Goal: Contribute content: Contribute content

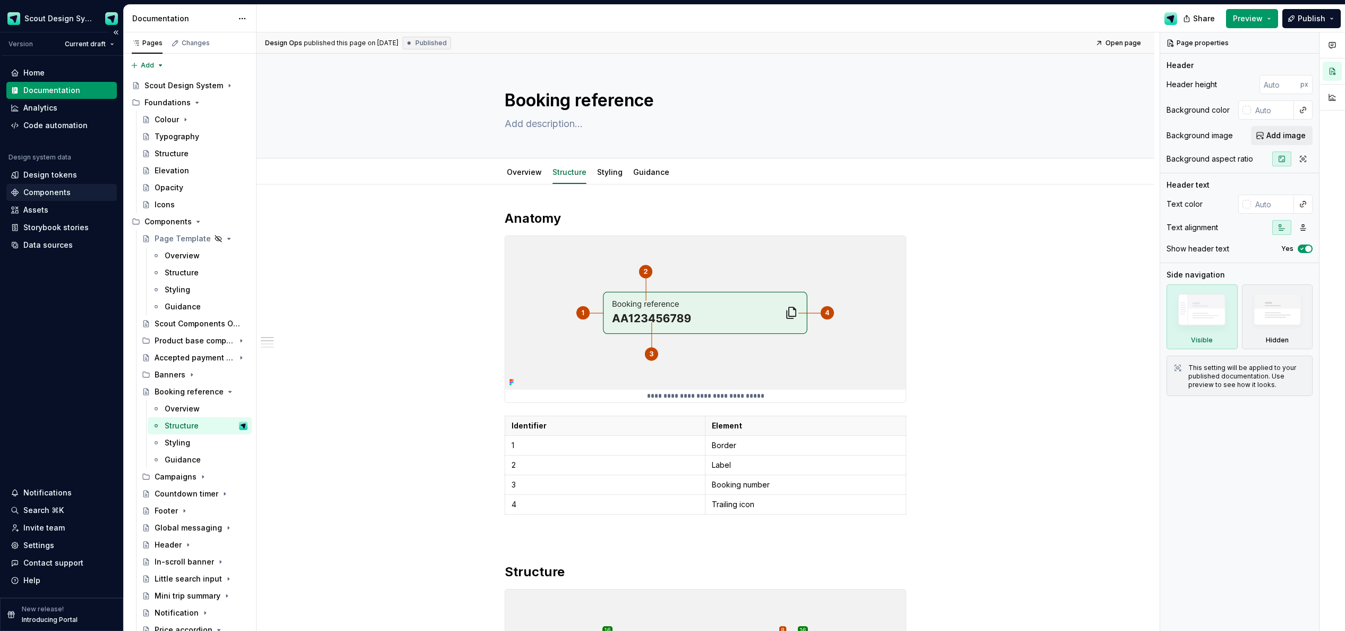
click at [46, 194] on div "Components" at bounding box center [46, 192] width 47 height 11
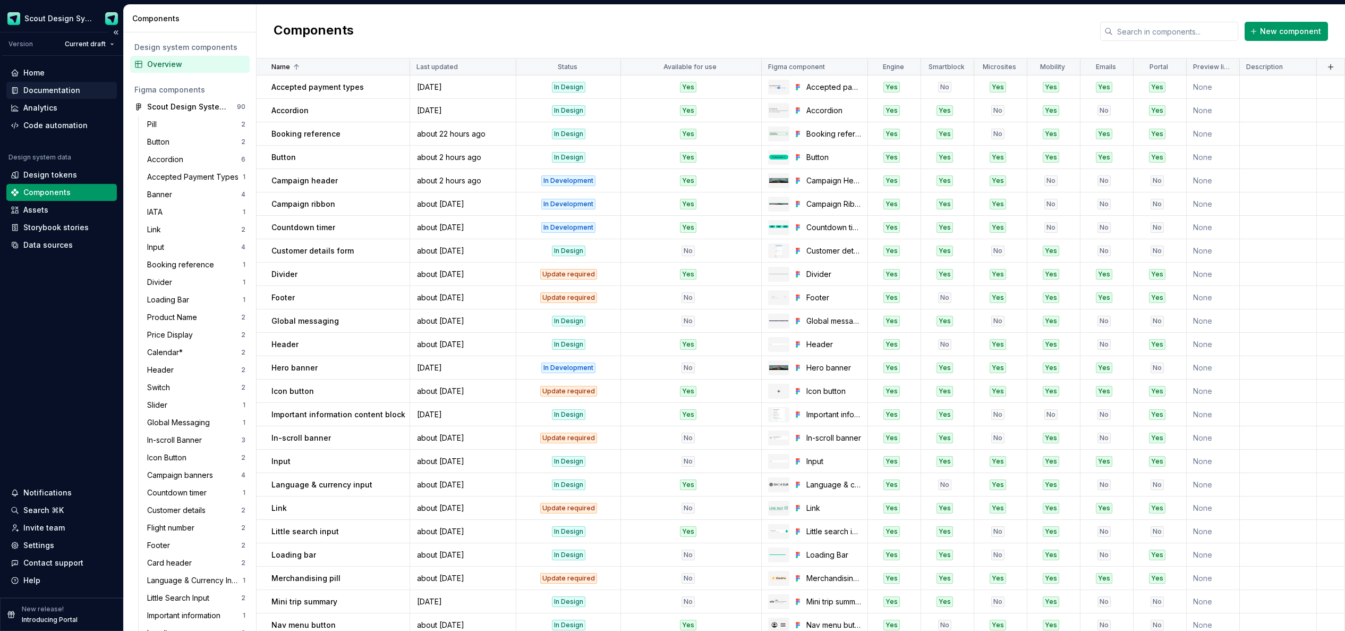
click at [60, 90] on div "Documentation" at bounding box center [51, 90] width 57 height 11
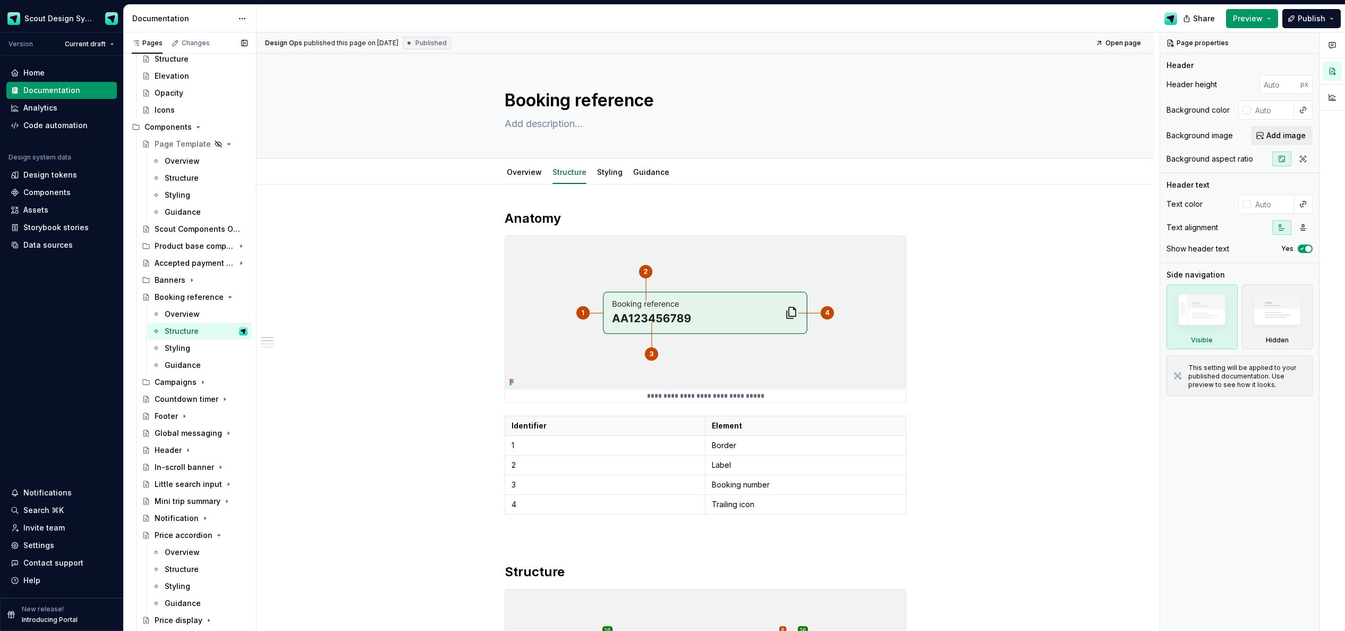
scroll to position [94, 0]
click at [215, 299] on icon "Page tree" at bounding box center [211, 297] width 8 height 8
click at [217, 469] on div "Price accordion" at bounding box center [201, 467] width 93 height 15
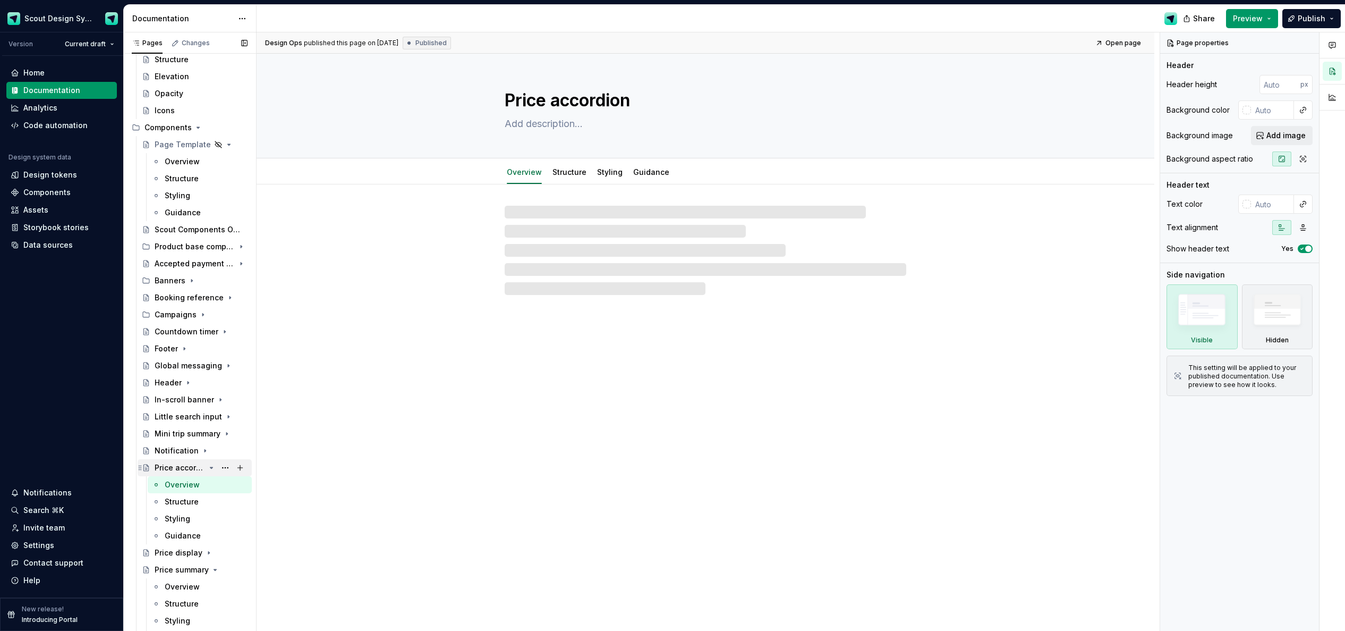
click at [211, 468] on icon "Page tree" at bounding box center [211, 467] width 3 height 1
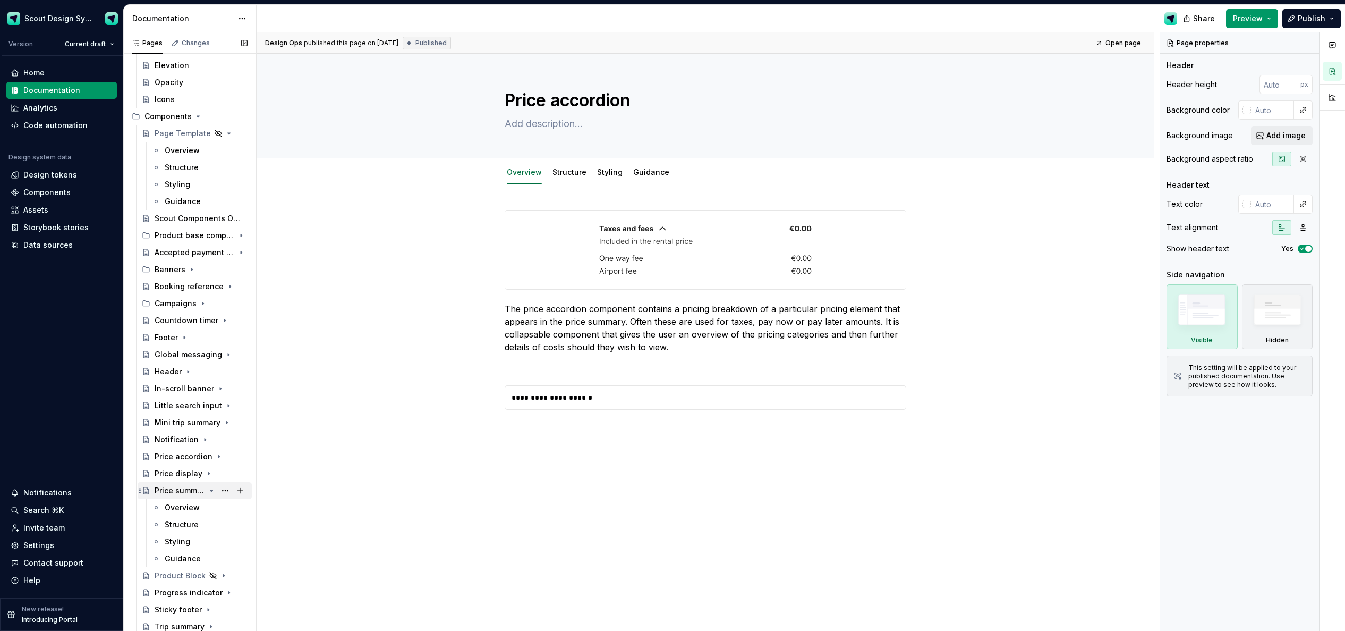
click at [213, 492] on icon "Page tree" at bounding box center [211, 490] width 8 height 8
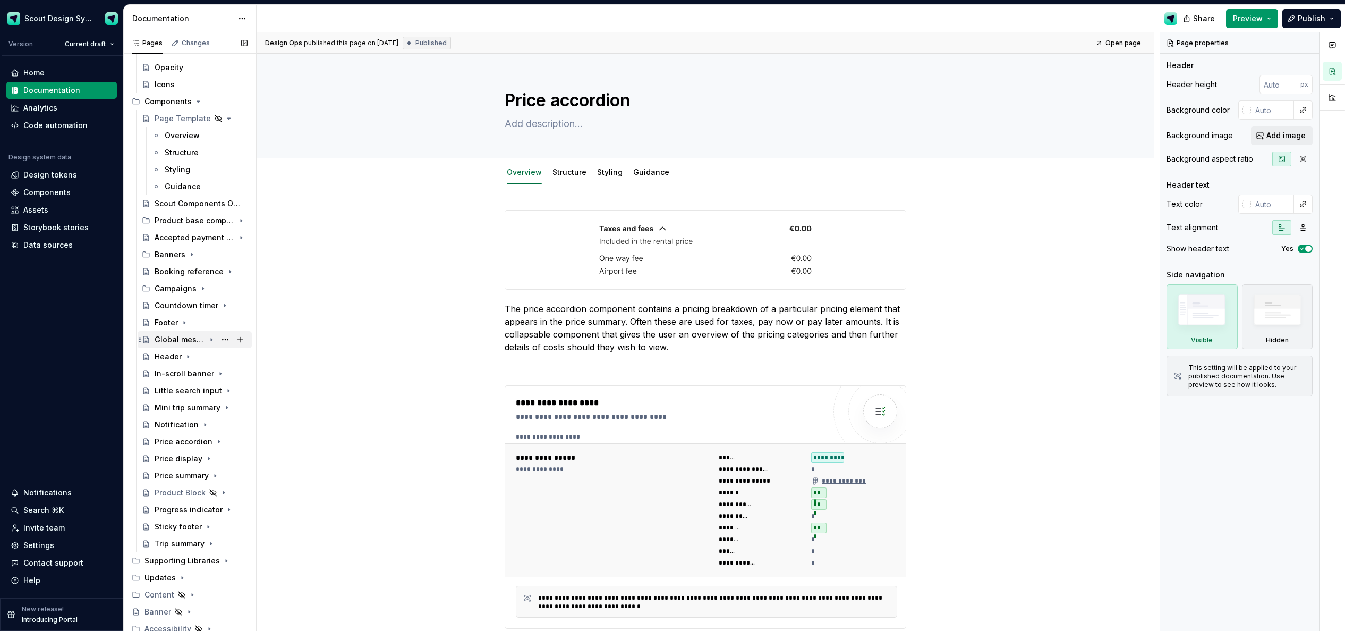
scroll to position [76, 0]
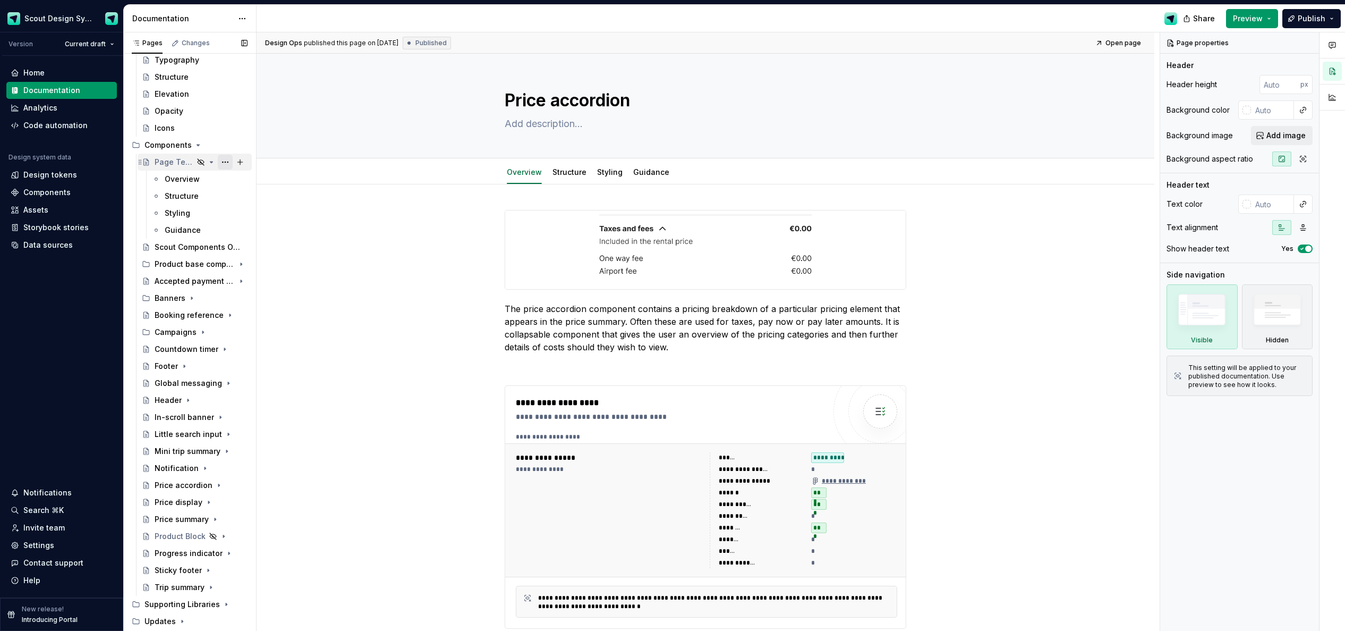
click at [224, 161] on button "Page tree" at bounding box center [225, 162] width 15 height 15
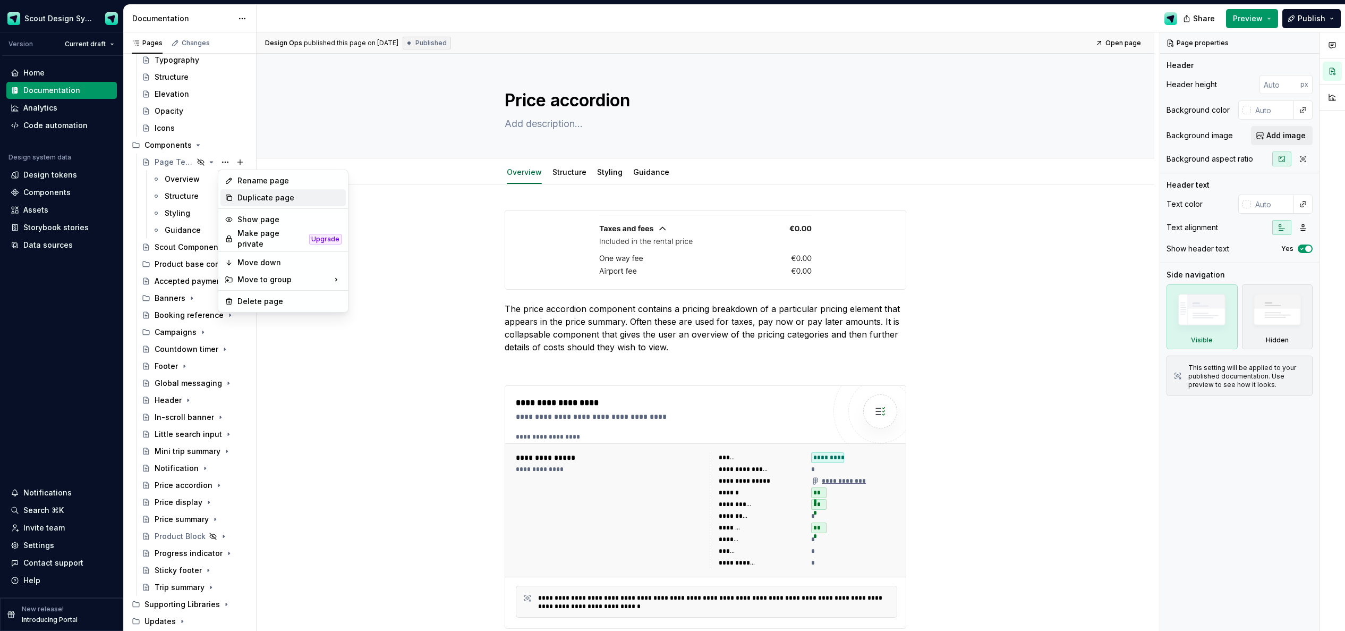
click at [238, 198] on div "Duplicate page" at bounding box center [289, 197] width 104 height 11
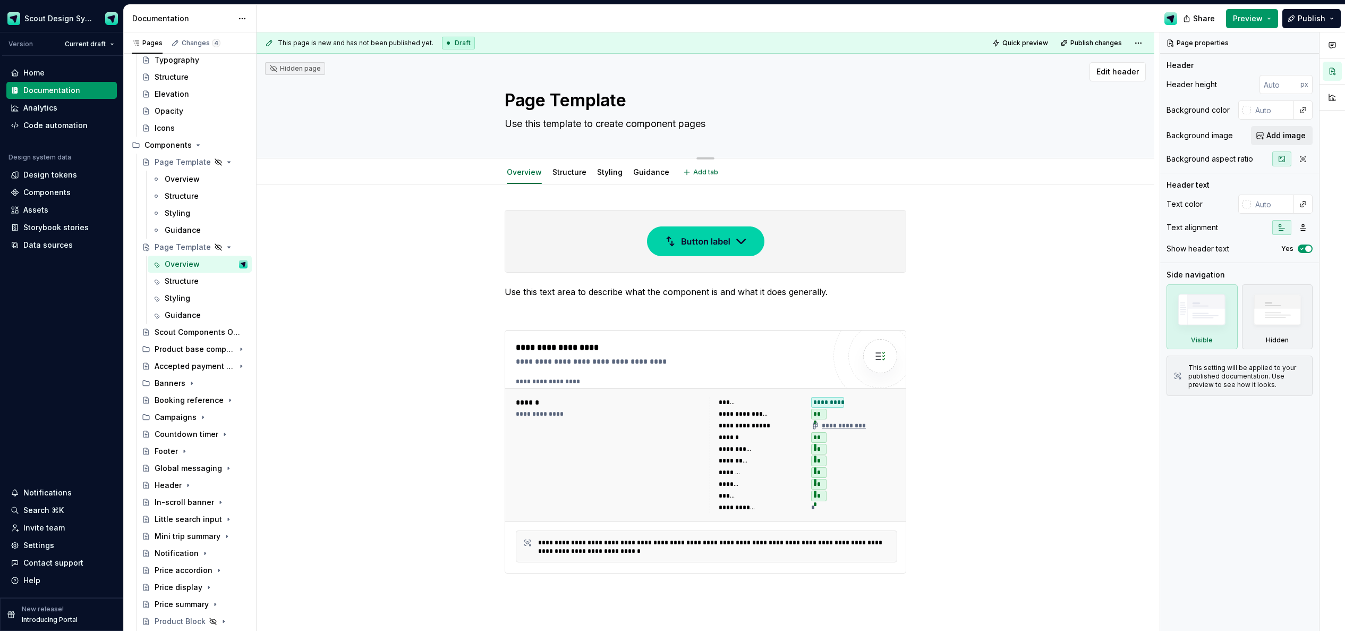
click at [581, 103] on textarea "Page Template" at bounding box center [703, 100] width 402 height 25
type textarea "*"
type textarea "C"
type textarea "*"
type textarea "Cu"
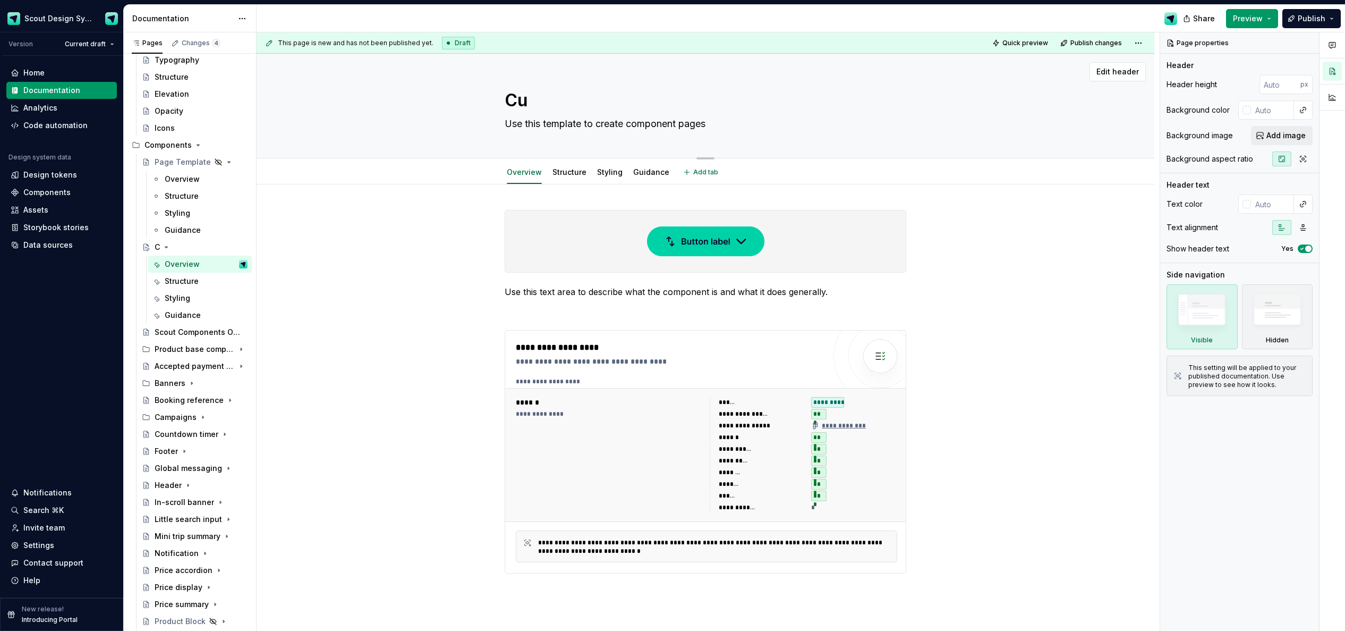
type textarea "*"
type textarea "Cus"
type textarea "*"
type textarea "Cust"
type textarea "*"
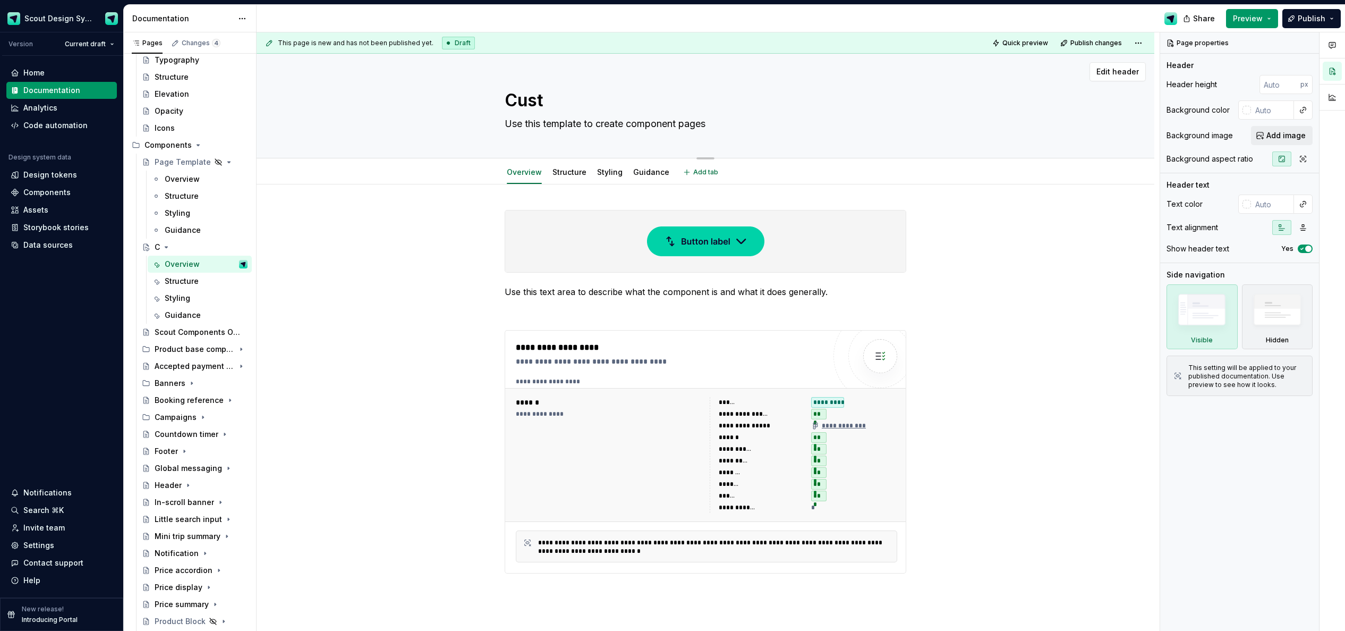
type textarea "Custo"
type textarea "*"
type textarea "Custom"
type textarea "*"
type textarea "Custome"
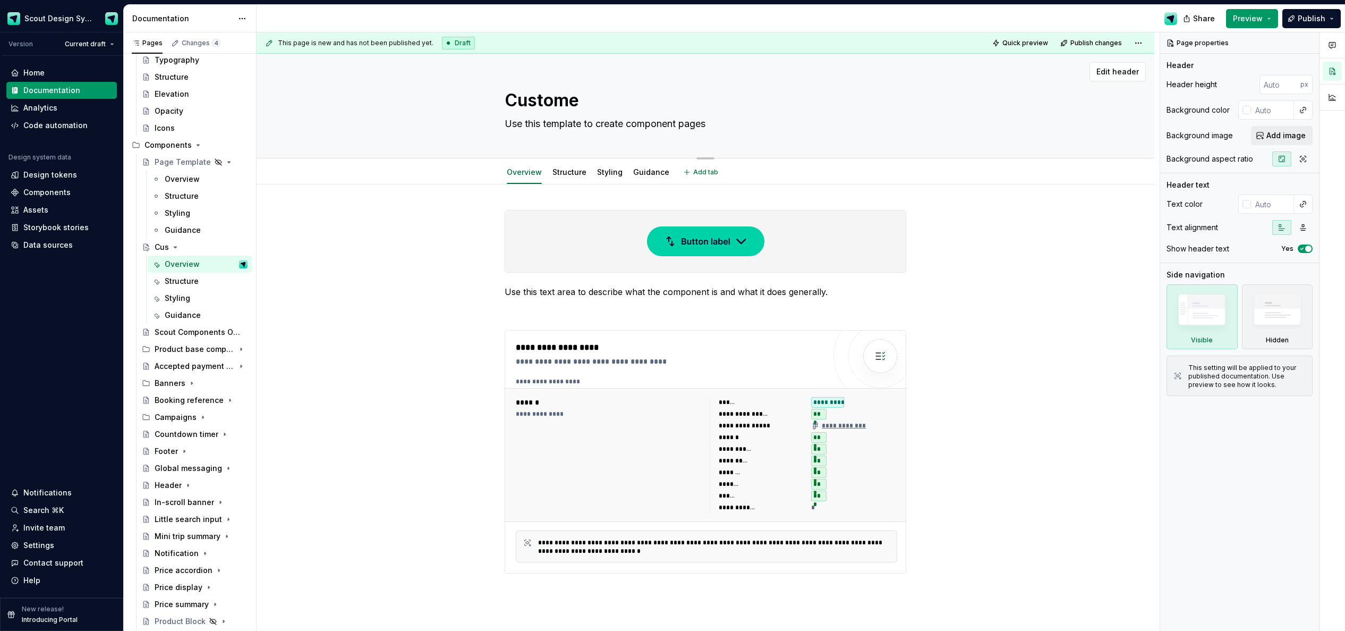
type textarea "*"
type textarea "Customer"
type textarea "*"
type textarea "Customer"
type textarea "*"
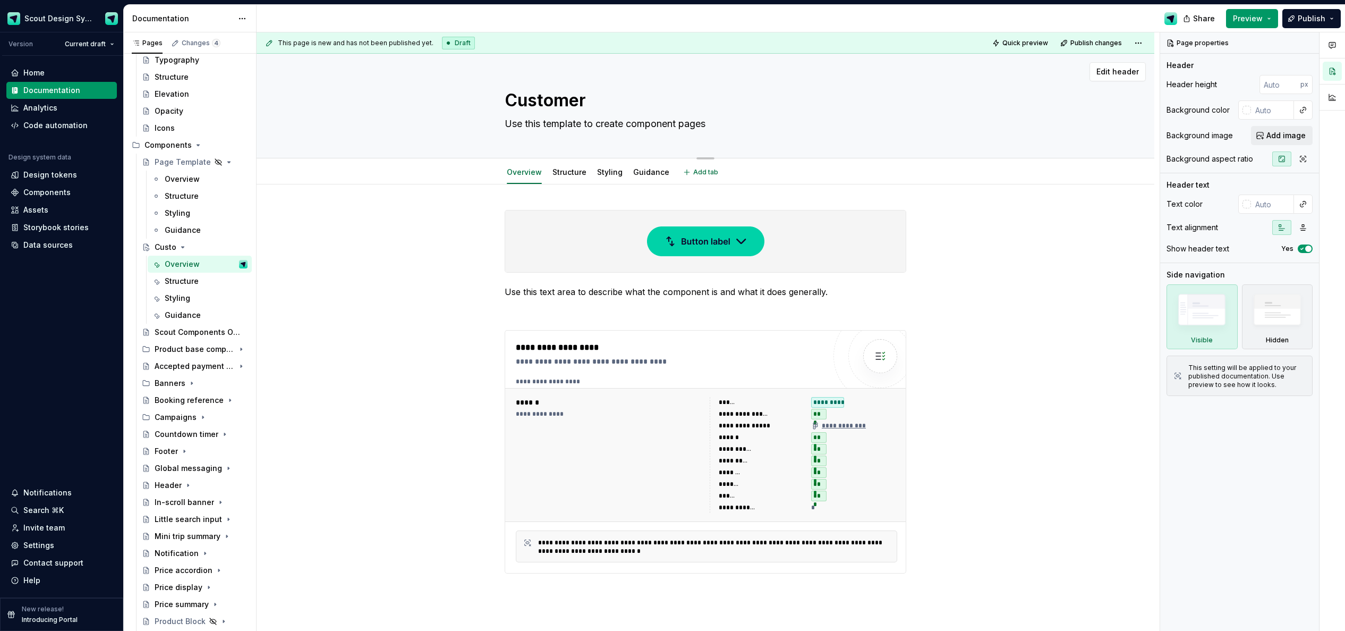
type textarea "Customer d"
type textarea "*"
type textarea "Customer de"
type textarea "*"
type textarea "Customer det"
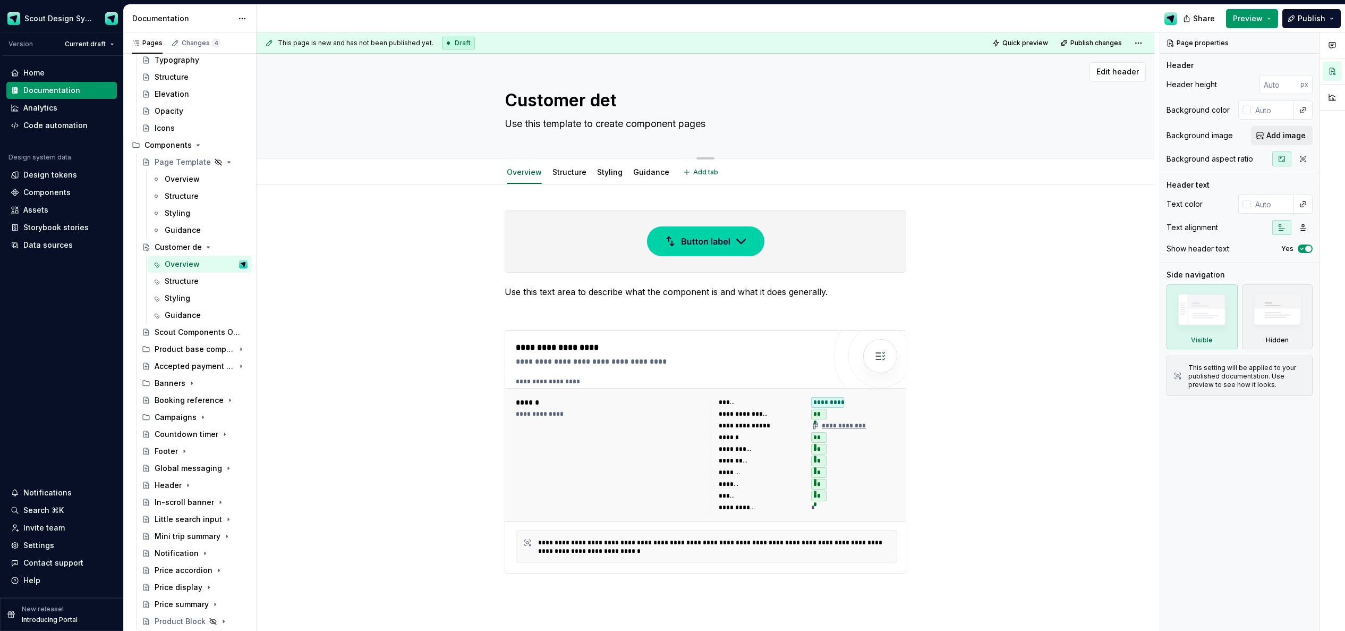
type textarea "*"
type textarea "Customer deta"
type textarea "*"
type textarea "Customer detai"
type textarea "*"
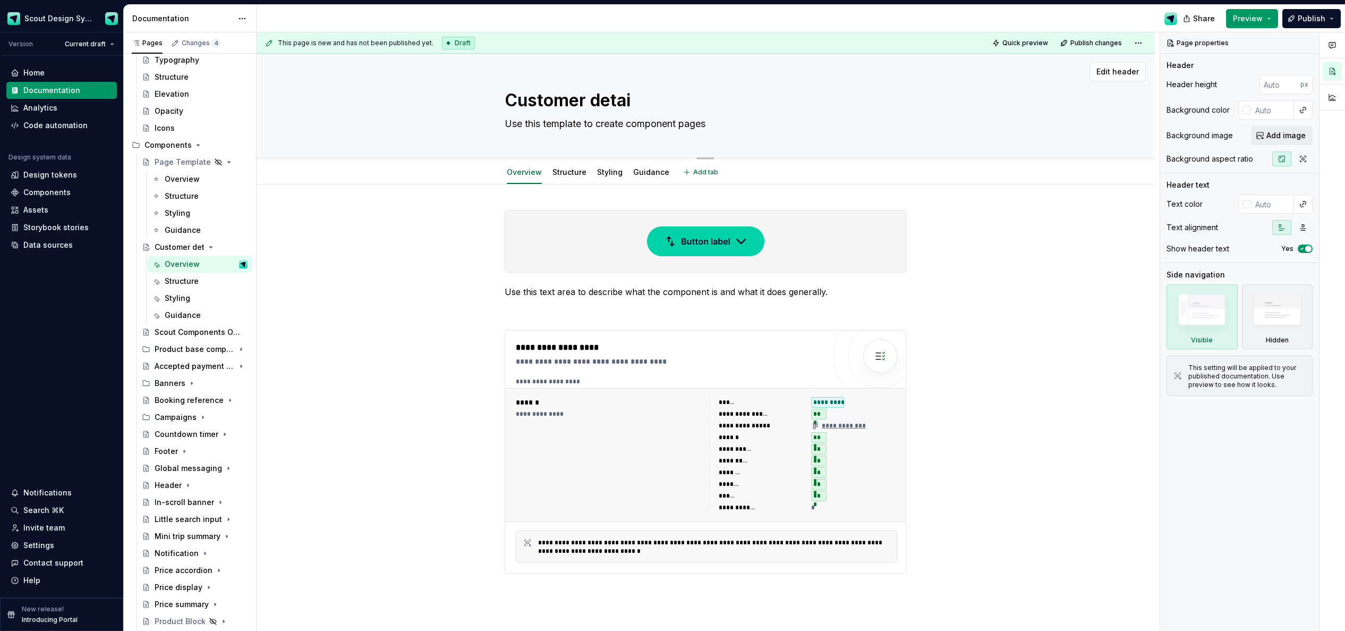
type textarea "Customer detail"
type textarea "*"
type textarea "Customer details"
type textarea "*"
type textarea "Customer details"
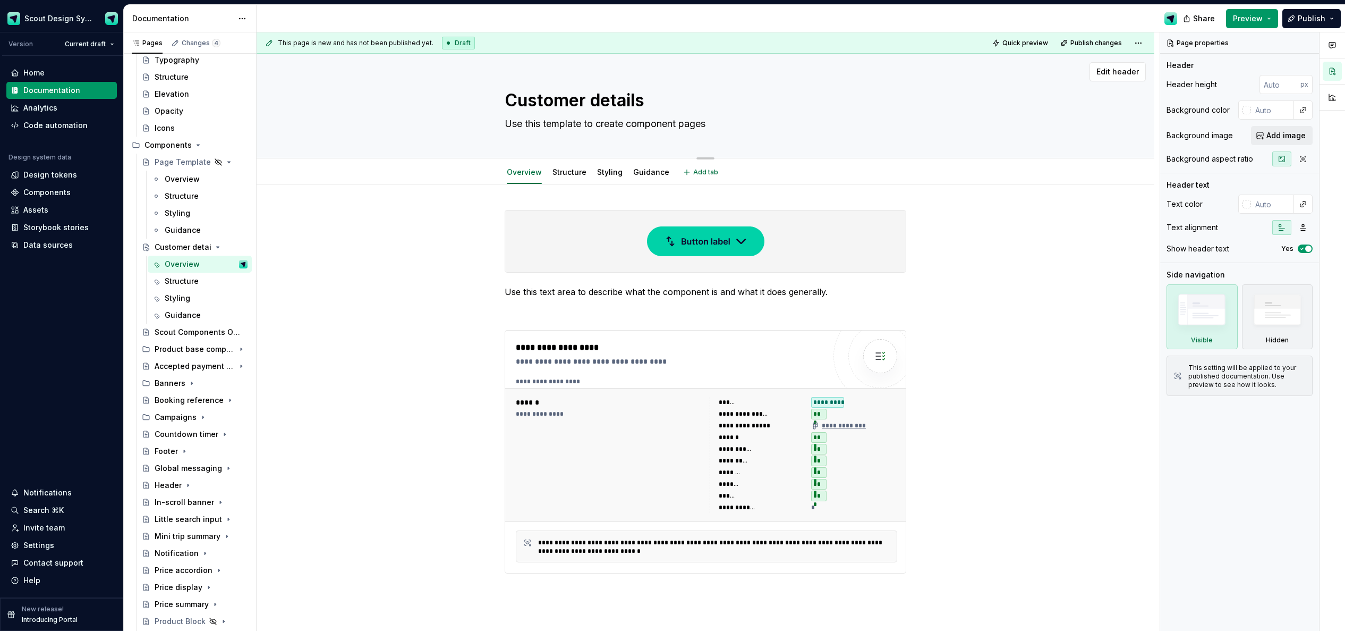
type textarea "*"
type textarea "Customer details fo"
type textarea "*"
type textarea "Customer details for"
type textarea "*"
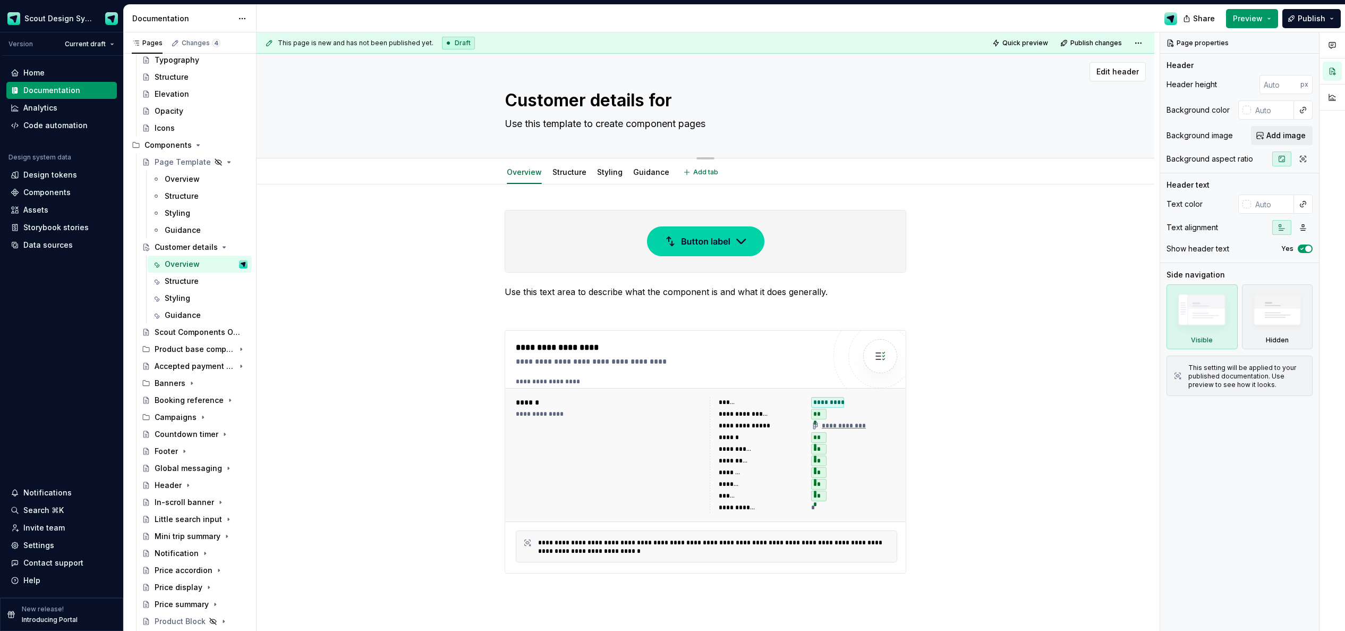
type textarea "Customer details form"
type textarea "*"
type textarea "Customer details form"
click at [577, 123] on textarea "Use this template to create component pages" at bounding box center [703, 123] width 402 height 17
type textarea "*"
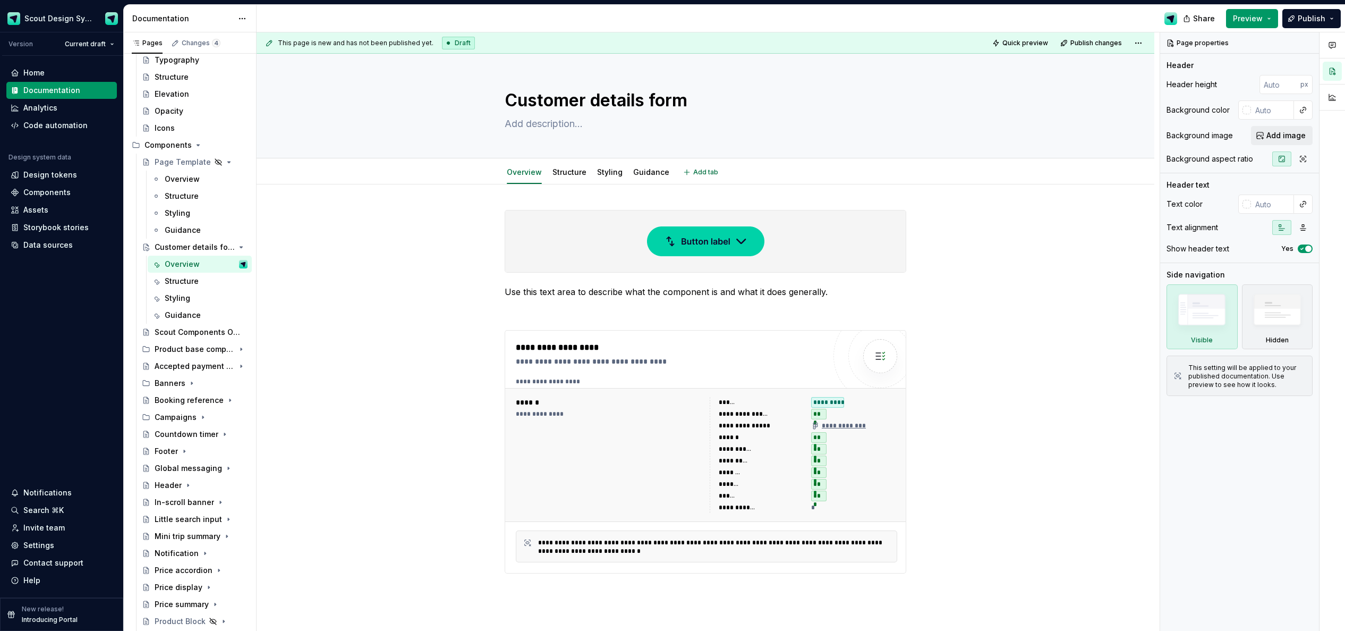
type textarea "*"
click at [490, 197] on div "**********" at bounding box center [706, 492] width 898 height 616
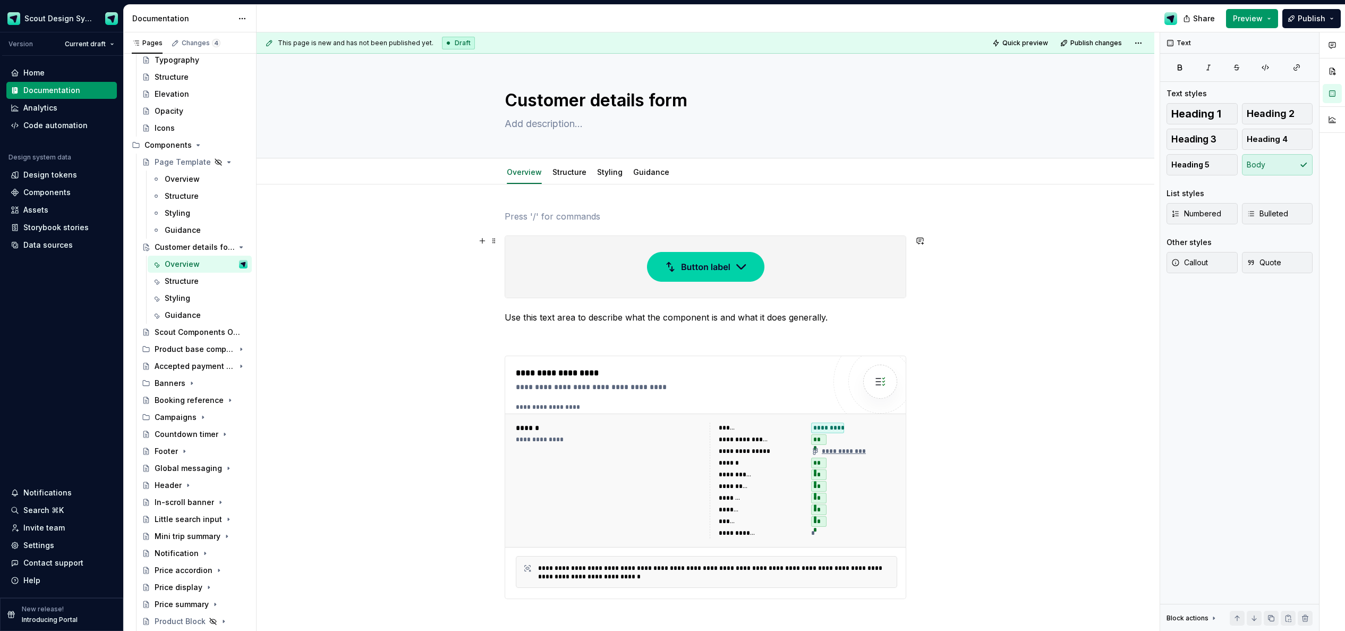
click at [638, 257] on div at bounding box center [705, 267] width 401 height 62
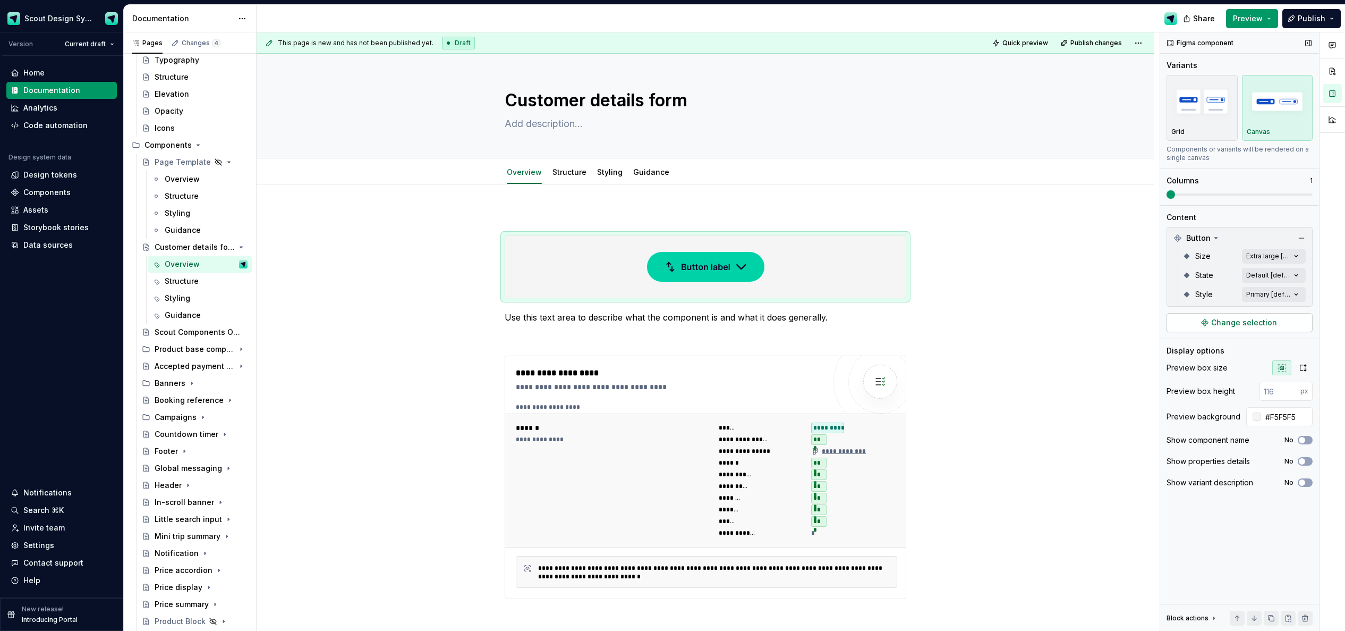
click at [903, 317] on span "Change selection" at bounding box center [1244, 322] width 66 height 11
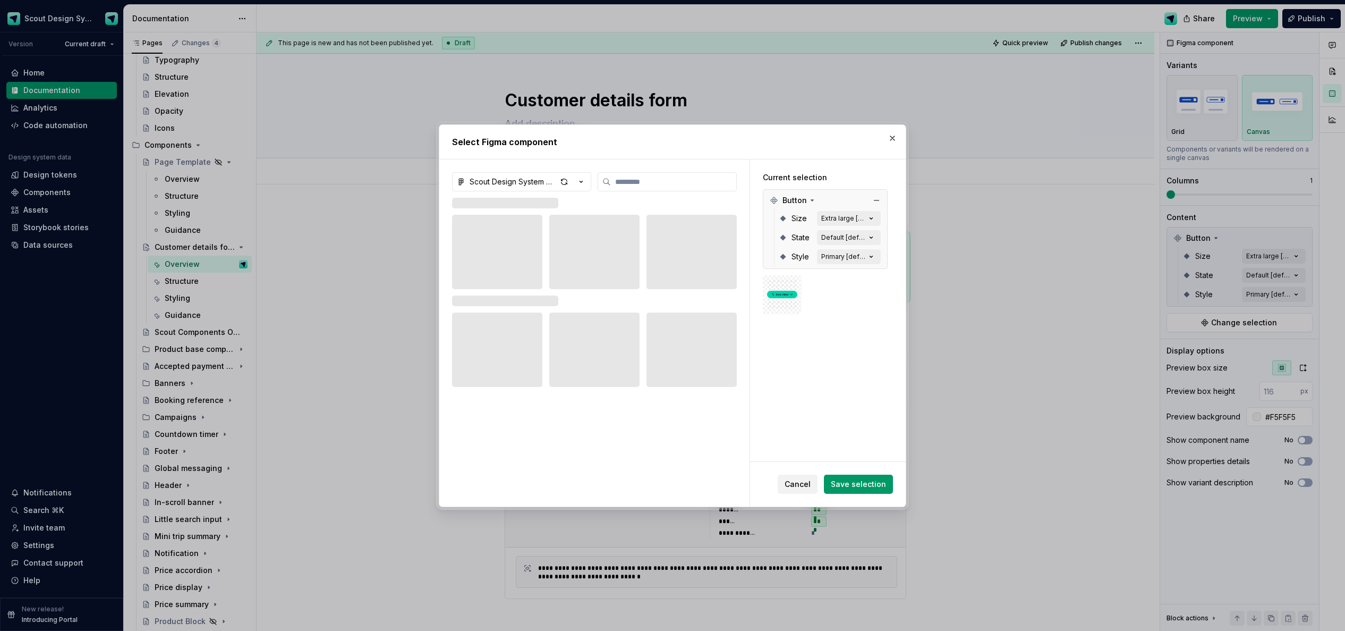
type textarea "*"
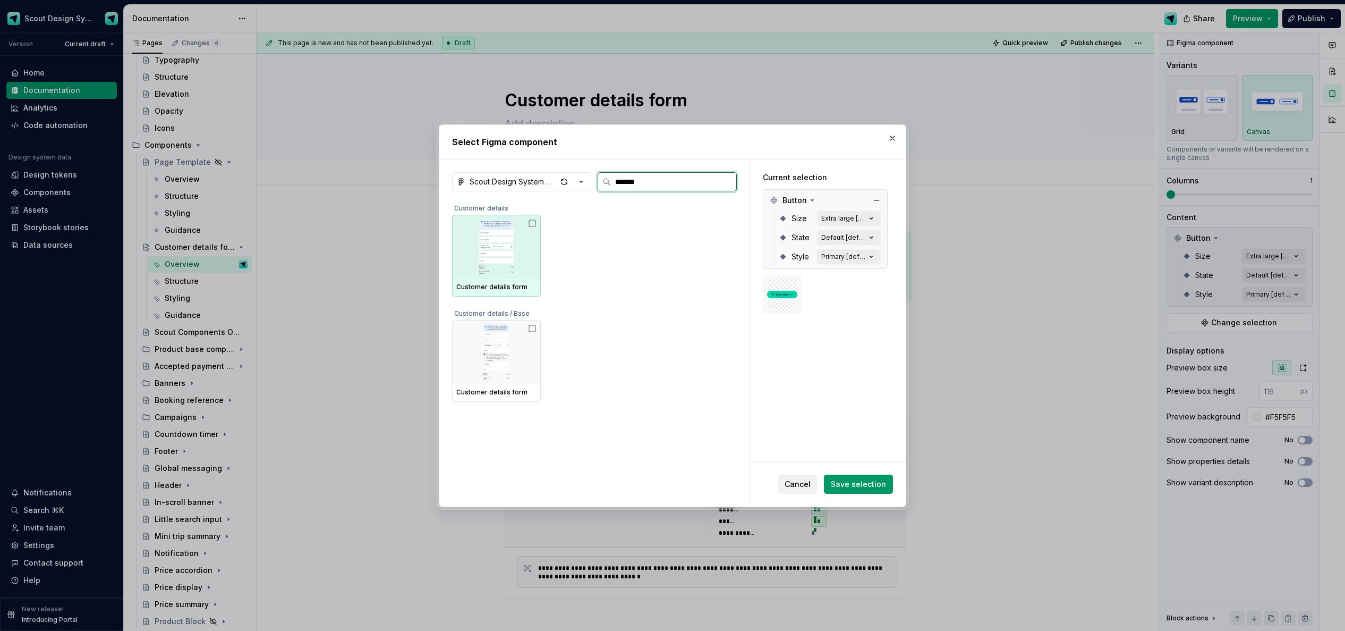
type input "********"
drag, startPoint x: 515, startPoint y: 271, endPoint x: 539, endPoint y: 292, distance: 32.0
click at [515, 271] on img at bounding box center [496, 246] width 80 height 55
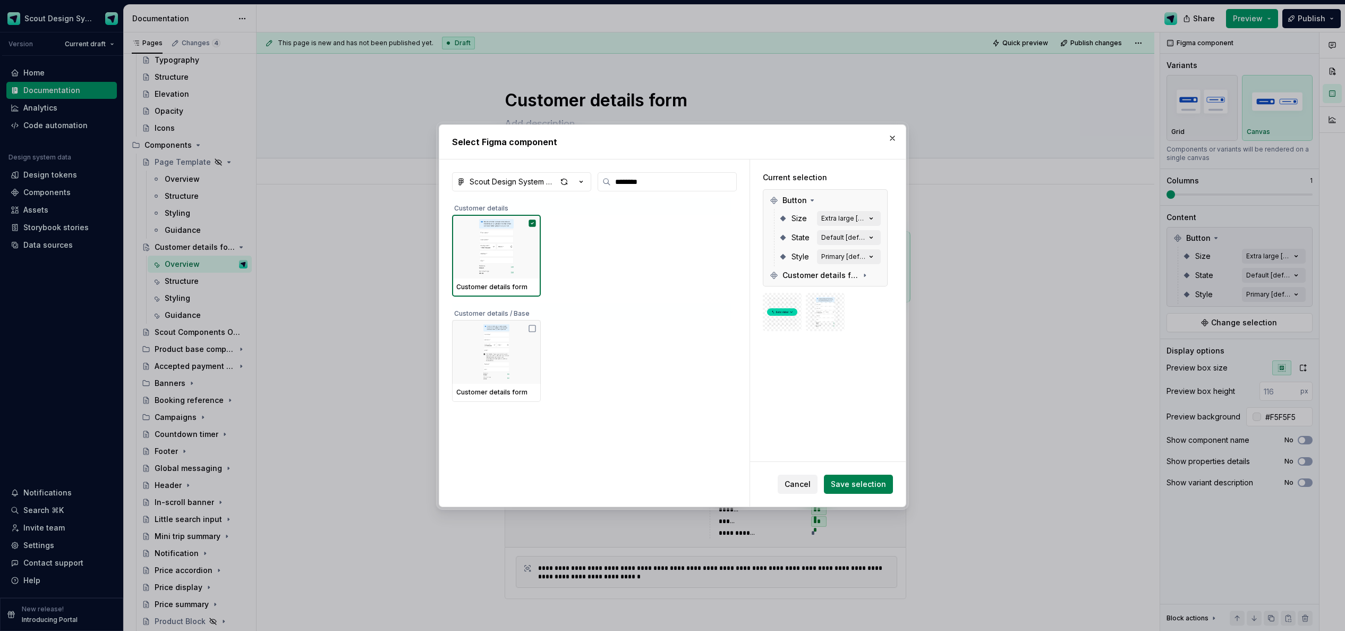
click at [856, 484] on span "Save selection" at bounding box center [858, 484] width 55 height 11
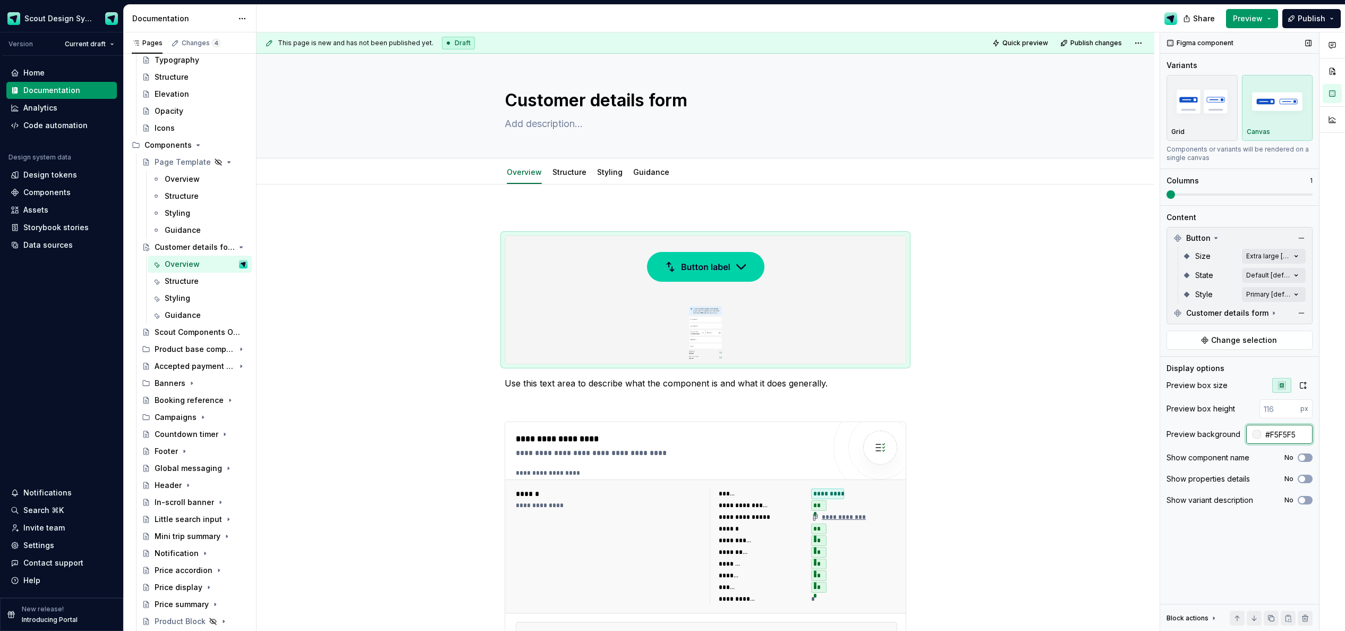
click at [903, 436] on input "#F5F5F5" at bounding box center [1287, 433] width 52 height 19
type input "#FFFFFF"
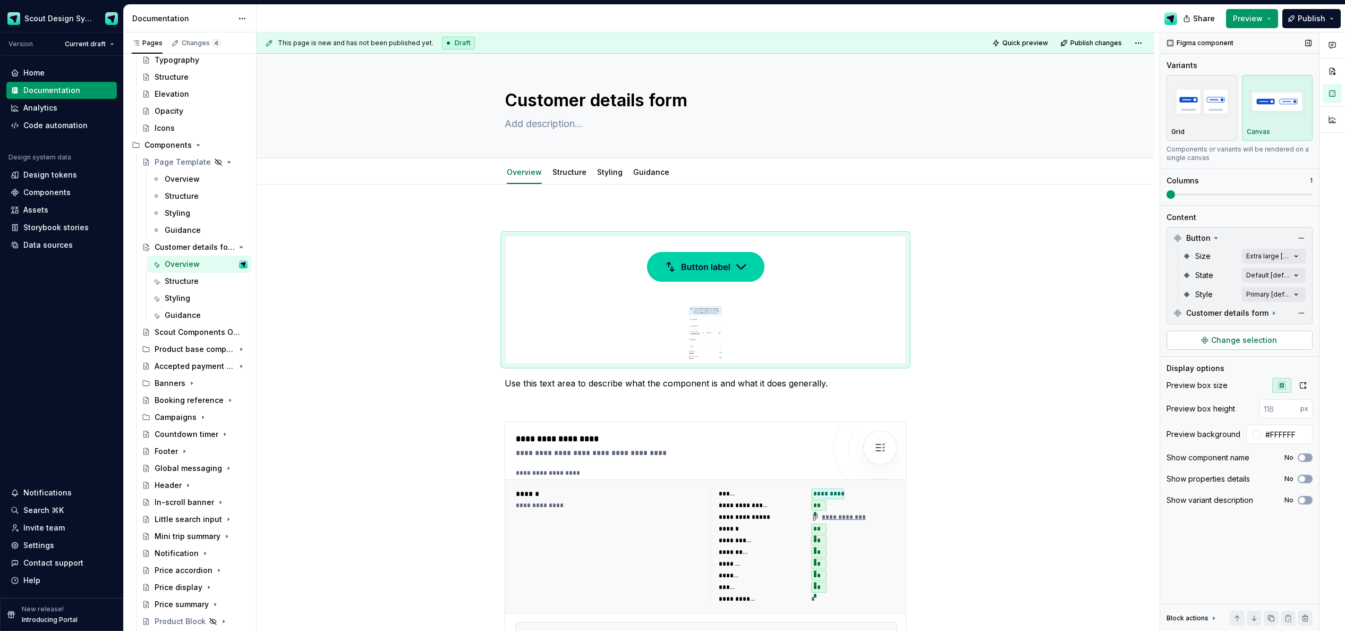
click at [903, 340] on span "Change selection" at bounding box center [1244, 340] width 66 height 11
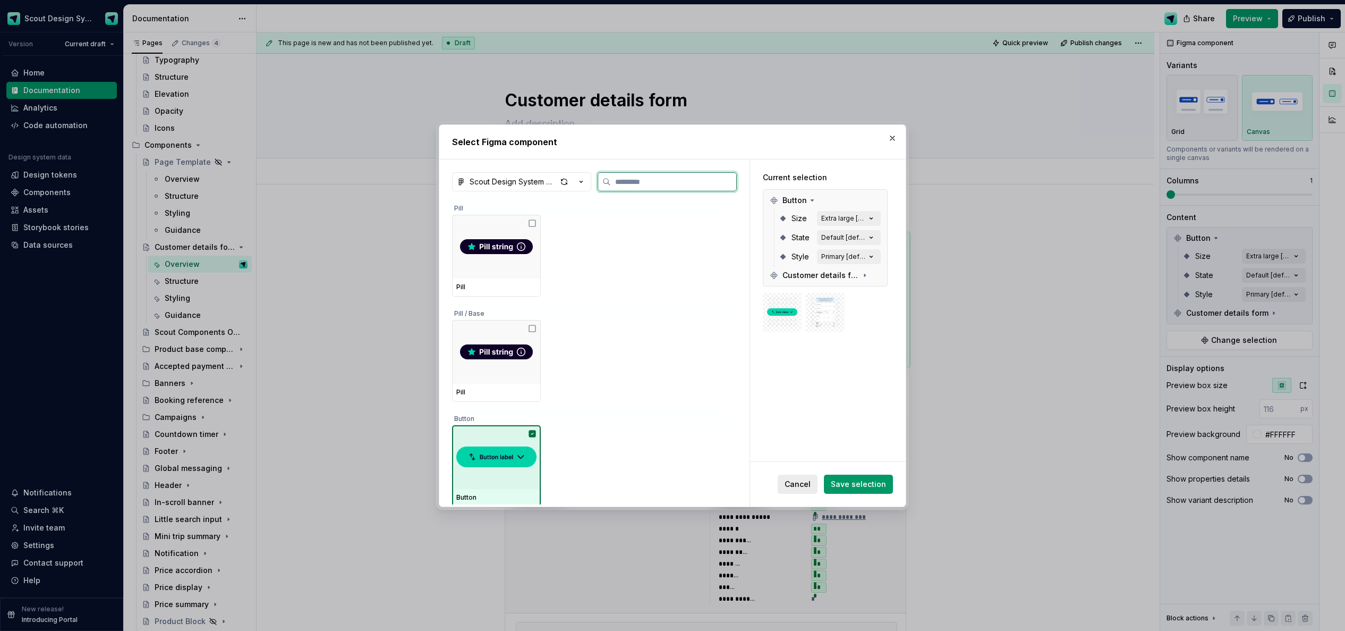
drag, startPoint x: 500, startPoint y: 440, endPoint x: 799, endPoint y: 475, distance: 301.6
click at [533, 439] on div at bounding box center [496, 457] width 89 height 64
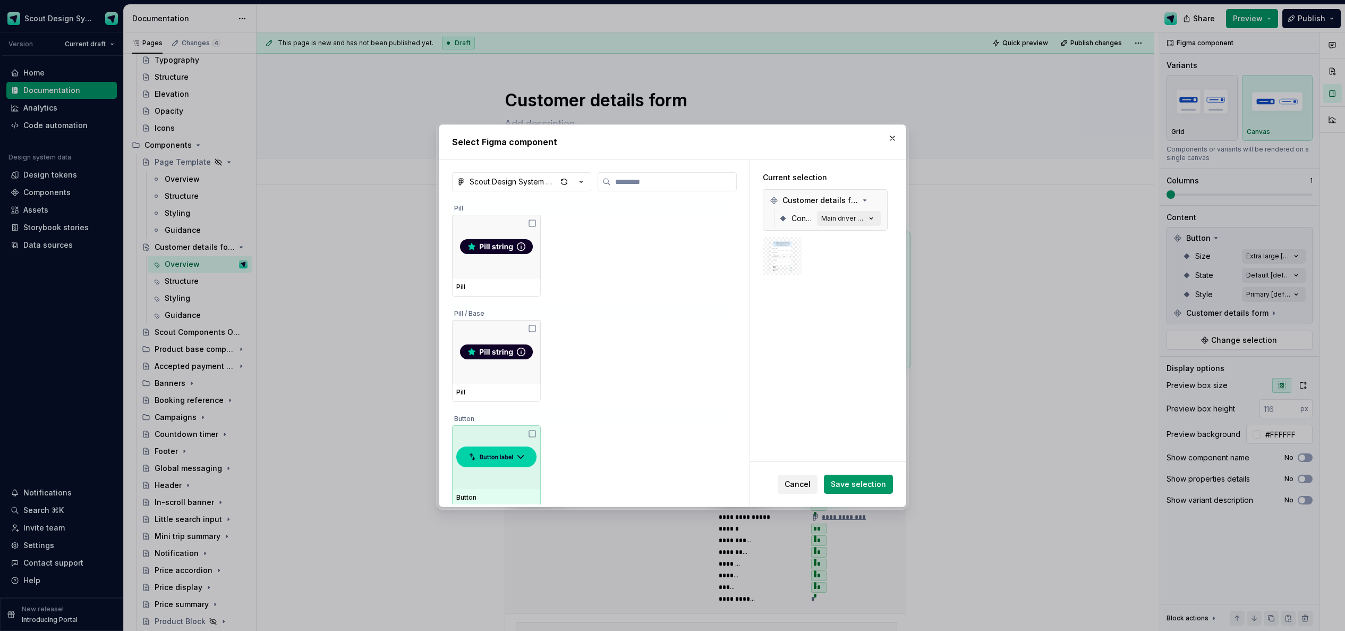
drag, startPoint x: 871, startPoint y: 488, endPoint x: 1131, endPoint y: 407, distance: 272.5
click at [871, 488] on span "Save selection" at bounding box center [858, 484] width 55 height 11
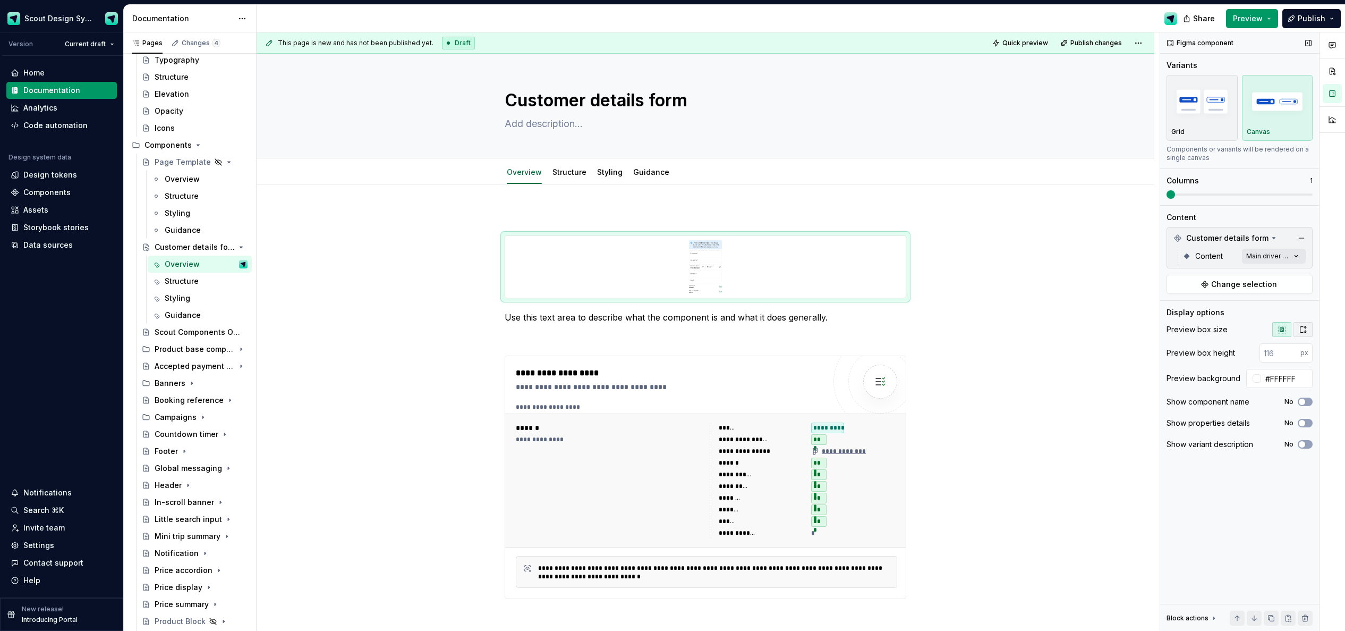
click at [903, 328] on icon "button" at bounding box center [1303, 329] width 8 height 8
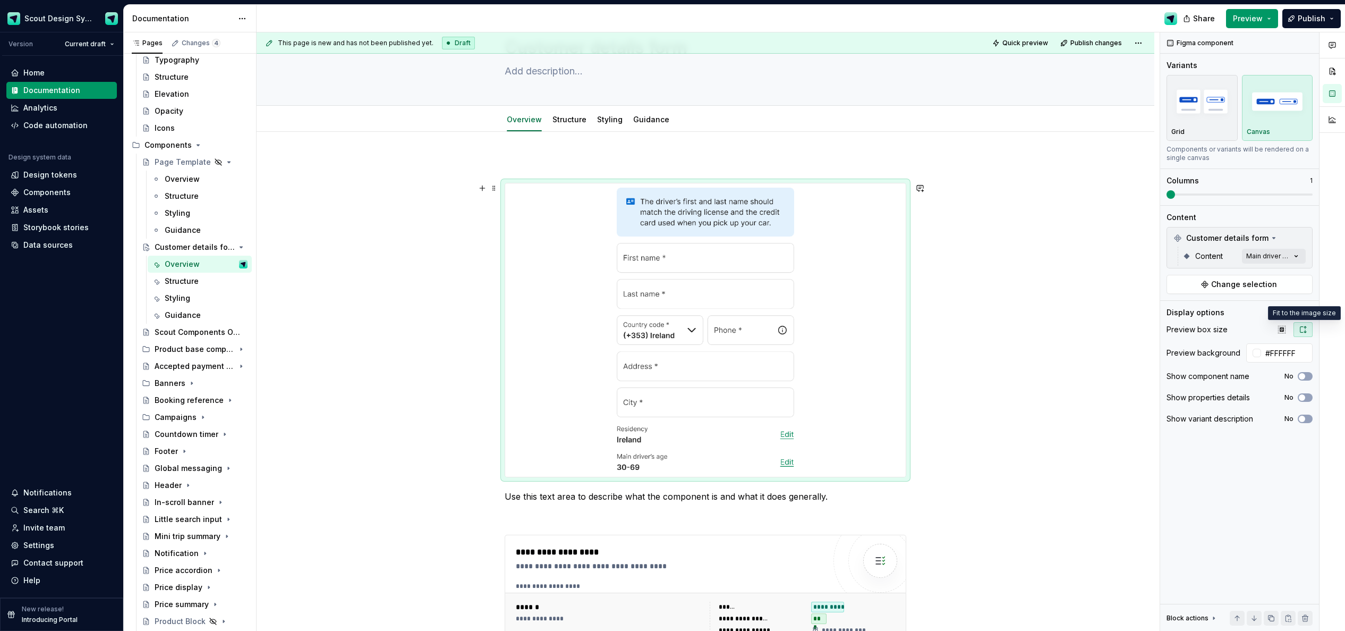
scroll to position [74, 0]
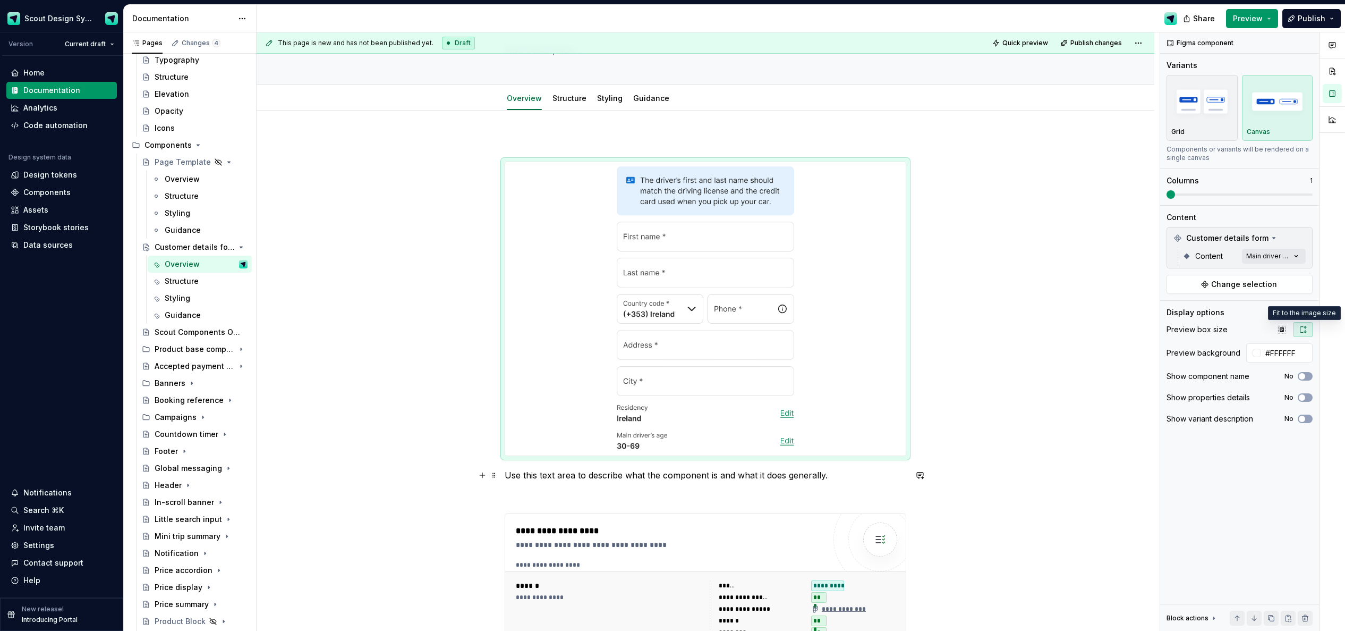
click at [668, 474] on p "Use this text area to describe what the component is and what it does generally." at bounding box center [706, 474] width 402 height 13
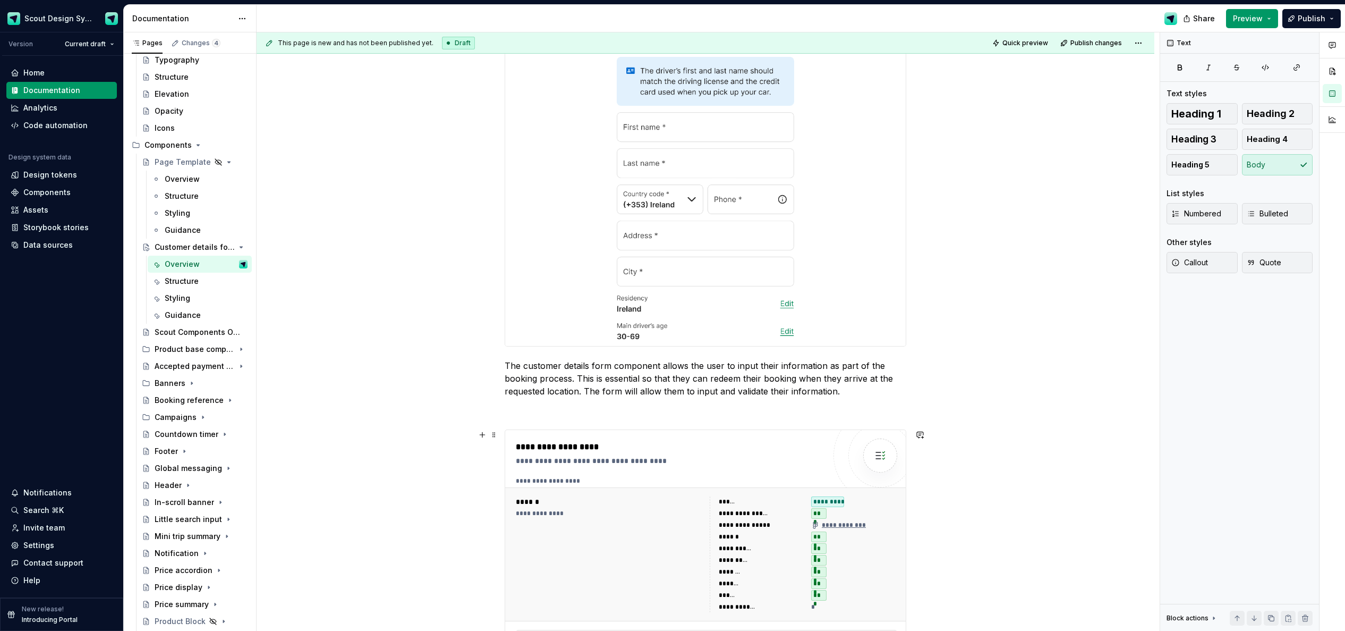
scroll to position [184, 0]
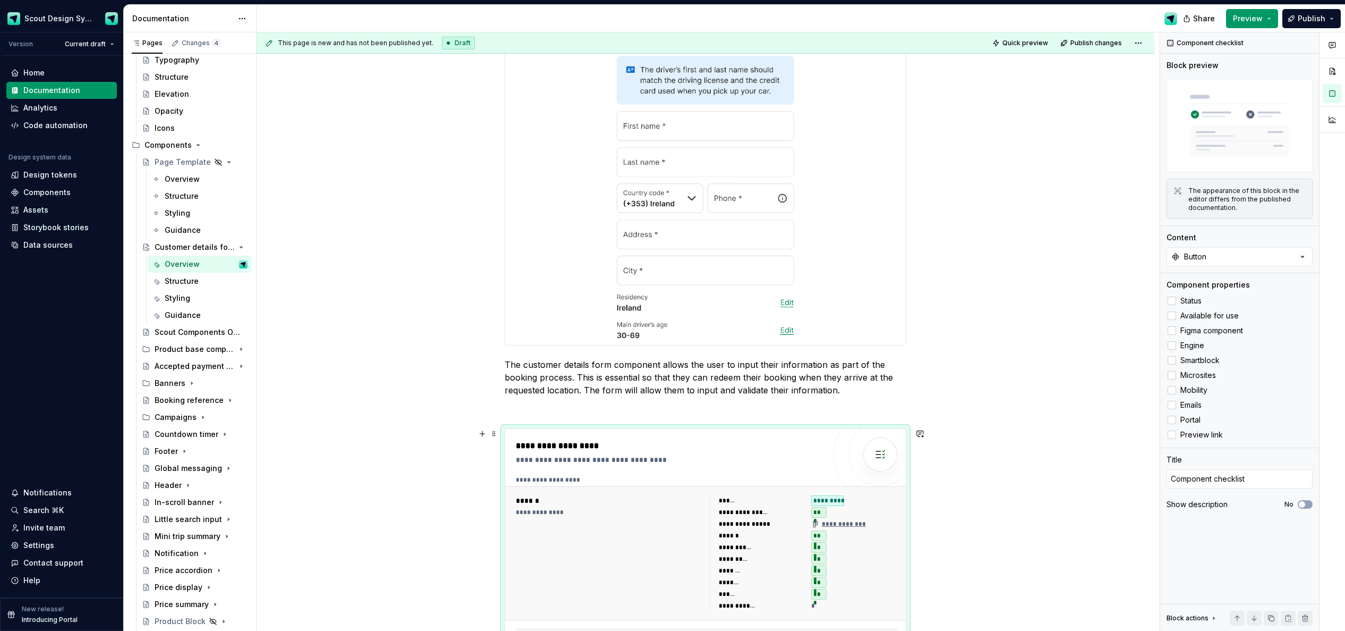
click at [695, 476] on div "**********" at bounding box center [706, 479] width 381 height 8
type textarea "*"
click at [903, 256] on div "Button" at bounding box center [1195, 256] width 22 height 11
type input "custom"
click at [903, 303] on div "Customer details form" at bounding box center [1214, 299] width 82 height 11
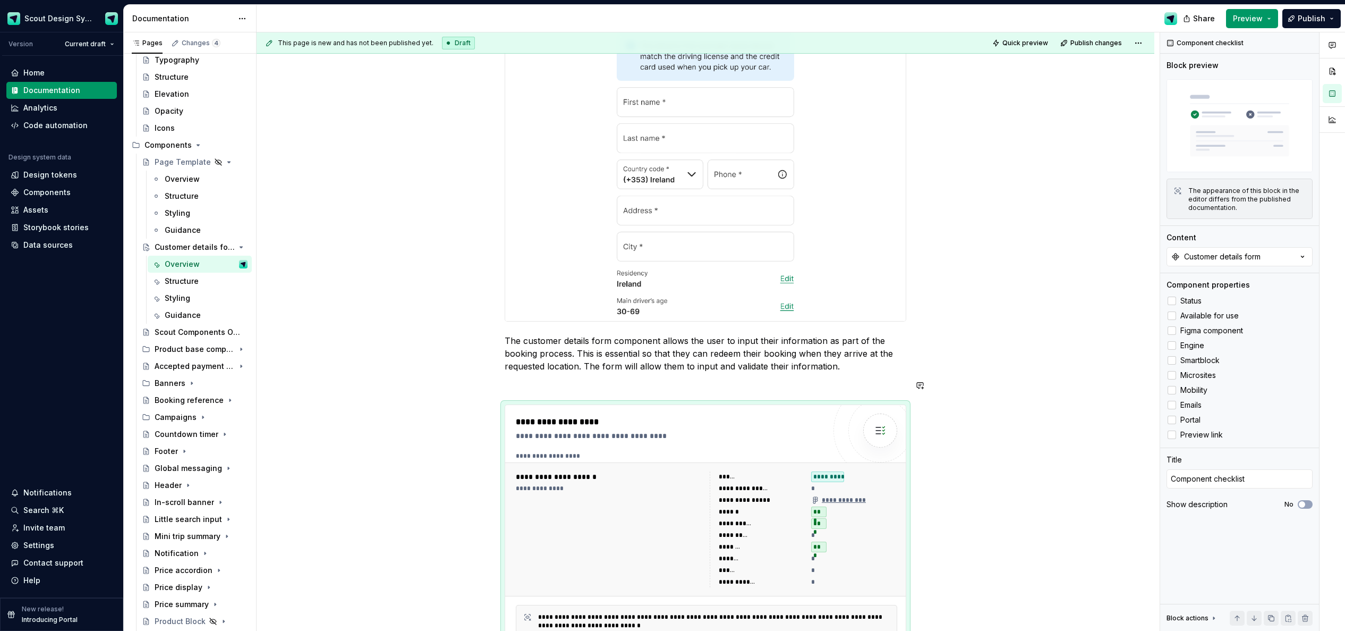
scroll to position [223, 0]
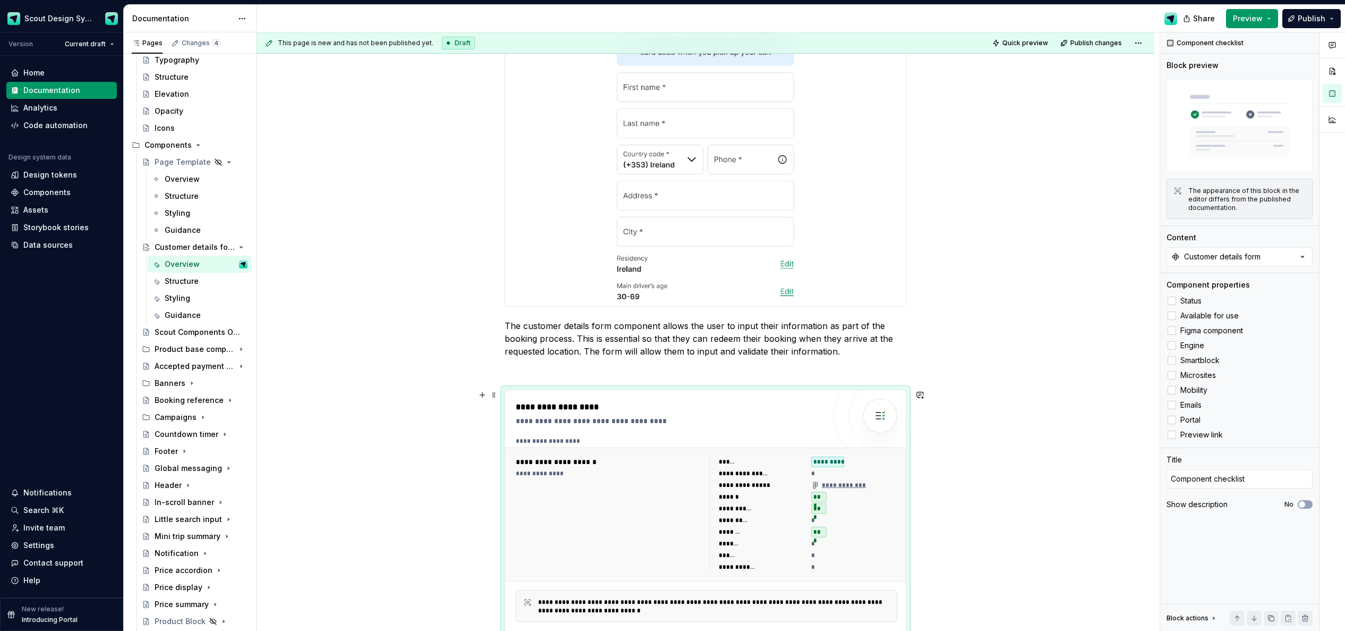
click at [903, 438] on div "**********" at bounding box center [708, 331] width 903 height 599
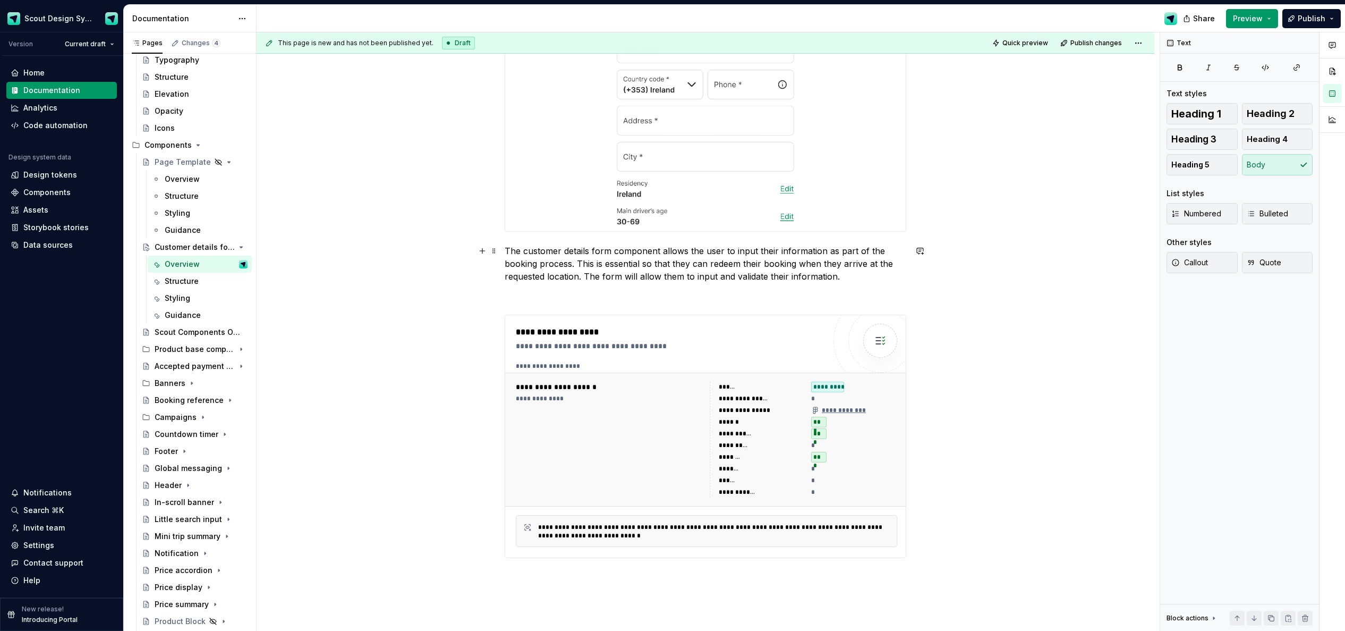
scroll to position [0, 0]
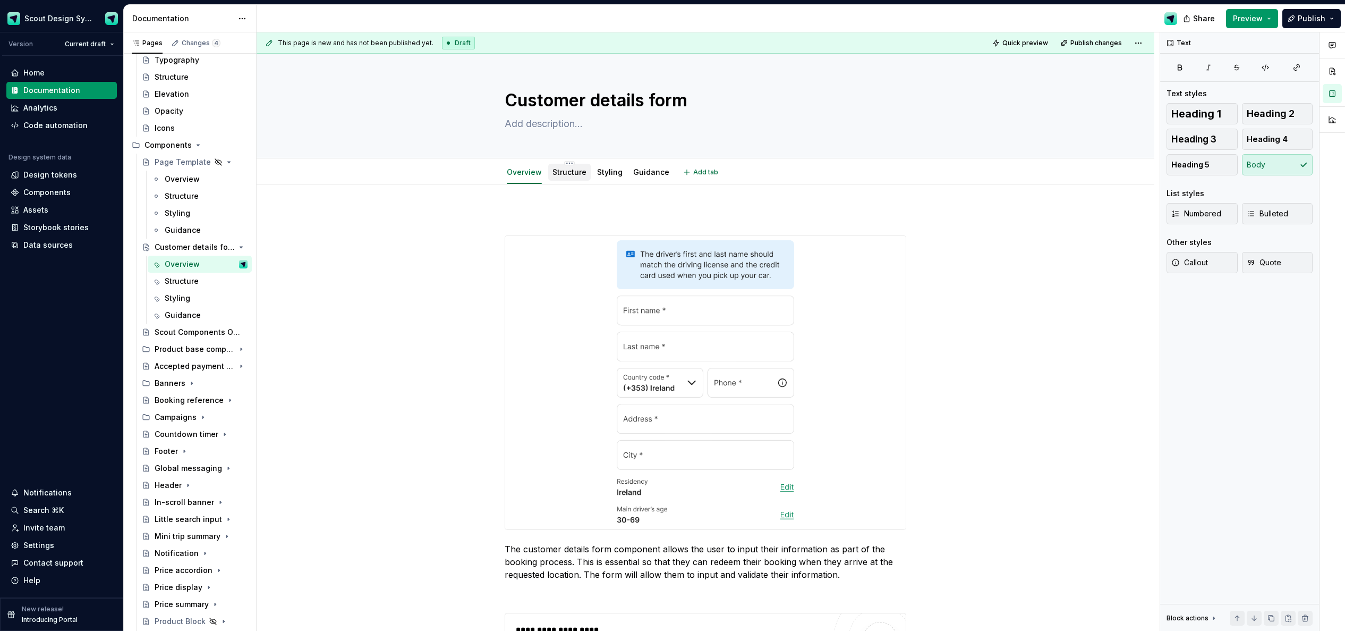
click at [569, 174] on link "Structure" at bounding box center [569, 171] width 34 height 9
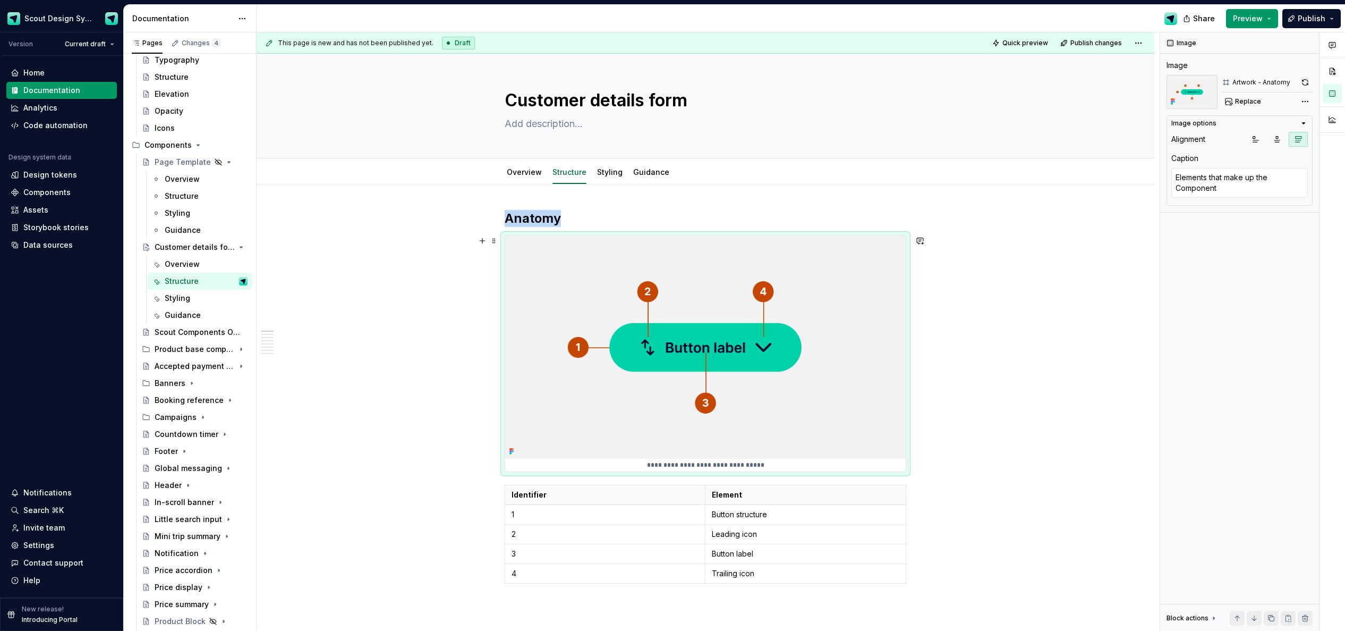
click at [850, 388] on img at bounding box center [705, 347] width 401 height 223
click at [903, 105] on span "Replace" at bounding box center [1248, 101] width 26 height 8
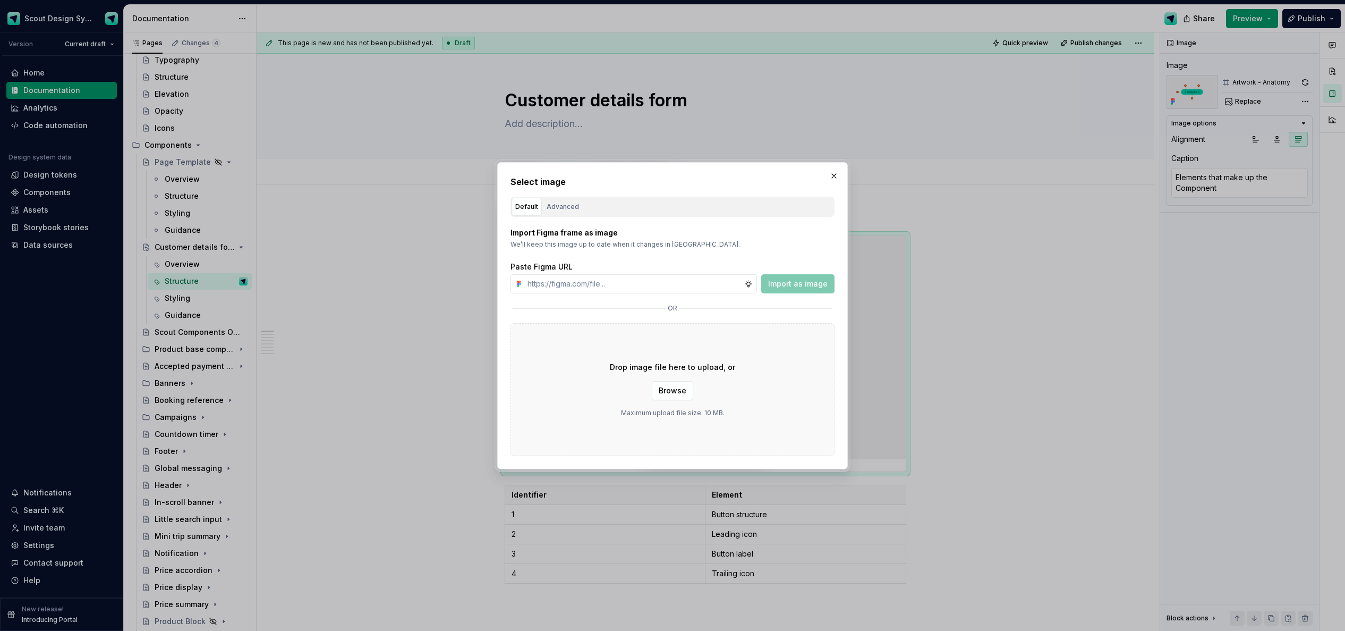
type textarea "*"
type input "[URL][DOMAIN_NAME]"
click at [824, 286] on span "Import as image" at bounding box center [797, 283] width 59 height 11
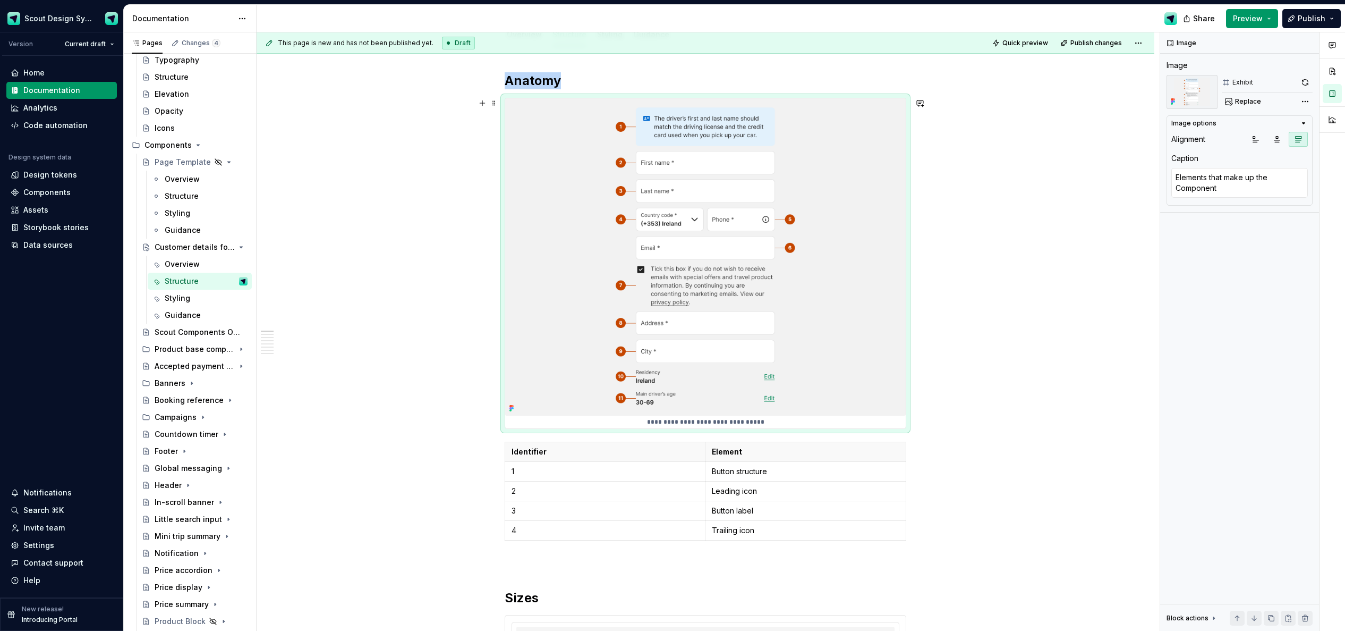
scroll to position [140, 0]
type textarea "*"
click at [774, 472] on p "Button structure" at bounding box center [806, 469] width 188 height 11
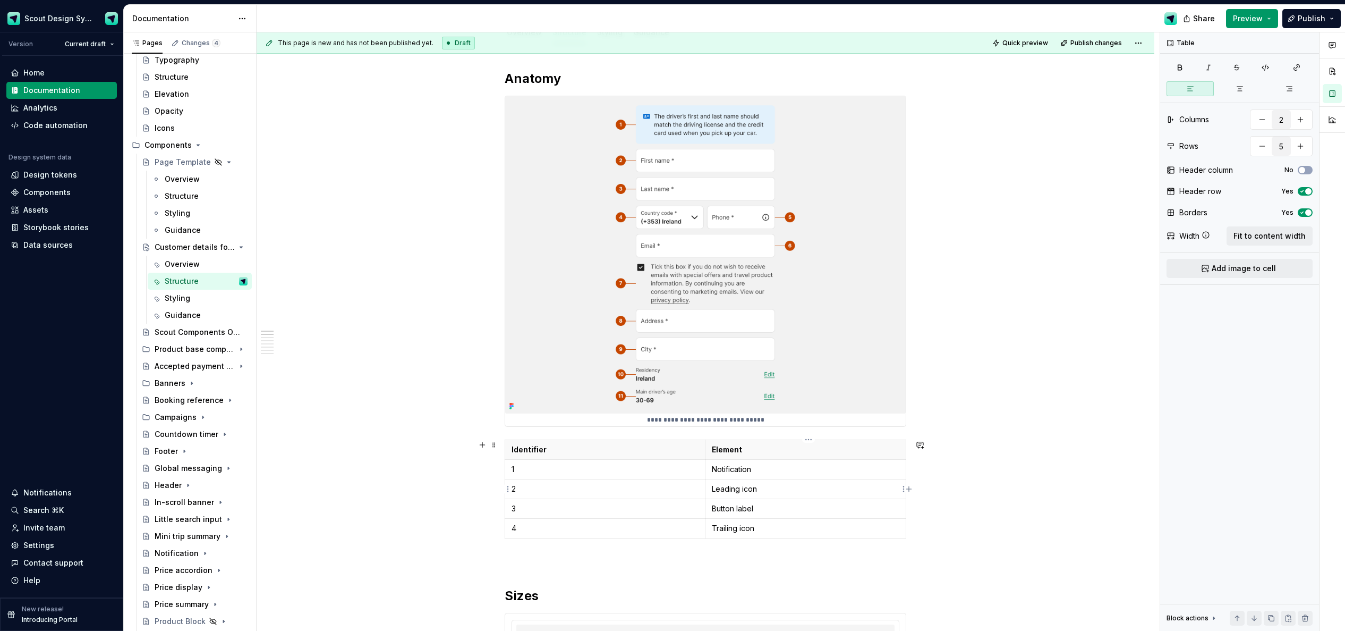
click at [732, 492] on p "Leading icon" at bounding box center [806, 488] width 188 height 11
drag, startPoint x: 760, startPoint y: 512, endPoint x: 708, endPoint y: 510, distance: 52.6
click at [708, 510] on td "Button label" at bounding box center [805, 508] width 201 height 20
click at [753, 531] on p "Trailing icon" at bounding box center [806, 528] width 188 height 11
click at [708, 537] on icon "button" at bounding box center [708, 537] width 8 height 8
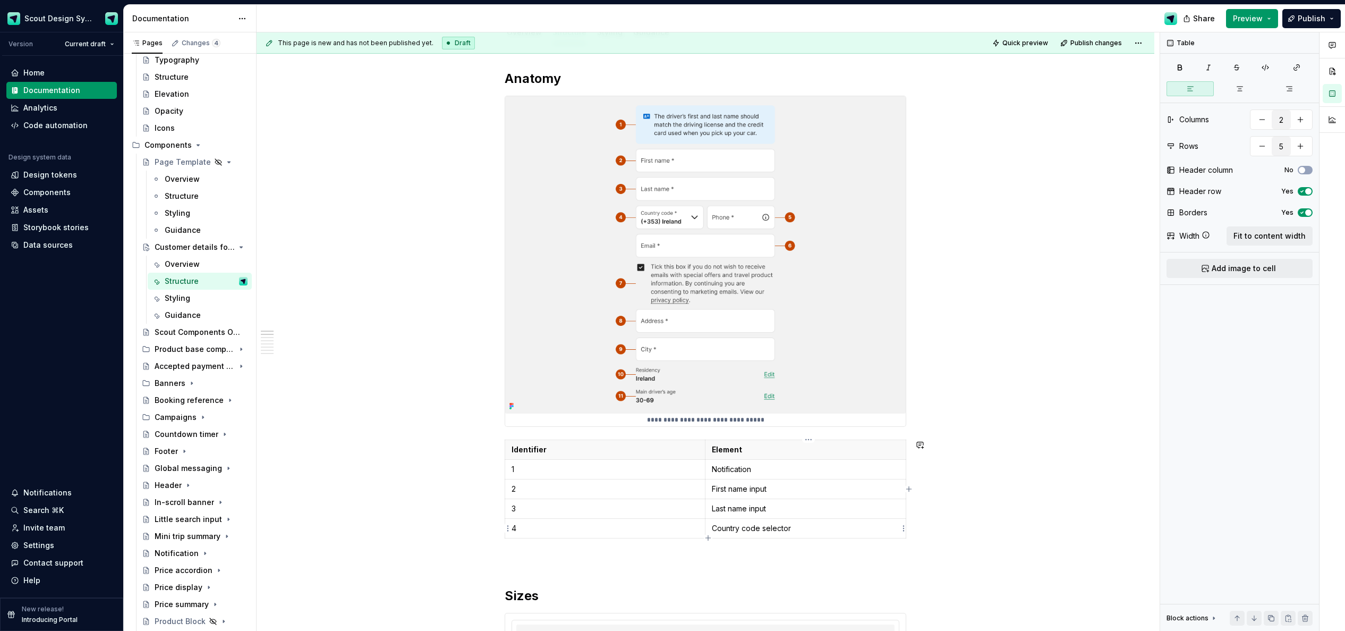
type input "6"
click at [675, 549] on p at bounding box center [605, 547] width 187 height 11
type textarea "*"
click at [707, 555] on icon "button" at bounding box center [708, 557] width 8 height 8
click at [606, 566] on p at bounding box center [605, 567] width 187 height 11
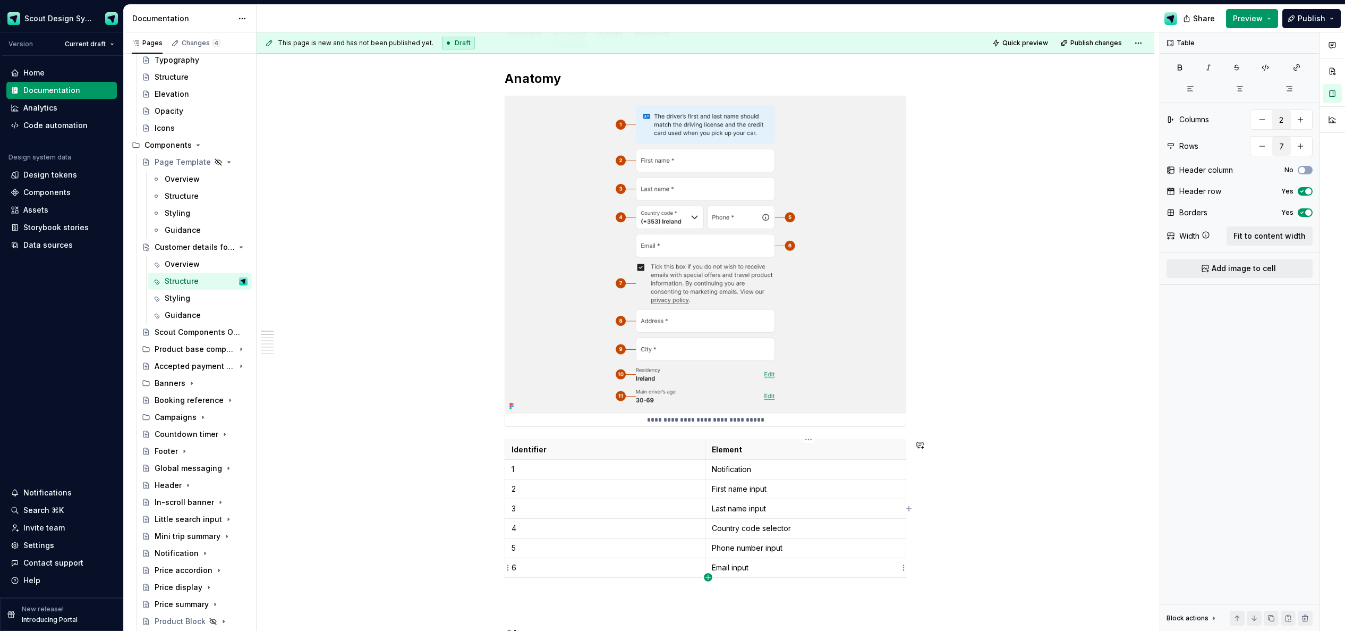
click at [708, 576] on icon "button" at bounding box center [707, 576] width 5 height 5
click at [569, 586] on p at bounding box center [605, 587] width 187 height 11
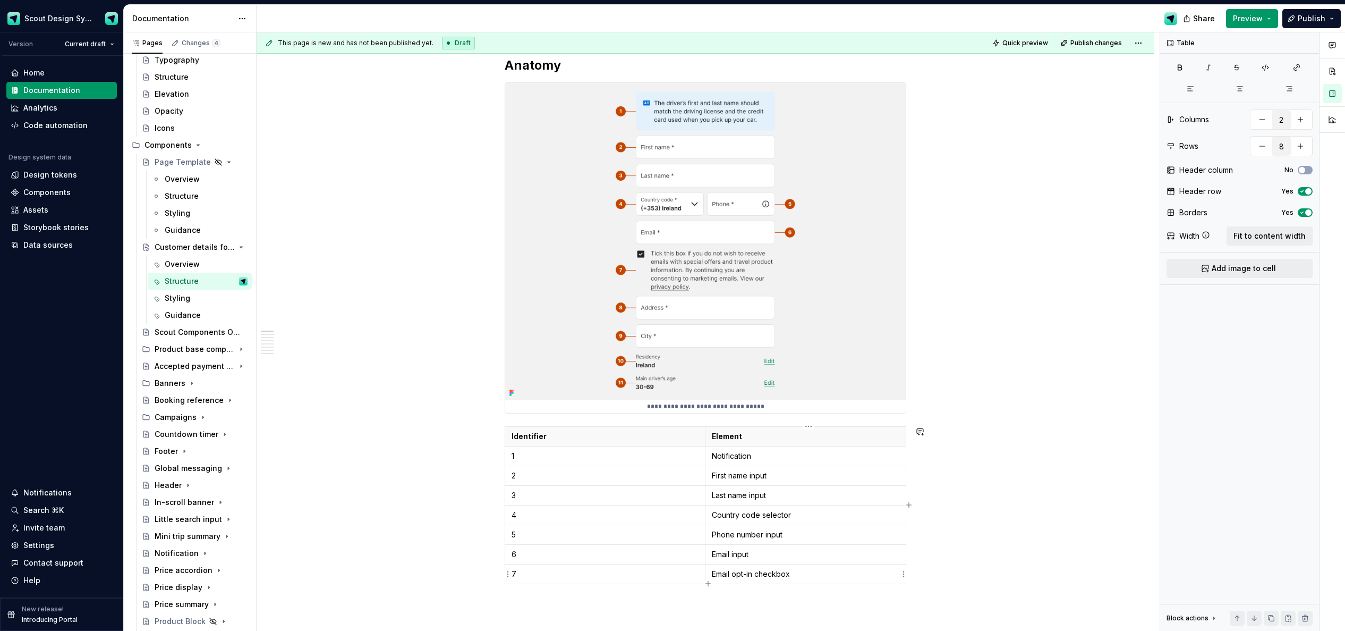
click at [708, 583] on icon "button" at bounding box center [707, 583] width 5 height 5
click at [628, 594] on p at bounding box center [605, 593] width 187 height 11
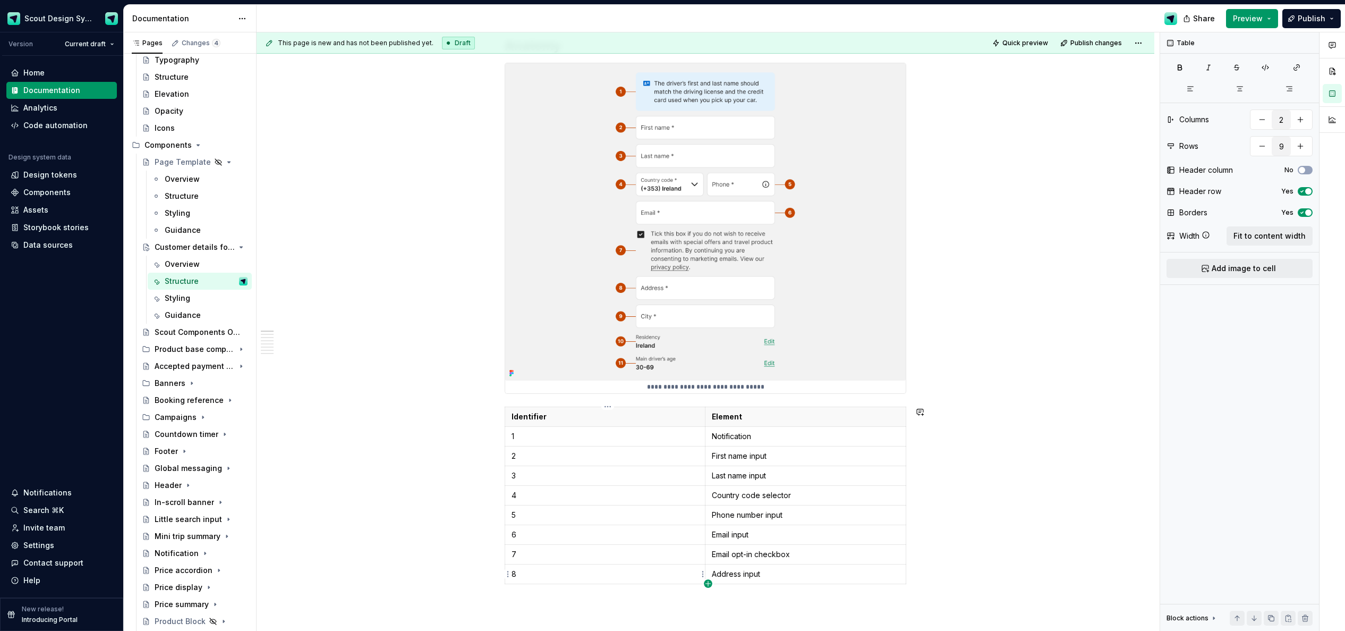
click at [707, 582] on icon "button" at bounding box center [708, 583] width 8 height 8
click at [557, 592] on p at bounding box center [605, 593] width 187 height 11
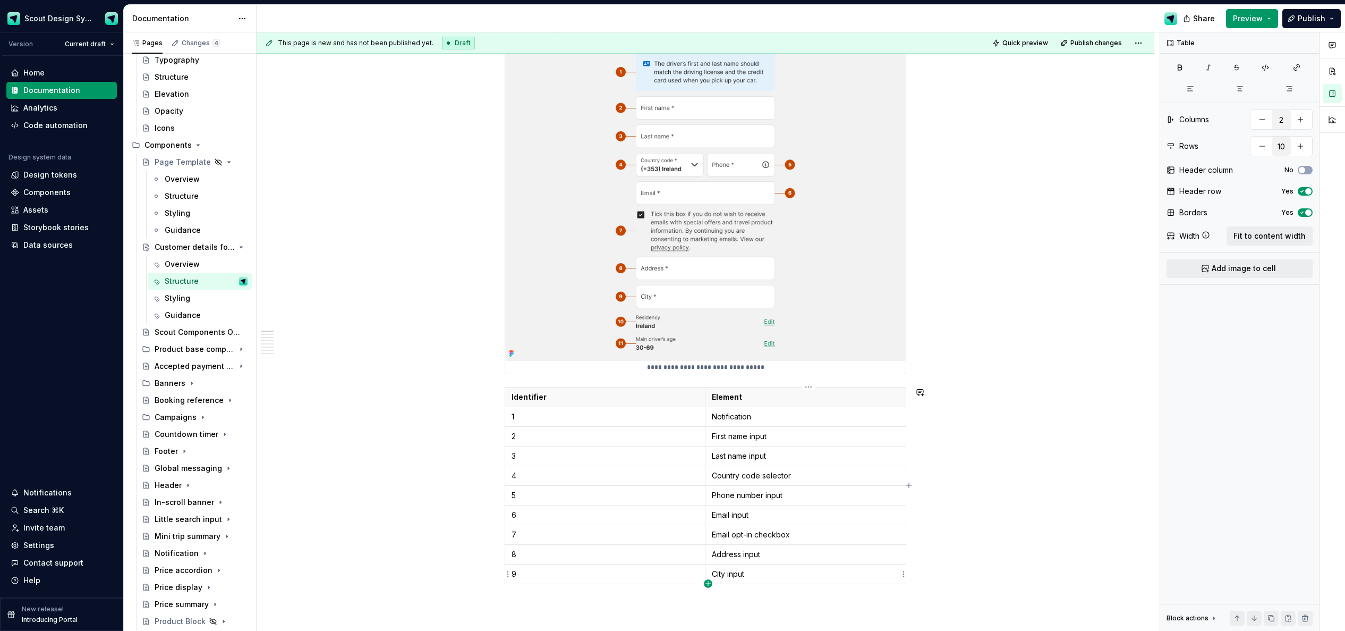
click at [708, 582] on icon "button" at bounding box center [708, 583] width 8 height 8
click at [646, 595] on p at bounding box center [605, 593] width 187 height 11
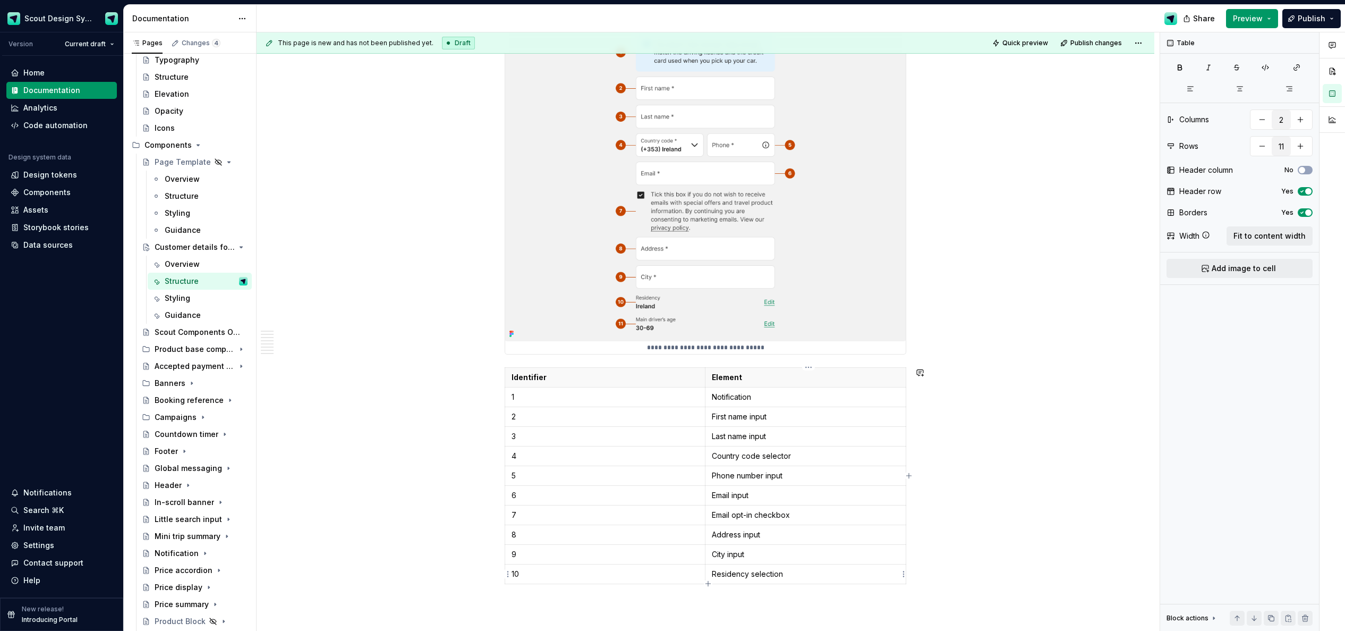
drag, startPoint x: 707, startPoint y: 581, endPoint x: 698, endPoint y: 582, distance: 9.2
click at [707, 581] on icon "button" at bounding box center [708, 583] width 8 height 8
type input "12"
click at [623, 597] on p at bounding box center [605, 593] width 187 height 11
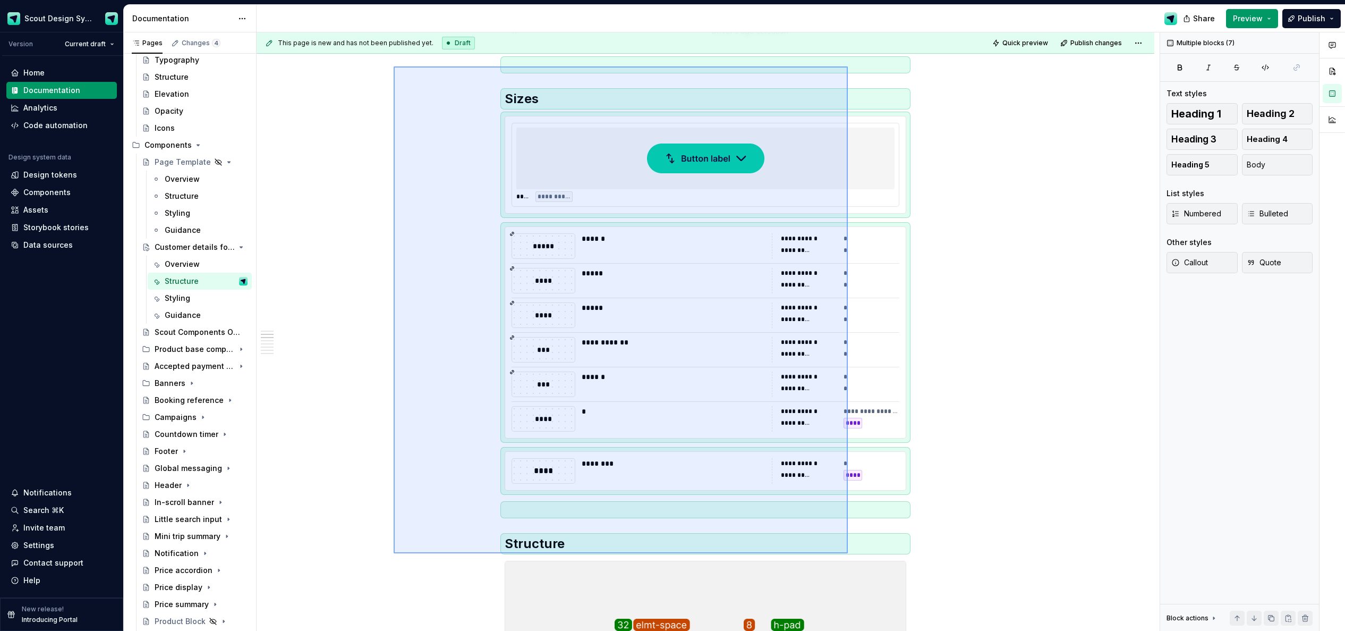
scroll to position [774, 0]
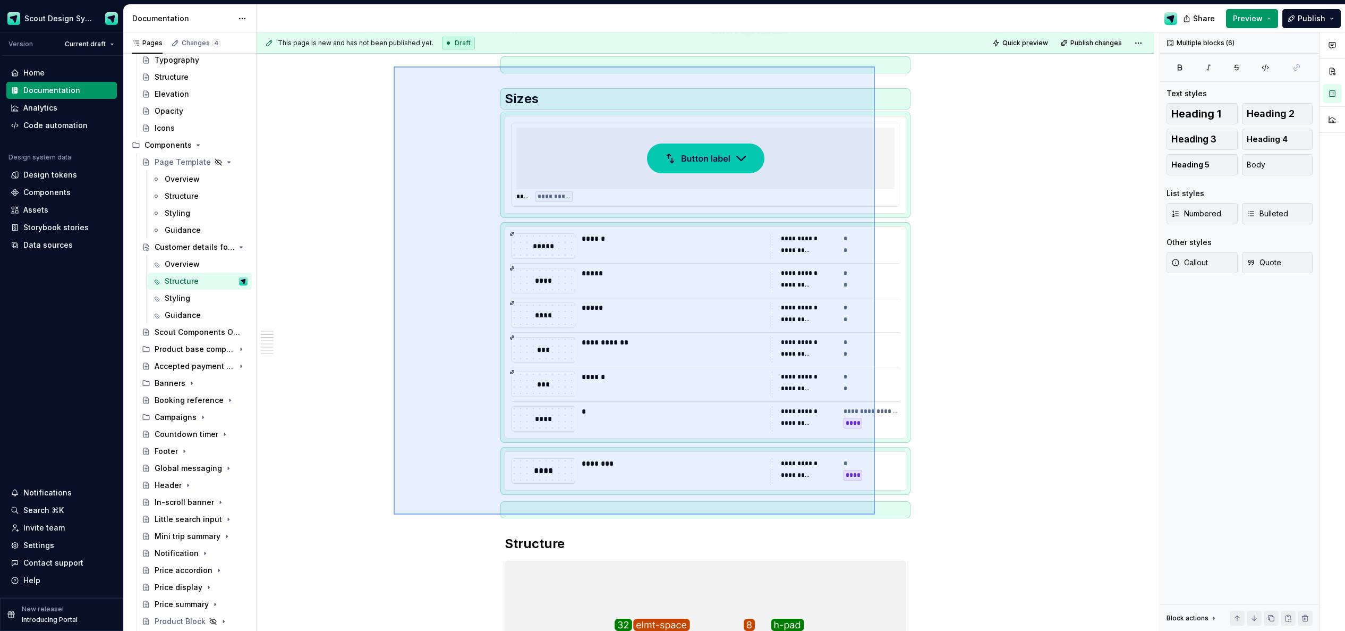
drag, startPoint x: 595, startPoint y: 360, endPoint x: 875, endPoint y: 514, distance: 319.0
click at [875, 514] on div "**********" at bounding box center [708, 331] width 903 height 599
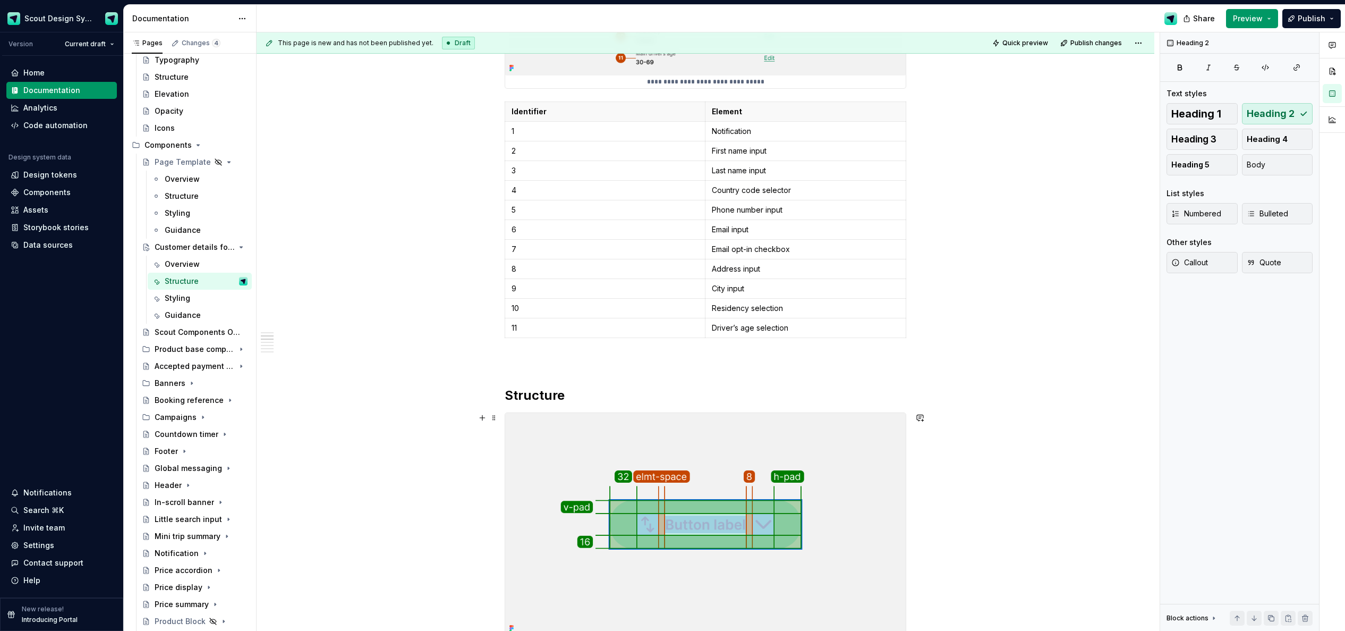
scroll to position [531, 0]
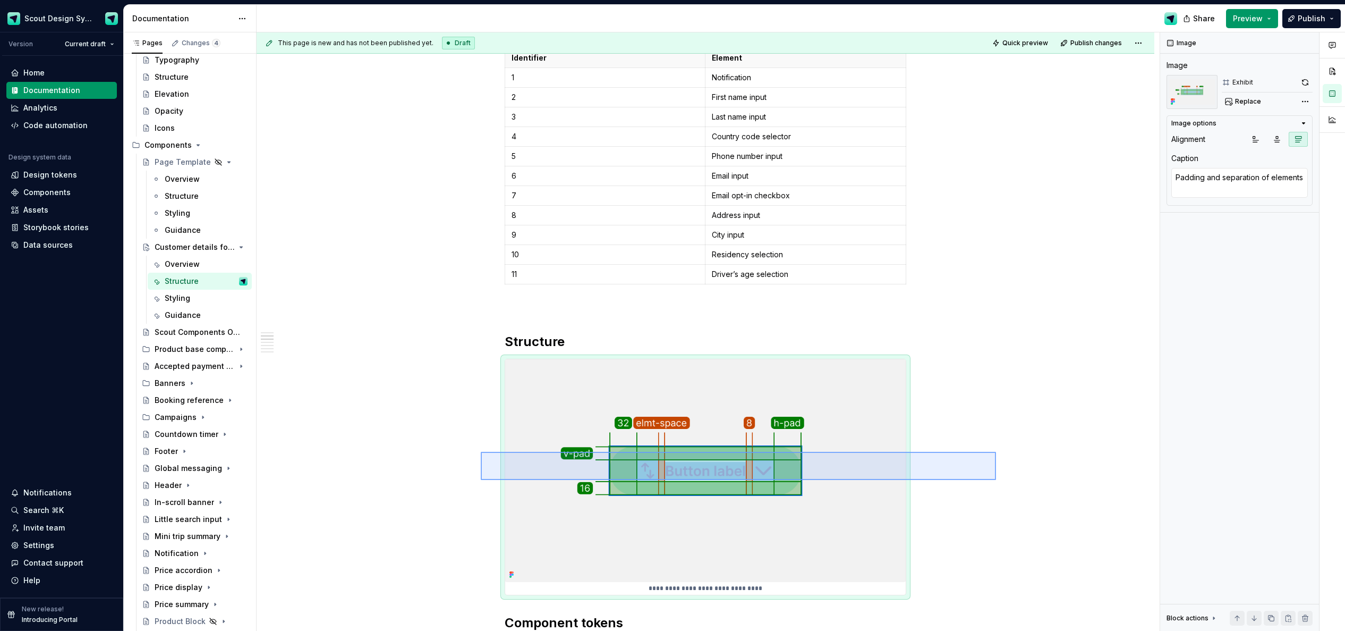
drag, startPoint x: 904, startPoint y: 475, endPoint x: 481, endPoint y: 480, distance: 423.4
click at [481, 480] on div "**********" at bounding box center [708, 331] width 903 height 599
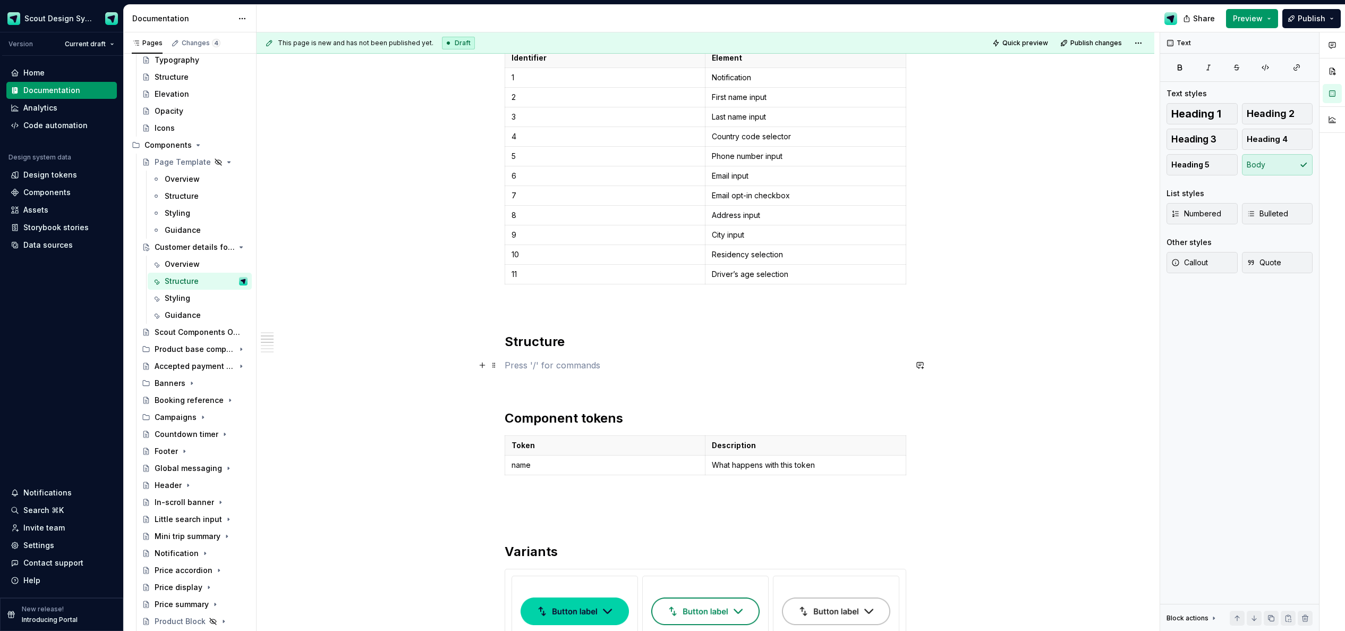
click at [516, 359] on p at bounding box center [706, 365] width 402 height 13
click at [588, 479] on div "Figma images" at bounding box center [597, 477] width 114 height 11
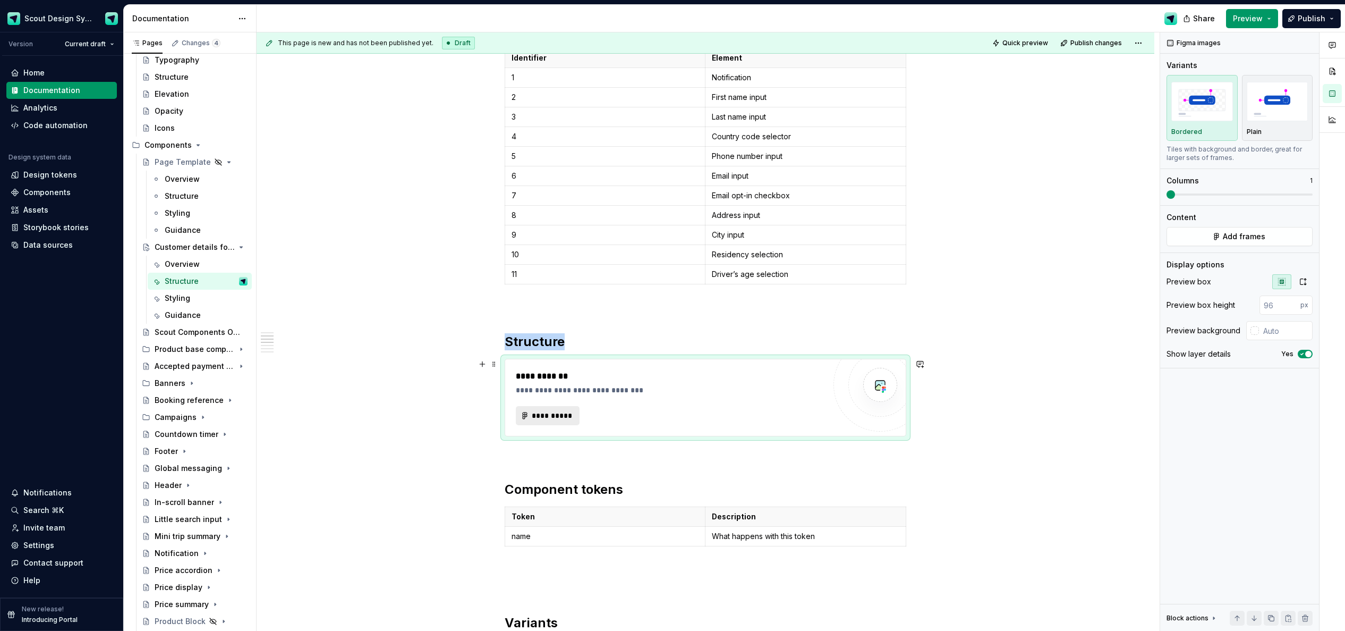
click at [567, 421] on button "**********" at bounding box center [548, 415] width 64 height 19
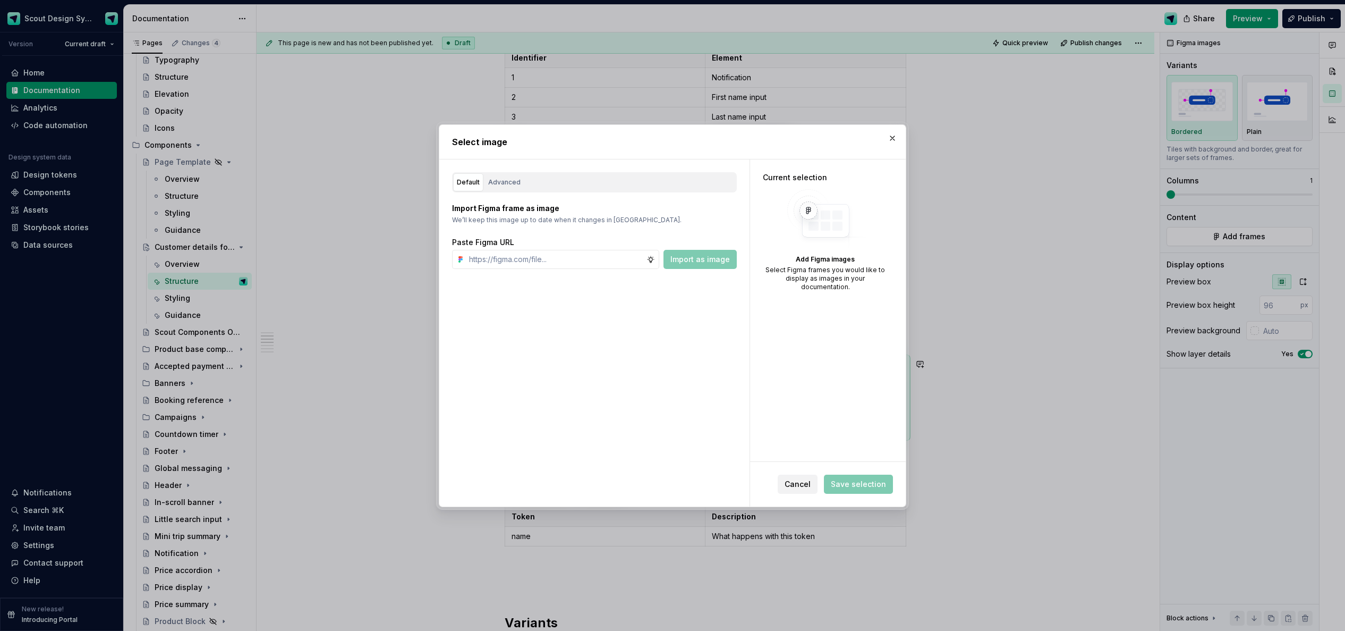
type textarea "*"
click at [530, 267] on input "text" at bounding box center [556, 259] width 182 height 19
type input "[URL][DOMAIN_NAME]"
click at [689, 263] on span "Import as image" at bounding box center [699, 259] width 59 height 11
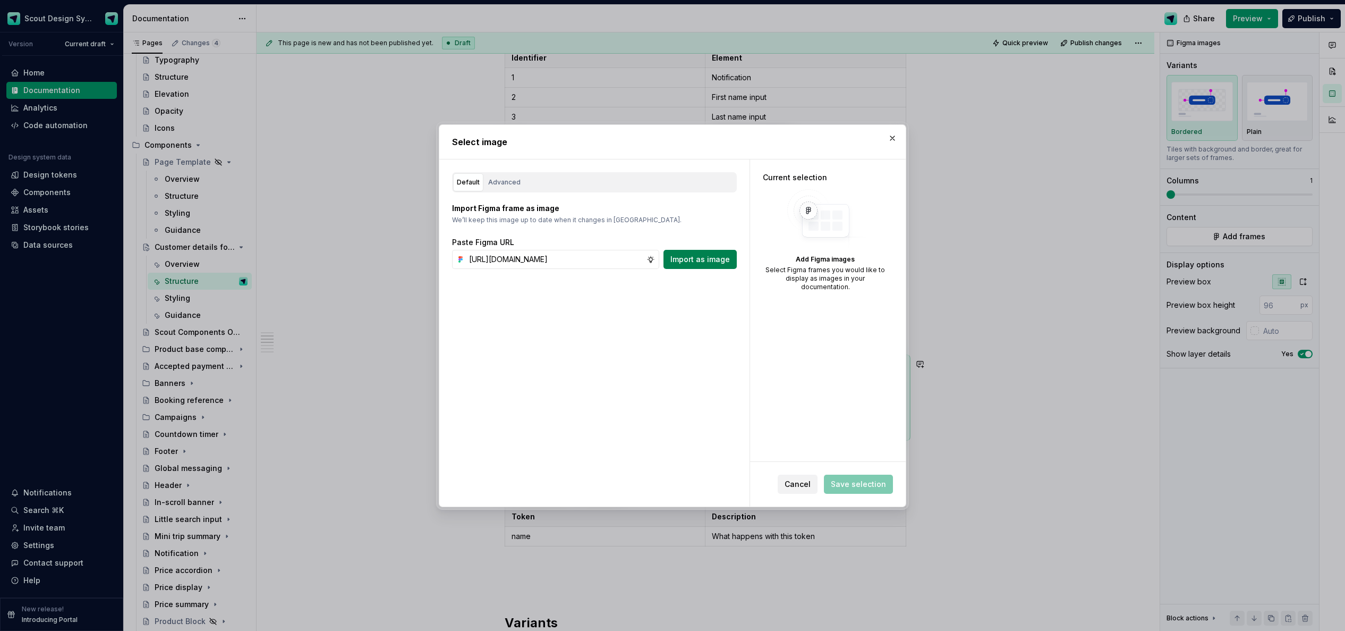
scroll to position [0, 0]
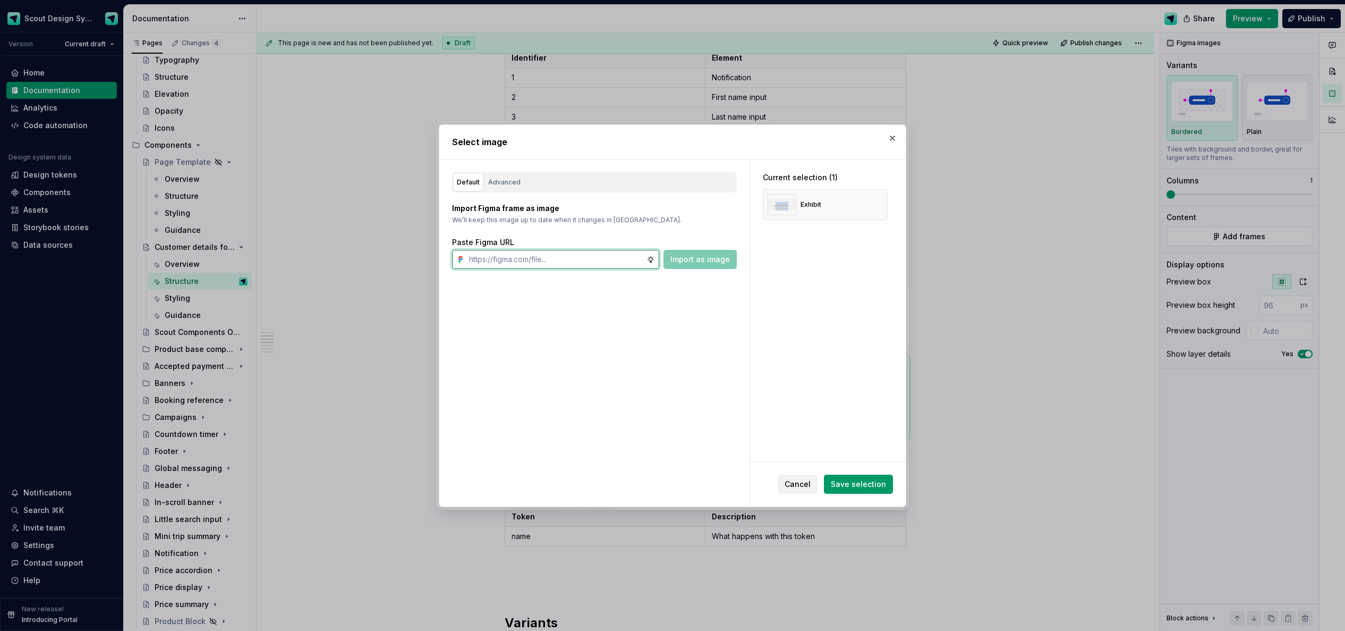
click at [581, 259] on input "text" at bounding box center [556, 259] width 182 height 19
paste input "[URL][DOMAIN_NAME]"
type input "[URL][DOMAIN_NAME]"
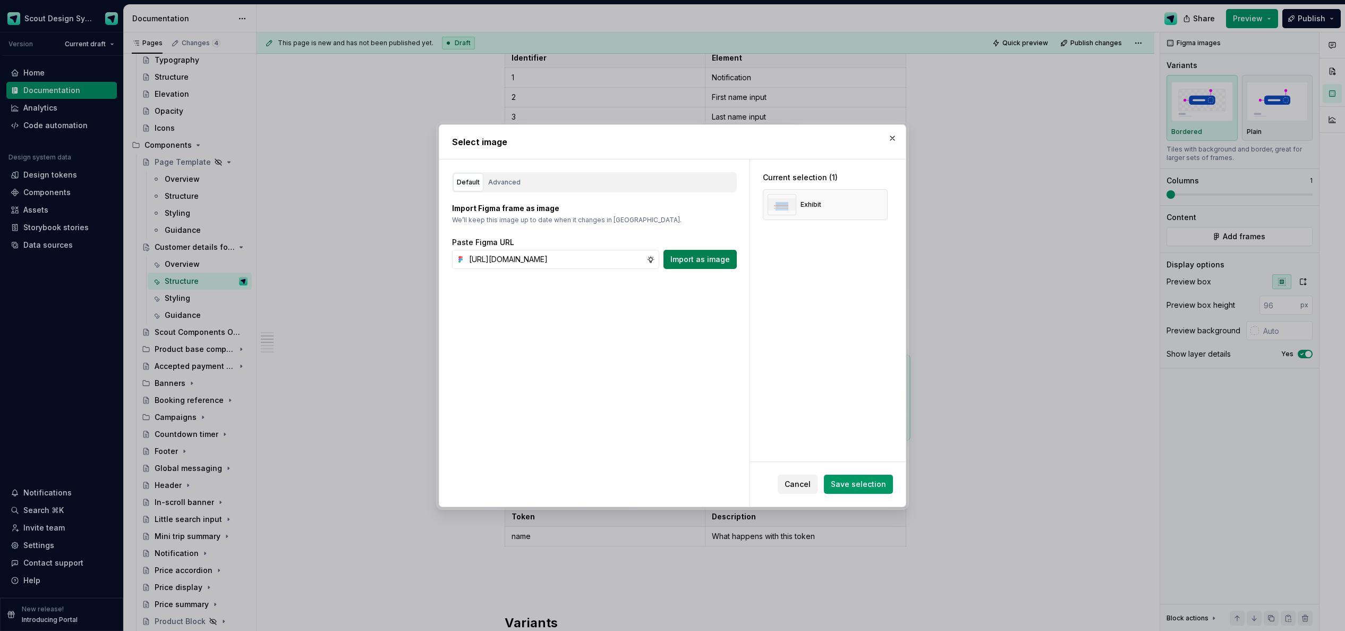
click at [678, 260] on span "Import as image" at bounding box center [699, 259] width 59 height 11
click at [636, 265] on input "text" at bounding box center [556, 259] width 182 height 19
paste input "[URL][DOMAIN_NAME]"
type input "[URL][DOMAIN_NAME]"
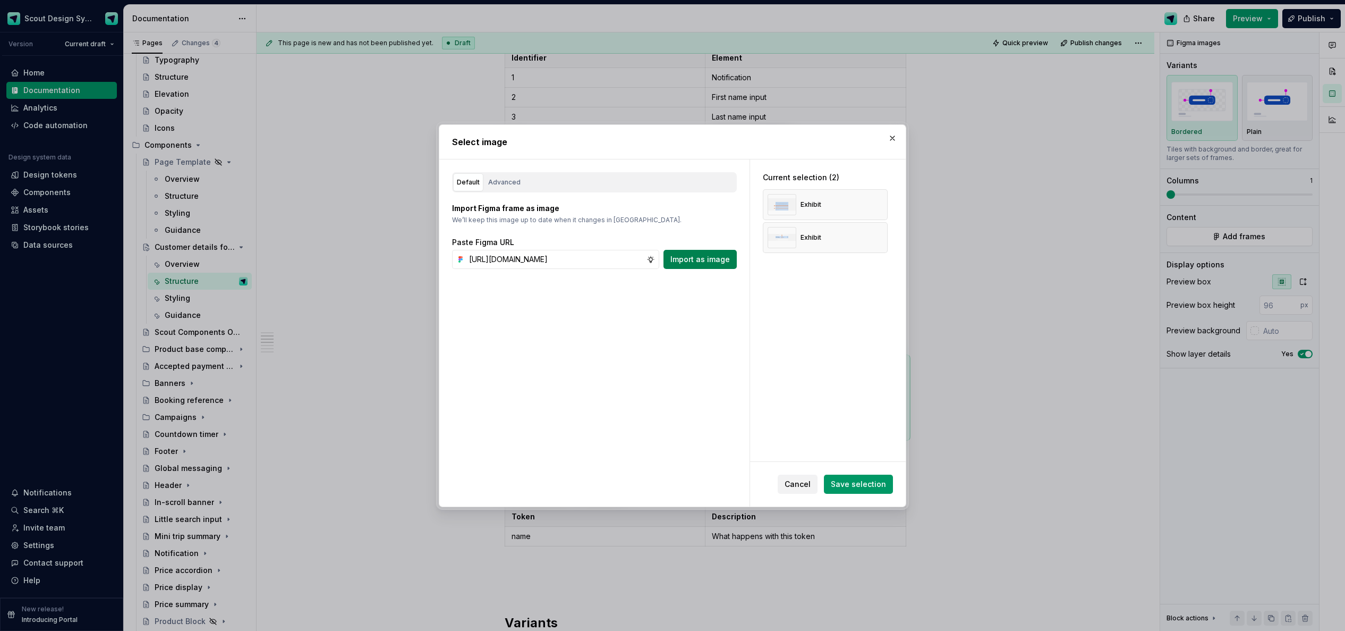
click at [684, 262] on span "Import as image" at bounding box center [699, 259] width 59 height 11
drag, startPoint x: 884, startPoint y: 476, endPoint x: 888, endPoint y: 463, distance: 13.3
click at [884, 476] on button "Save selection" at bounding box center [858, 483] width 69 height 19
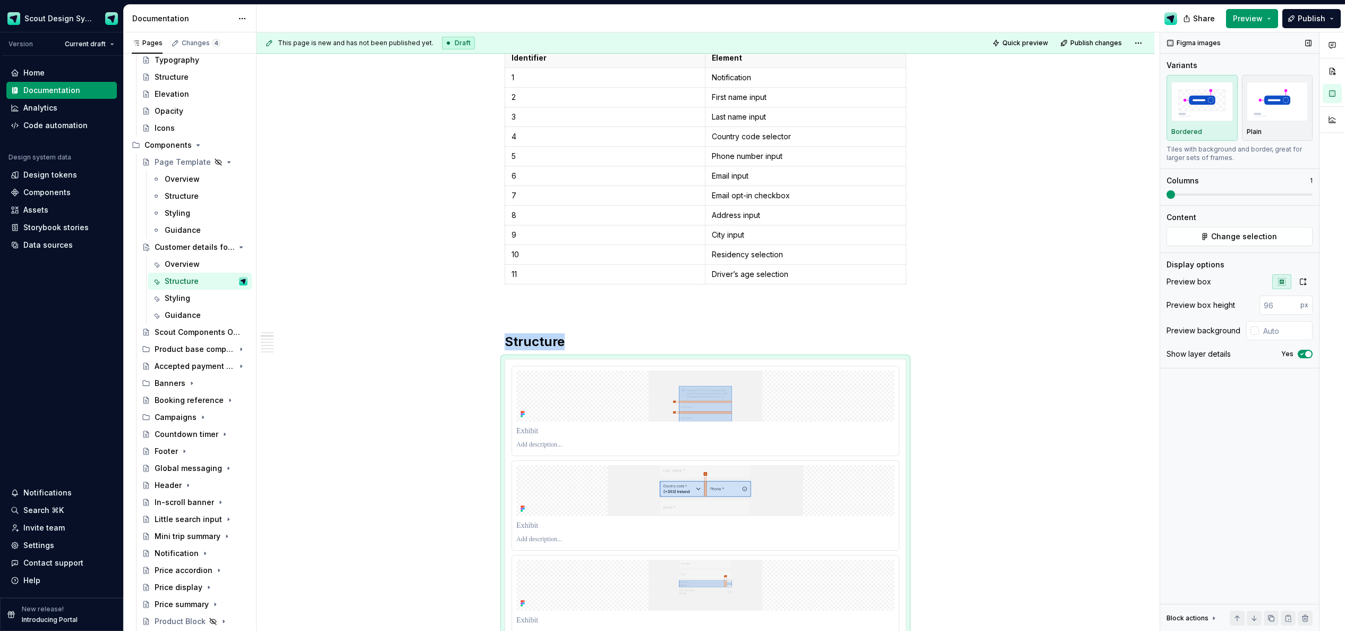
scroll to position [552, 0]
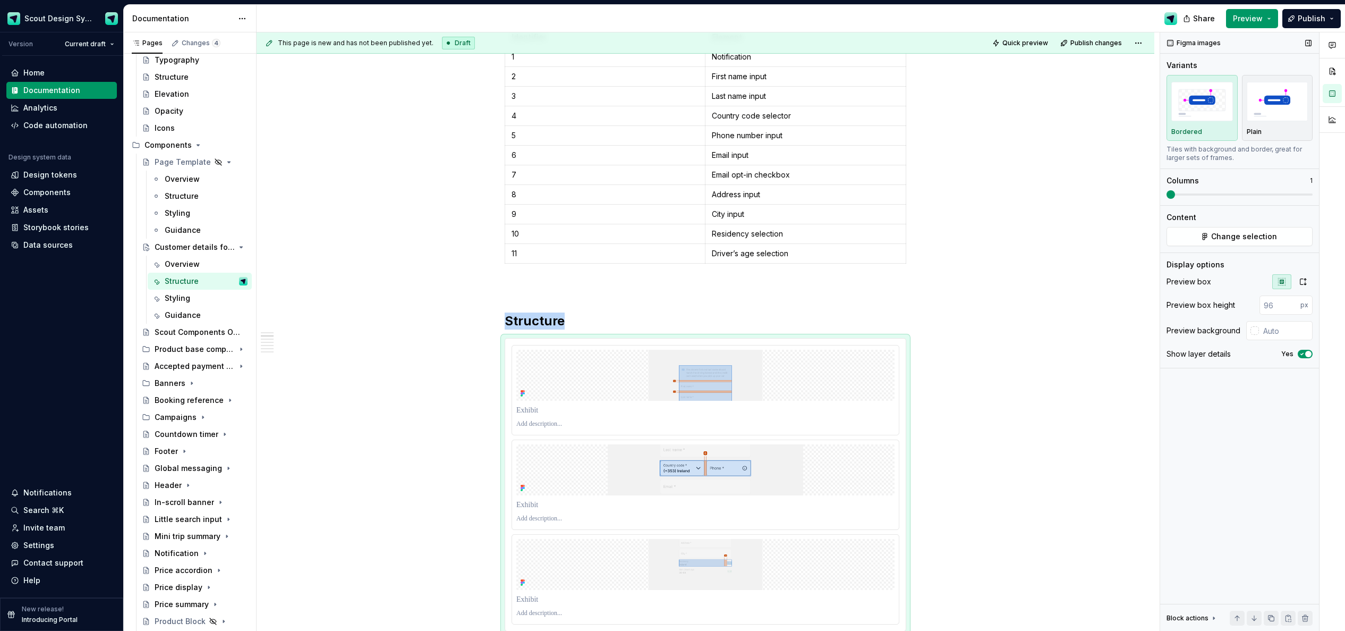
click at [903, 194] on div "**********" at bounding box center [801, 331] width 1088 height 599
click at [903, 285] on icon "button" at bounding box center [1303, 281] width 8 height 8
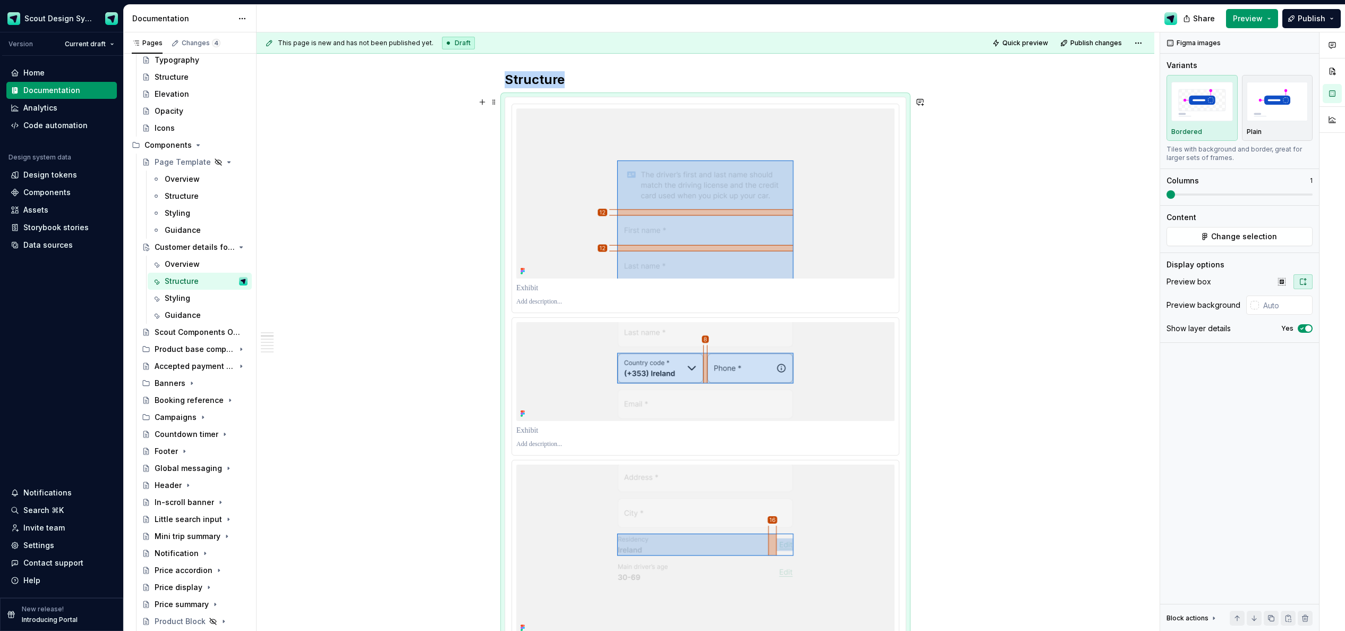
scroll to position [861, 0]
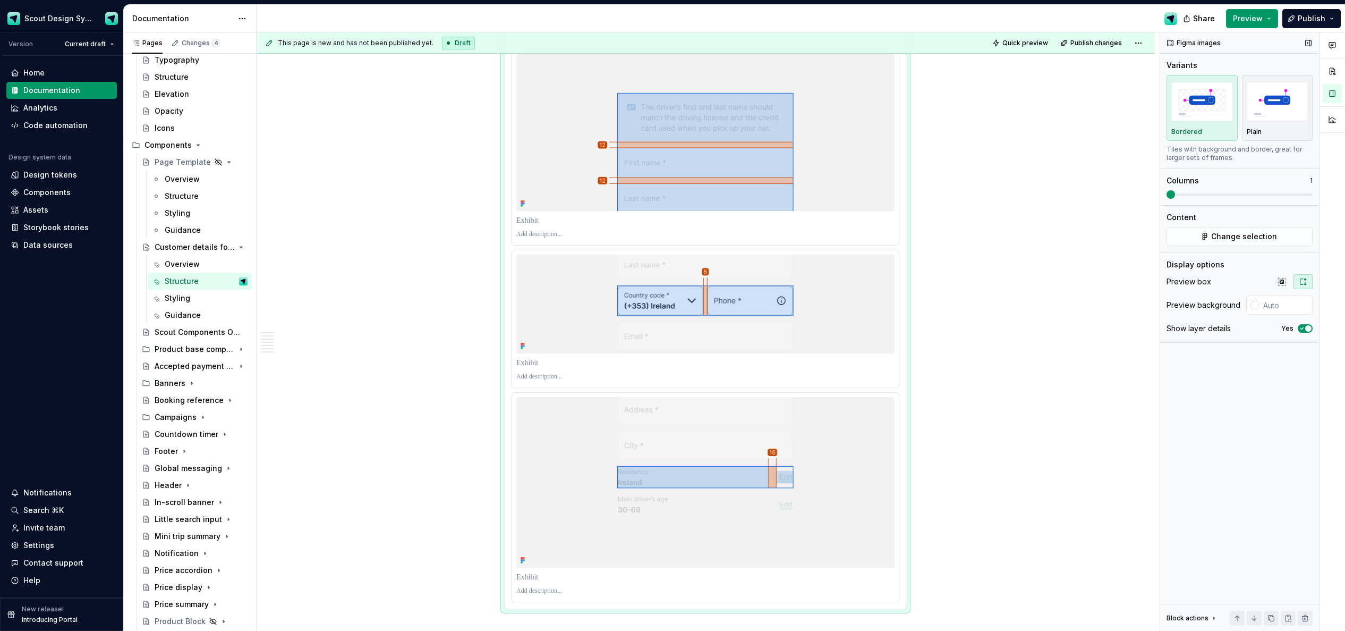
click at [903, 331] on span "button" at bounding box center [1308, 328] width 6 height 6
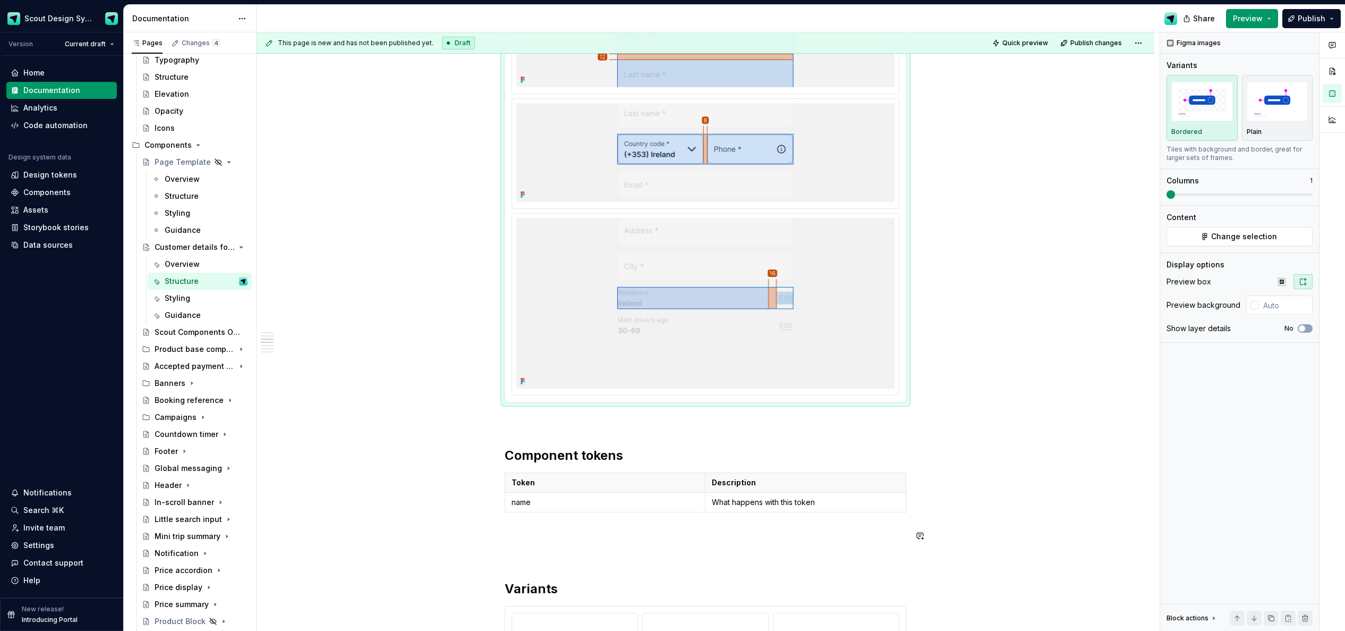
scroll to position [1045, 0]
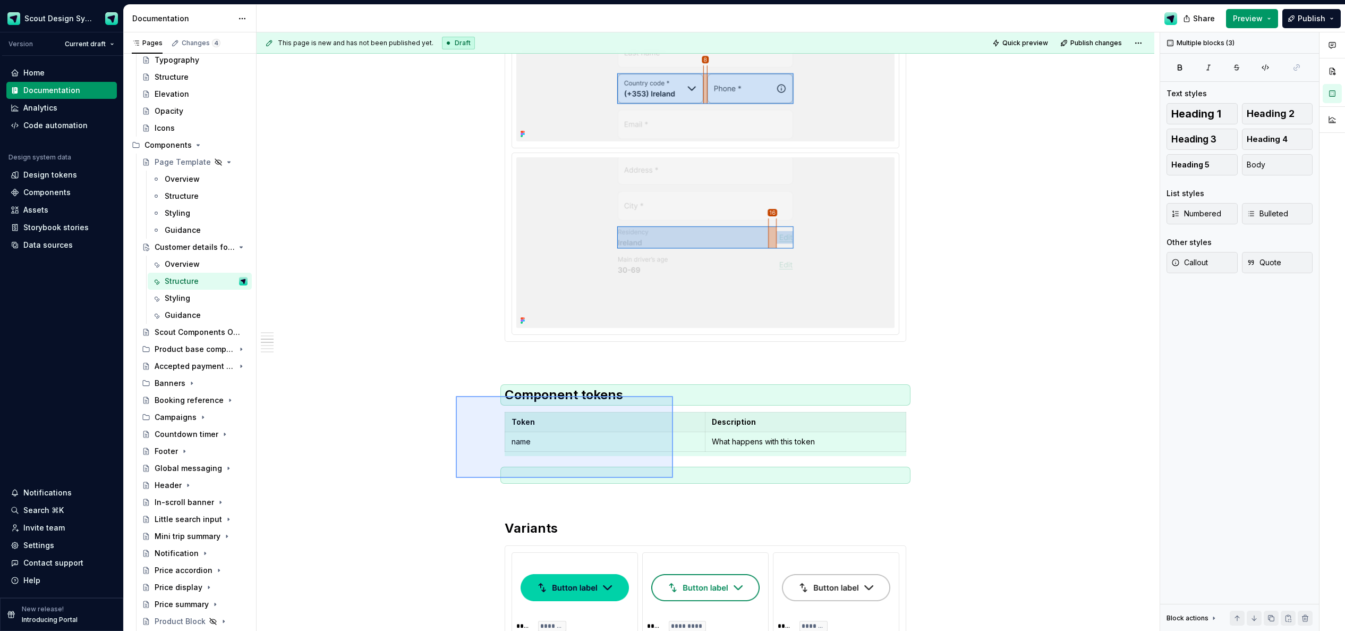
drag, startPoint x: 609, startPoint y: 456, endPoint x: 673, endPoint y: 478, distance: 67.7
click at [673, 478] on div "**********" at bounding box center [708, 331] width 903 height 599
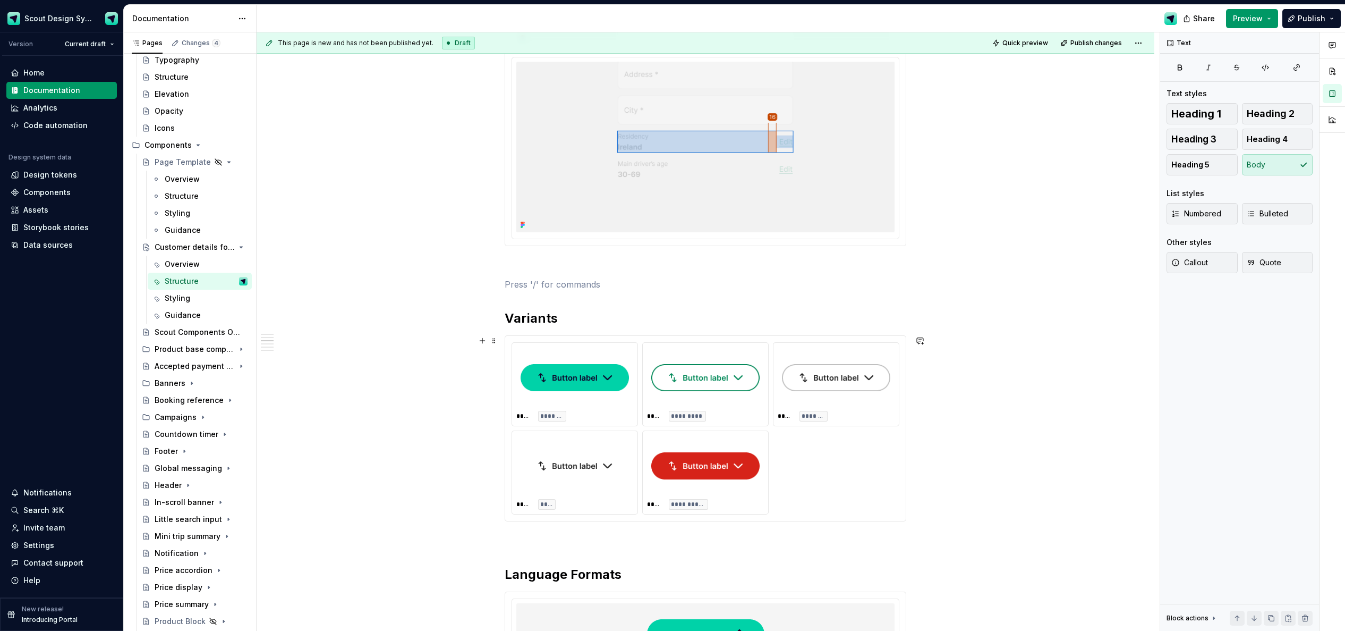
scroll to position [1191, 0]
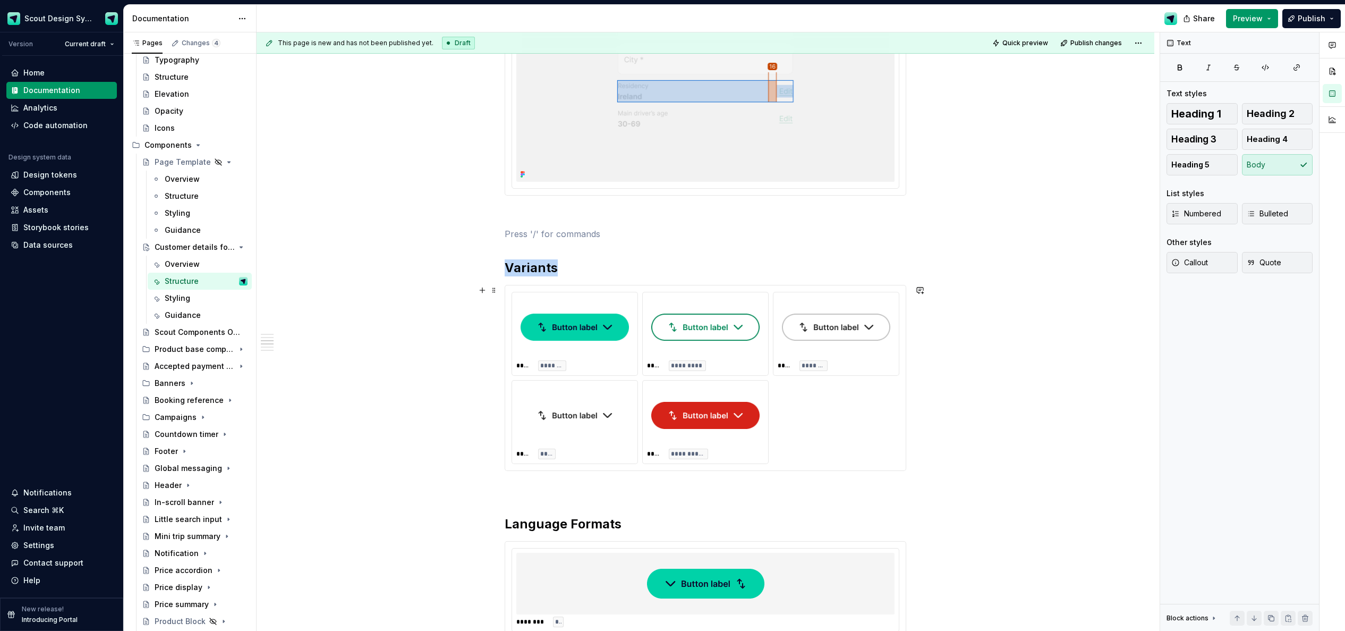
click at [561, 412] on img at bounding box center [575, 415] width 108 height 53
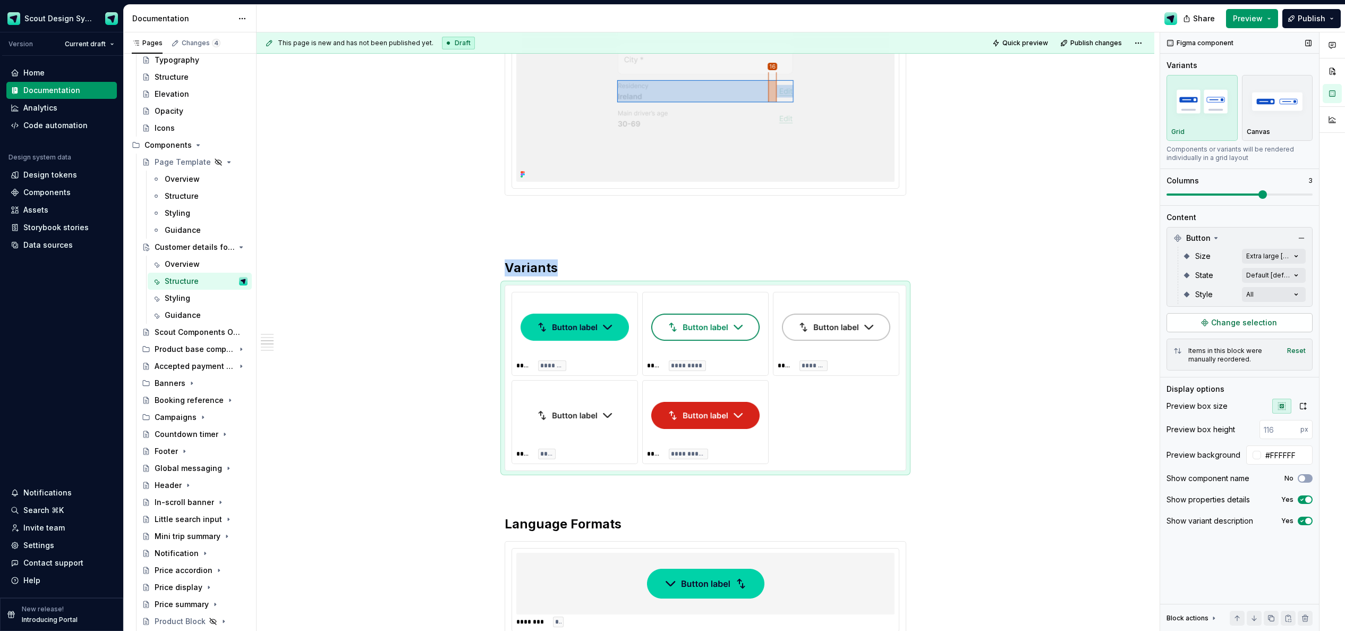
click at [903, 320] on span "Change selection" at bounding box center [1244, 322] width 66 height 11
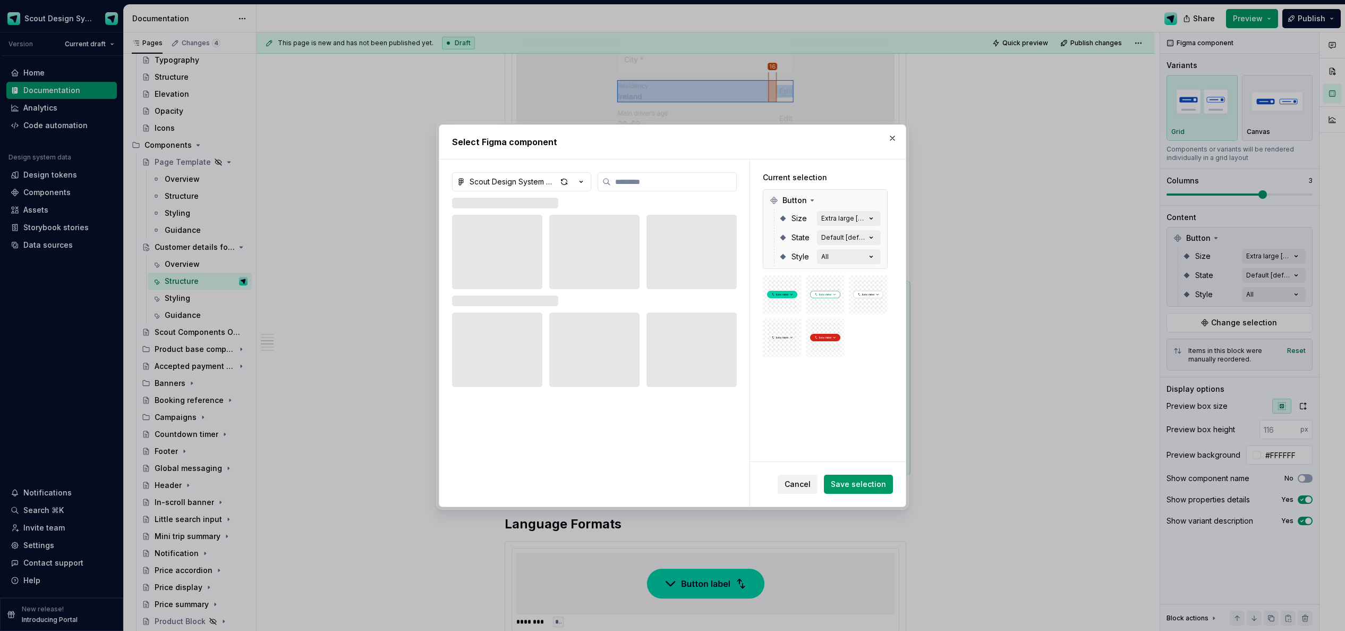
type textarea "*"
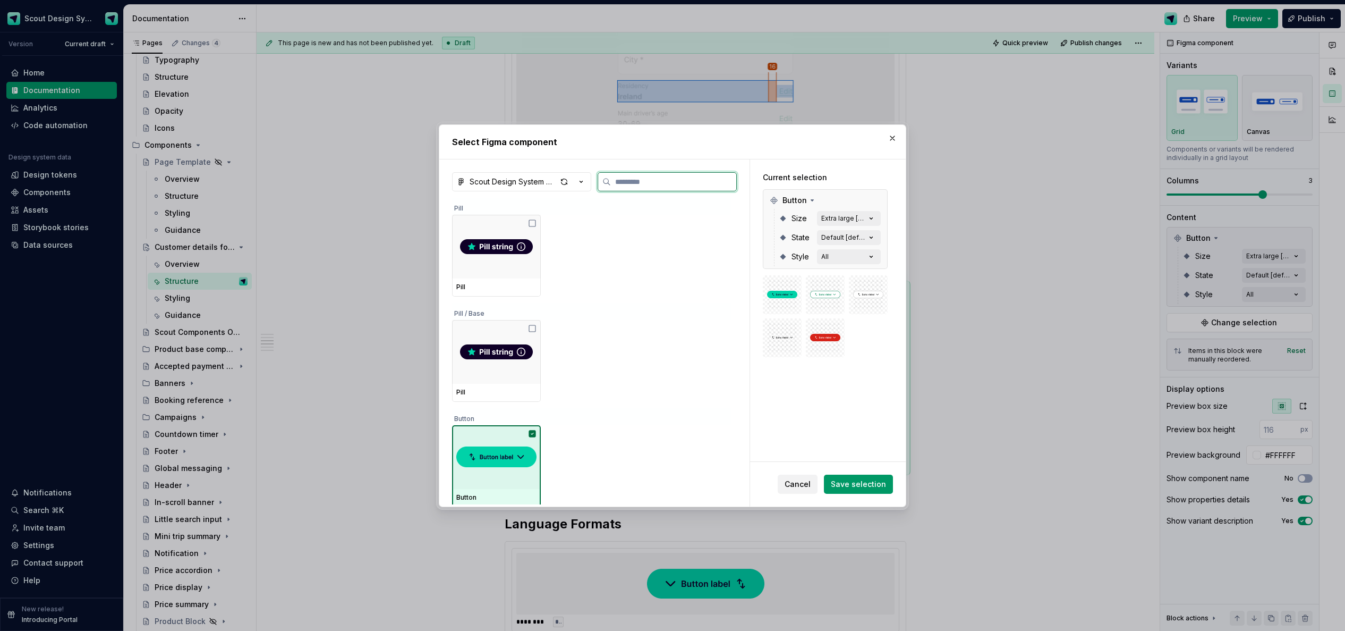
click at [506, 428] on div at bounding box center [496, 457] width 89 height 64
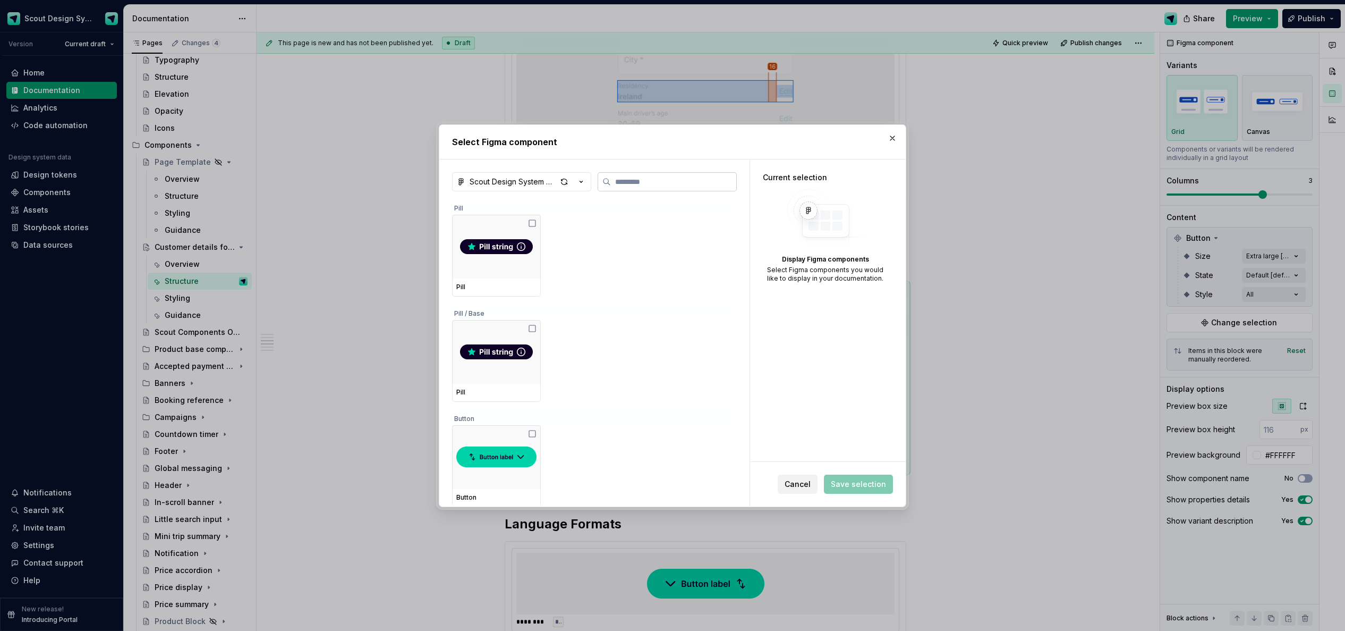
click at [639, 188] on label at bounding box center [667, 181] width 139 height 19
click at [639, 187] on input "search" at bounding box center [673, 181] width 125 height 11
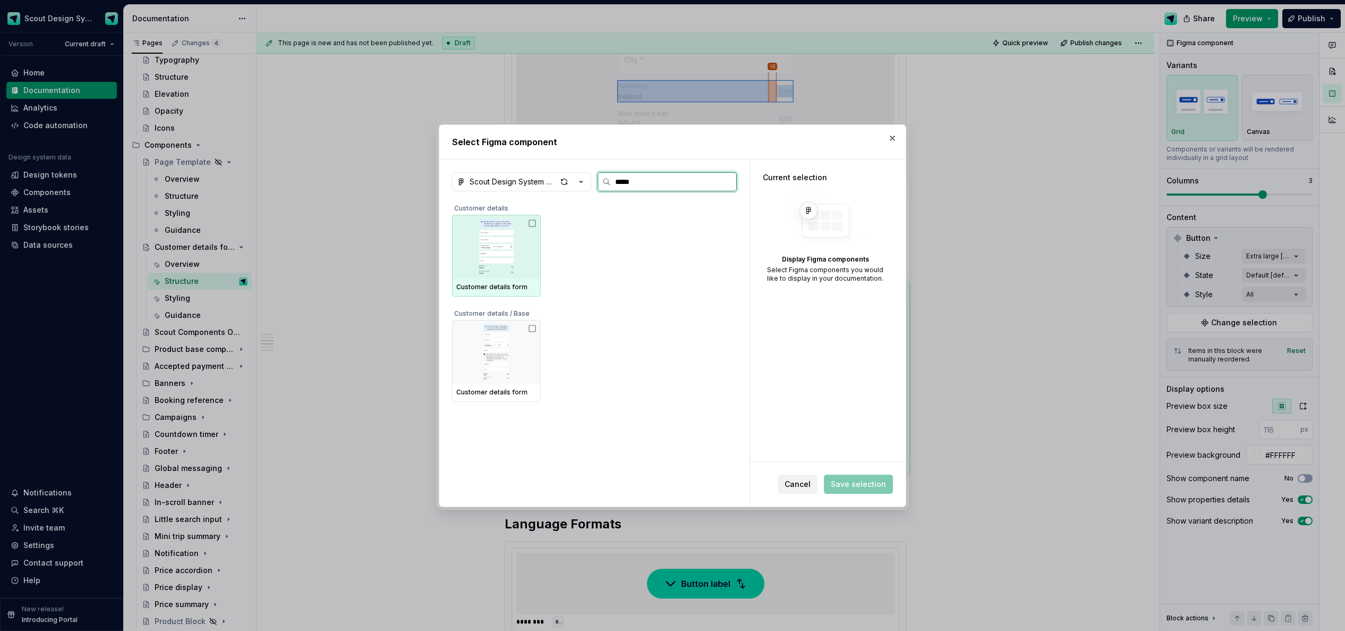
type input "******"
drag, startPoint x: 523, startPoint y: 251, endPoint x: 605, endPoint y: 267, distance: 83.2
click at [523, 251] on img at bounding box center [496, 246] width 80 height 55
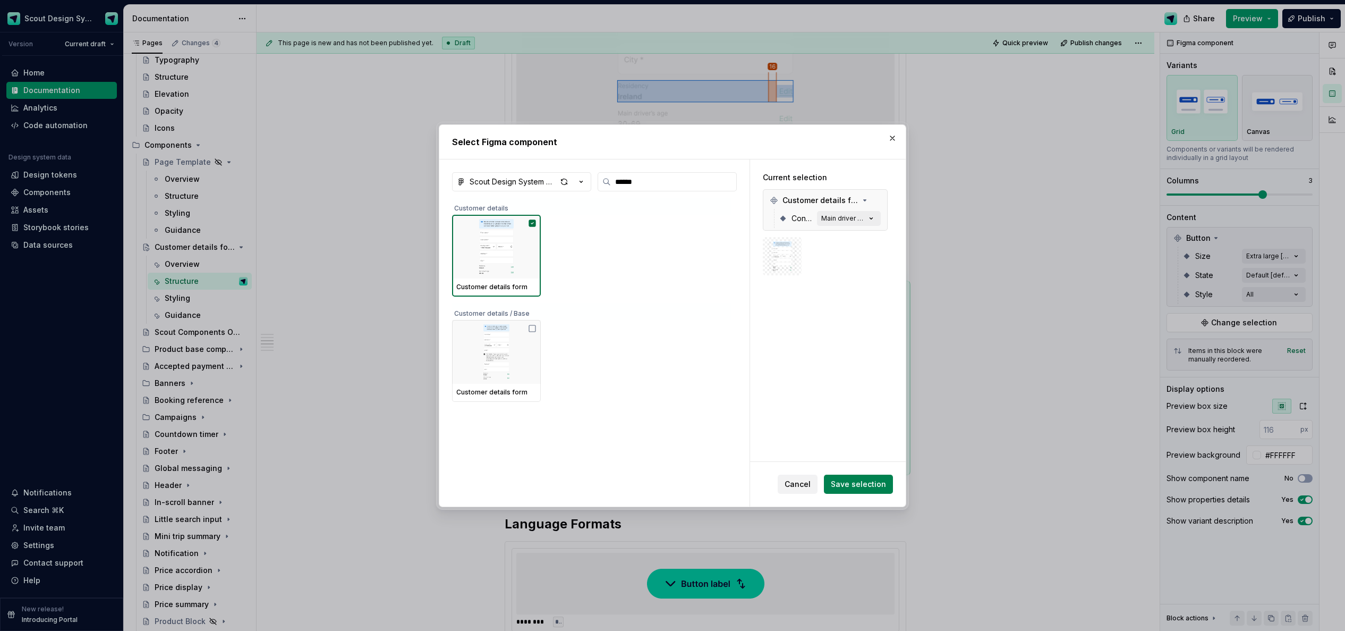
click at [854, 481] on span "Save selection" at bounding box center [858, 484] width 55 height 11
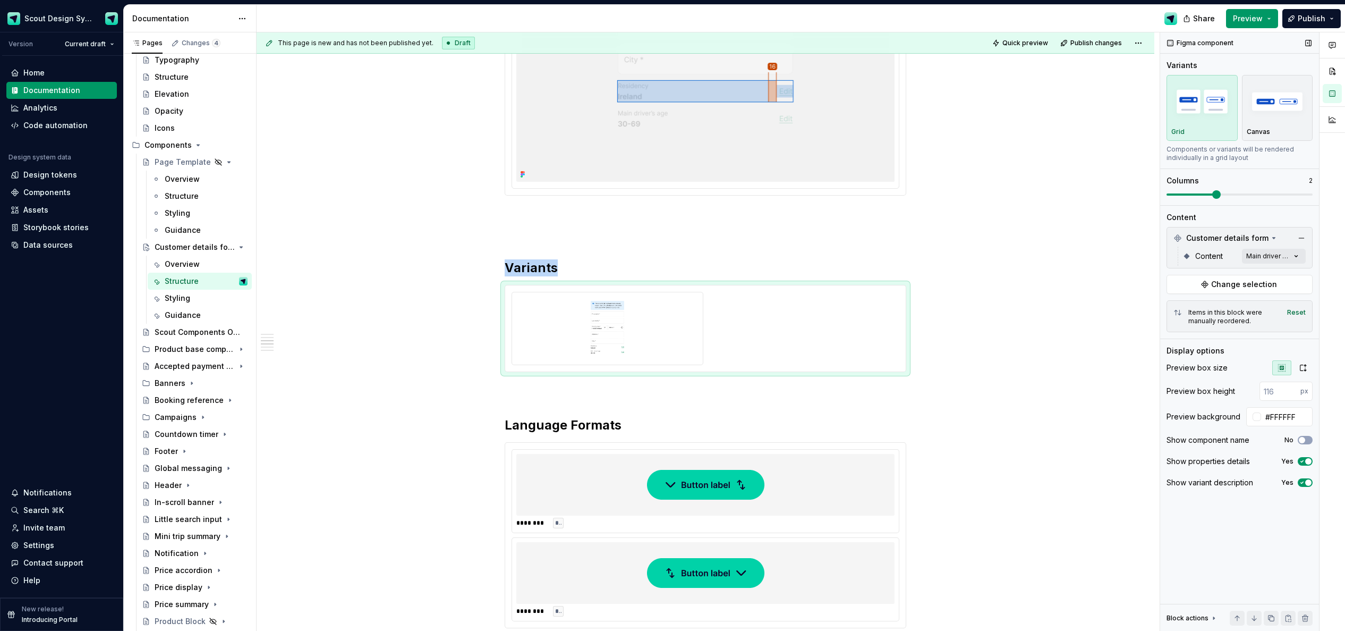
click at [903, 193] on span at bounding box center [1239, 194] width 146 height 8
click at [903, 259] on div "Comments Open comments No comments yet Select ‘Comment’ from the block context …" at bounding box center [1252, 331] width 185 height 599
click at [903, 270] on button "button" at bounding box center [1291, 274] width 15 height 8
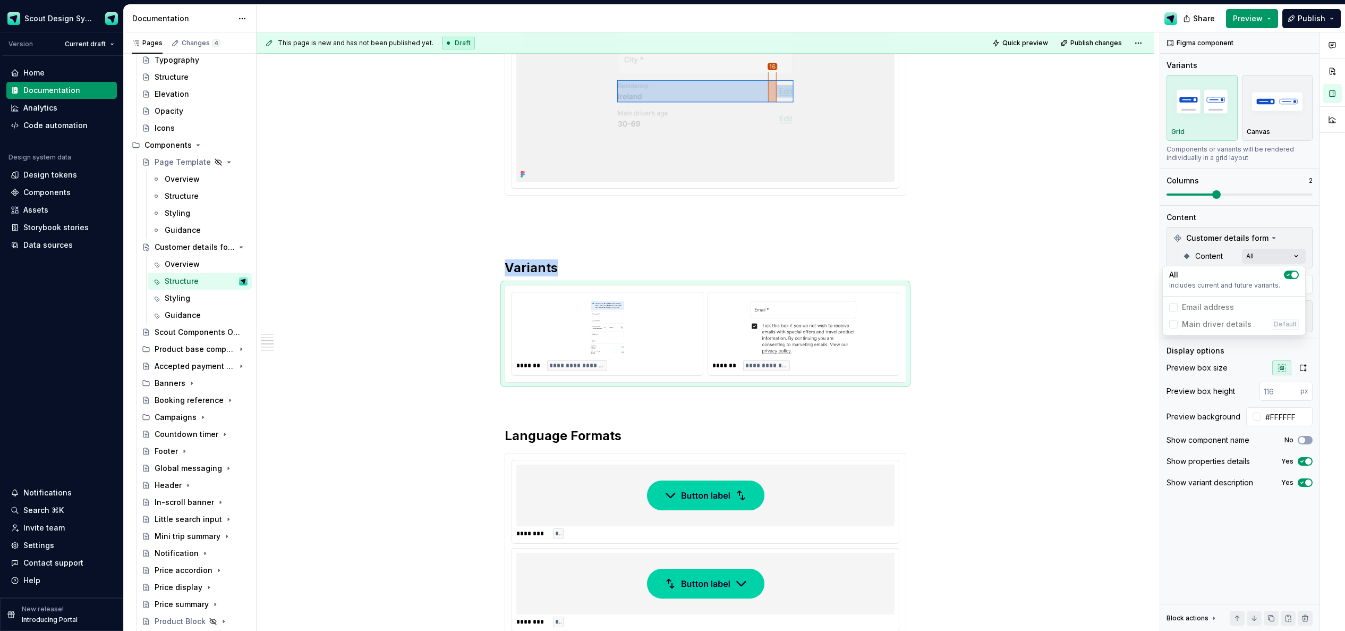
click at [903, 364] on div "Comments Open comments No comments yet Select ‘Comment’ from the block context …" at bounding box center [1252, 331] width 185 height 599
click at [903, 367] on icon "button" at bounding box center [1303, 367] width 8 height 8
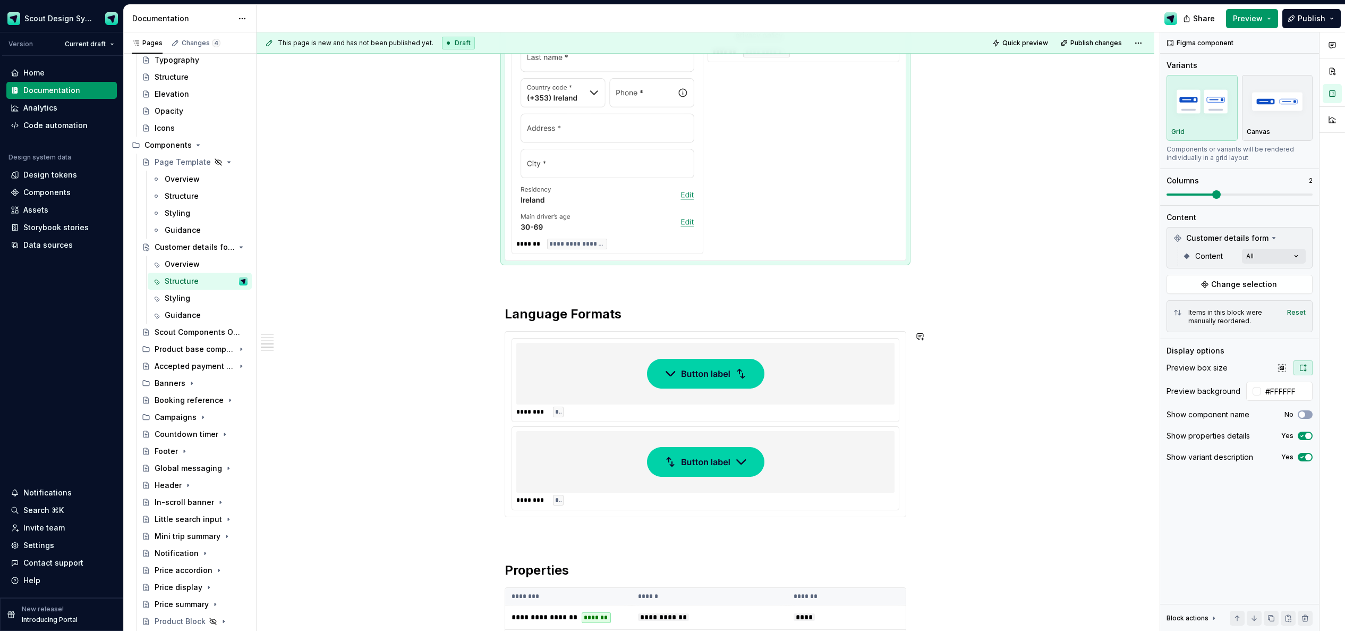
scroll to position [1642, 0]
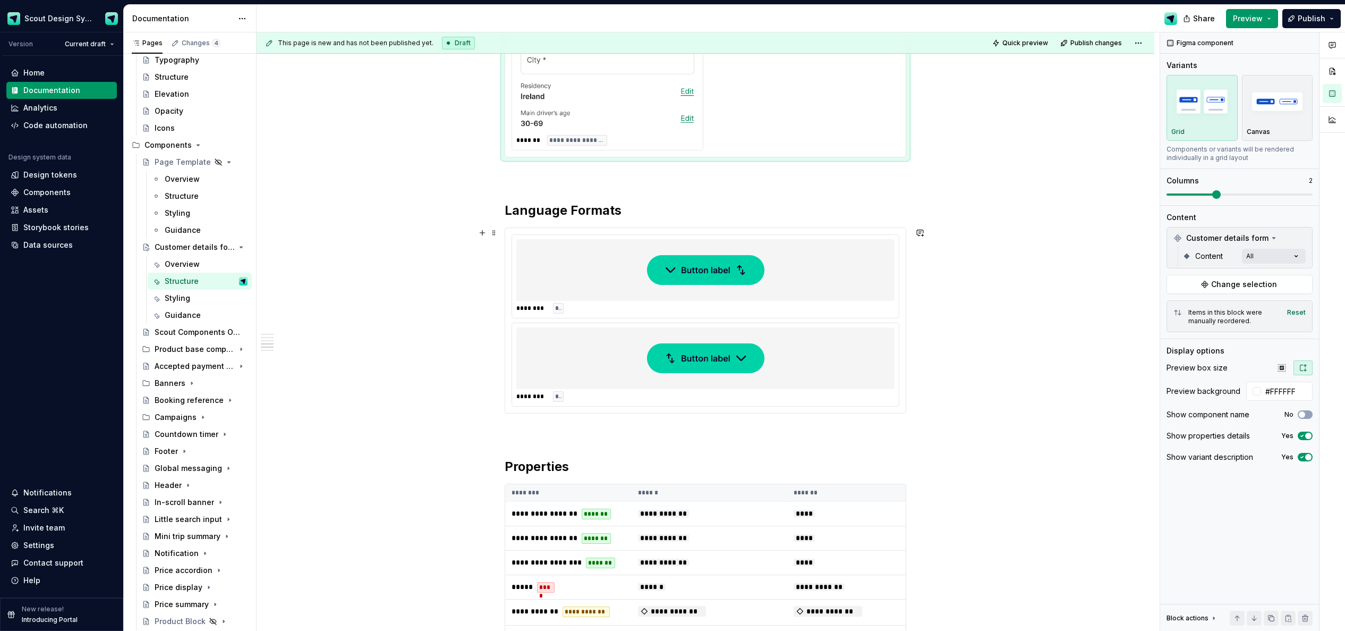
click at [778, 341] on div at bounding box center [705, 358] width 378 height 62
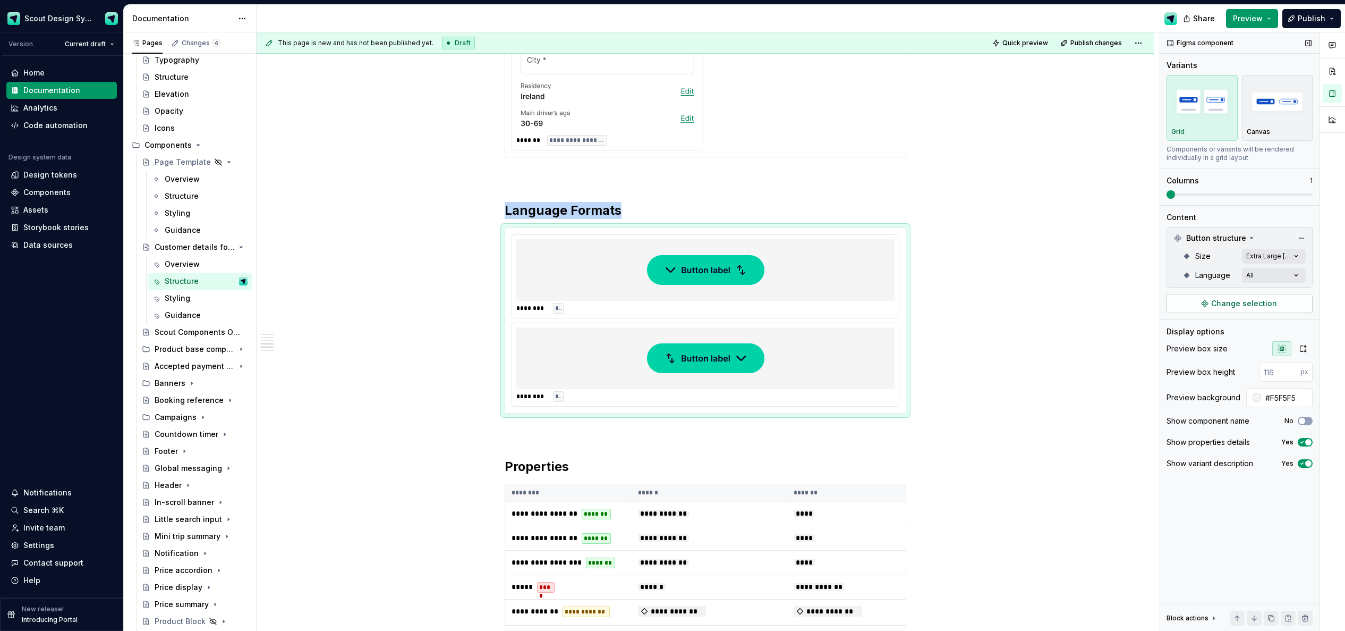
click at [903, 298] on span "Change selection" at bounding box center [1244, 303] width 66 height 11
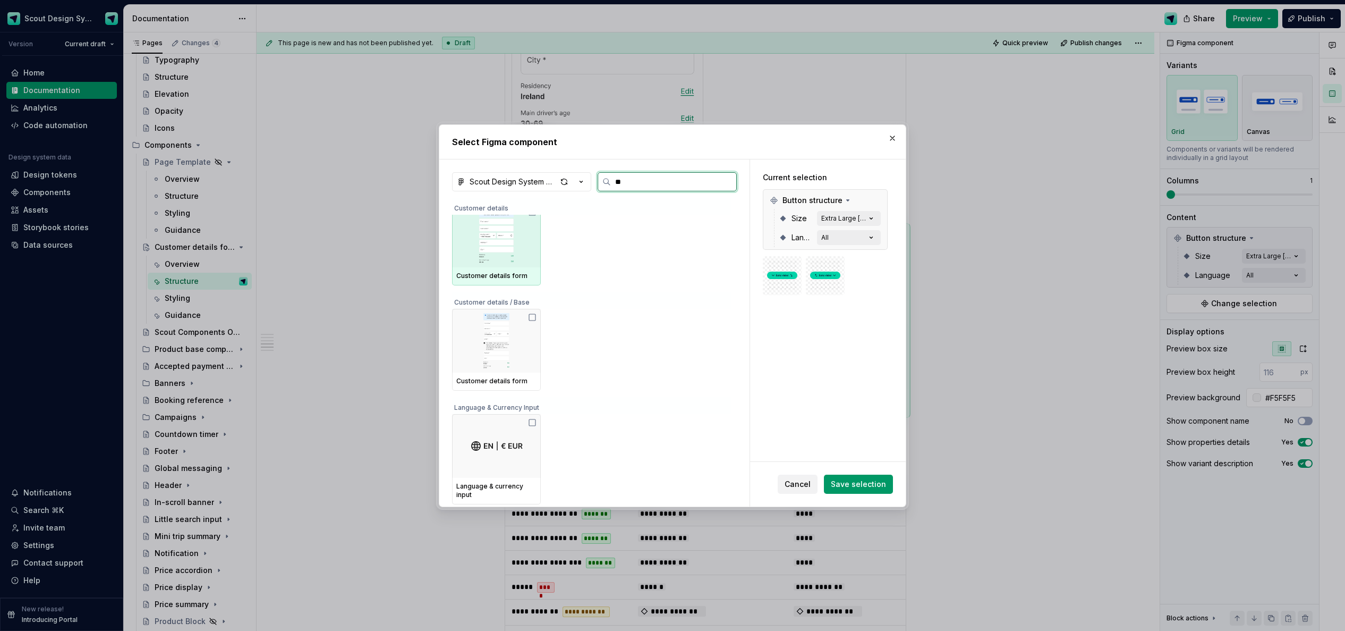
scroll to position [0, 0]
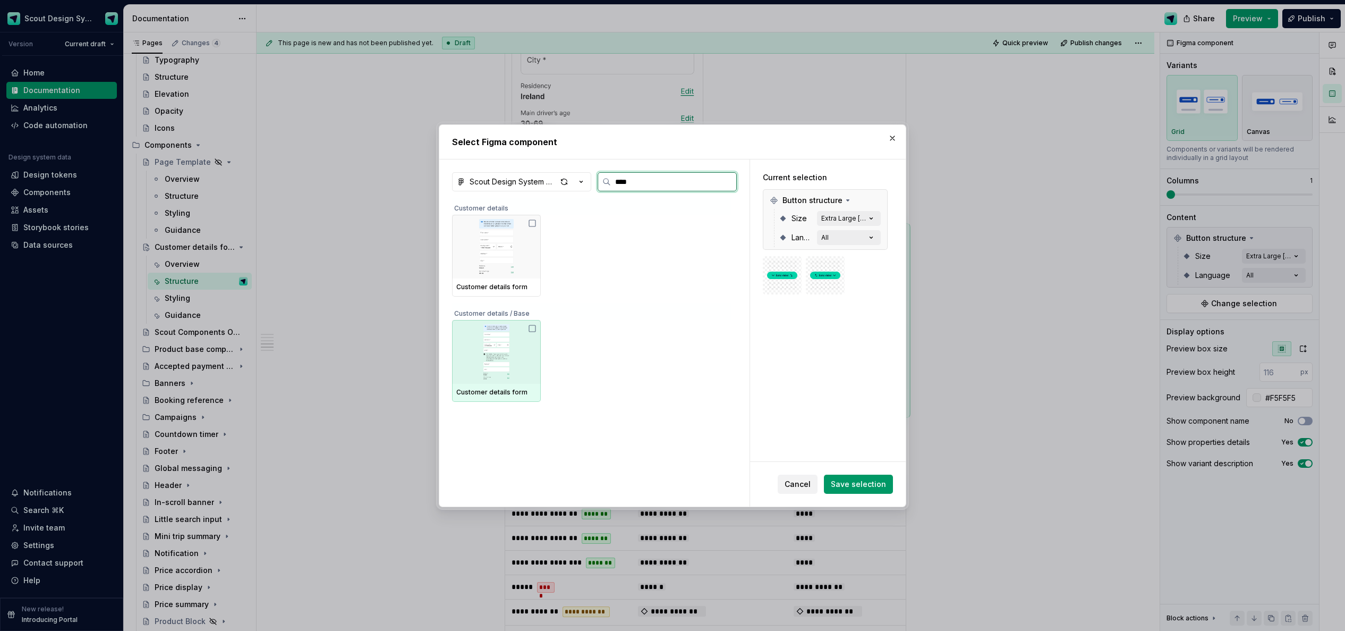
click at [483, 351] on img at bounding box center [496, 351] width 80 height 55
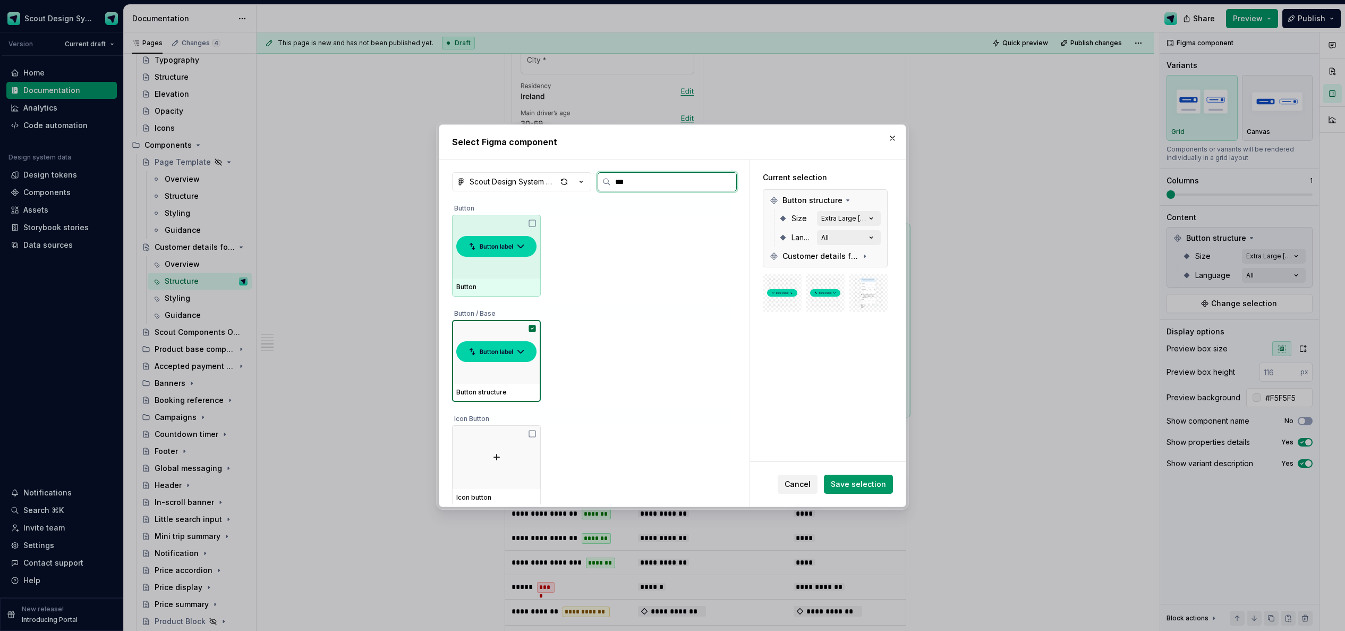
type input "****"
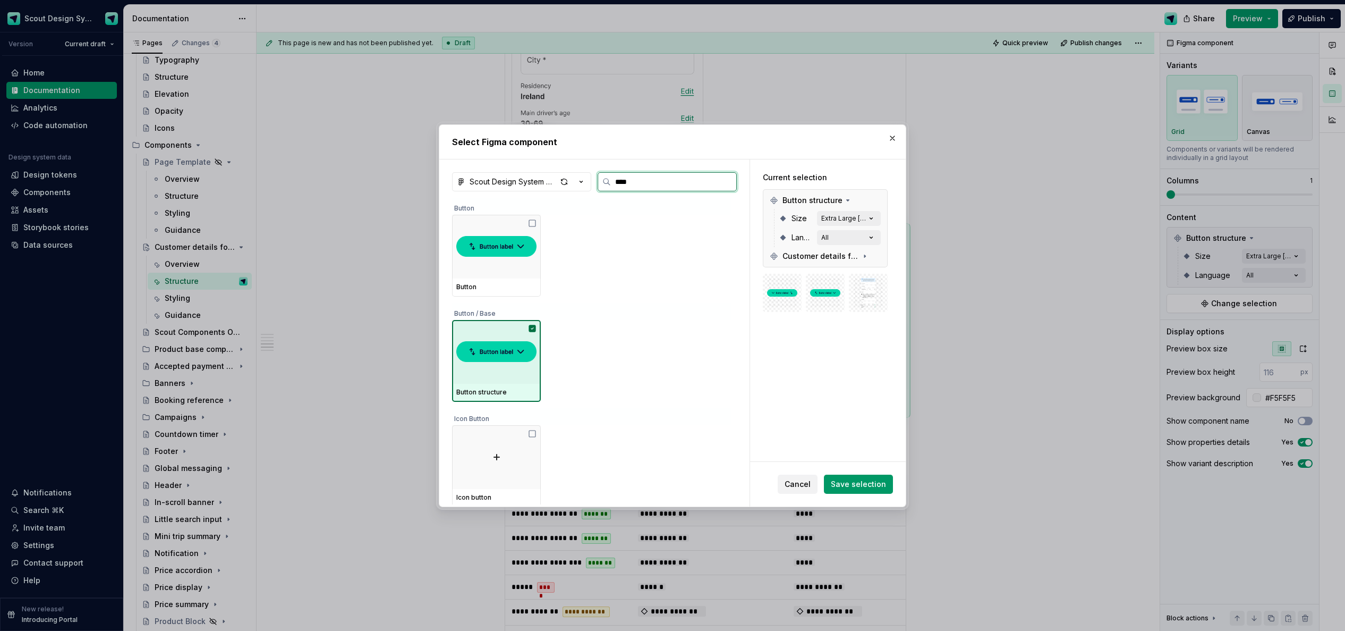
drag, startPoint x: 519, startPoint y: 367, endPoint x: 660, endPoint y: 385, distance: 142.4
click at [518, 367] on div at bounding box center [496, 352] width 89 height 64
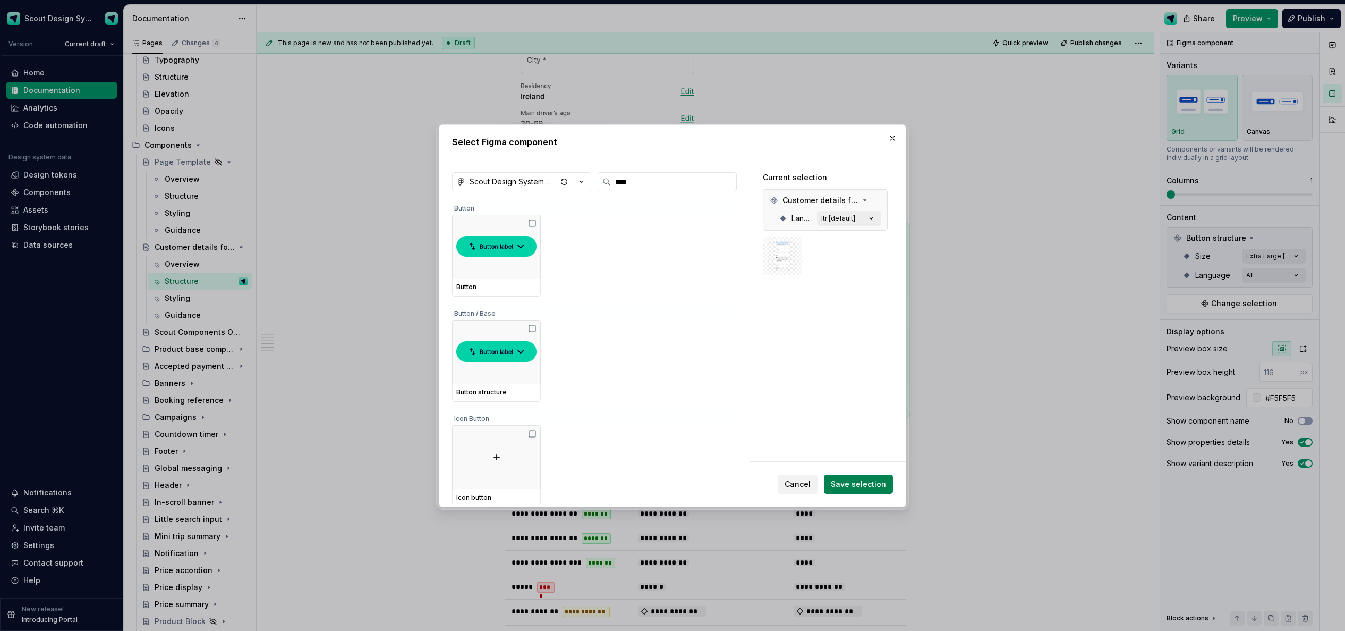
click at [846, 491] on button "Save selection" at bounding box center [858, 483] width 69 height 19
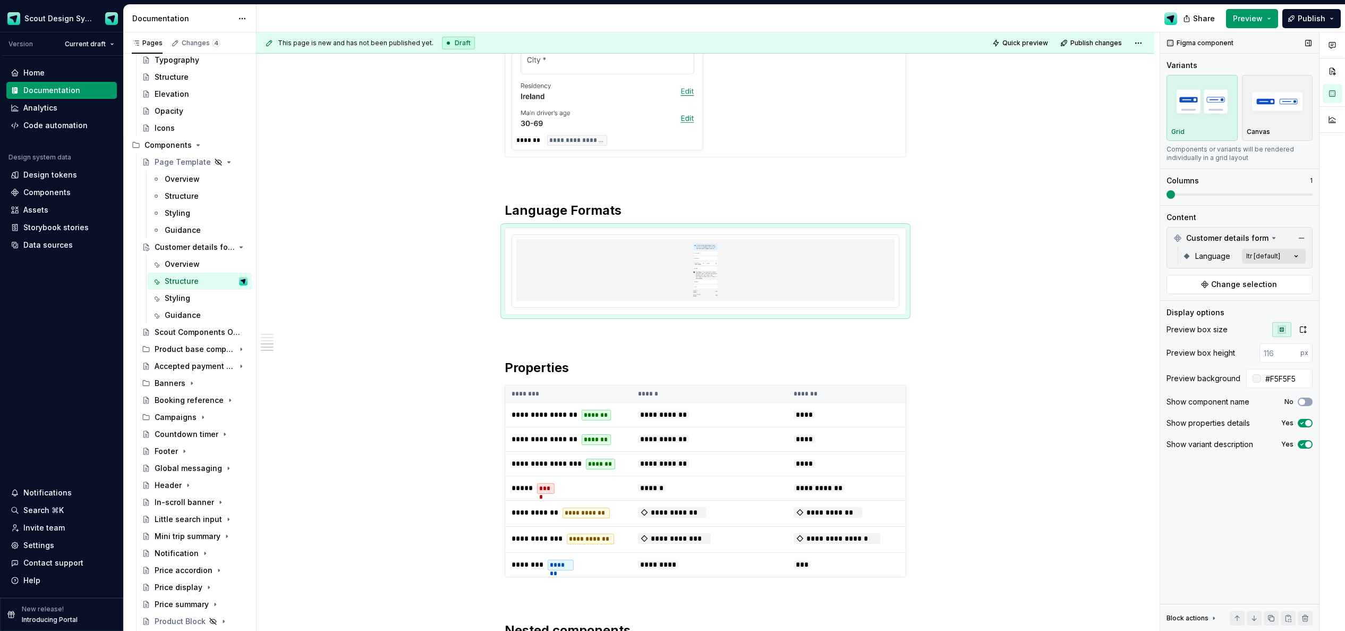
click at [903, 258] on div "Comments Open comments No comments yet Select ‘Comment’ from the block context …" at bounding box center [1252, 331] width 185 height 599
click at [903, 277] on span "button" at bounding box center [1288, 274] width 6 height 6
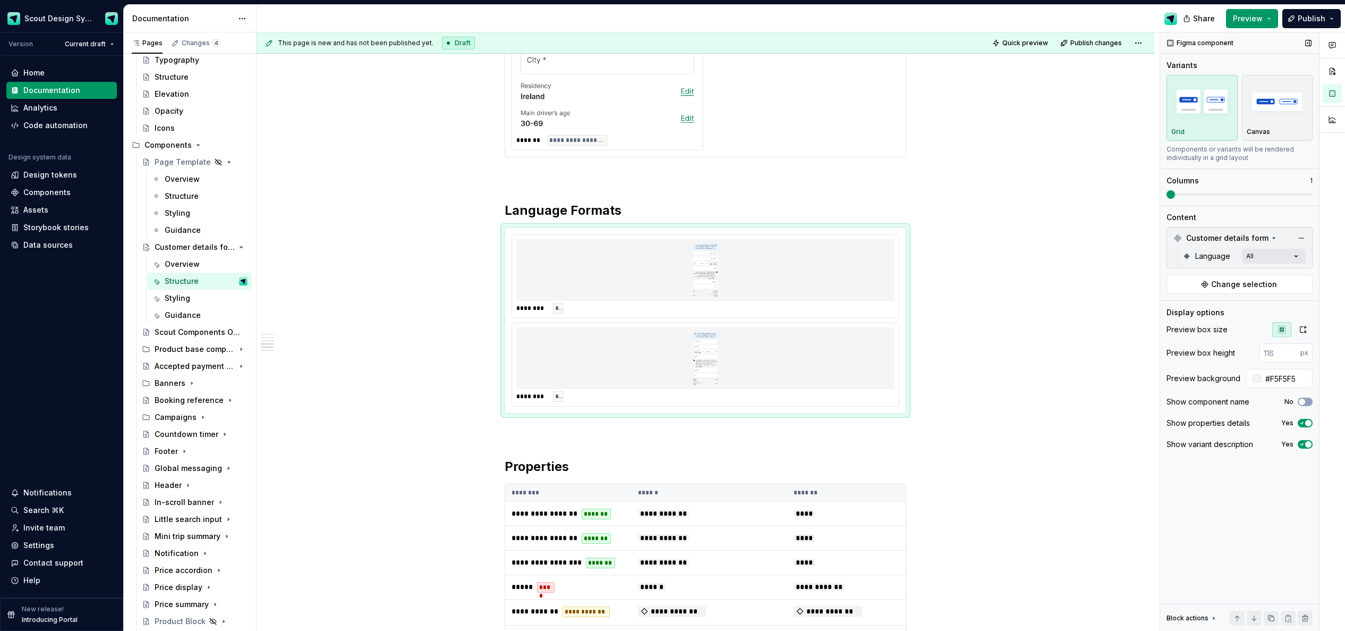
click at [903, 195] on div "Comments Open comments No comments yet Select ‘Comment’ from the block context …" at bounding box center [1252, 331] width 185 height 599
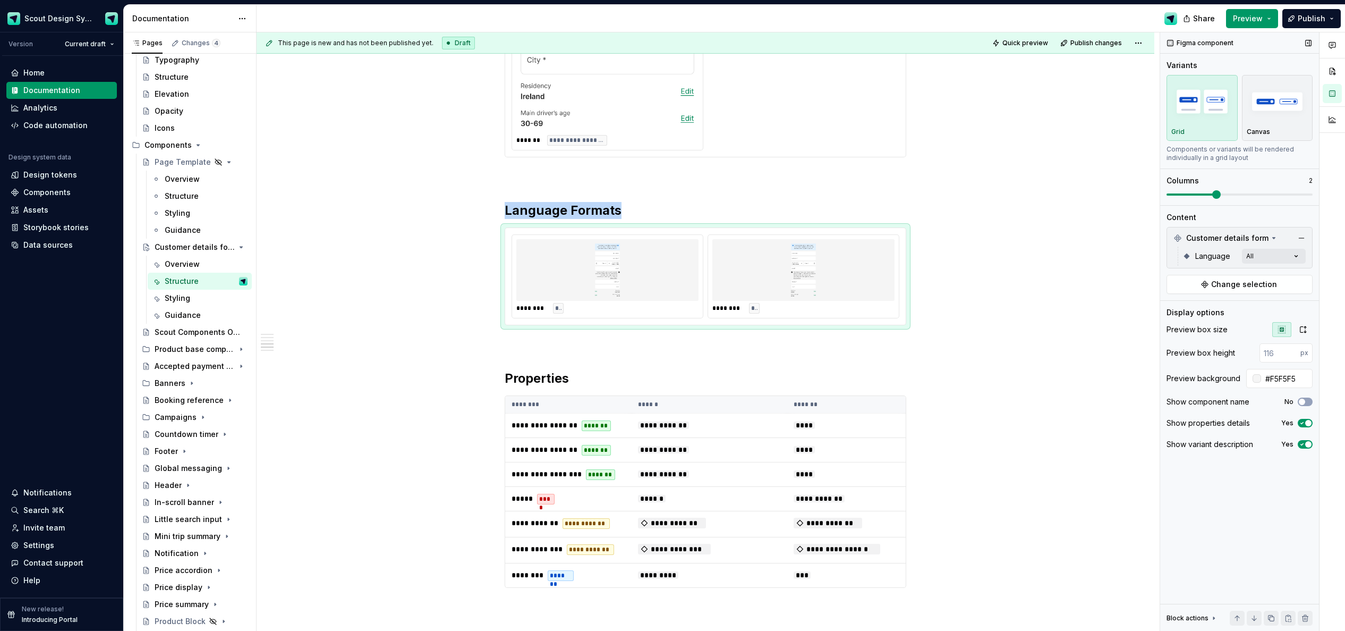
click at [903, 195] on span at bounding box center [1239, 194] width 146 height 8
click at [903, 329] on icon "button" at bounding box center [1303, 329] width 8 height 8
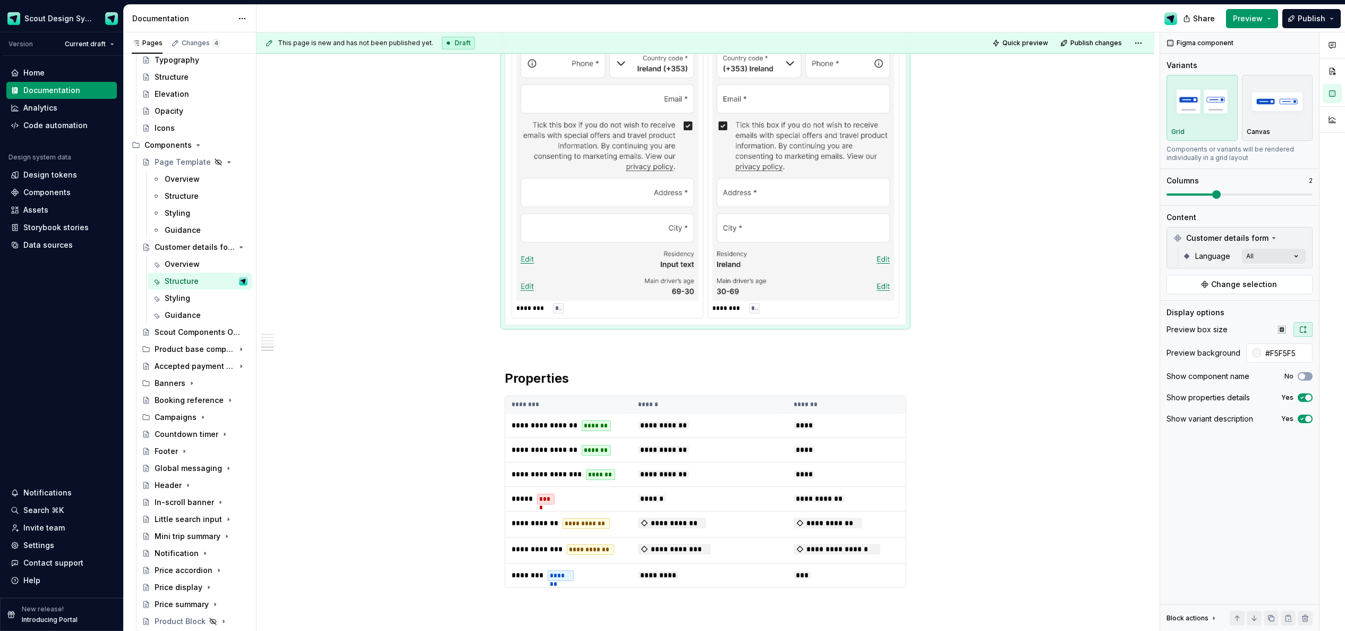
scroll to position [1986, 0]
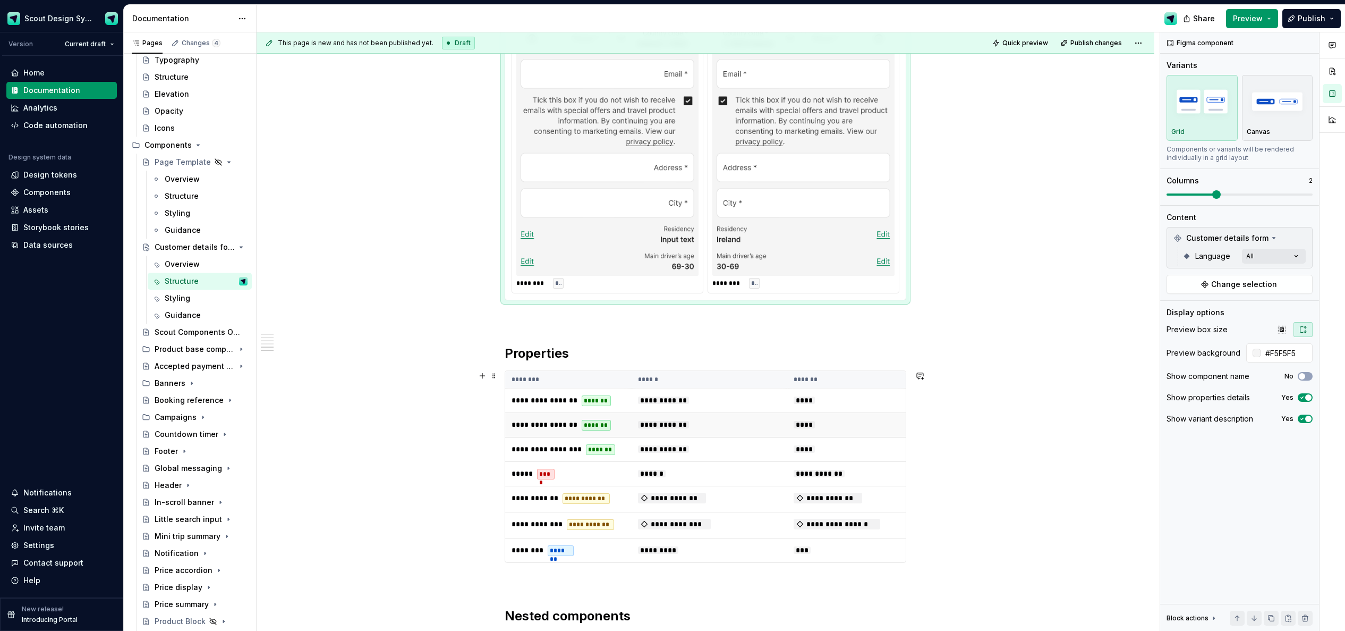
click at [855, 423] on td "****" at bounding box center [846, 425] width 118 height 24
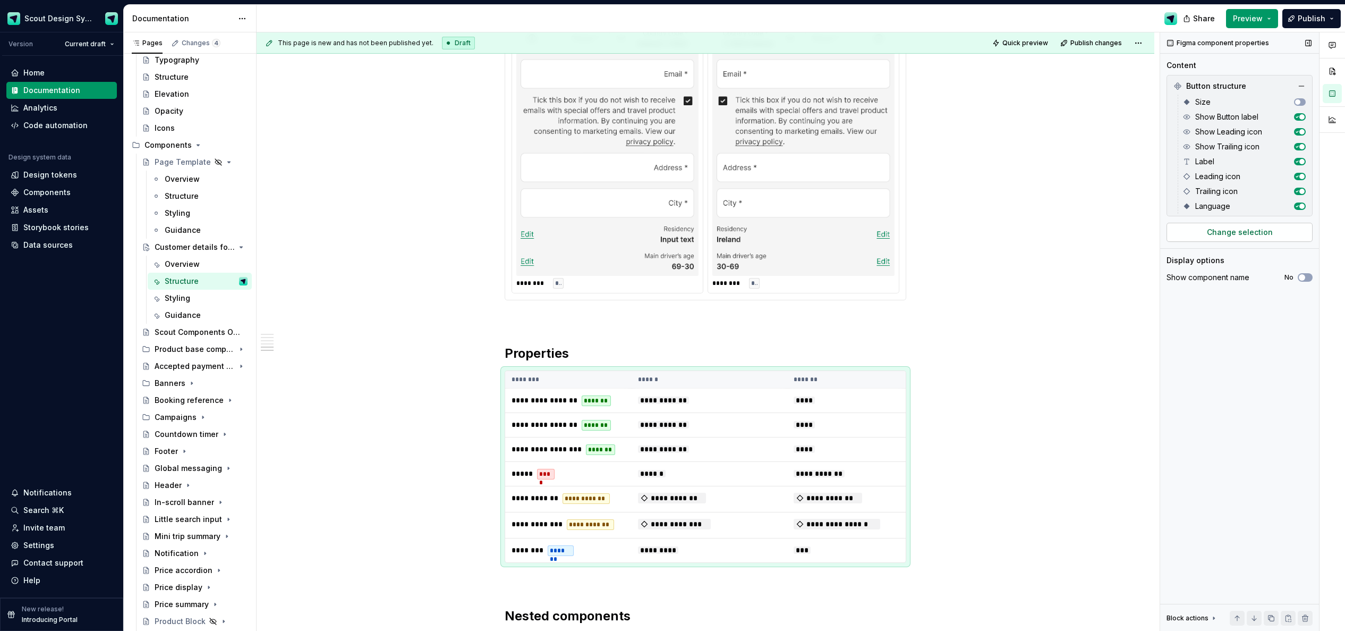
click at [903, 236] on button "Change selection" at bounding box center [1239, 232] width 146 height 19
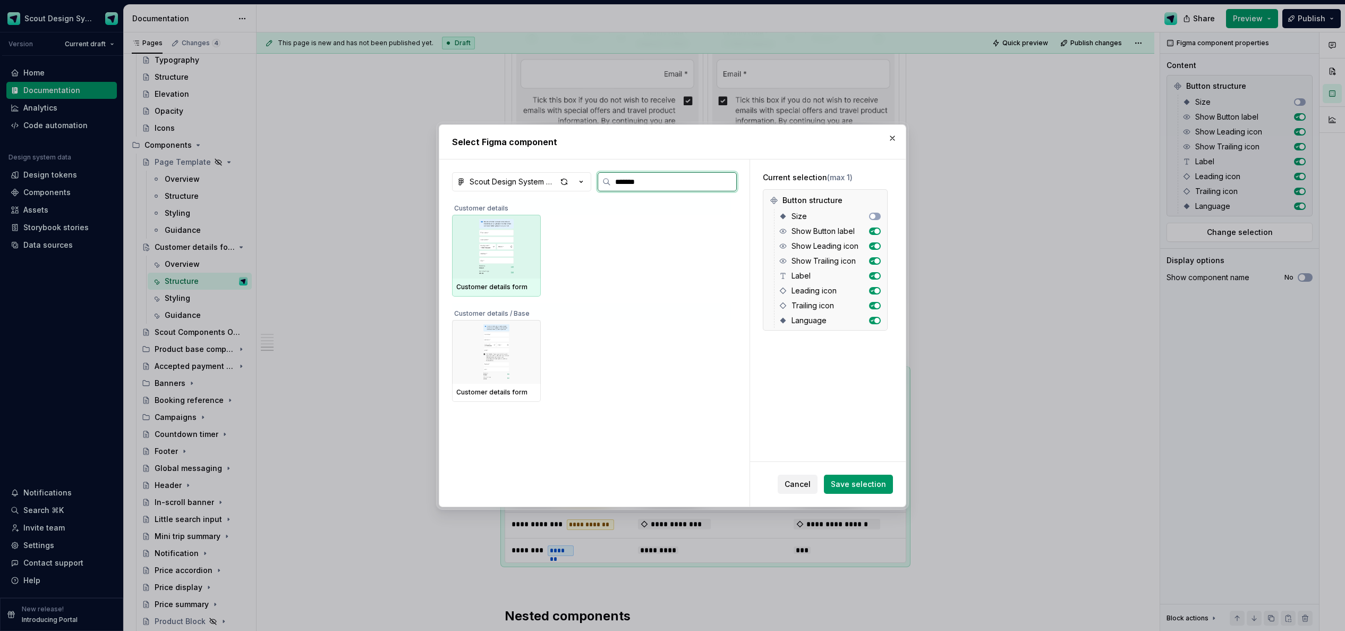
type input "********"
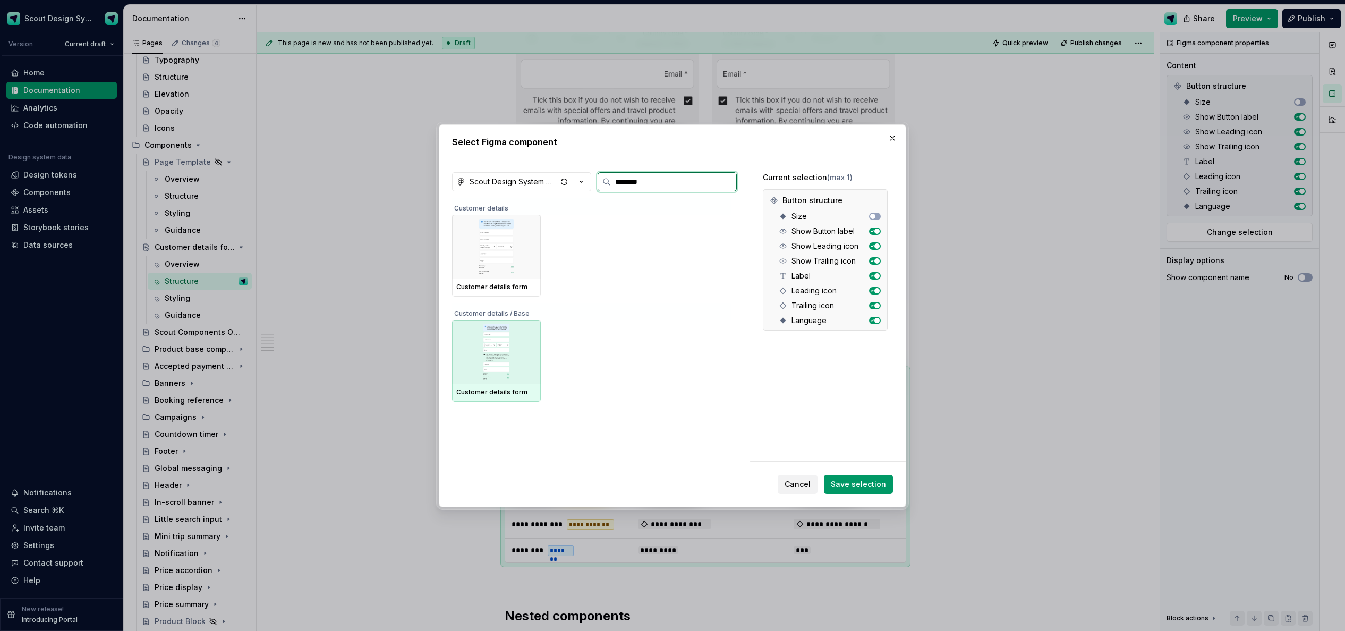
click at [489, 334] on img at bounding box center [496, 351] width 80 height 55
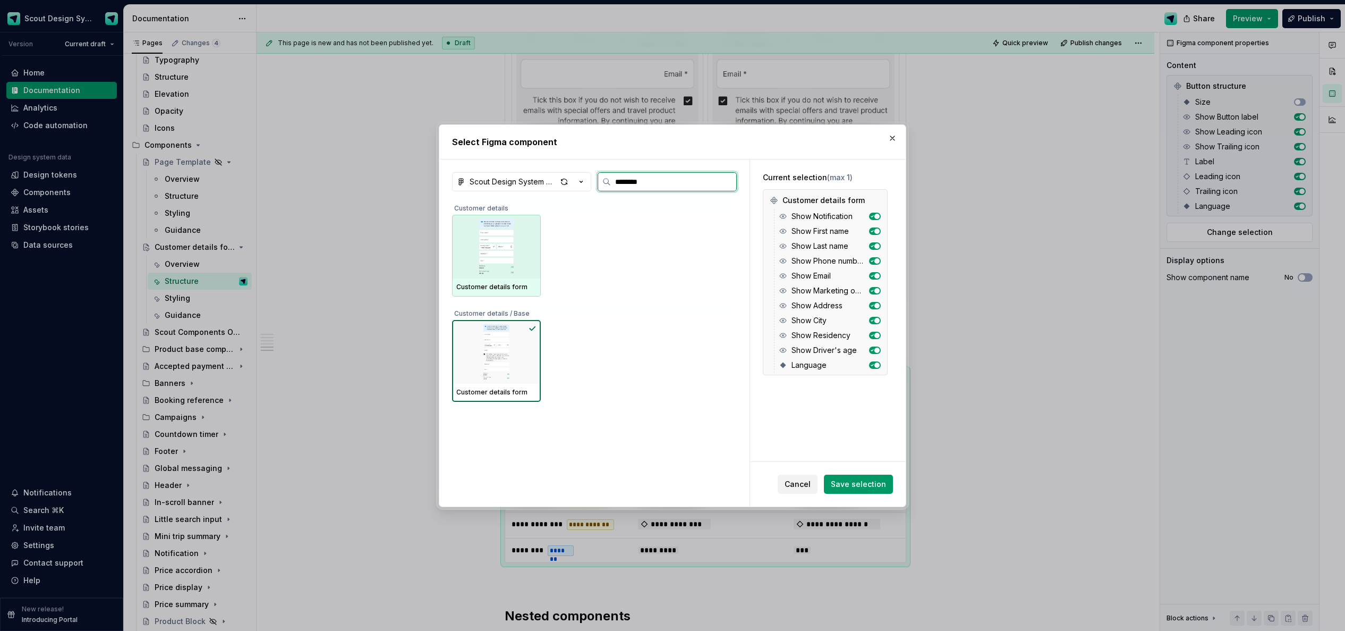
click at [518, 283] on div "Customer details form" at bounding box center [496, 287] width 80 height 8
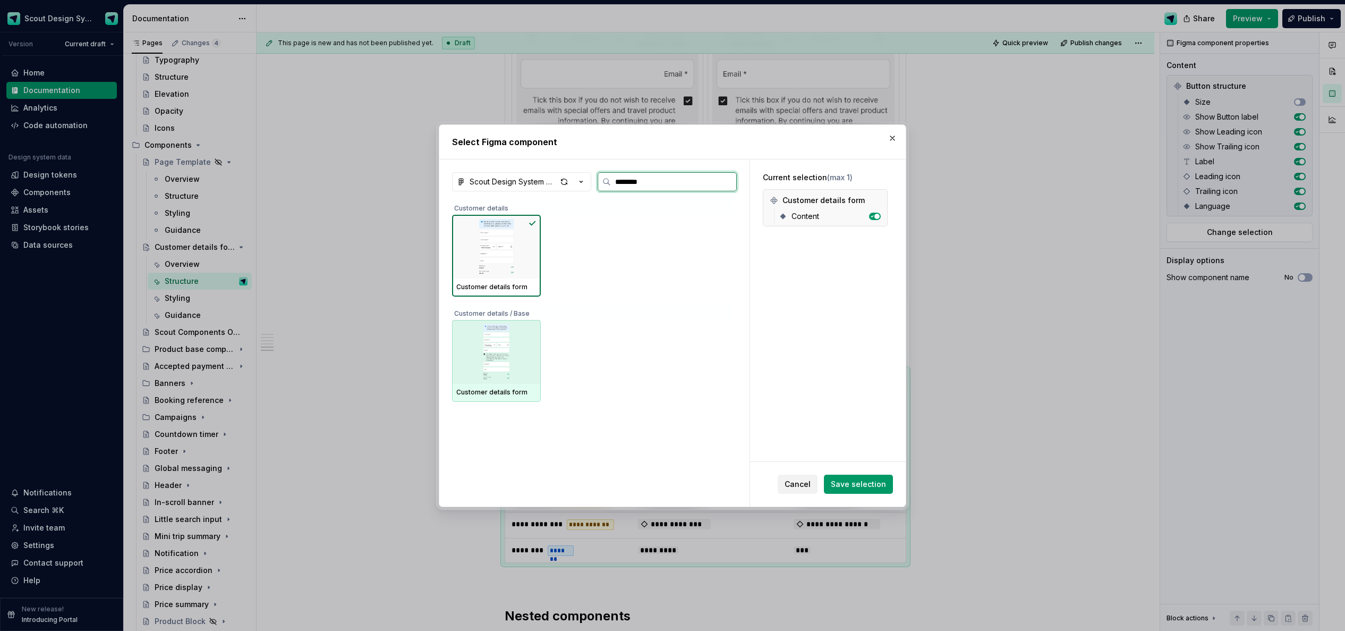
click at [514, 336] on img at bounding box center [496, 351] width 80 height 55
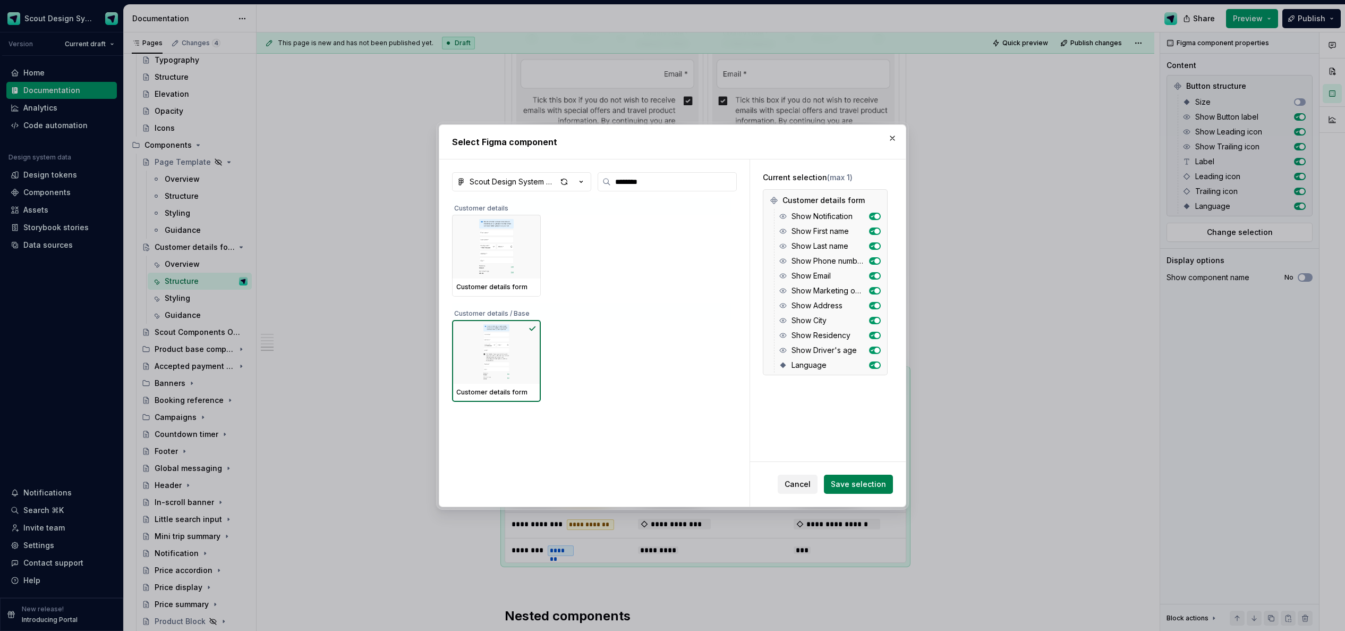
click at [837, 484] on span "Save selection" at bounding box center [858, 484] width 55 height 11
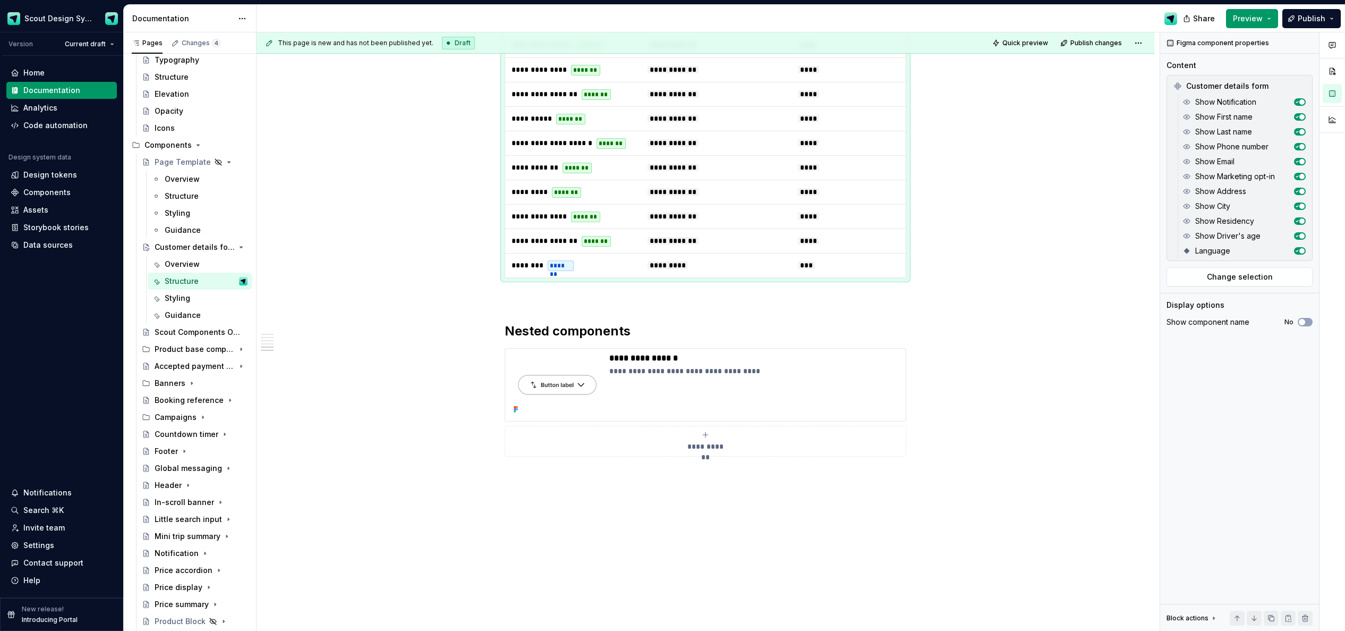
scroll to position [2417, 0]
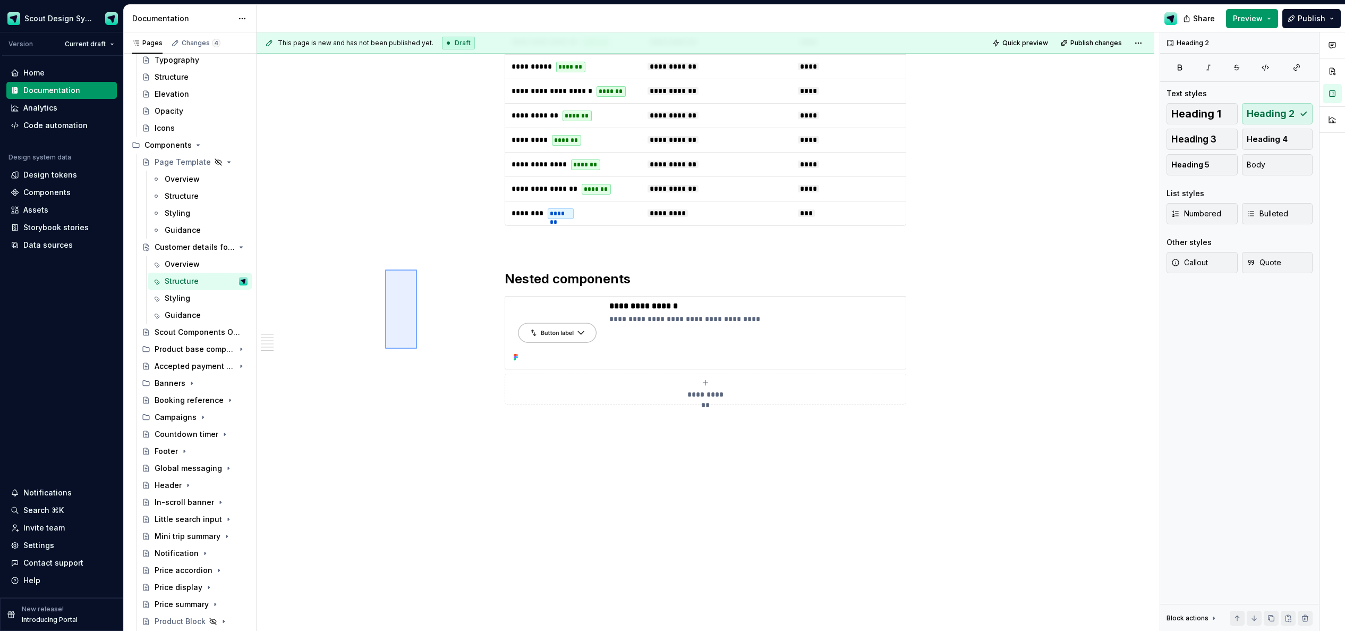
drag, startPoint x: 518, startPoint y: 346, endPoint x: 385, endPoint y: 348, distance: 133.4
click at [385, 348] on div "**********" at bounding box center [708, 331] width 903 height 599
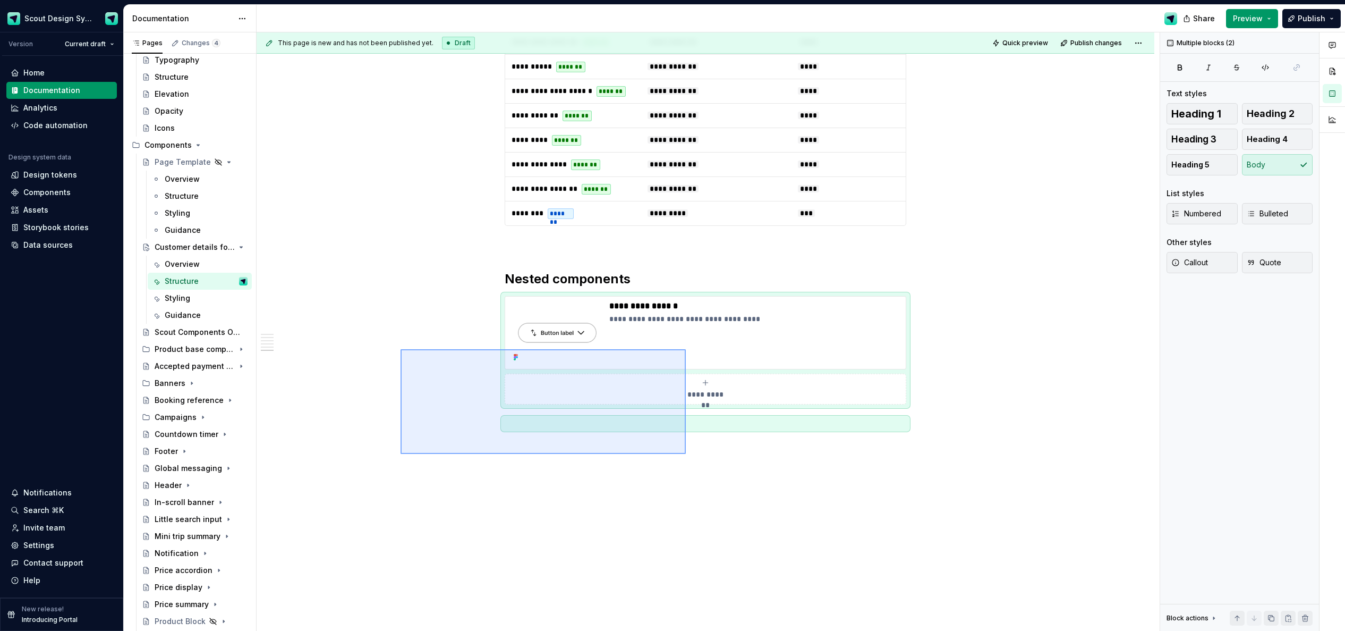
click at [685, 454] on div "**********" at bounding box center [708, 331] width 903 height 599
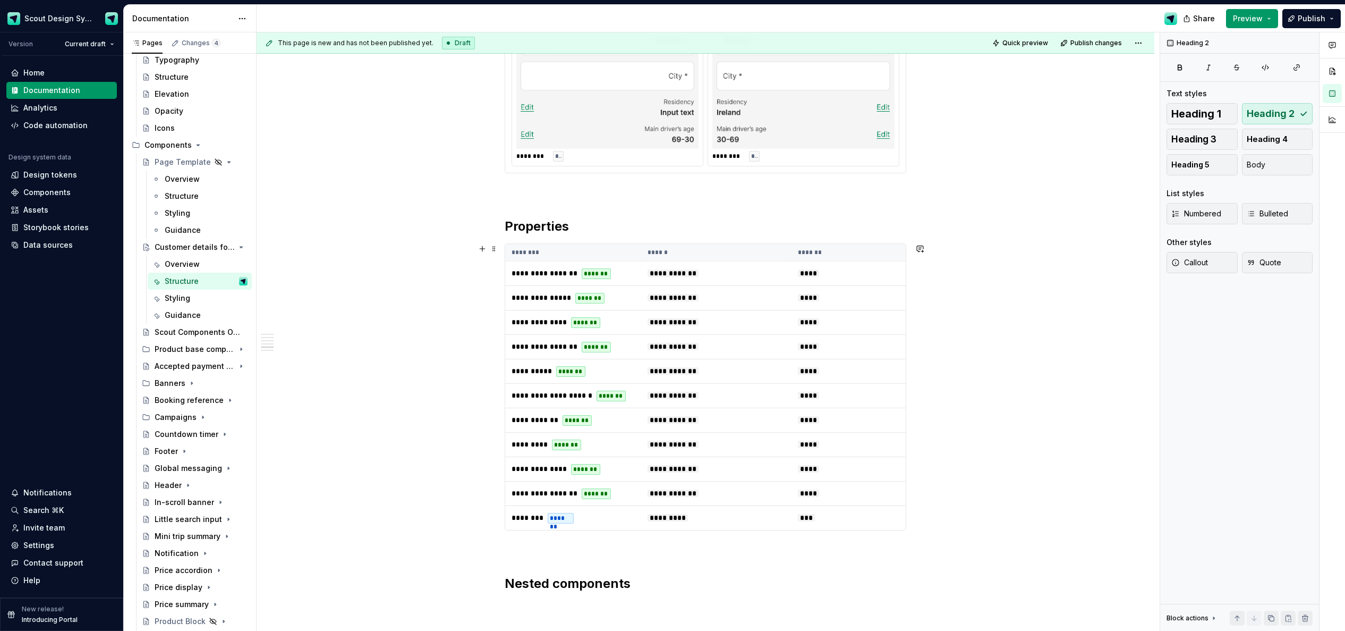
scroll to position [2255, 0]
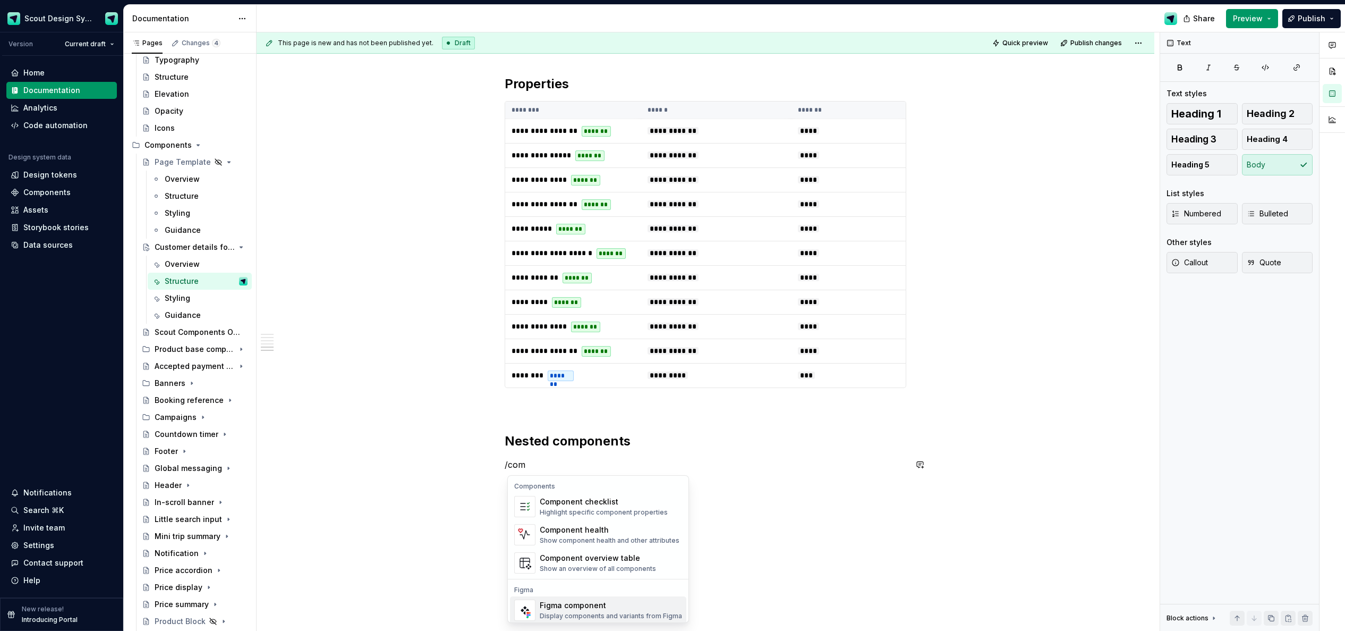
drag, startPoint x: 585, startPoint y: 600, endPoint x: 587, endPoint y: 568, distance: 32.5
click at [584, 600] on div "Figma component" at bounding box center [611, 605] width 142 height 11
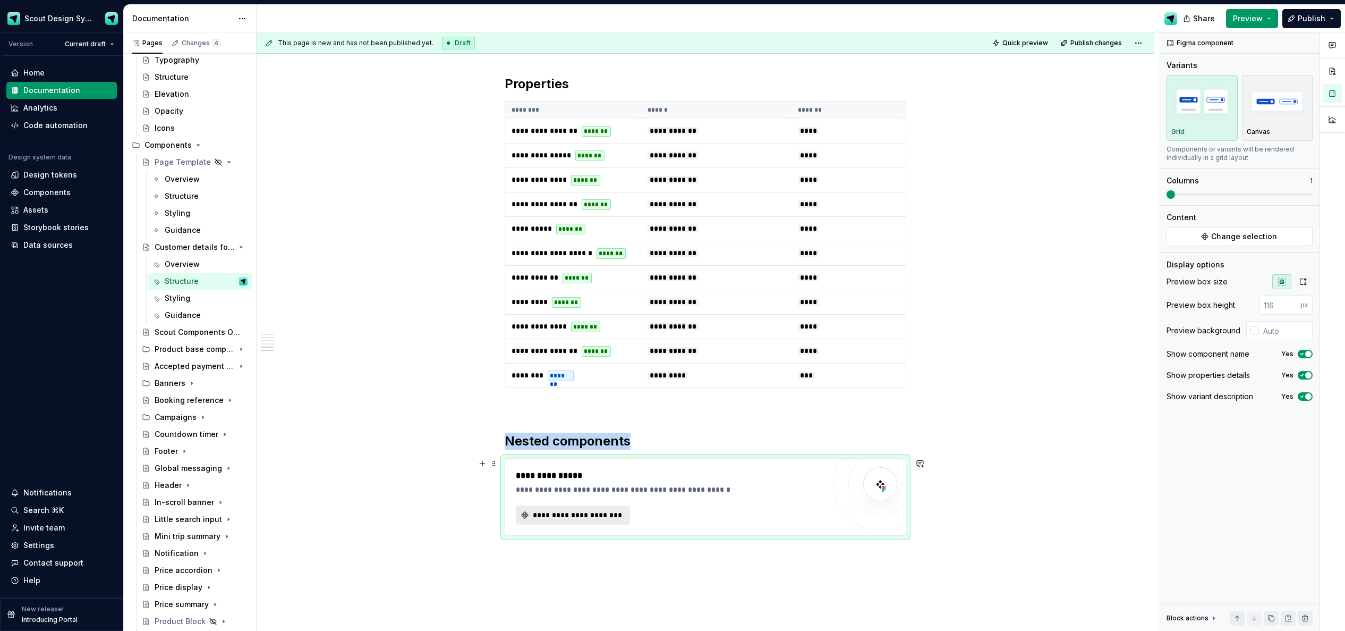
click at [600, 517] on span "**********" at bounding box center [577, 514] width 92 height 11
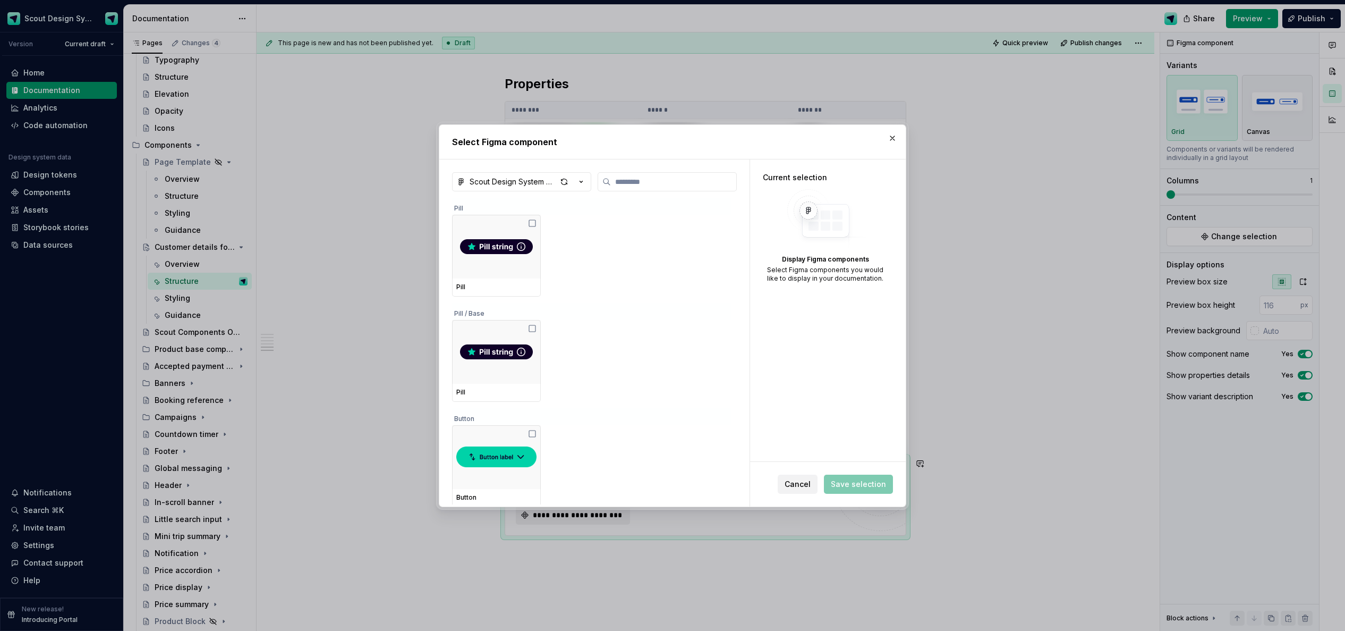
type textarea "*"
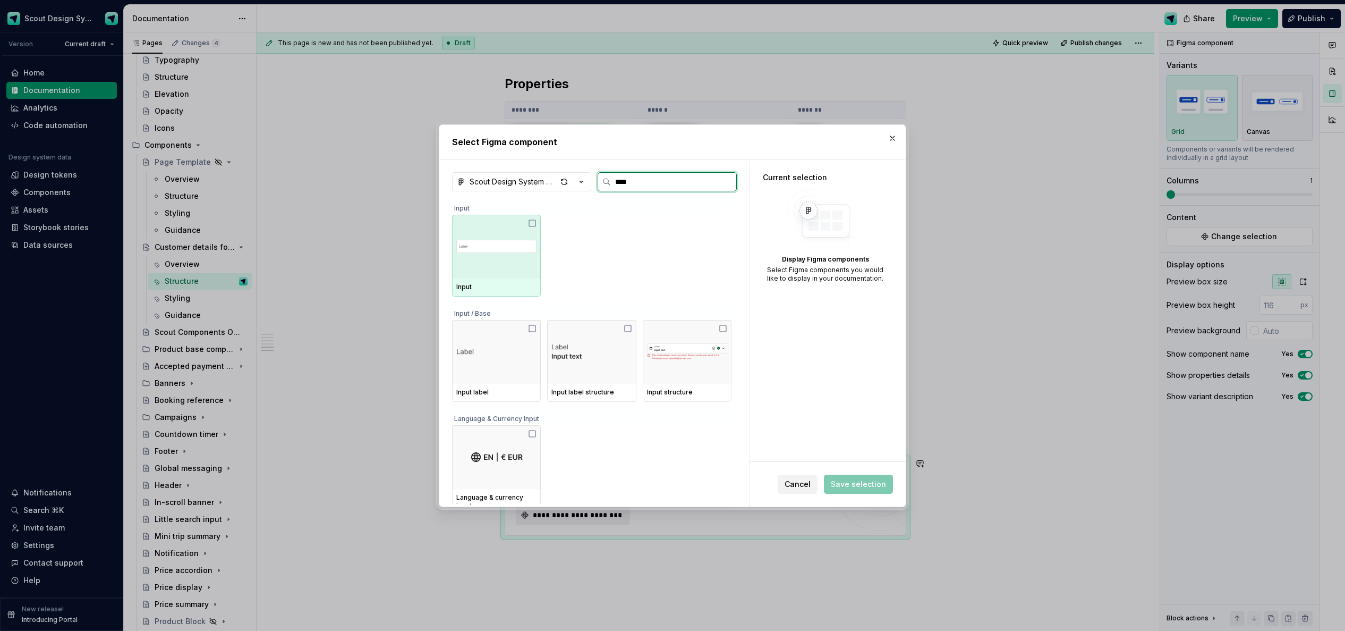
click at [497, 248] on img at bounding box center [496, 247] width 80 height 30
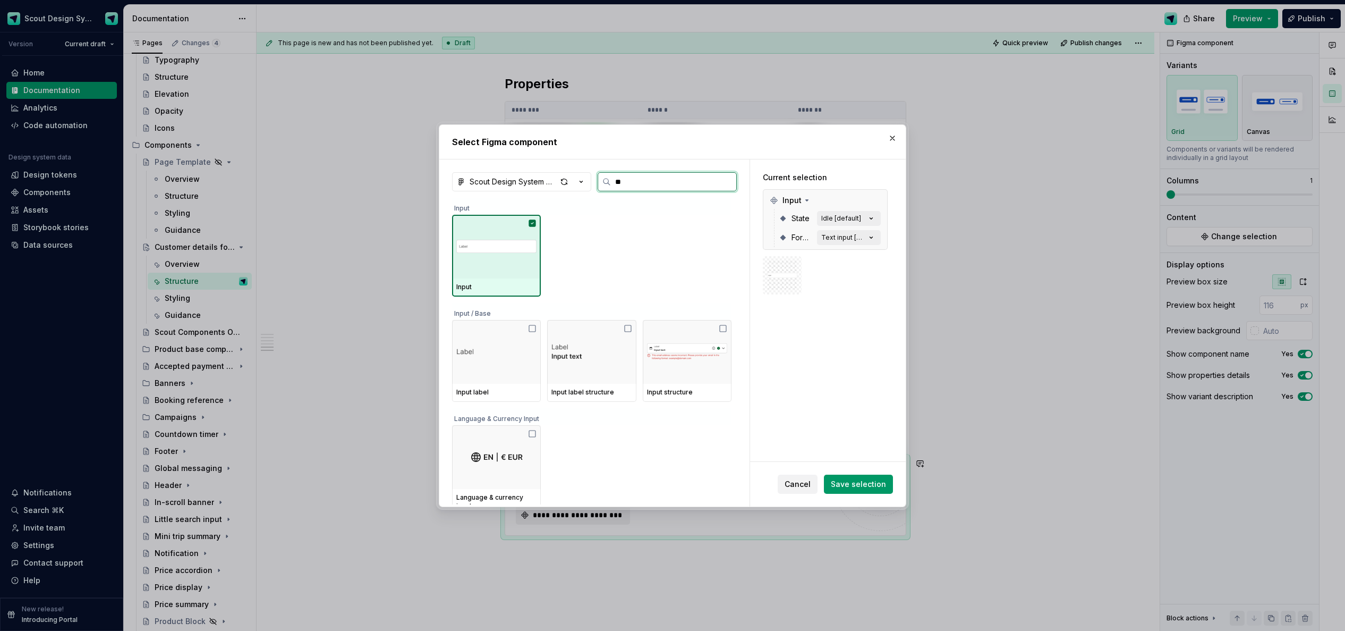
type input "*"
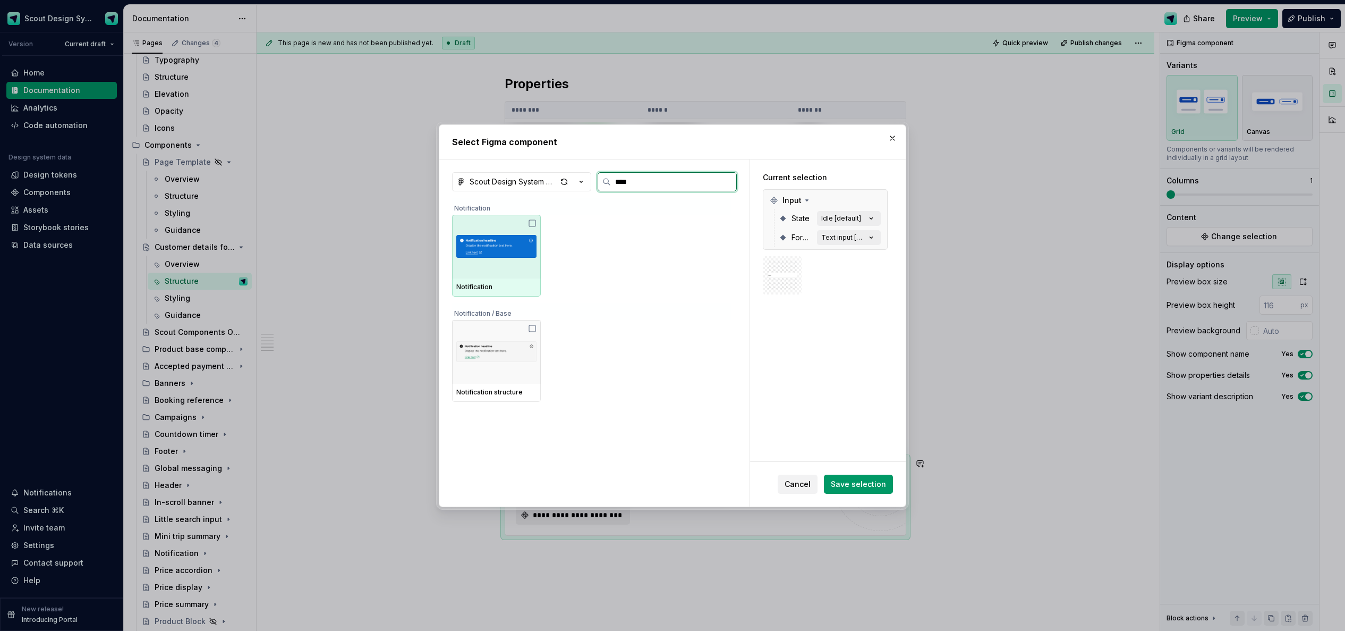
click at [498, 258] on img at bounding box center [496, 246] width 80 height 55
click at [632, 188] on label "****" at bounding box center [667, 181] width 139 height 19
click at [632, 187] on input "****" at bounding box center [673, 181] width 125 height 11
type input "*"
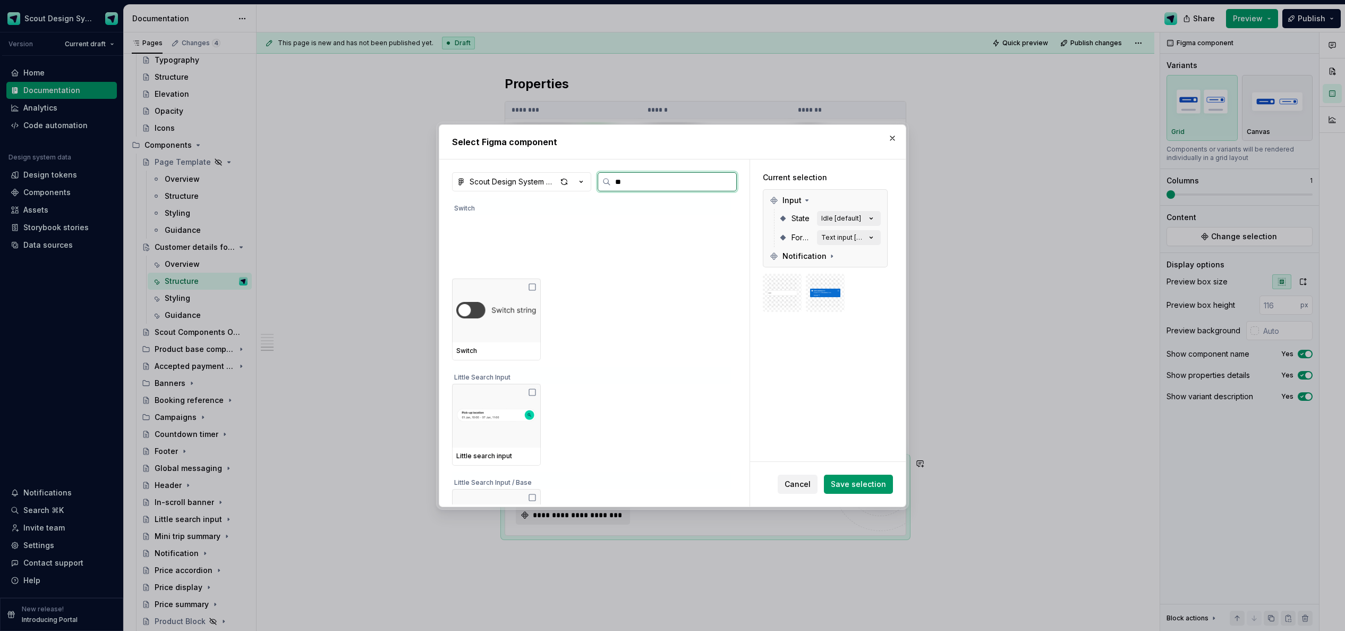
type input "*"
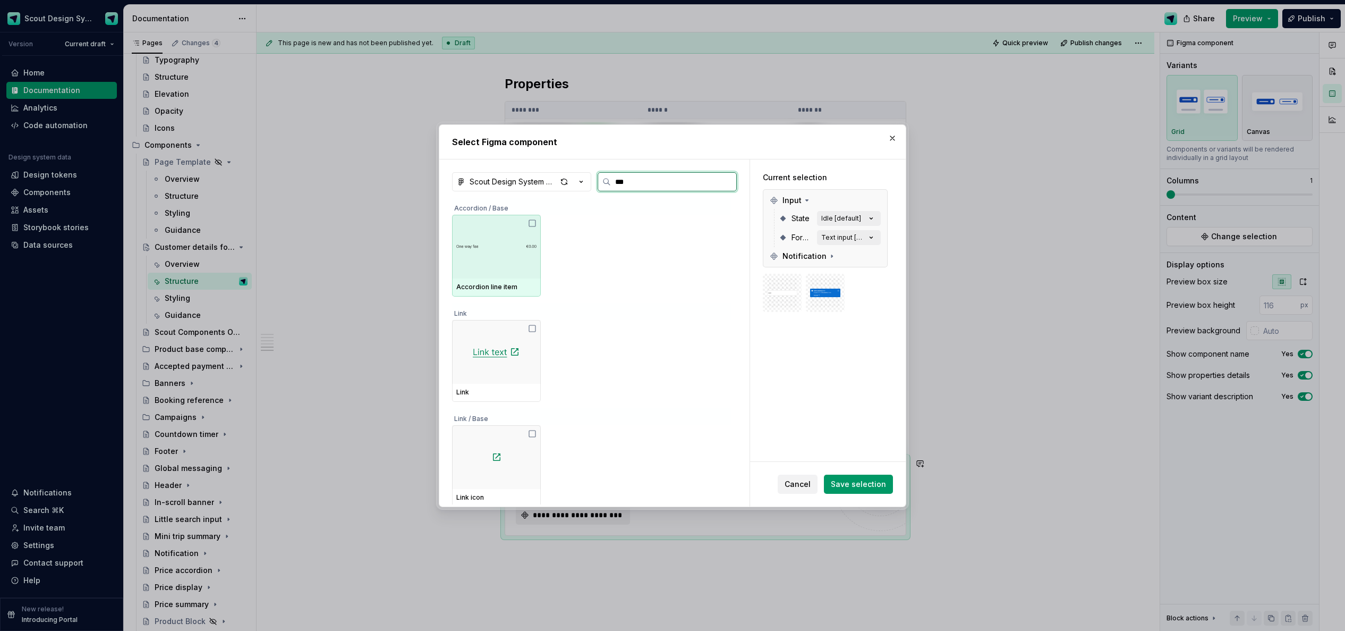
type input "****"
click at [521, 260] on div at bounding box center [496, 247] width 89 height 64
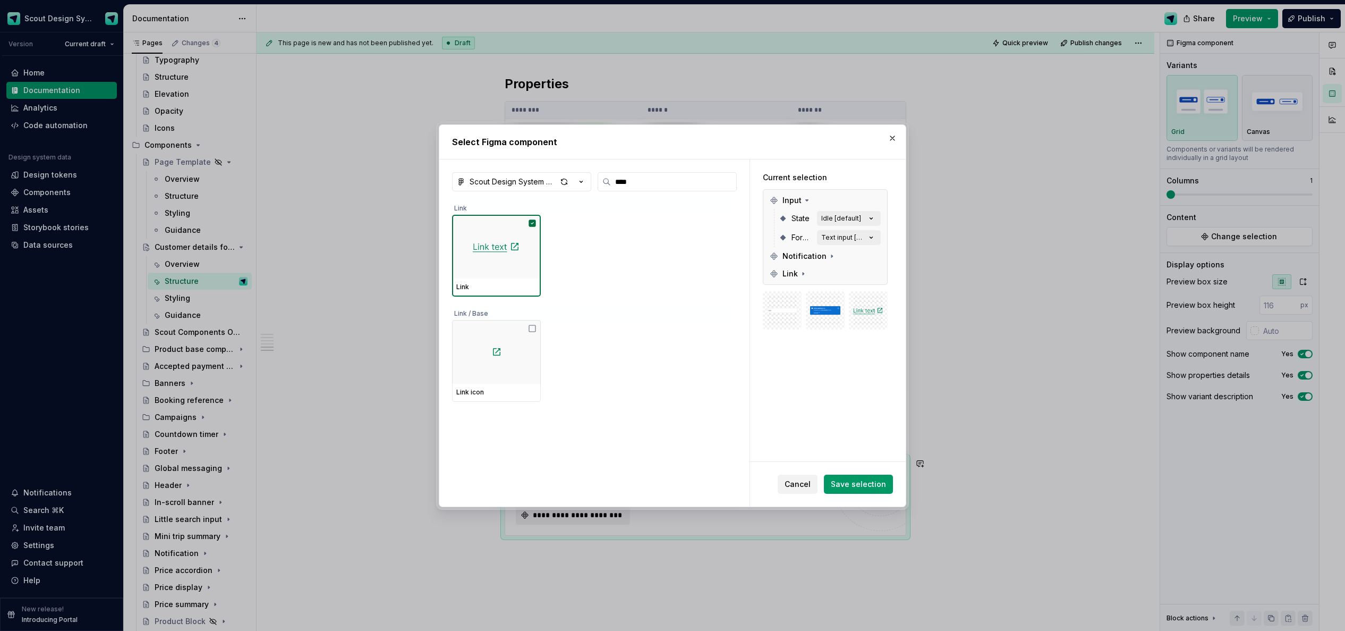
drag, startPoint x: 864, startPoint y: 479, endPoint x: 951, endPoint y: 425, distance: 101.9
click at [864, 479] on span "Save selection" at bounding box center [858, 484] width 55 height 11
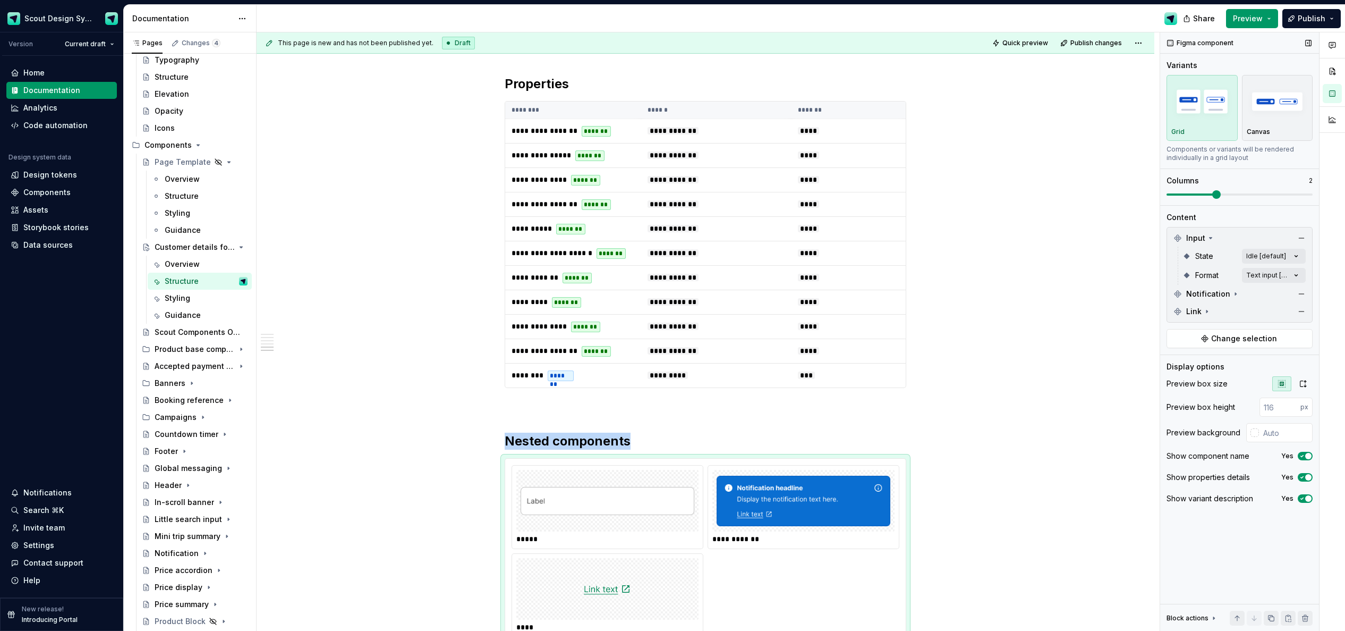
scroll to position [2268, 0]
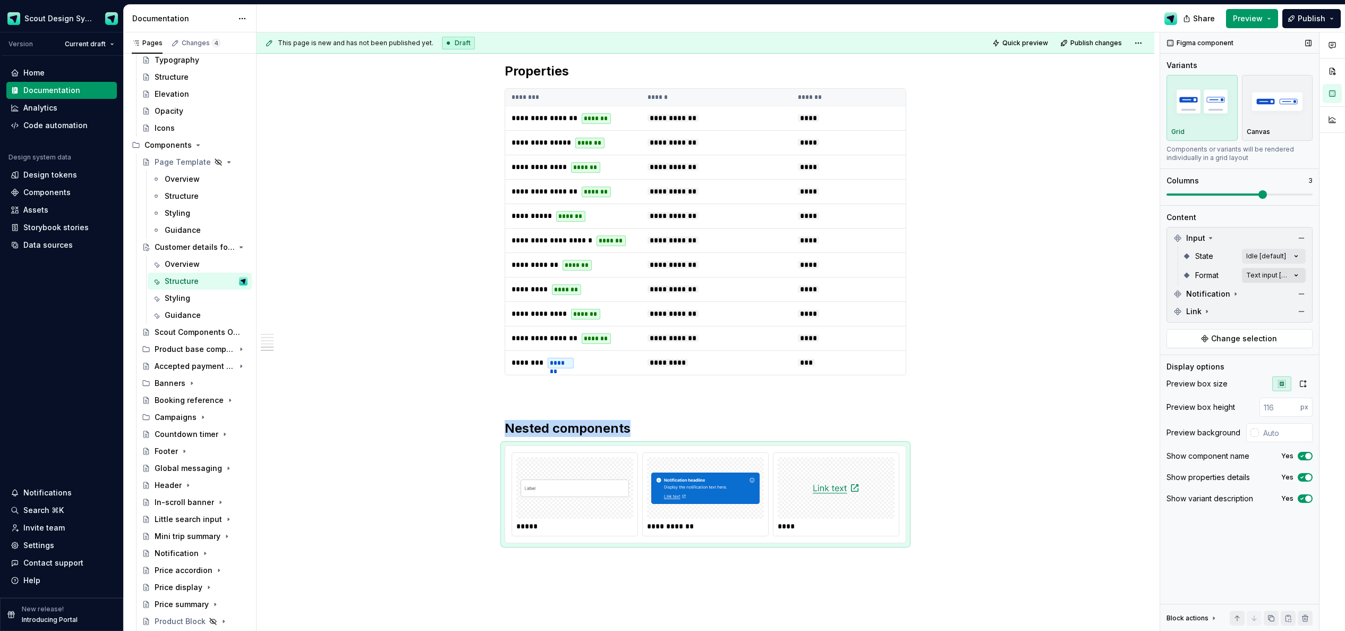
click at [903, 194] on span at bounding box center [1239, 194] width 146 height 8
click at [903, 432] on input "text" at bounding box center [1286, 432] width 54 height 19
type input "#F5F5F5"
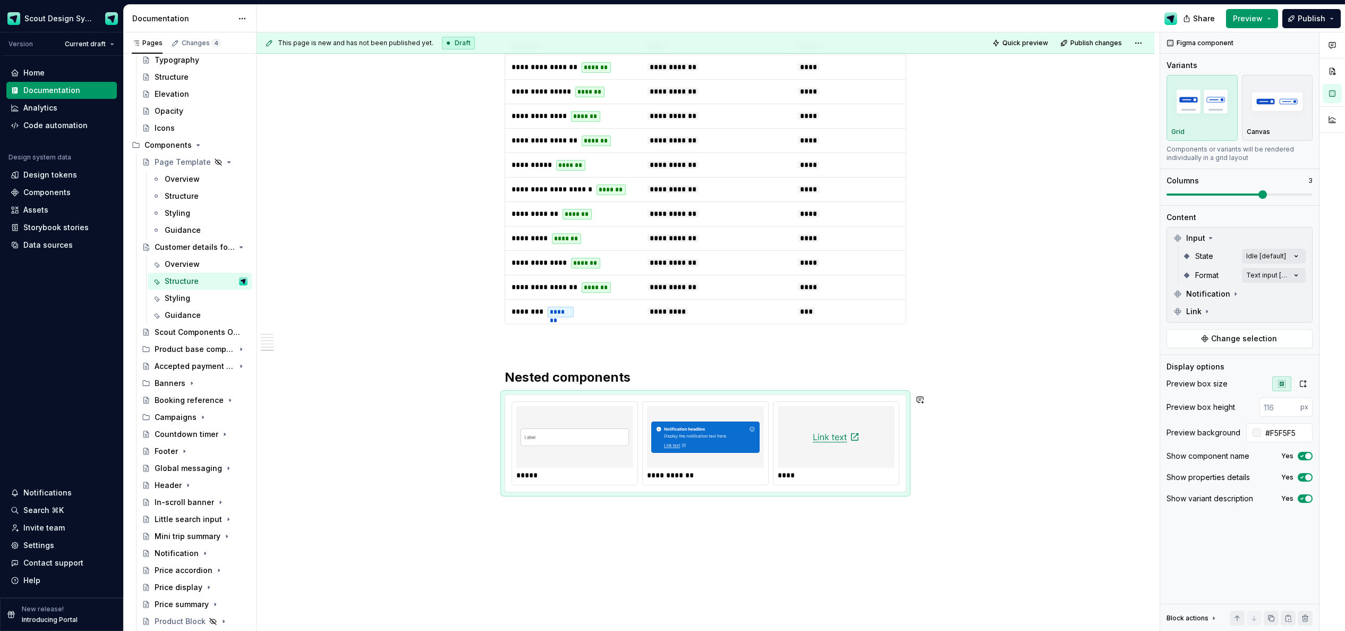
scroll to position [2324, 0]
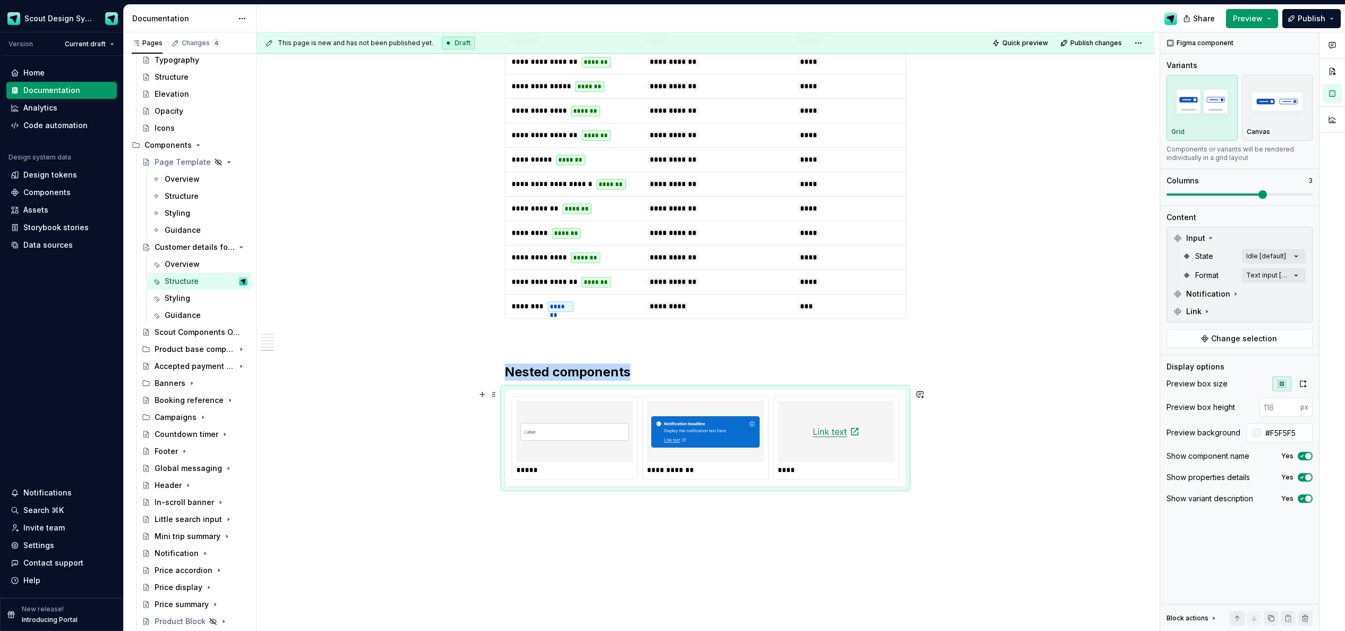
click at [624, 437] on img at bounding box center [575, 431] width 108 height 53
click at [903, 258] on div "Comments Open comments No comments yet Select ‘Comment’ from the block context …" at bounding box center [1252, 331] width 185 height 599
click at [903, 368] on div "Error" at bounding box center [1234, 375] width 138 height 17
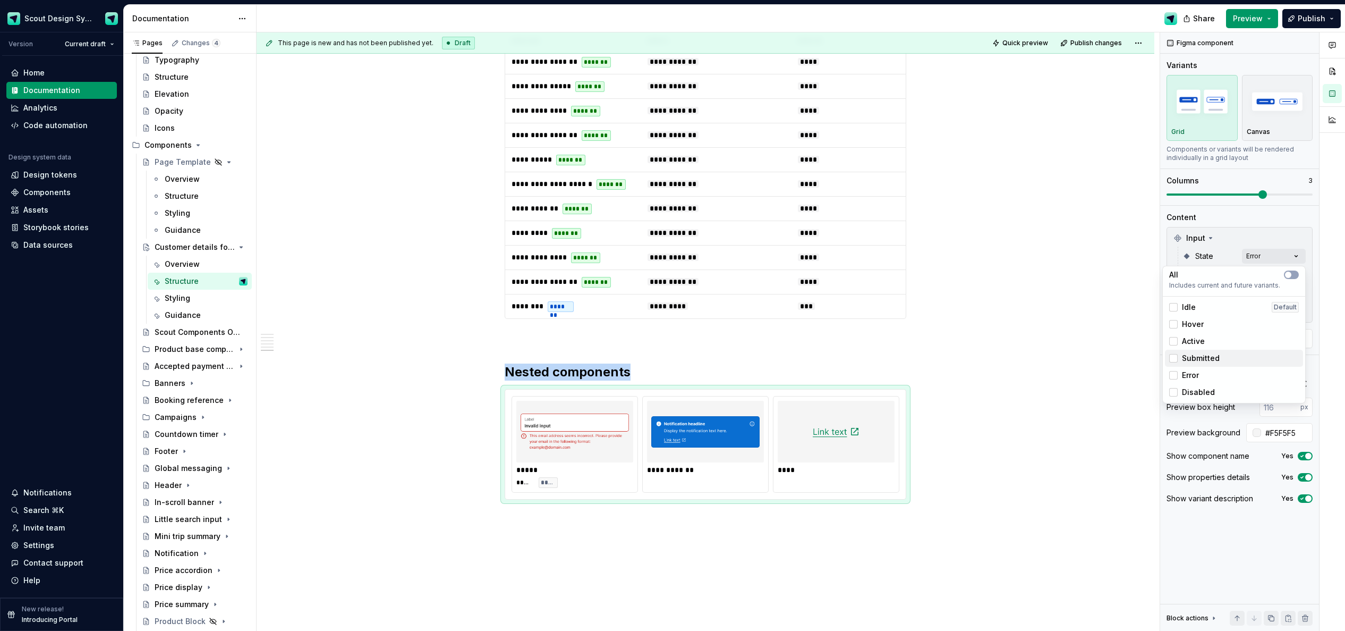
click at [903, 358] on span "Submitted" at bounding box center [1201, 358] width 38 height 11
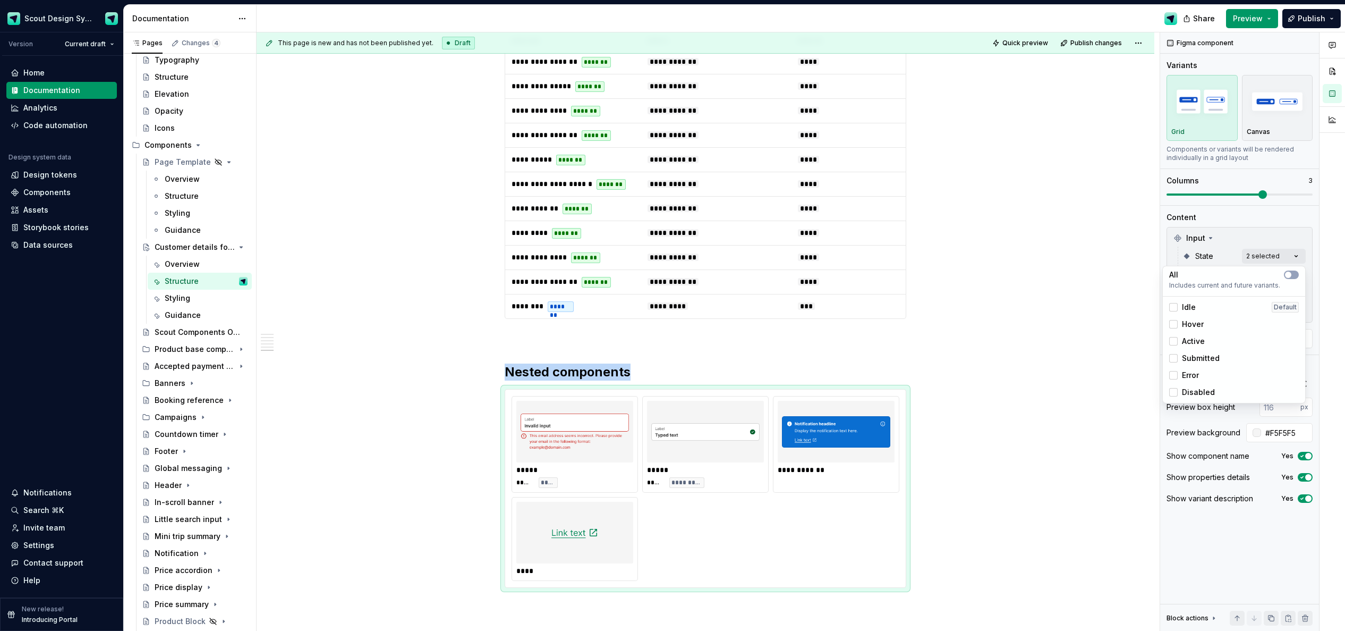
click at [903, 375] on div "Error" at bounding box center [1184, 375] width 30 height 11
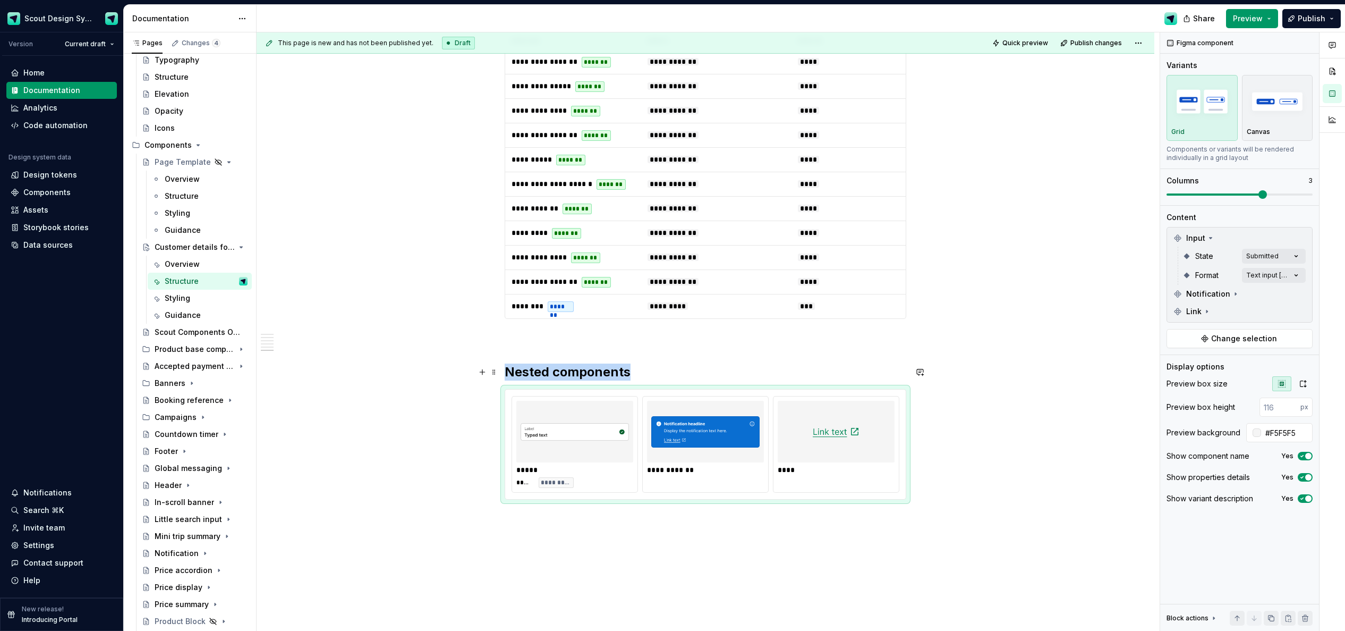
drag, startPoint x: 982, startPoint y: 377, endPoint x: 986, endPoint y: 362, distance: 15.5
click at [903, 377] on html "Scout Design System Version Current draft Home Documentation Analytics Code aut…" at bounding box center [672, 315] width 1345 height 631
drag, startPoint x: 755, startPoint y: 473, endPoint x: 836, endPoint y: 438, distance: 88.0
click at [755, 473] on div "**********" at bounding box center [705, 469] width 117 height 11
click at [903, 295] on icon at bounding box center [1235, 293] width 8 height 8
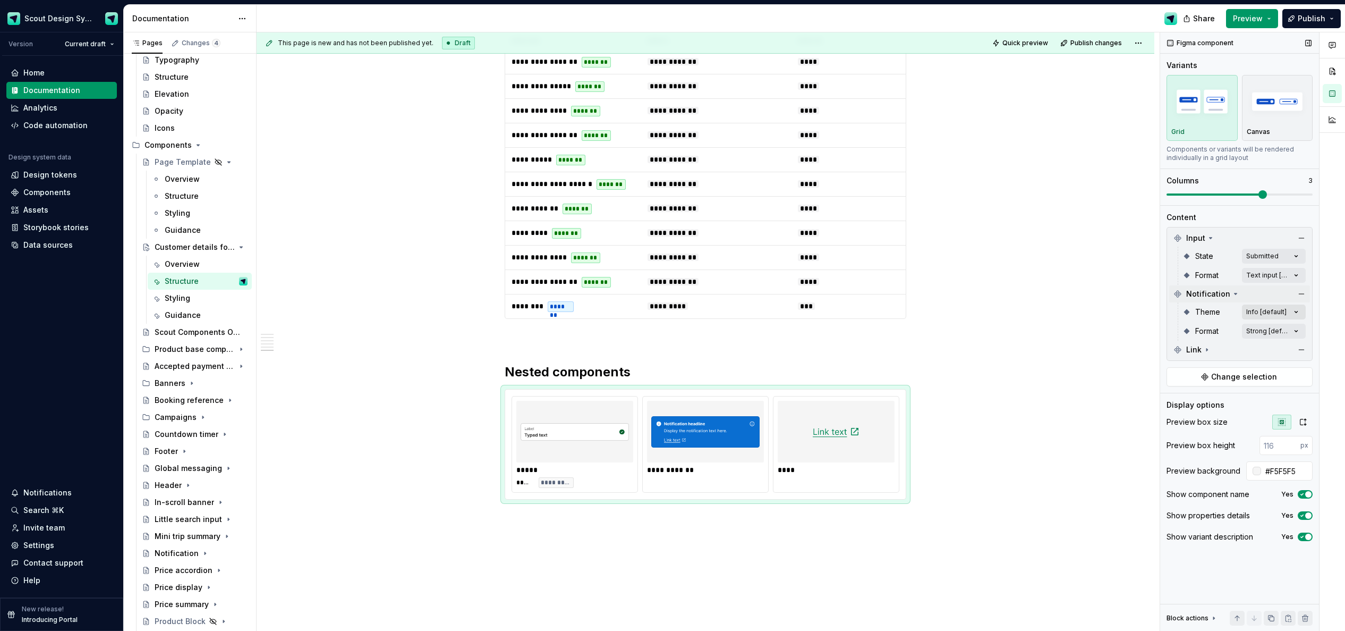
click at [903, 316] on div "Comments Open comments No comments yet Select ‘Comment’ from the block context …" at bounding box center [1252, 331] width 185 height 599
click at [903, 362] on div at bounding box center [1173, 363] width 8 height 8
click at [903, 297] on div "Comments Open comments No comments yet Select ‘Comment’ from the block context …" at bounding box center [1252, 331] width 185 height 599
click at [903, 334] on div "Comments Open comments No comments yet Select ‘Comment’ from the block context …" at bounding box center [1252, 331] width 185 height 599
drag, startPoint x: 1180, startPoint y: 398, endPoint x: 1146, endPoint y: 400, distance: 34.6
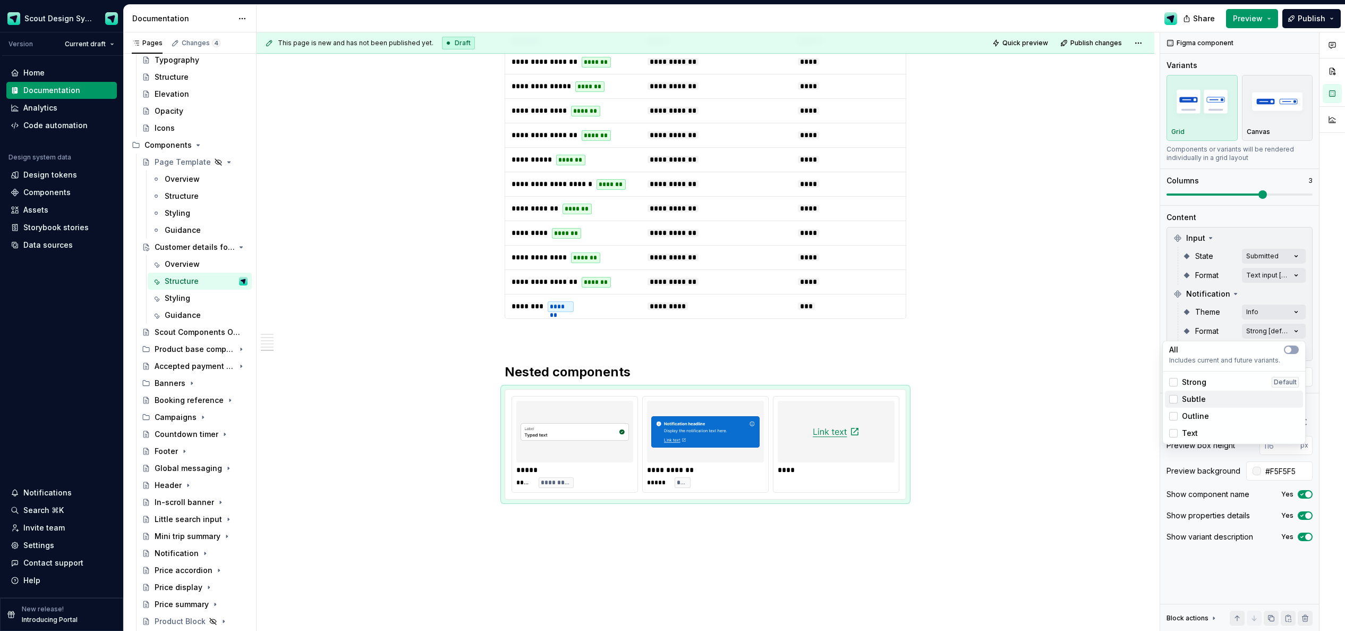
click at [903, 398] on div "Subtle" at bounding box center [1187, 399] width 37 height 11
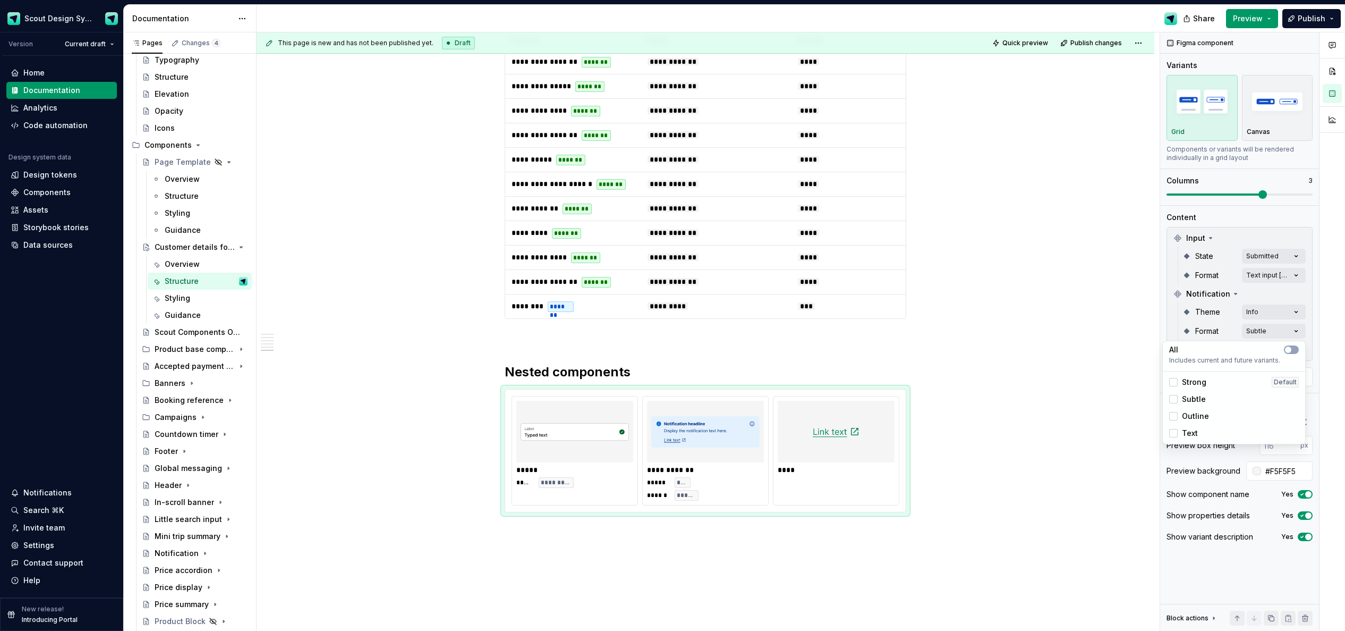
click at [903, 396] on html "Scout Design System Version Current draft Home Documentation Analytics Code aut…" at bounding box center [672, 315] width 1345 height 631
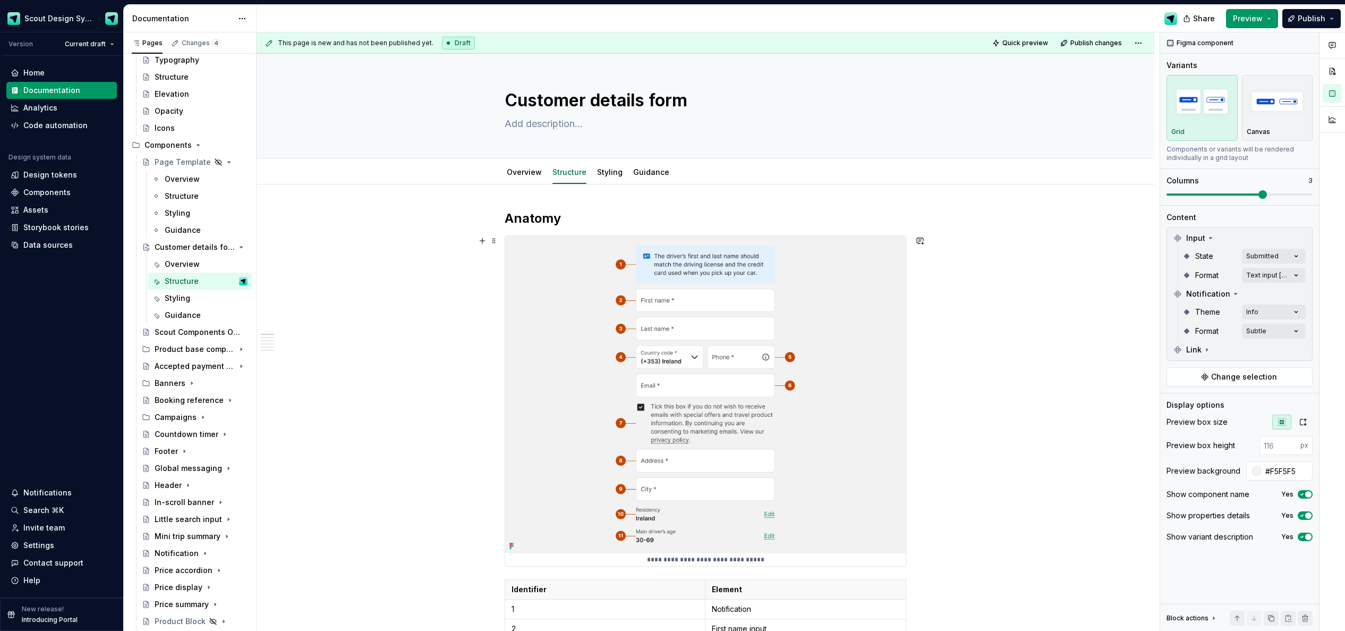
scroll to position [2, 0]
click at [606, 171] on link "Styling" at bounding box center [609, 170] width 25 height 9
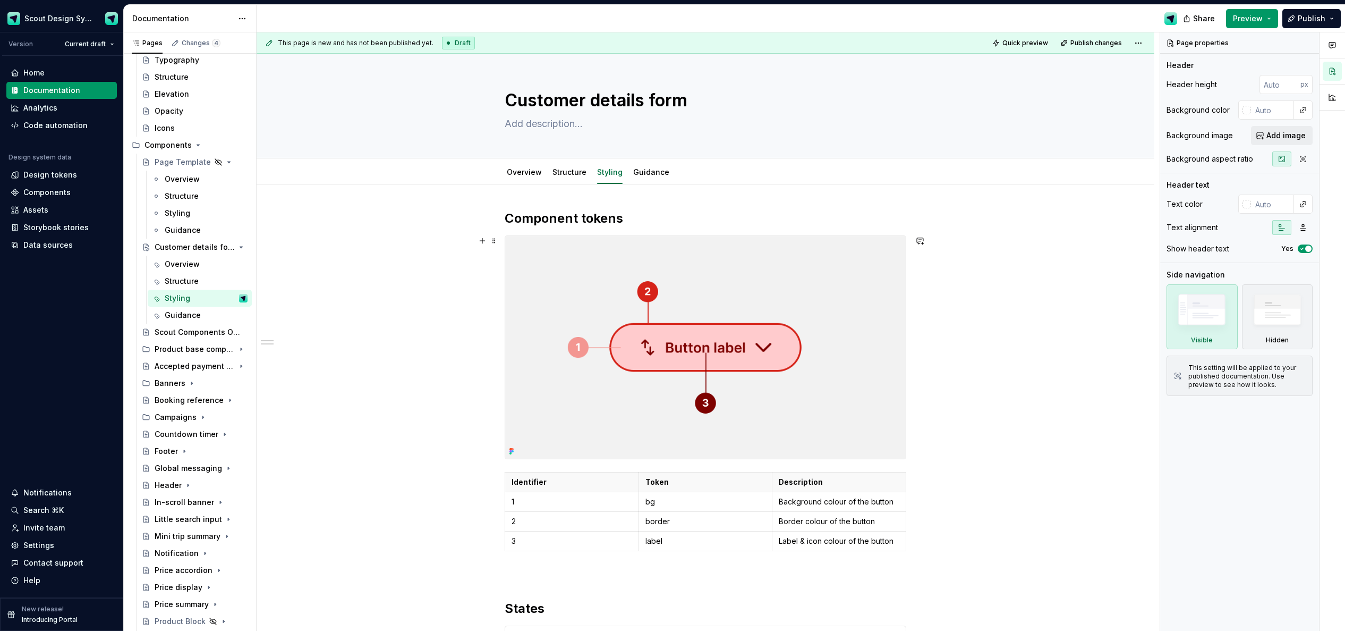
click at [706, 292] on img at bounding box center [705, 347] width 401 height 223
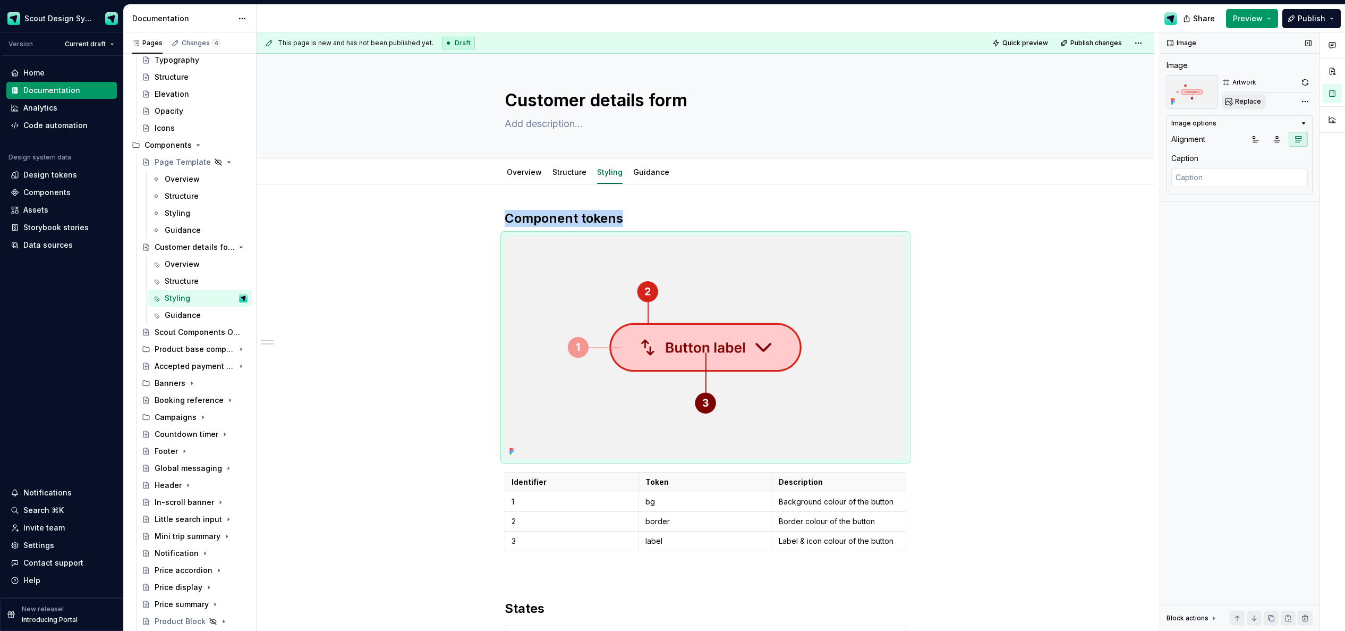
click at [903, 101] on span "Replace" at bounding box center [1248, 101] width 26 height 8
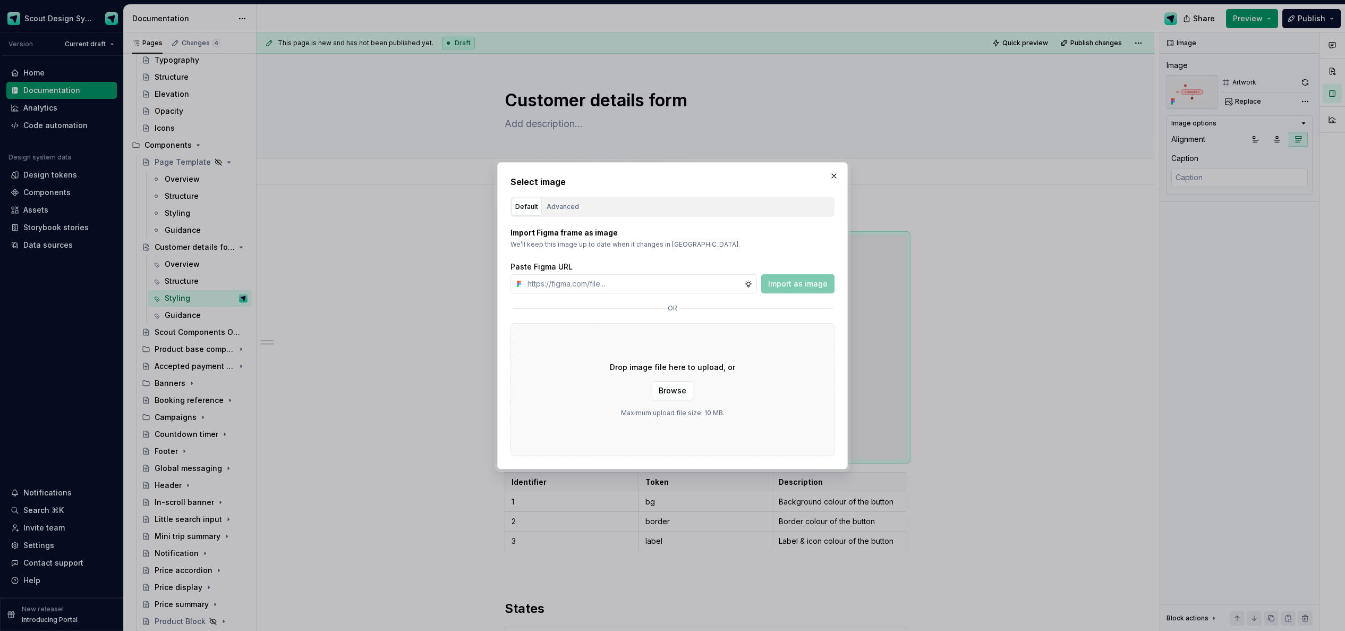
type textarea "*"
type input "[URL][DOMAIN_NAME]"
type textarea "*"
type input "[URL][DOMAIN_NAME]"
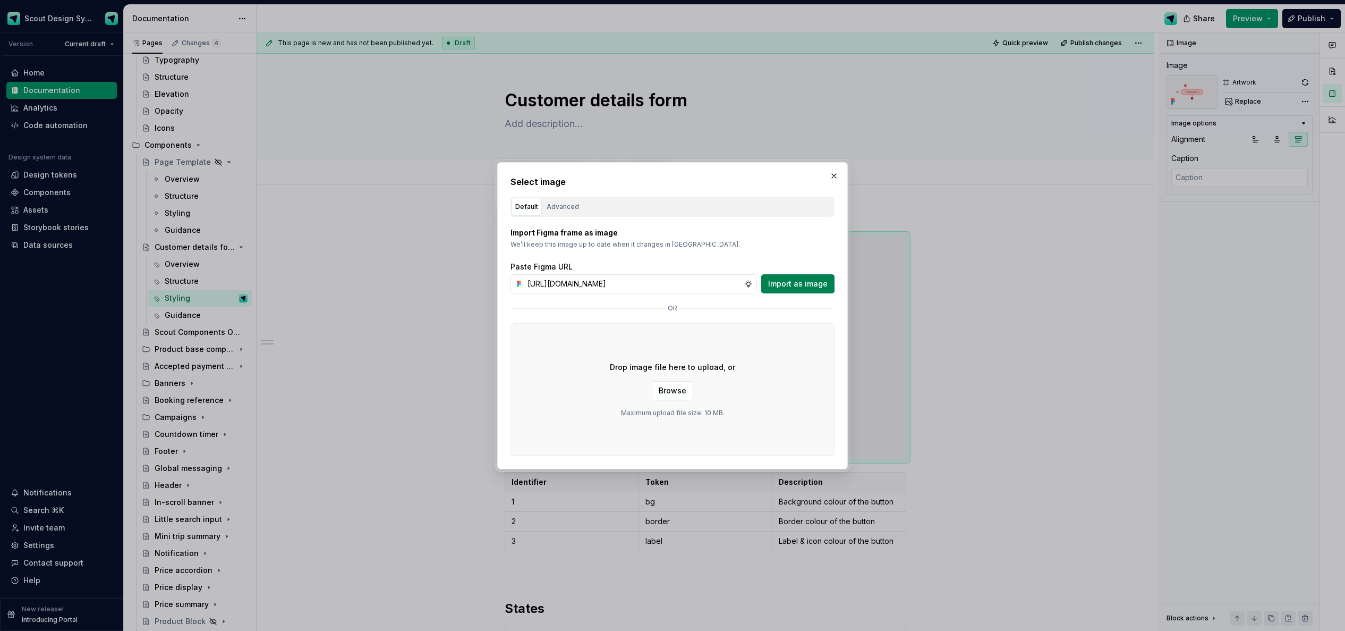
click at [805, 281] on span "Import as image" at bounding box center [797, 283] width 59 height 11
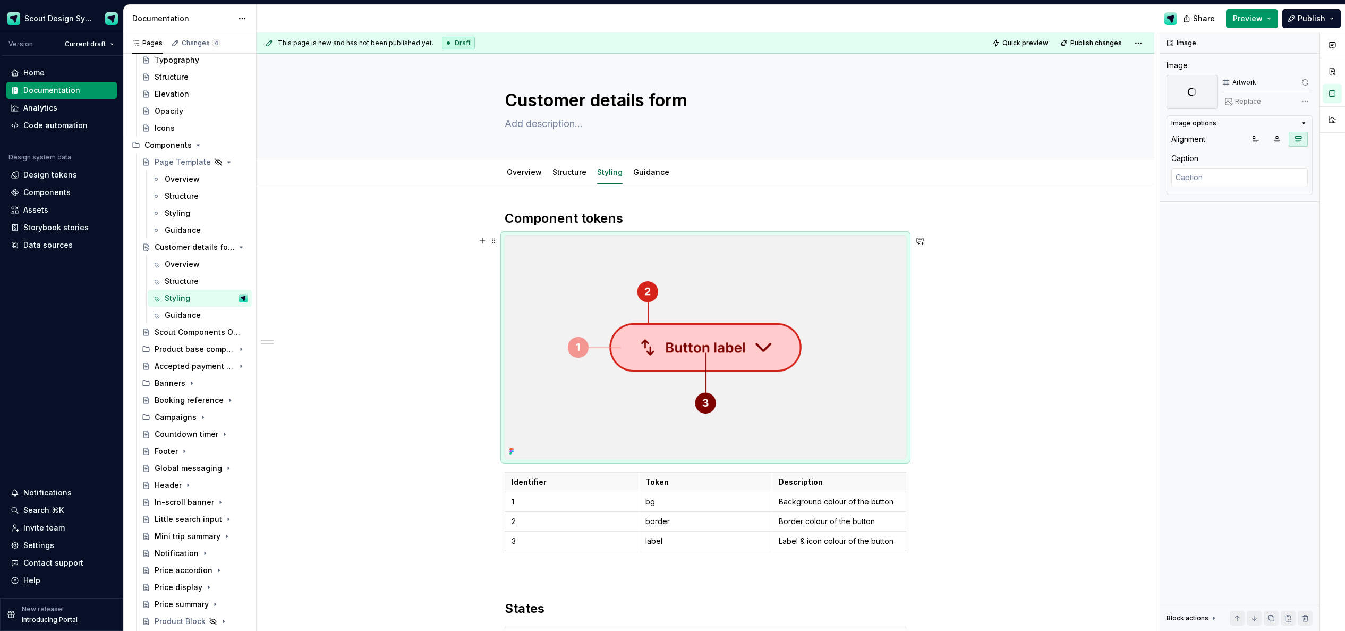
scroll to position [59, 0]
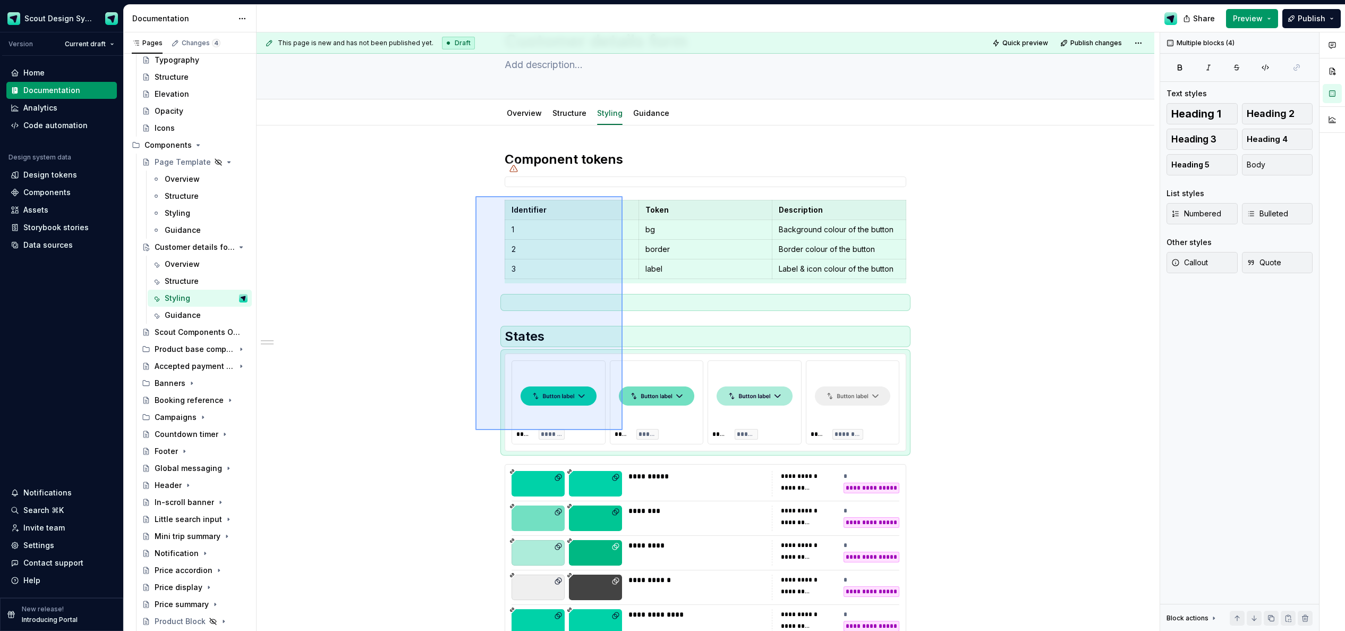
drag, startPoint x: 481, startPoint y: 433, endPoint x: 552, endPoint y: 220, distance: 224.9
click at [608, 203] on div "**********" at bounding box center [708, 331] width 903 height 599
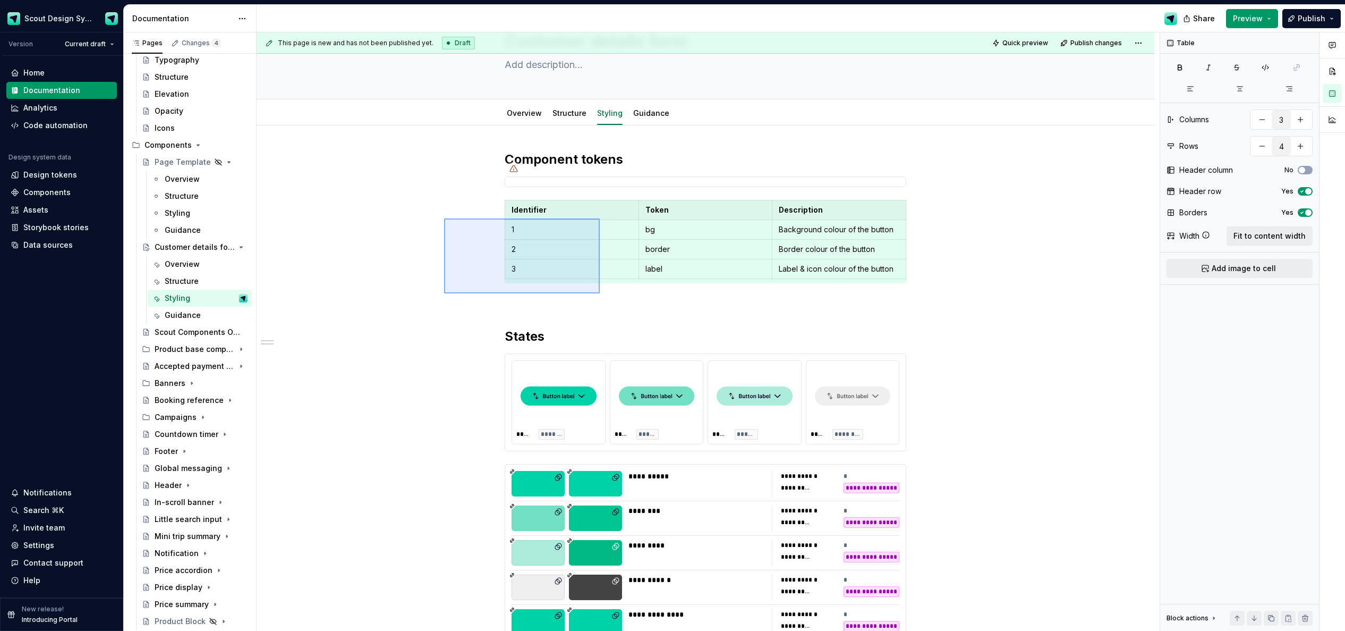
drag, startPoint x: 555, startPoint y: 279, endPoint x: 600, endPoint y: 293, distance: 46.9
click at [600, 293] on div "**********" at bounding box center [708, 331] width 903 height 599
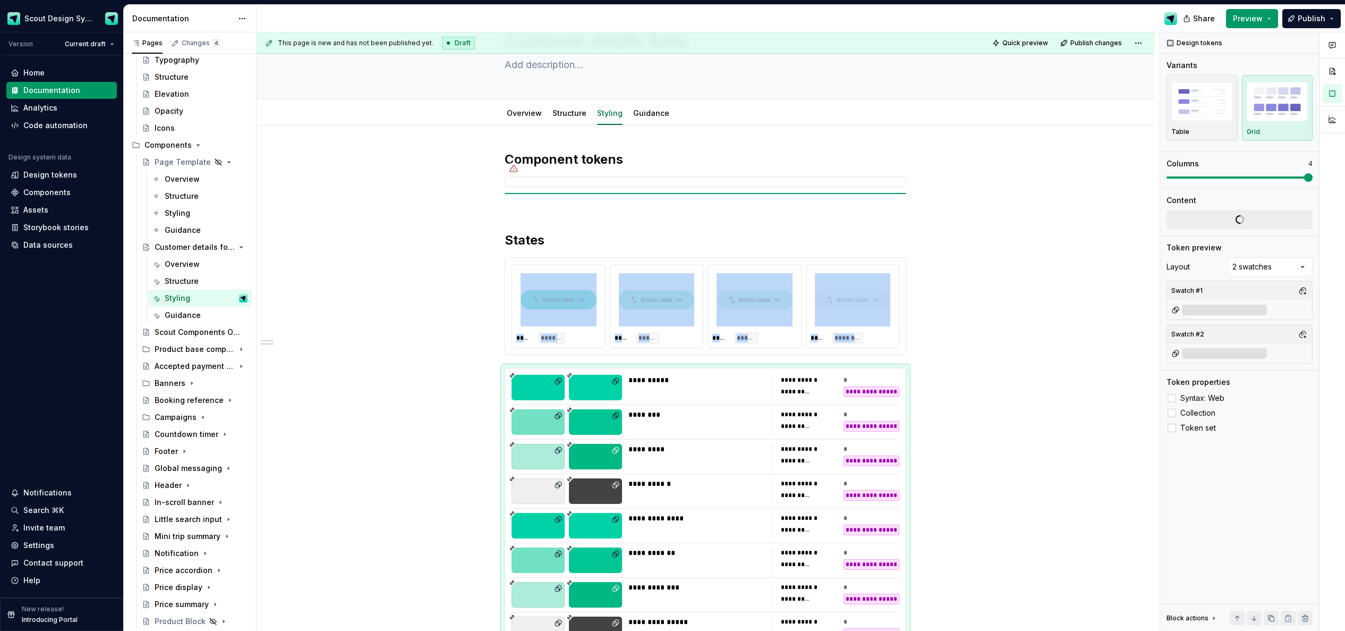
type textarea "*"
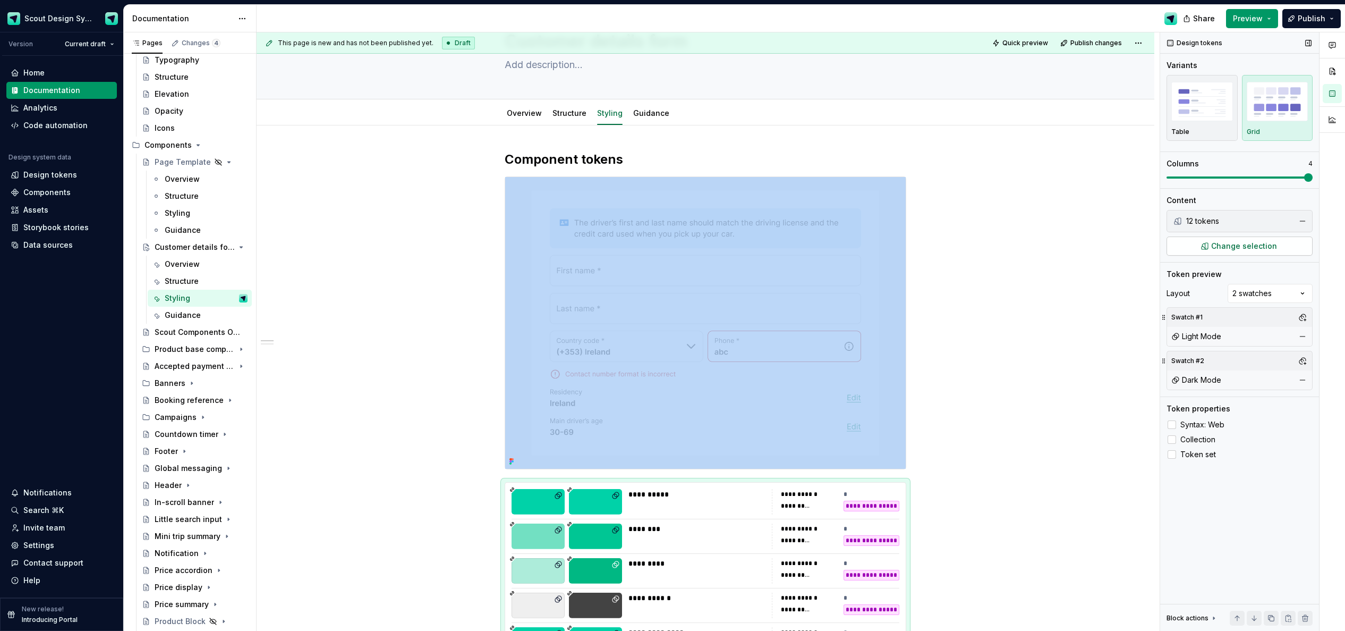
click at [903, 244] on span "Change selection" at bounding box center [1244, 246] width 66 height 11
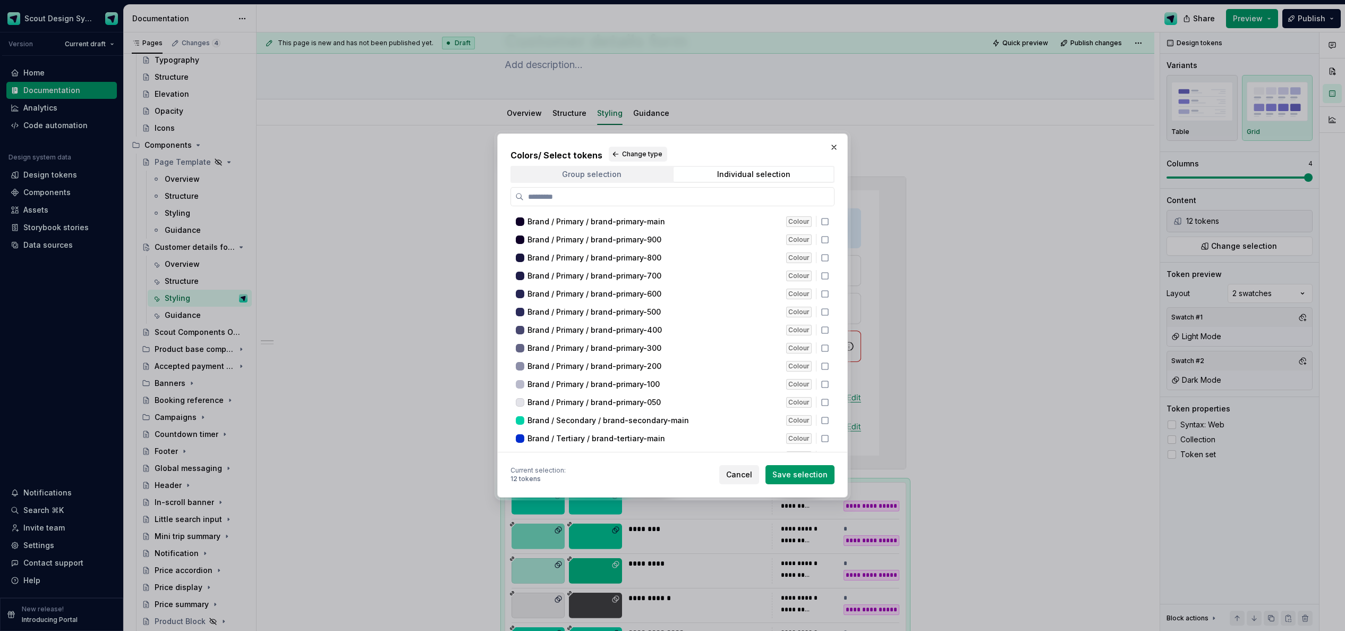
drag, startPoint x: 590, startPoint y: 173, endPoint x: 598, endPoint y: 174, distance: 8.0
click at [591, 174] on div "Group selection" at bounding box center [591, 174] width 59 height 8
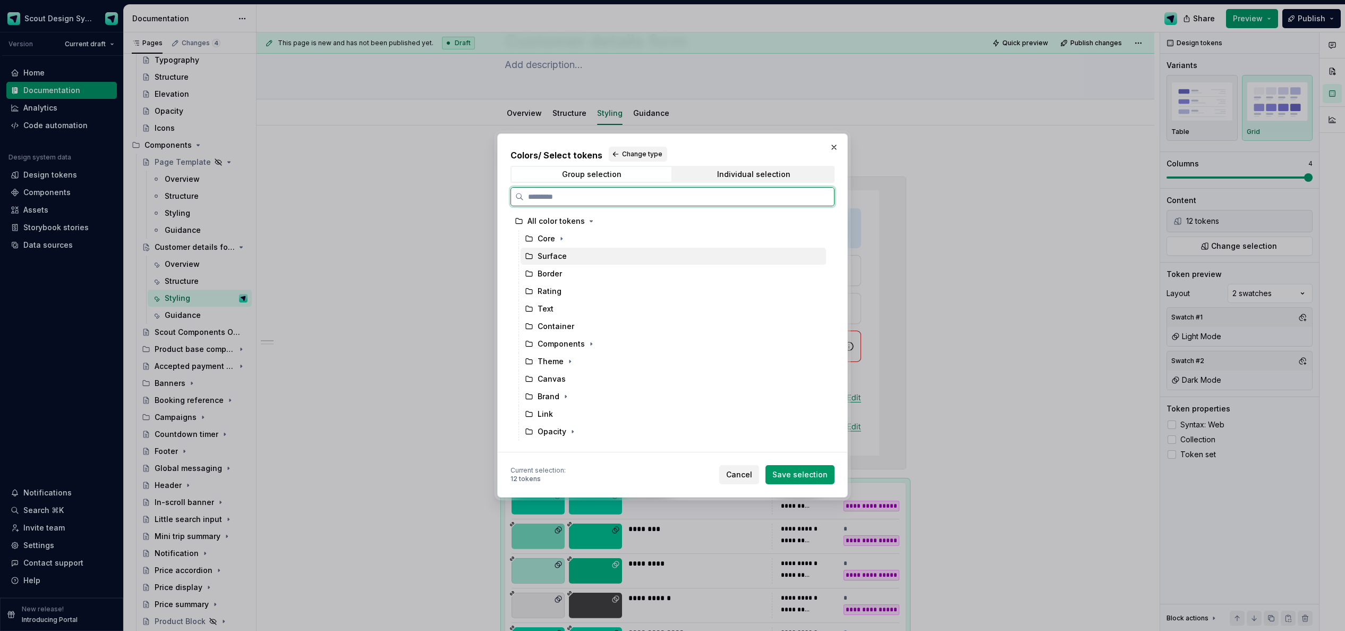
drag, startPoint x: 543, startPoint y: 252, endPoint x: 626, endPoint y: 210, distance: 92.4
click at [543, 252] on div "Surface" at bounding box center [552, 256] width 29 height 11
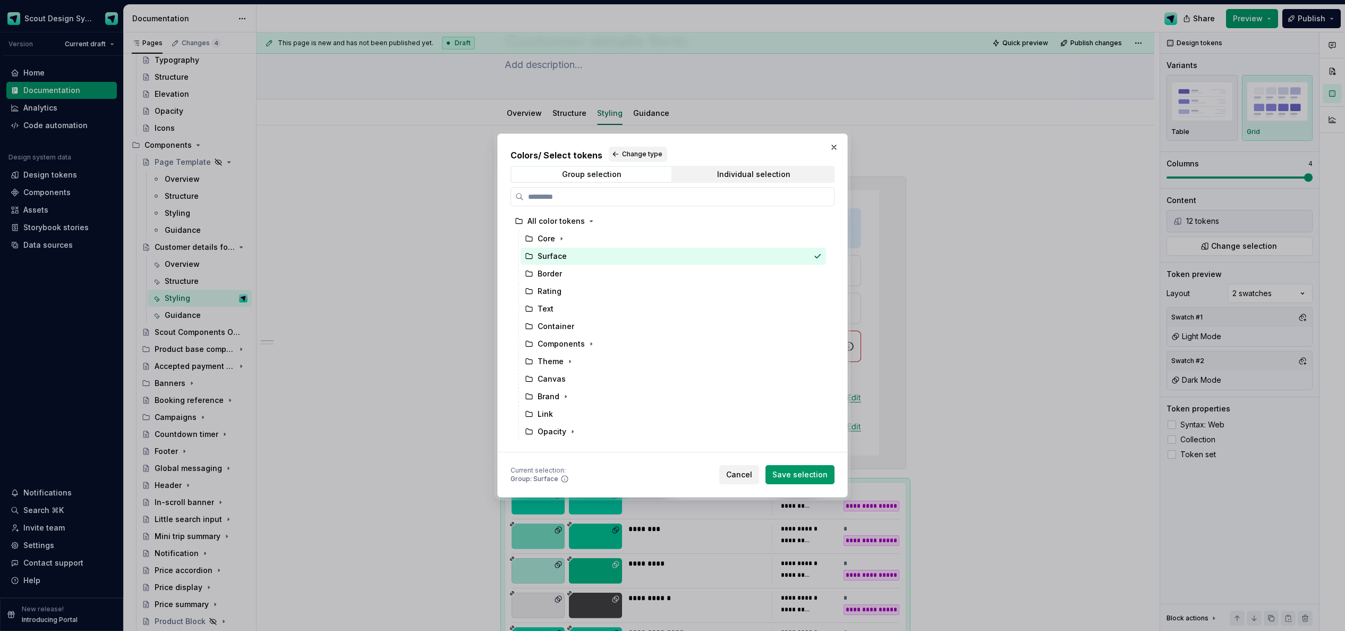
drag, startPoint x: 720, startPoint y: 177, endPoint x: 716, endPoint y: 183, distance: 7.2
click at [720, 177] on div "Individual selection" at bounding box center [753, 174] width 73 height 8
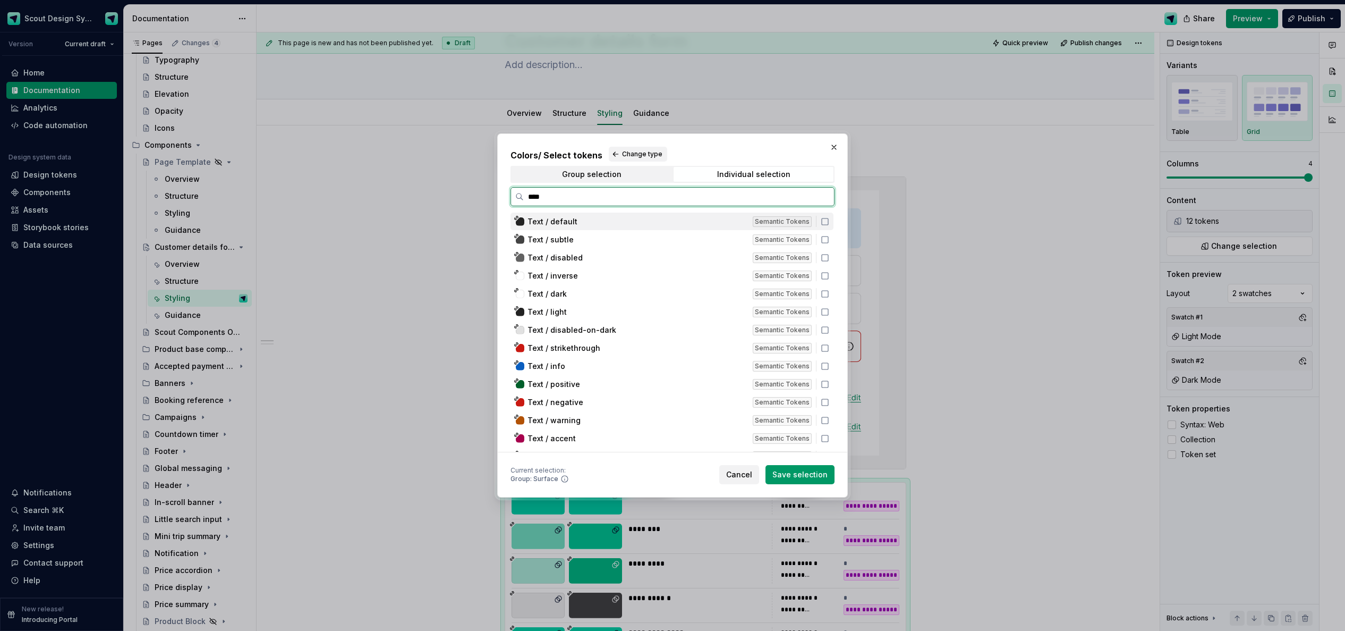
drag, startPoint x: 552, startPoint y: 226, endPoint x: 551, endPoint y: 243, distance: 17.5
click at [552, 227] on div "Text / default Semantic Tokens" at bounding box center [671, 221] width 323 height 18
click at [551, 244] on div "Text / subtle Semantic Tokens" at bounding box center [671, 240] width 323 height 18
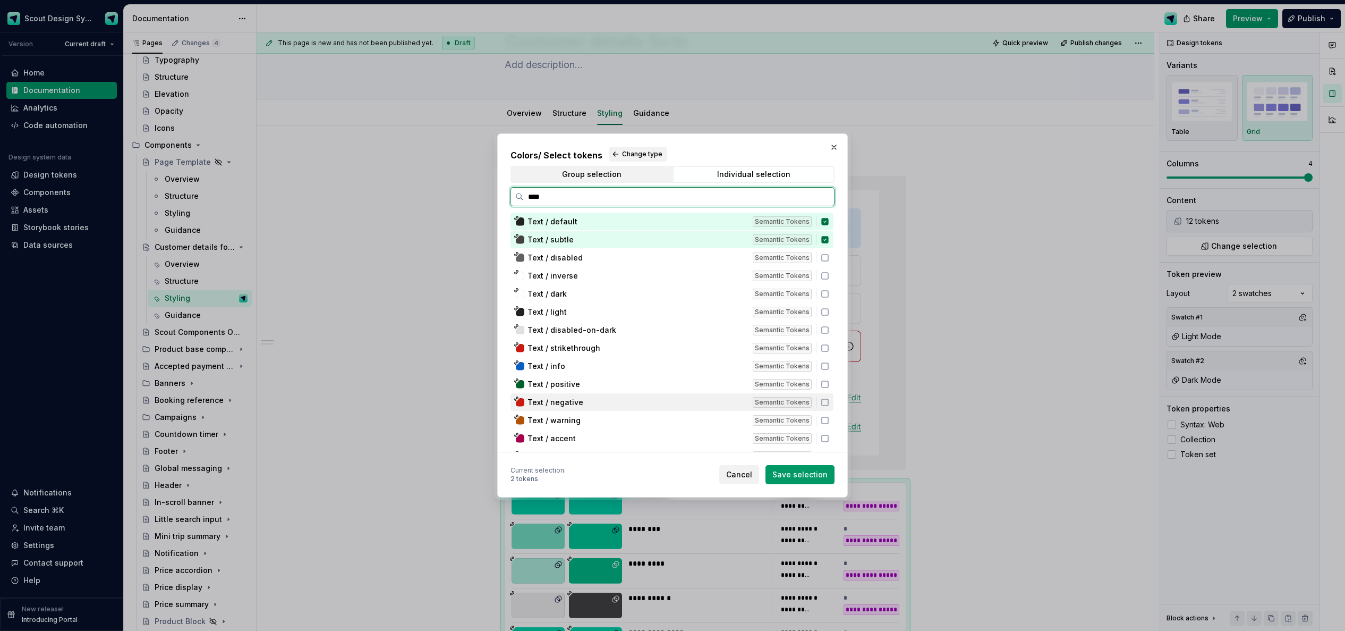
click at [555, 402] on span "Text / negative" at bounding box center [555, 402] width 56 height 11
click at [556, 391] on div "Text / positive Semantic Tokens" at bounding box center [671, 384] width 323 height 18
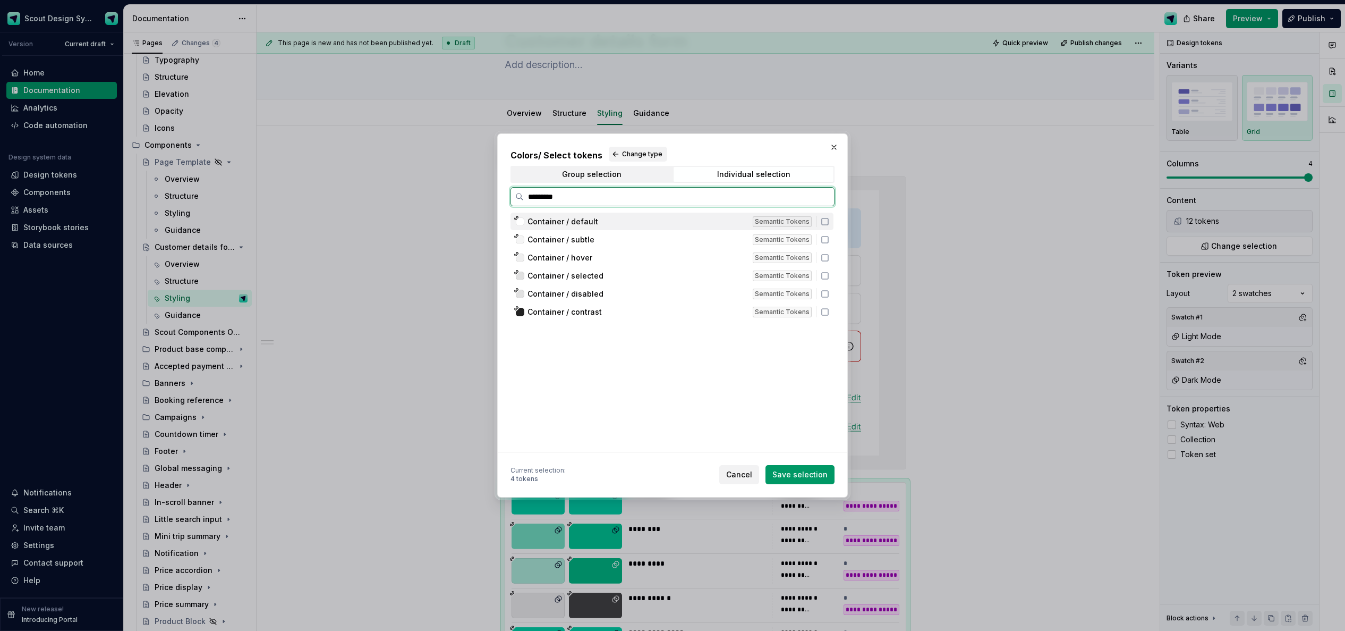
click at [602, 226] on div "Container / default Semantic Tokens" at bounding box center [671, 221] width 323 height 18
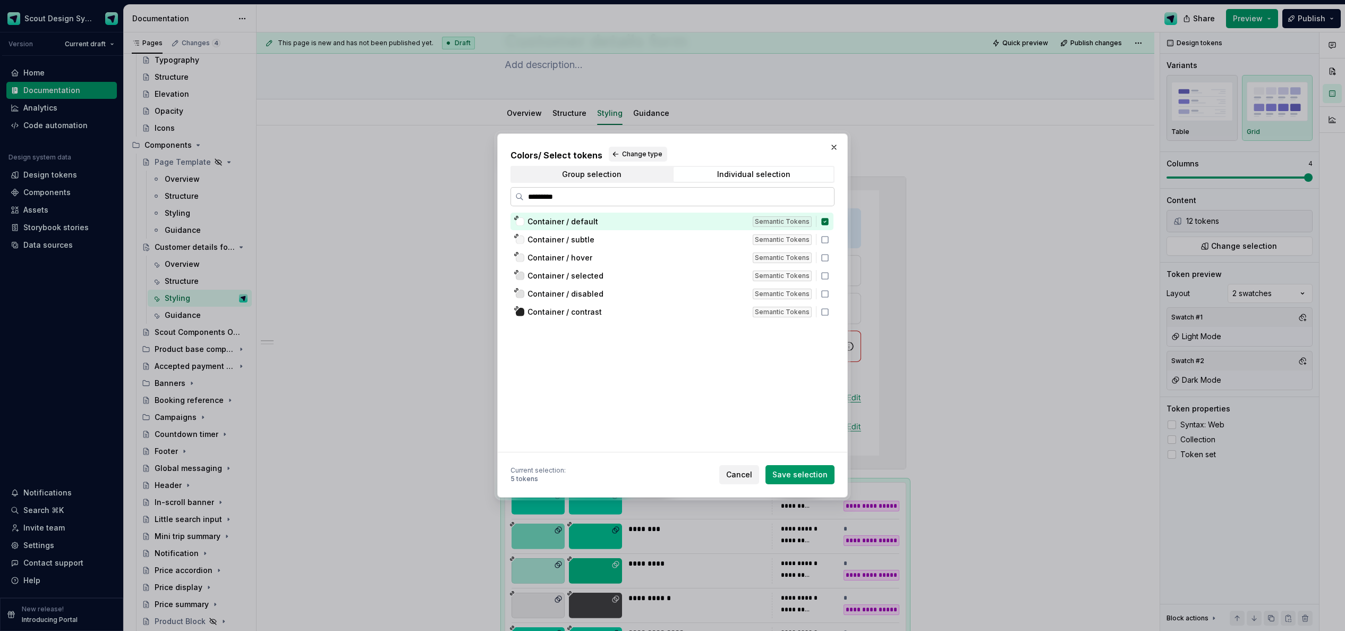
drag, startPoint x: 544, startPoint y: 196, endPoint x: 516, endPoint y: 194, distance: 28.2
click at [516, 194] on label "*********" at bounding box center [672, 196] width 324 height 19
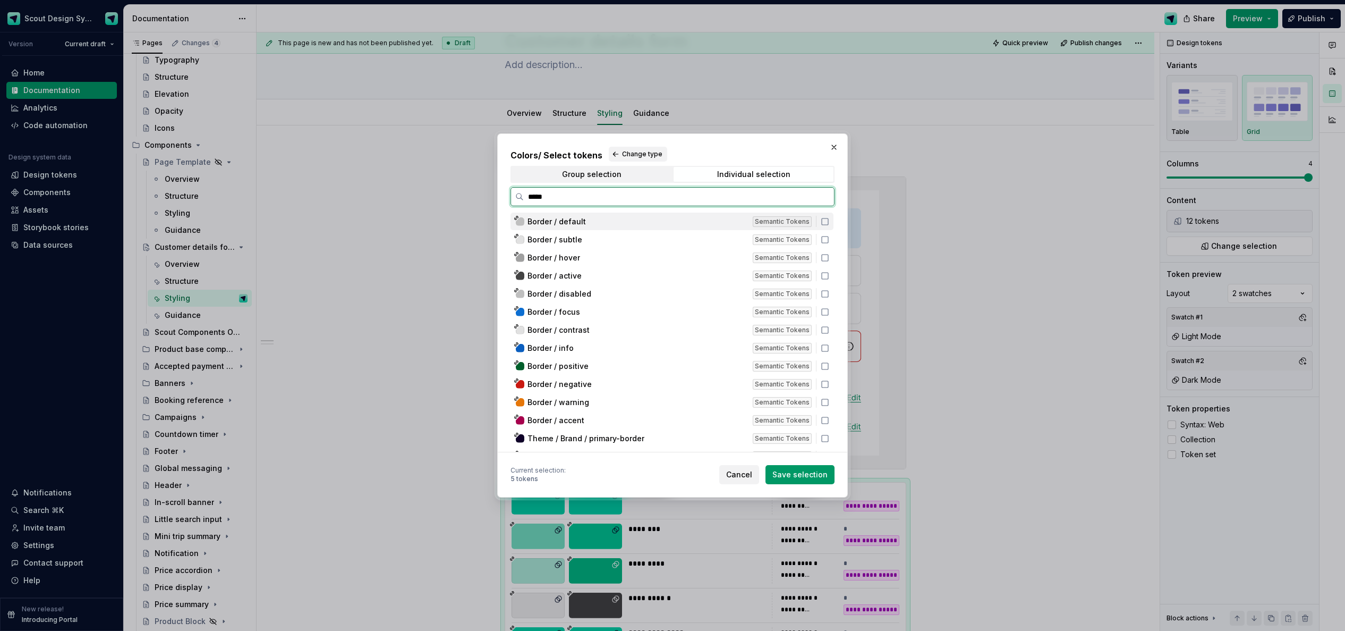
type input "******"
click at [577, 241] on span "Border / subtle" at bounding box center [554, 239] width 55 height 11
type textarea "*"
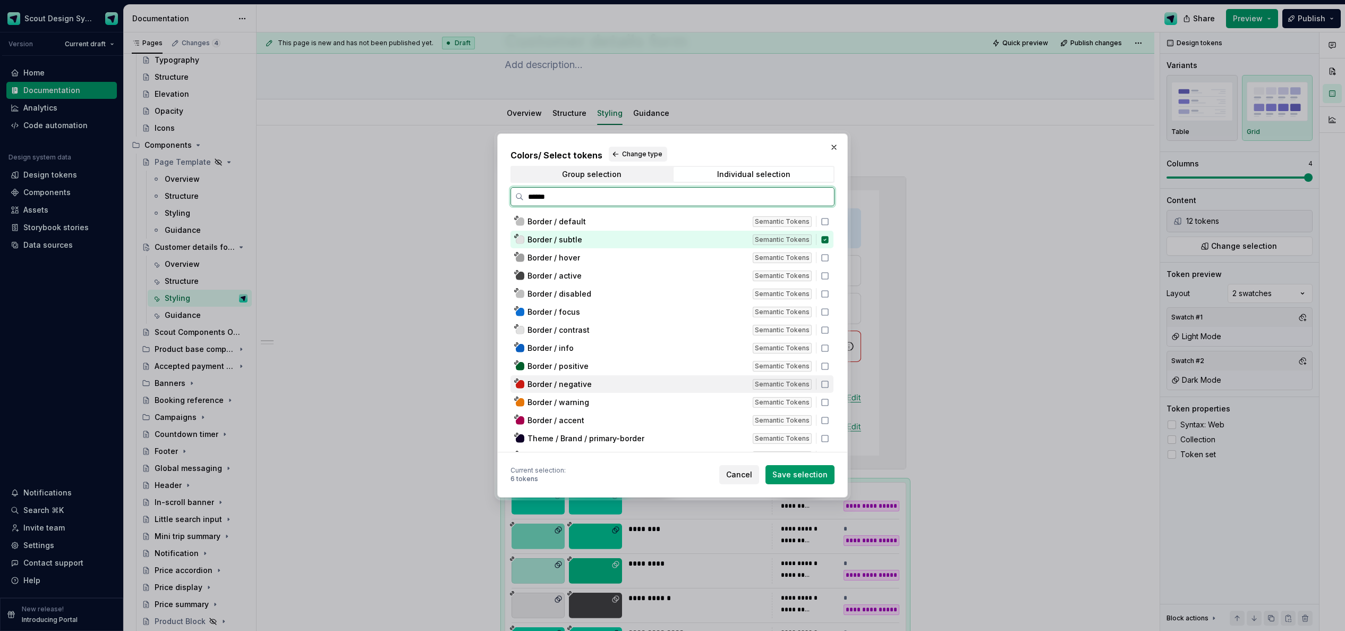
click at [574, 384] on span "Border / negative" at bounding box center [559, 384] width 64 height 11
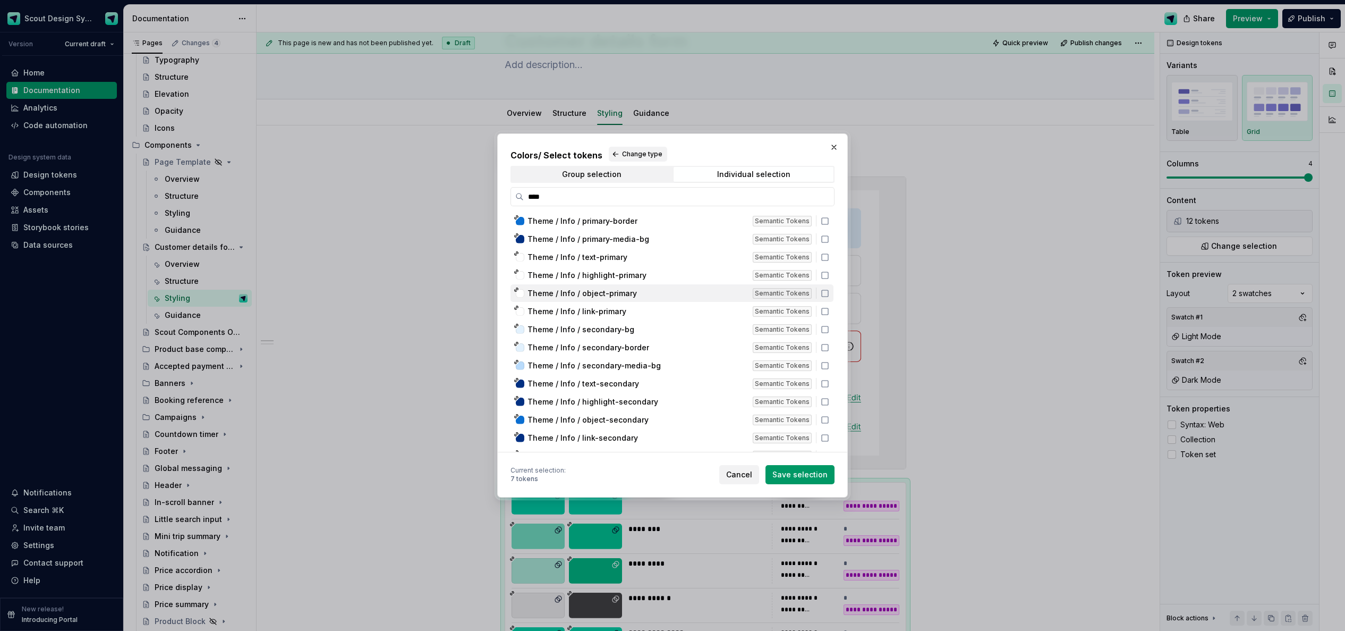
scroll to position [74, 0]
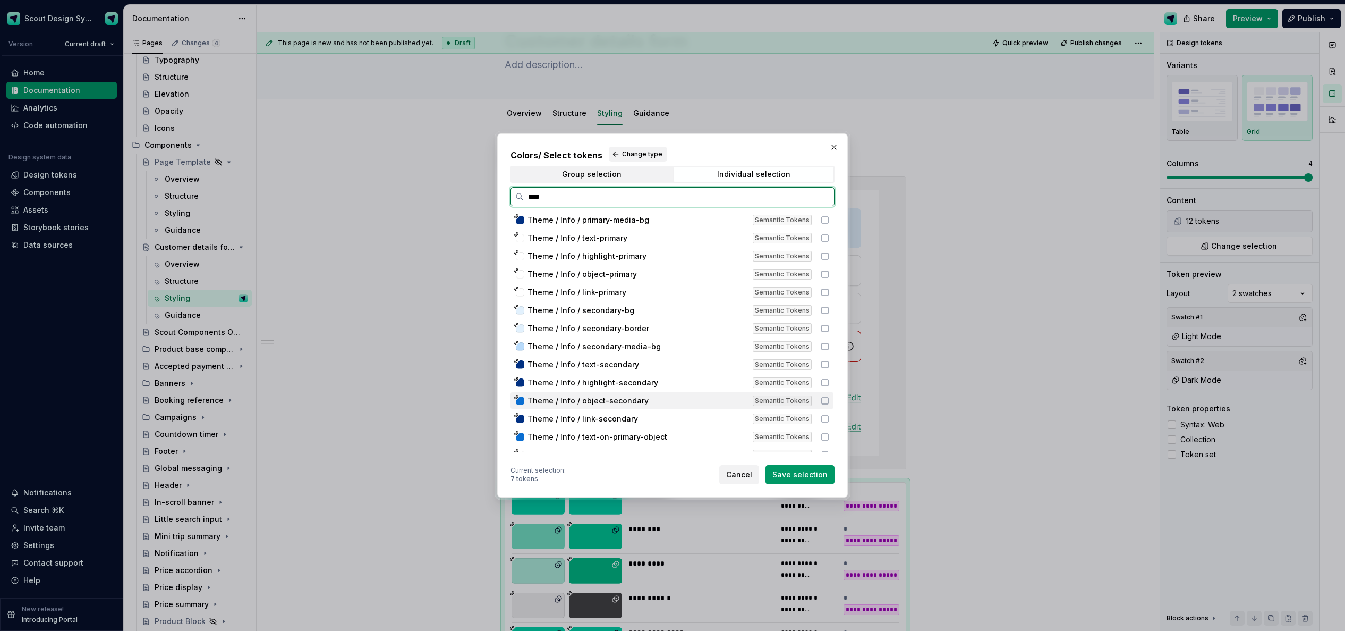
click at [626, 403] on span "Theme / Info / object-secondary" at bounding box center [587, 400] width 121 height 11
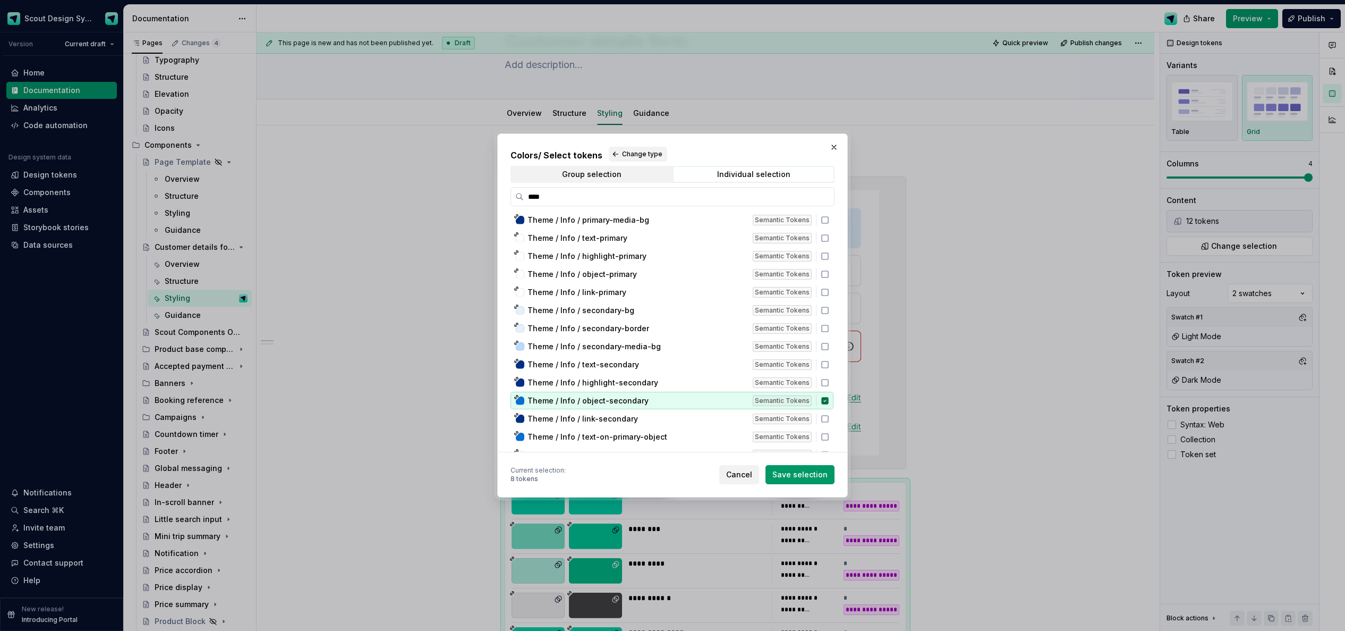
scroll to position [64, 0]
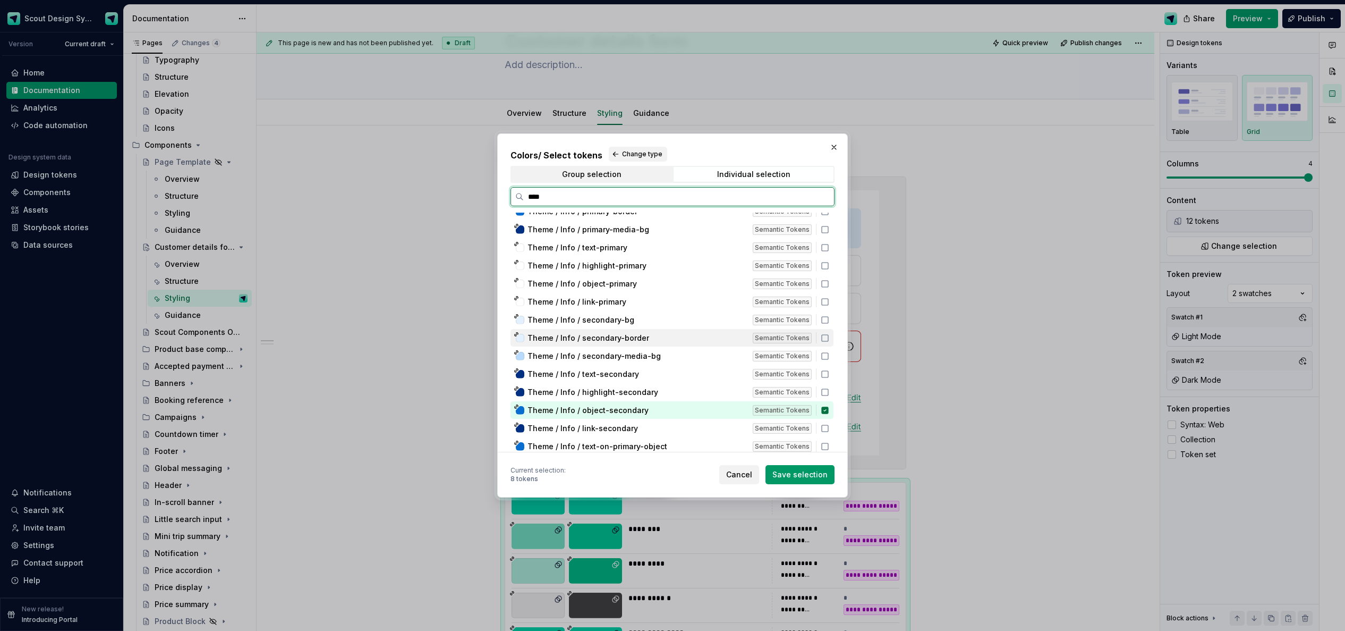
click at [616, 338] on span "Theme / Info / secondary-border" at bounding box center [588, 338] width 122 height 11
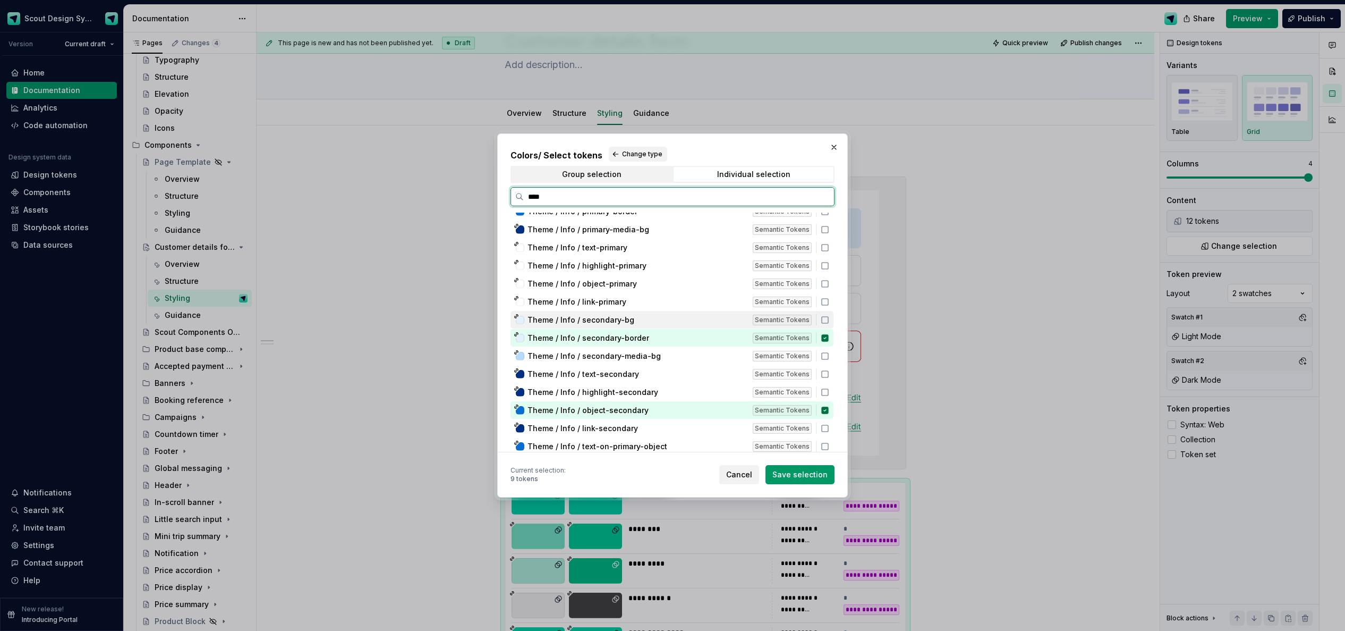
click at [619, 321] on span "Theme / Info / secondary-bg" at bounding box center [580, 319] width 107 height 11
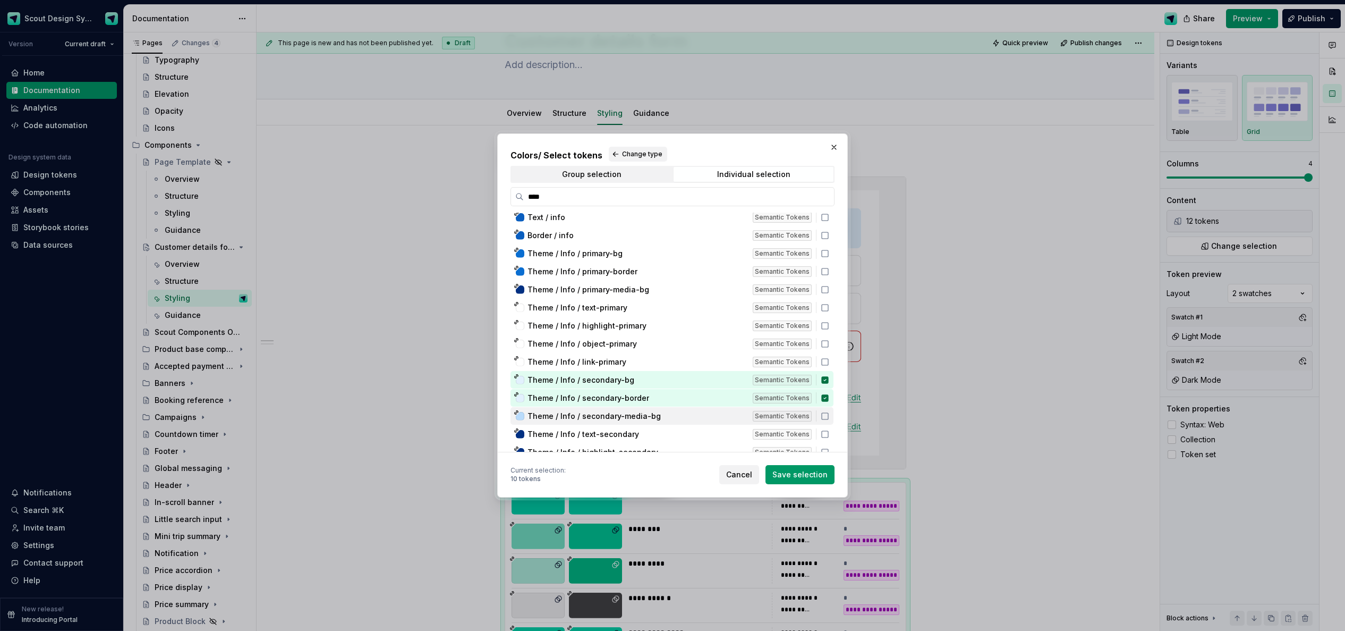
scroll to position [0, 0]
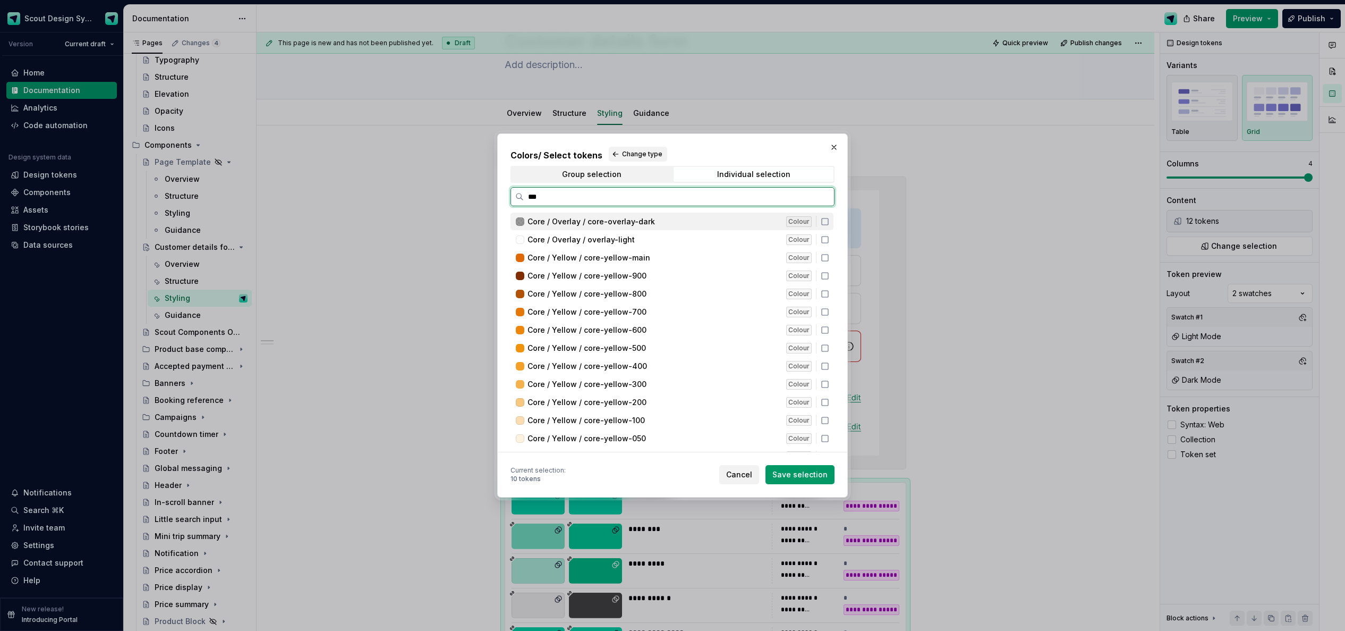
type input "****"
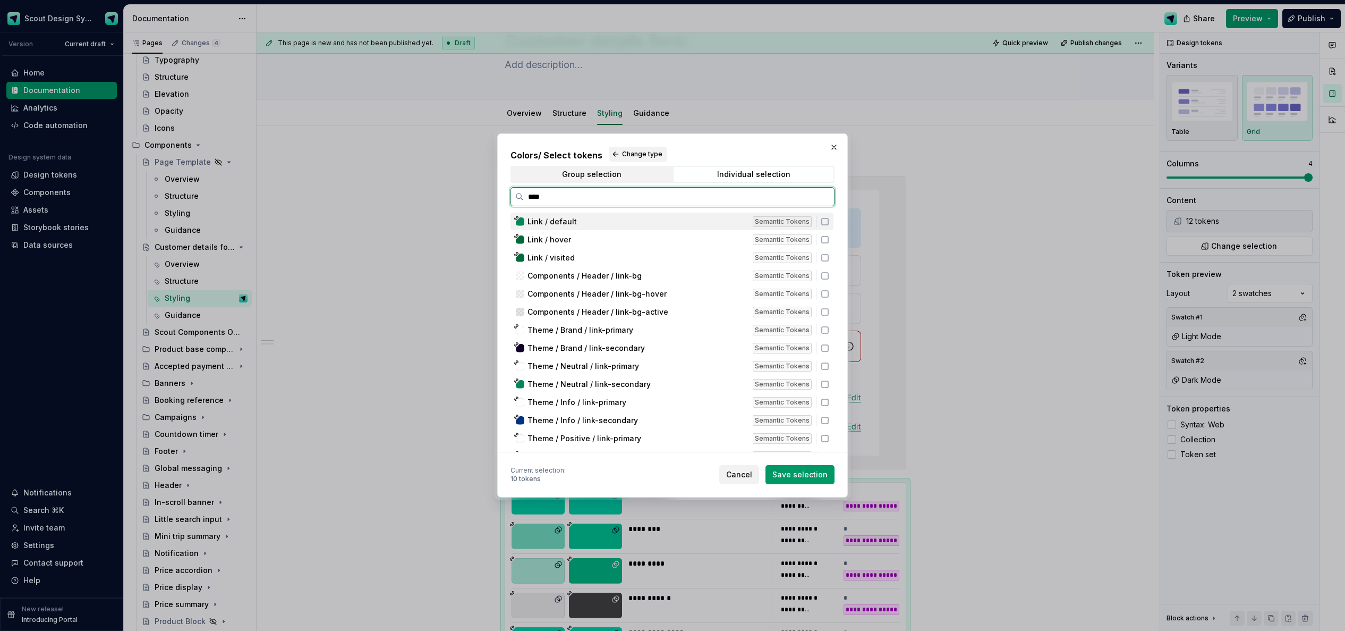
click at [566, 221] on span "Link / default" at bounding box center [551, 221] width 49 height 11
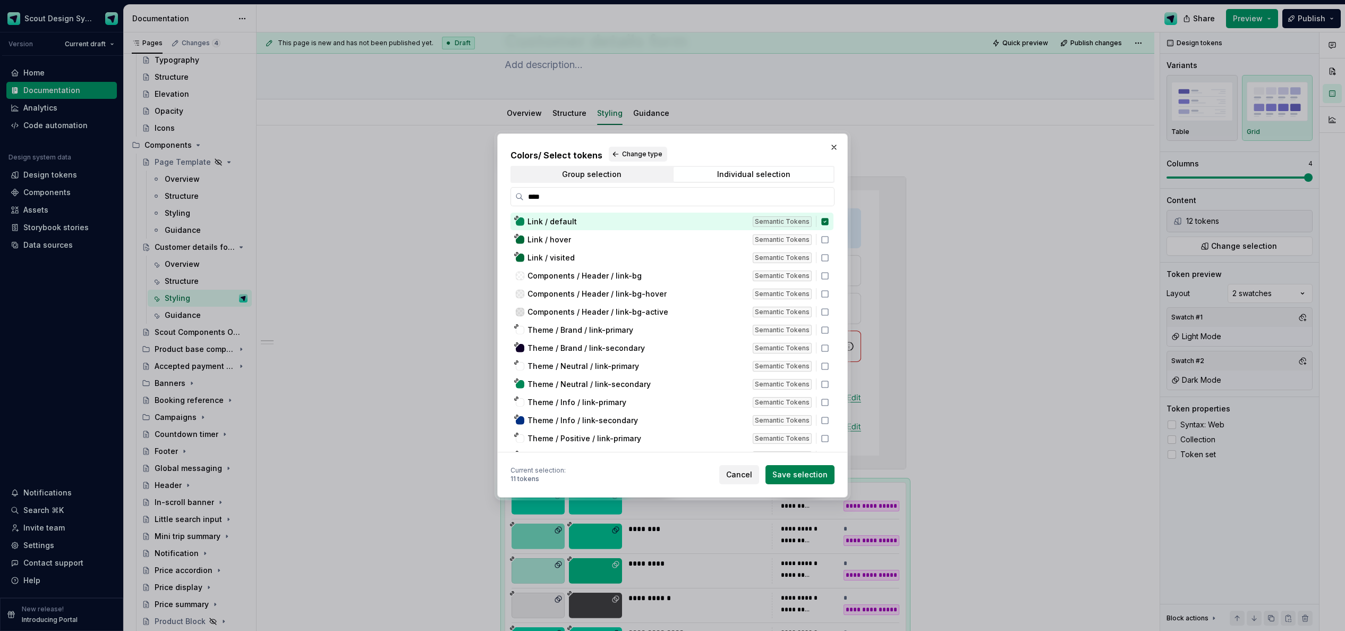
click at [808, 474] on span "Save selection" at bounding box center [799, 474] width 55 height 11
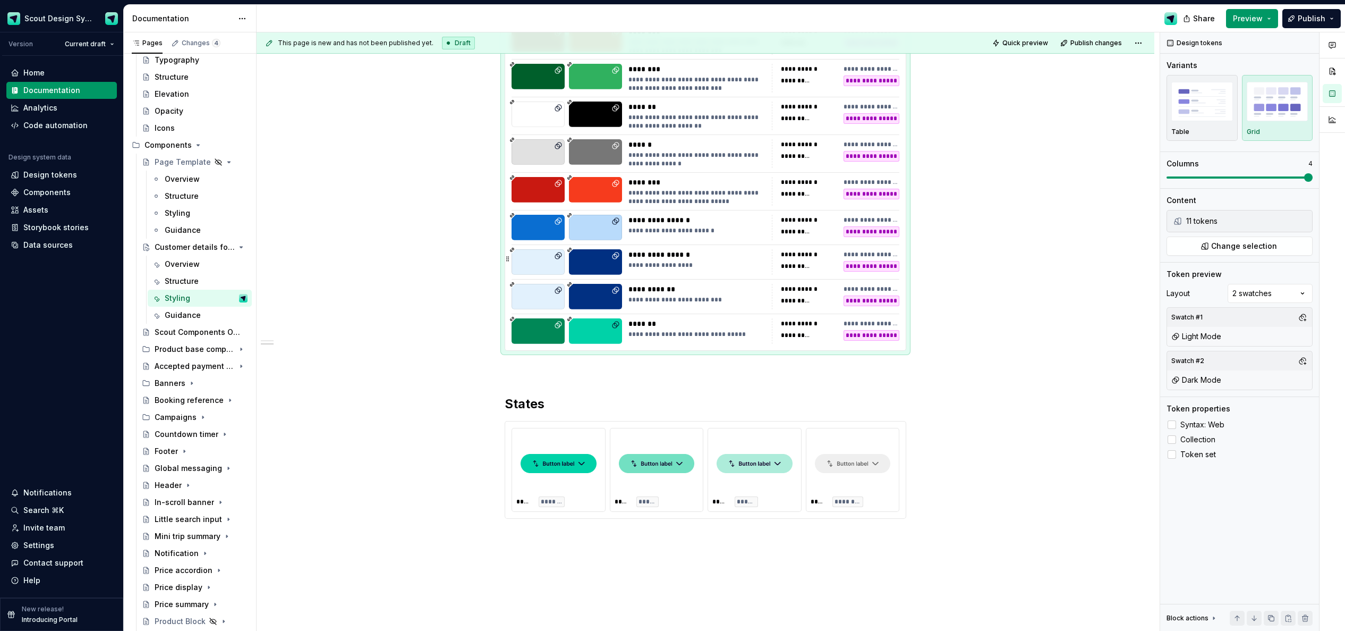
scroll to position [683, 0]
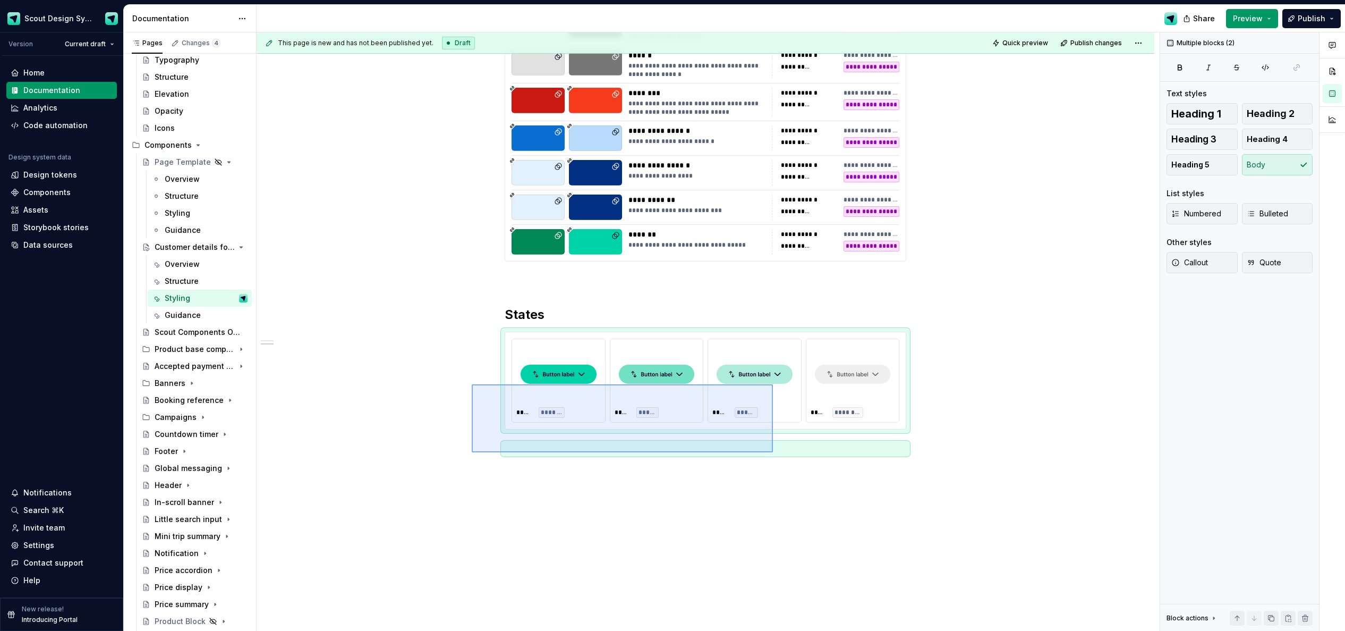
type textarea "*"
drag, startPoint x: 755, startPoint y: 449, endPoint x: 780, endPoint y: 453, distance: 25.3
click at [780, 453] on div "**********" at bounding box center [708, 331] width 903 height 599
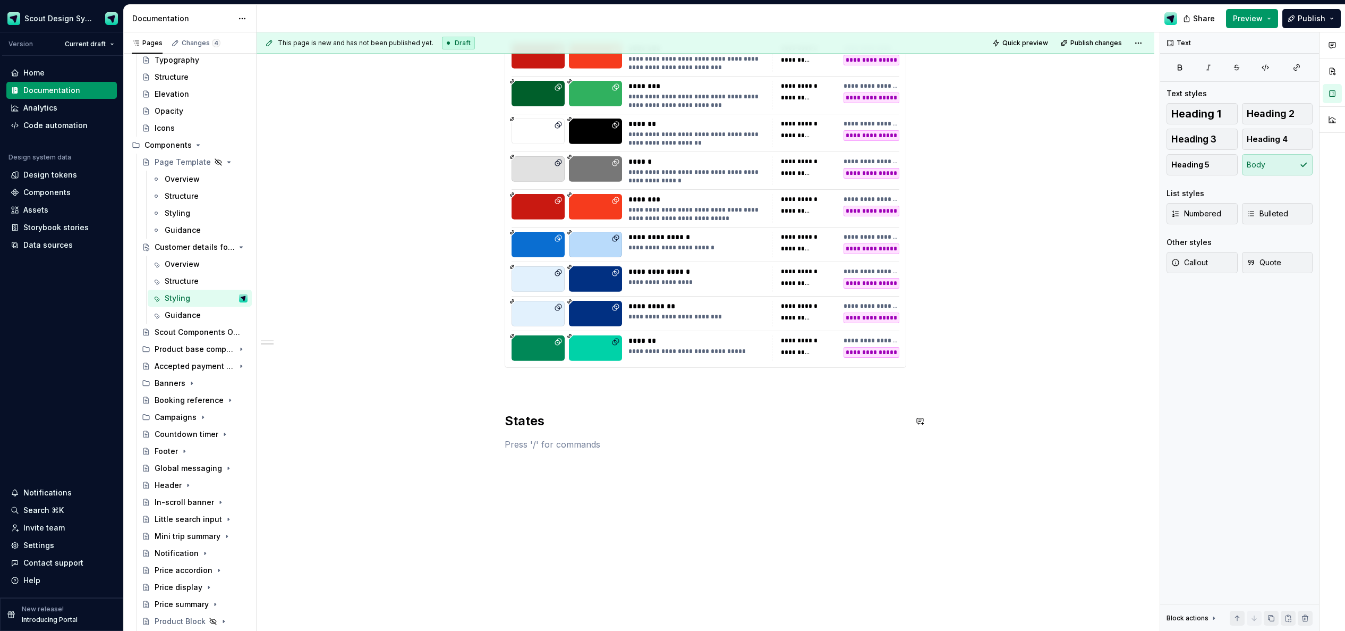
scroll to position [598, 0]
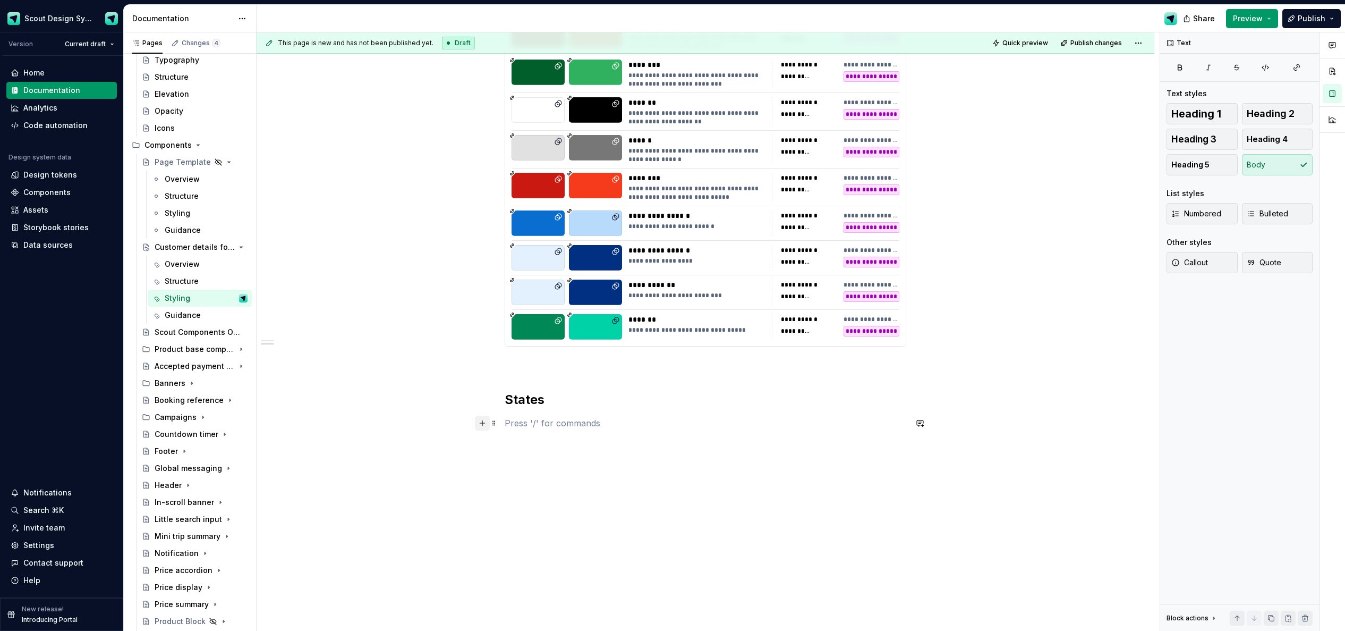
click at [488, 423] on button "button" at bounding box center [482, 422] width 15 height 15
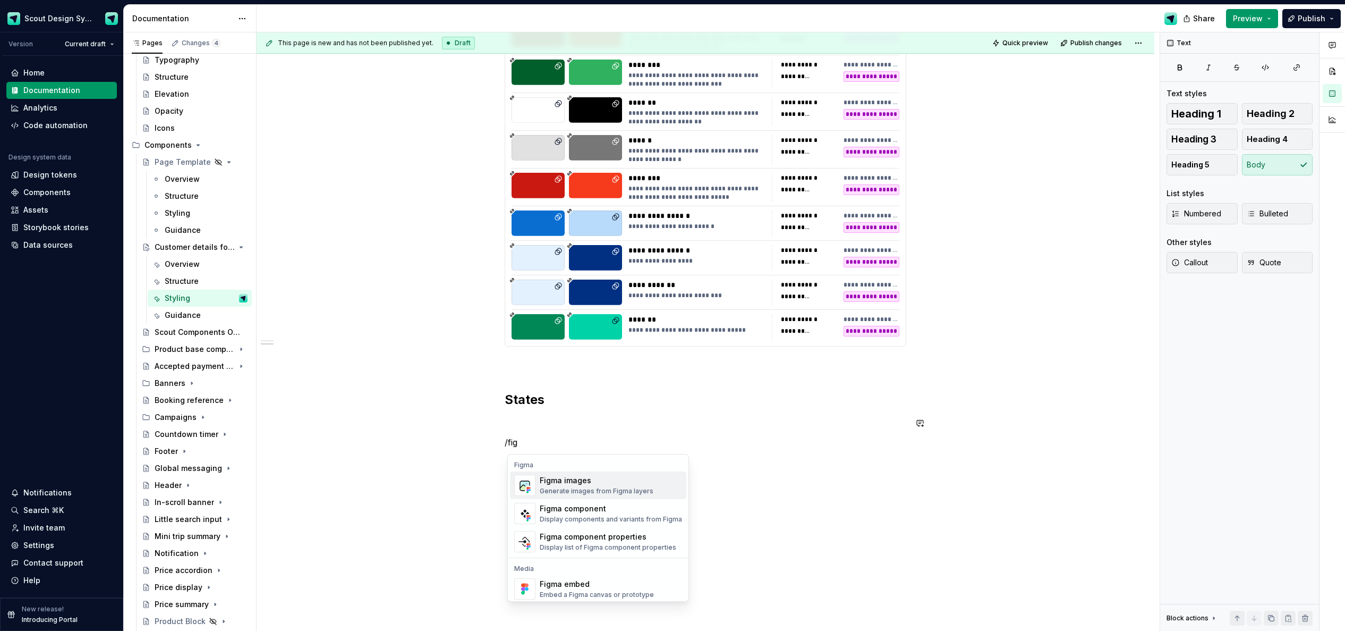
click at [560, 487] on div "Generate images from Figma layers" at bounding box center [597, 491] width 114 height 8
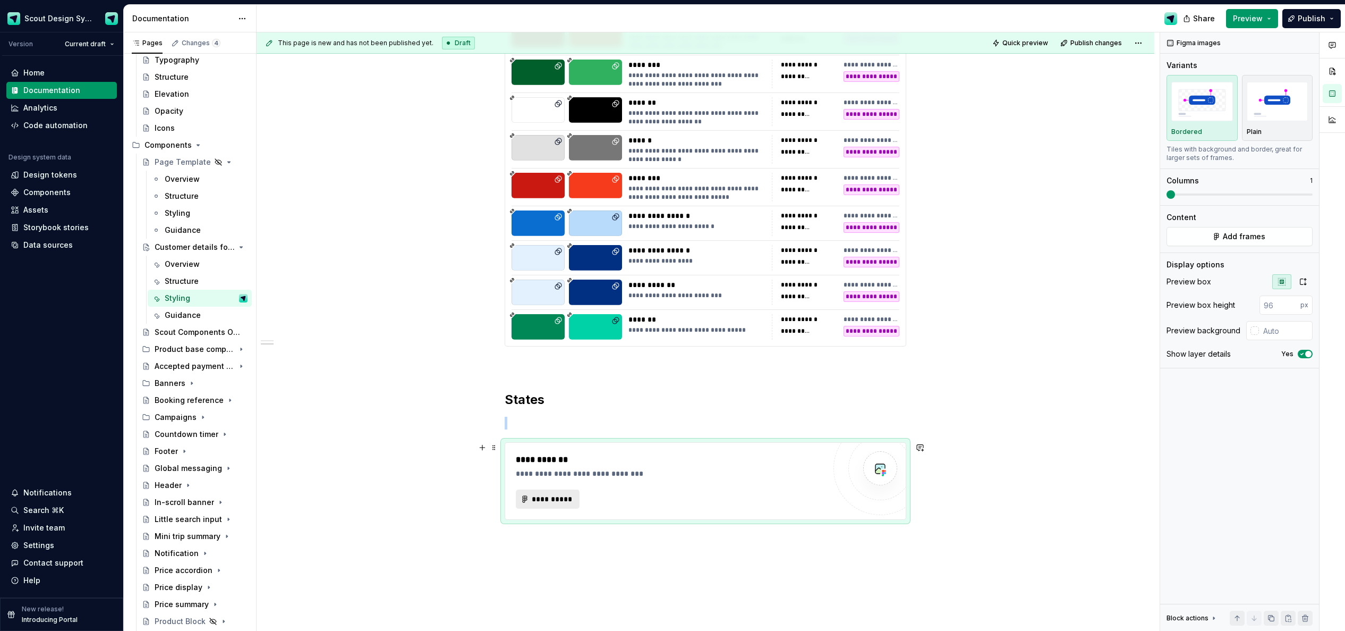
click at [558, 498] on span "**********" at bounding box center [551, 498] width 41 height 11
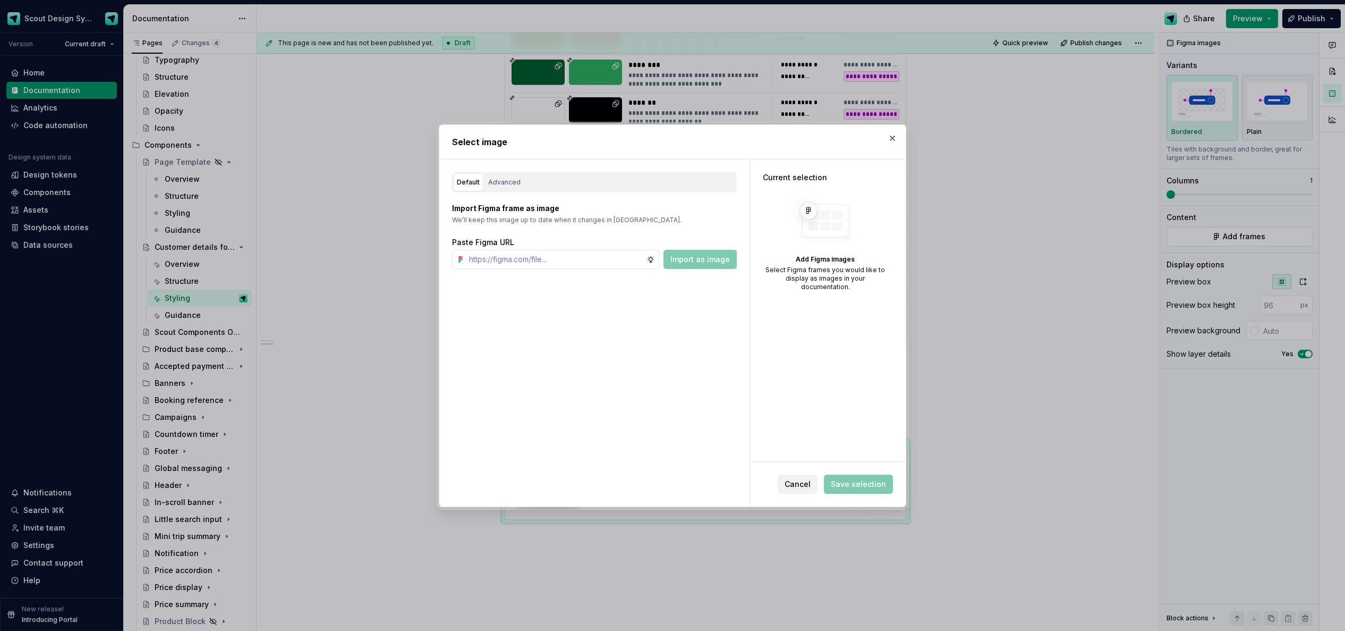
type textarea "*"
click at [635, 242] on div "Paste Figma URL" at bounding box center [594, 242] width 285 height 11
click at [626, 258] on input "text" at bounding box center [556, 259] width 182 height 19
paste input "[URL][DOMAIN_NAME]"
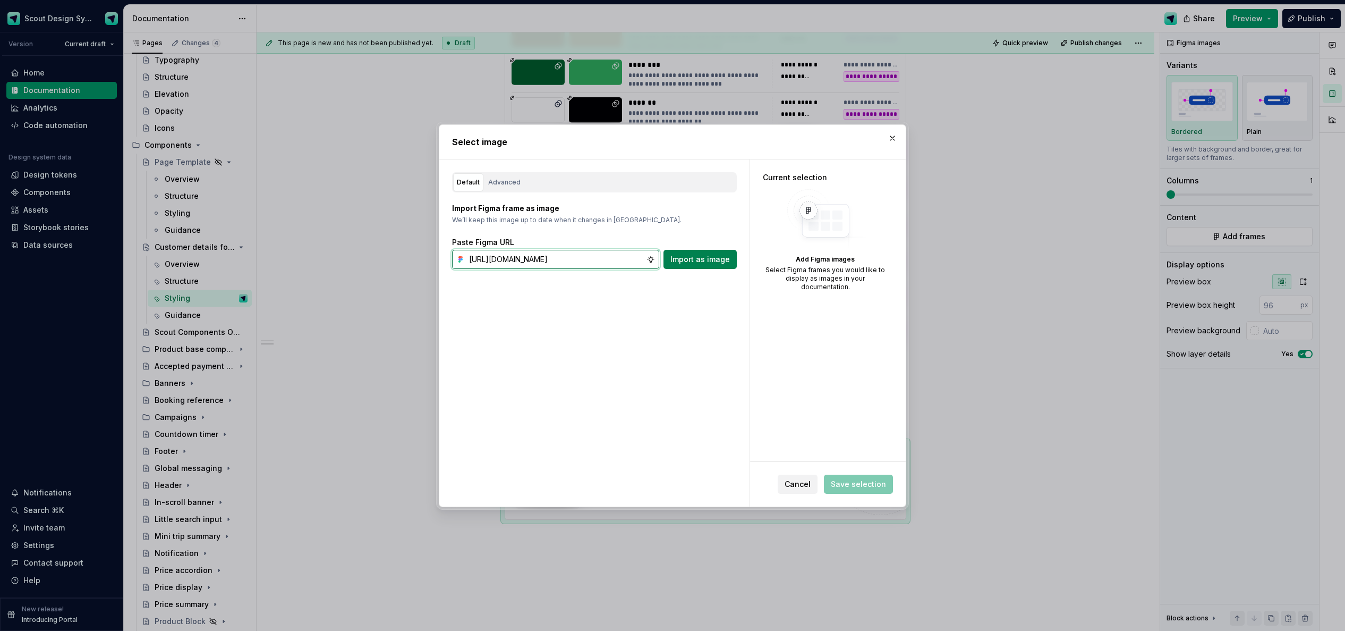
type input "[URL][DOMAIN_NAME]"
click at [724, 265] on button "Import as image" at bounding box center [699, 259] width 73 height 19
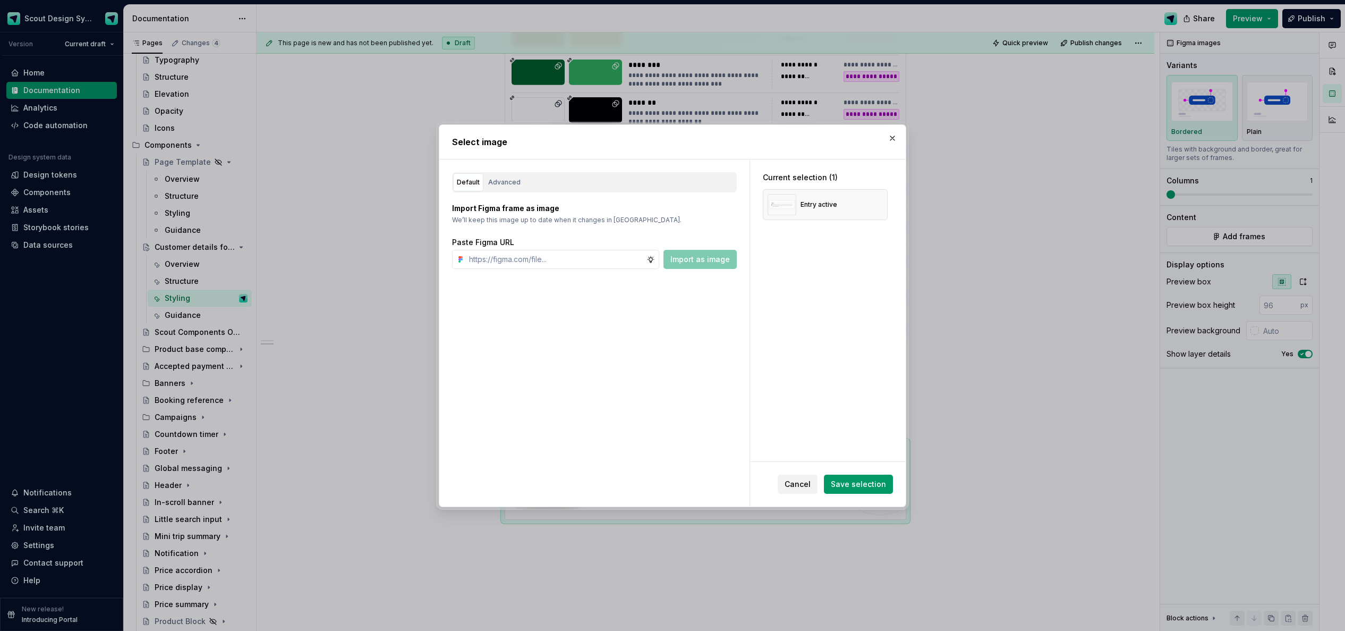
type textarea "*"
click at [574, 267] on input "text" at bounding box center [556, 259] width 182 height 19
paste input "[URL][DOMAIN_NAME]"
type input "[URL][DOMAIN_NAME]"
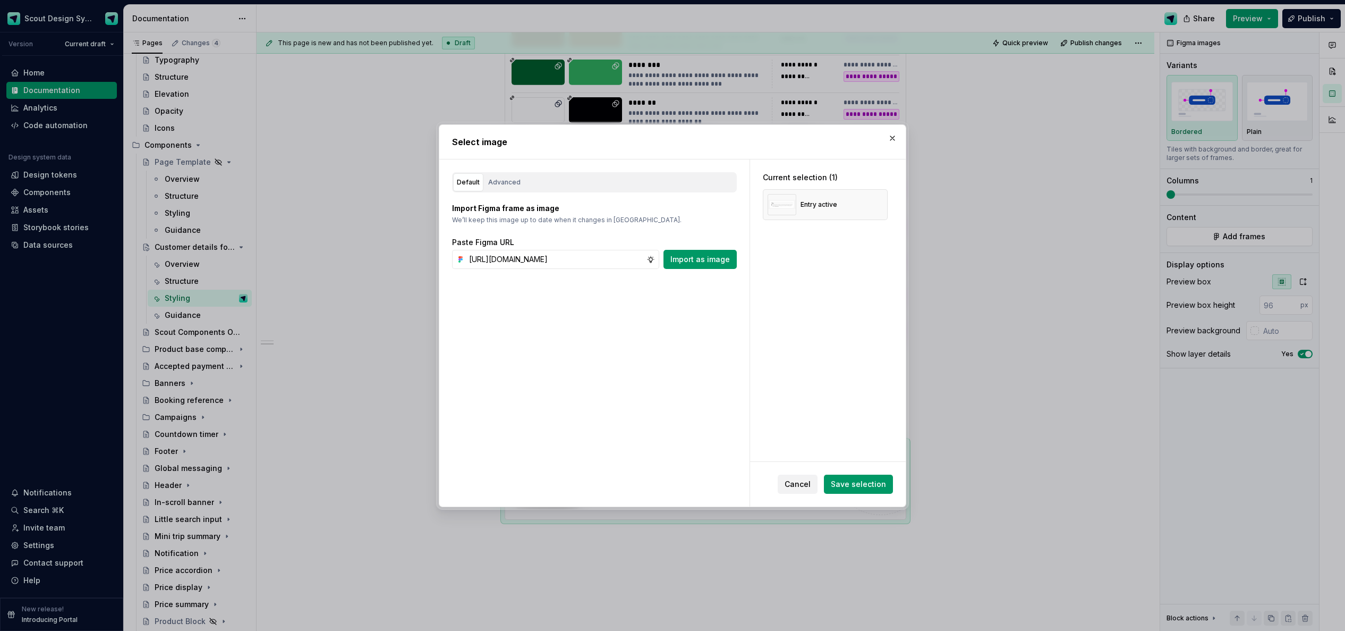
click at [719, 264] on button "Import as image" at bounding box center [699, 259] width 73 height 19
click at [576, 265] on input "text" at bounding box center [556, 259] width 182 height 19
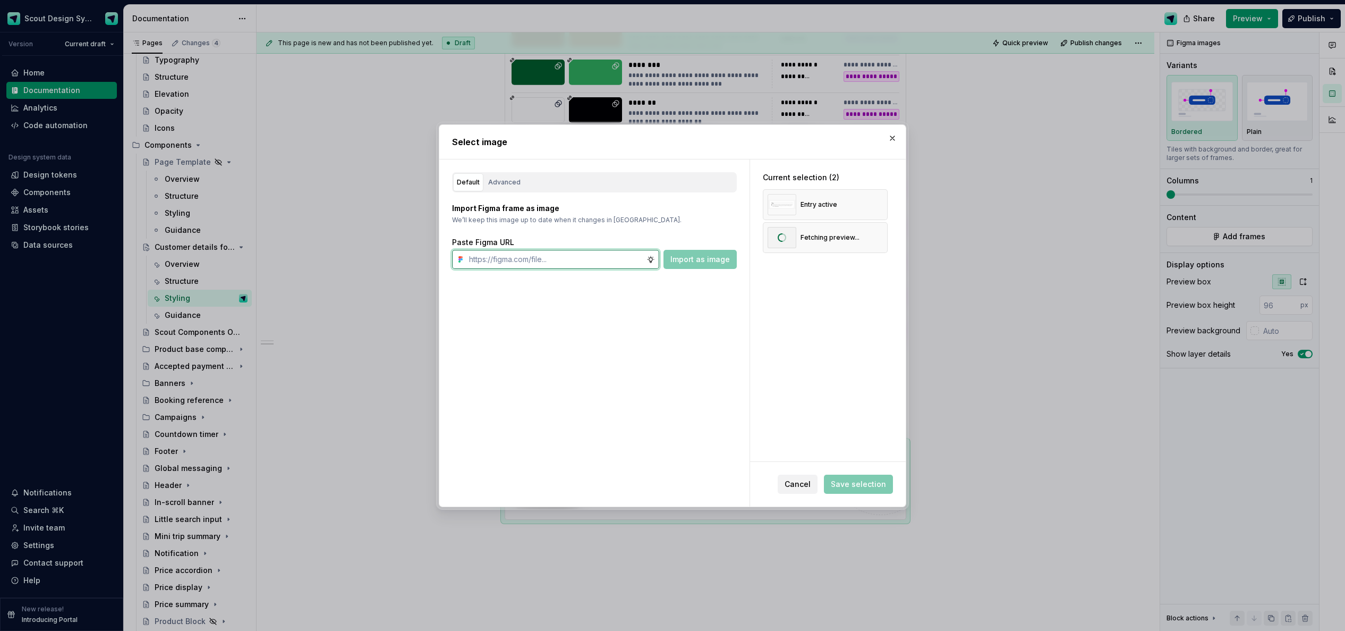
paste input "[URL][DOMAIN_NAME]"
type input "[URL][DOMAIN_NAME]"
click at [700, 261] on span "Import as image" at bounding box center [699, 259] width 59 height 11
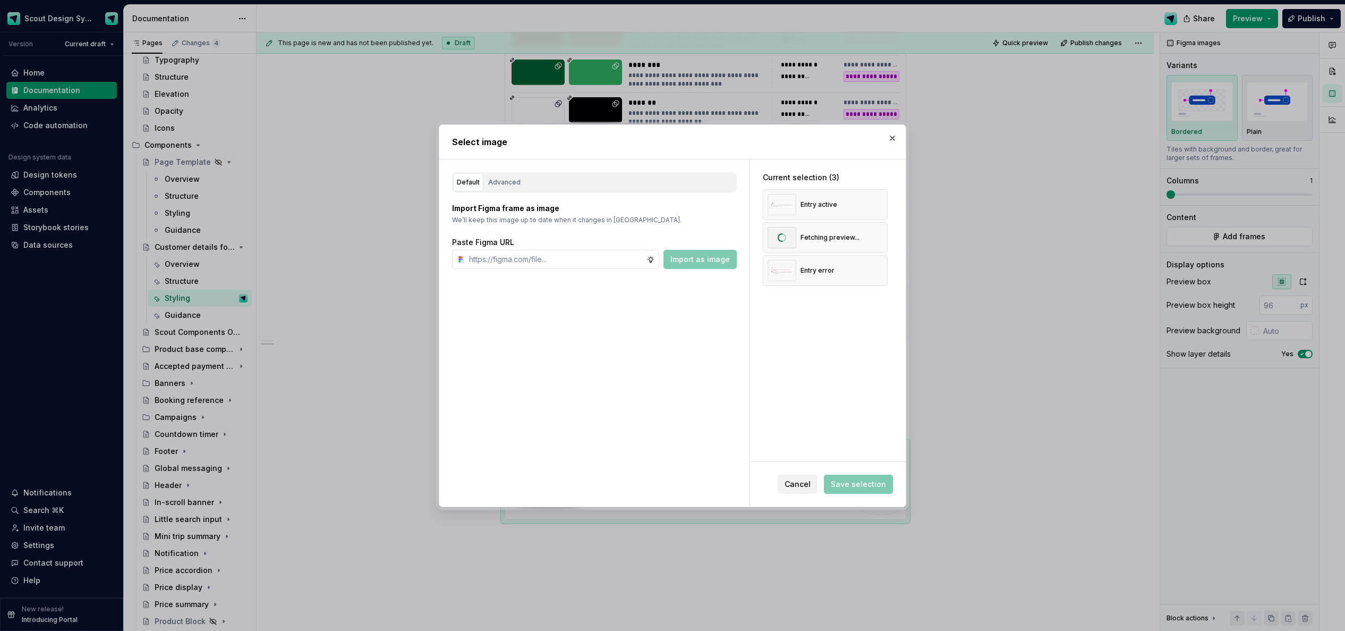
click at [571, 270] on div "Default Advanced Import Figma frame as image We’ll keep this image up to date w…" at bounding box center [594, 332] width 310 height 347
click at [579, 265] on input "text" at bounding box center [556, 259] width 182 height 19
paste input "[URL][DOMAIN_NAME]"
type input "[URL][DOMAIN_NAME]"
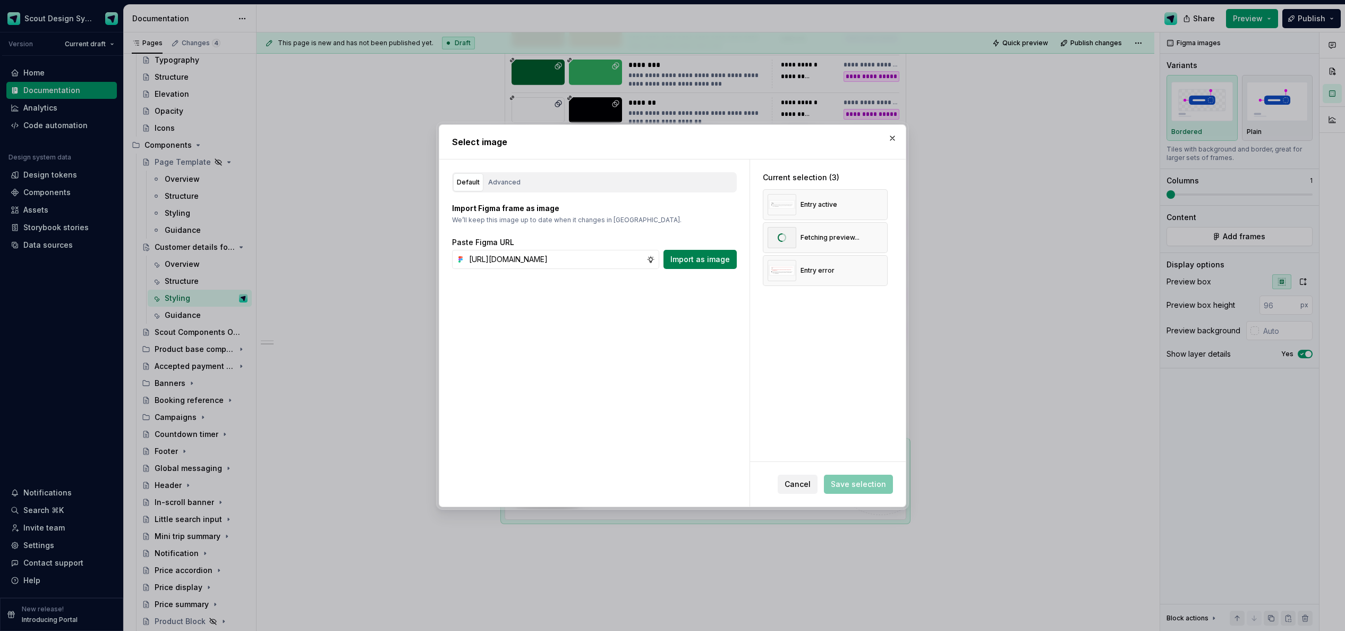
click at [728, 261] on span "Import as image" at bounding box center [699, 259] width 59 height 11
click at [879, 239] on button "button" at bounding box center [875, 237] width 15 height 15
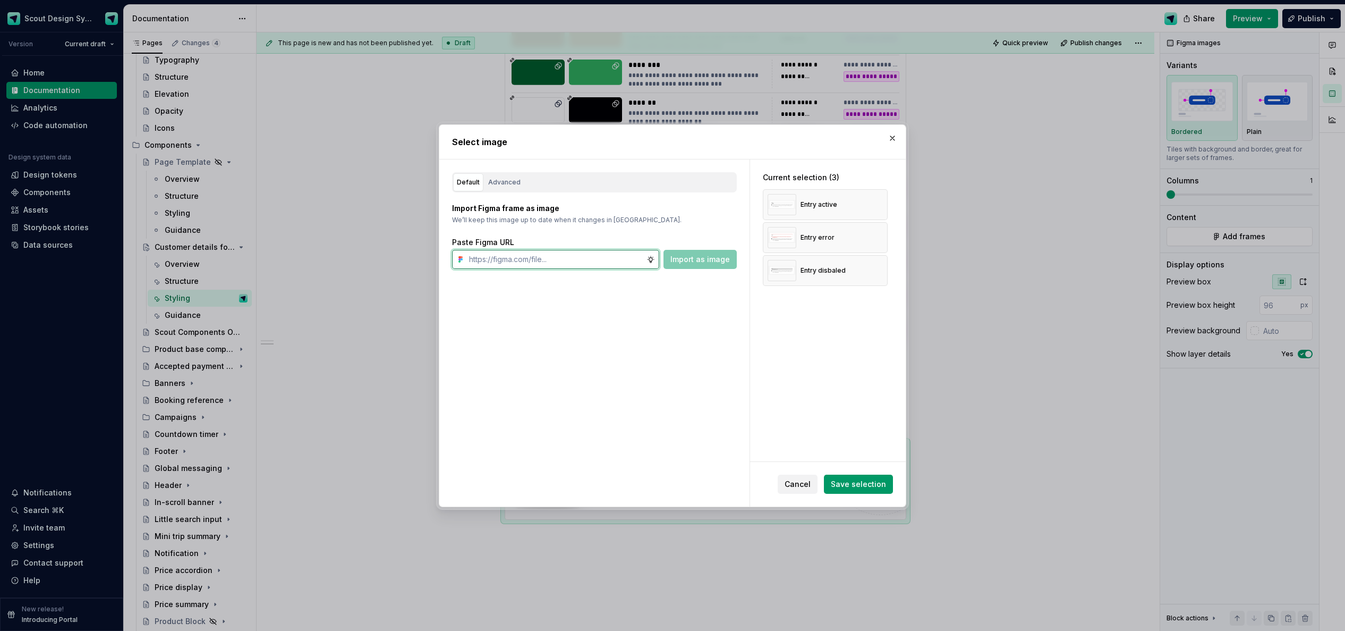
click at [557, 253] on input "text" at bounding box center [556, 259] width 182 height 19
paste input "[URL][DOMAIN_NAME]"
type input "[URL][DOMAIN_NAME]"
click at [679, 262] on span "Import as image" at bounding box center [699, 259] width 59 height 11
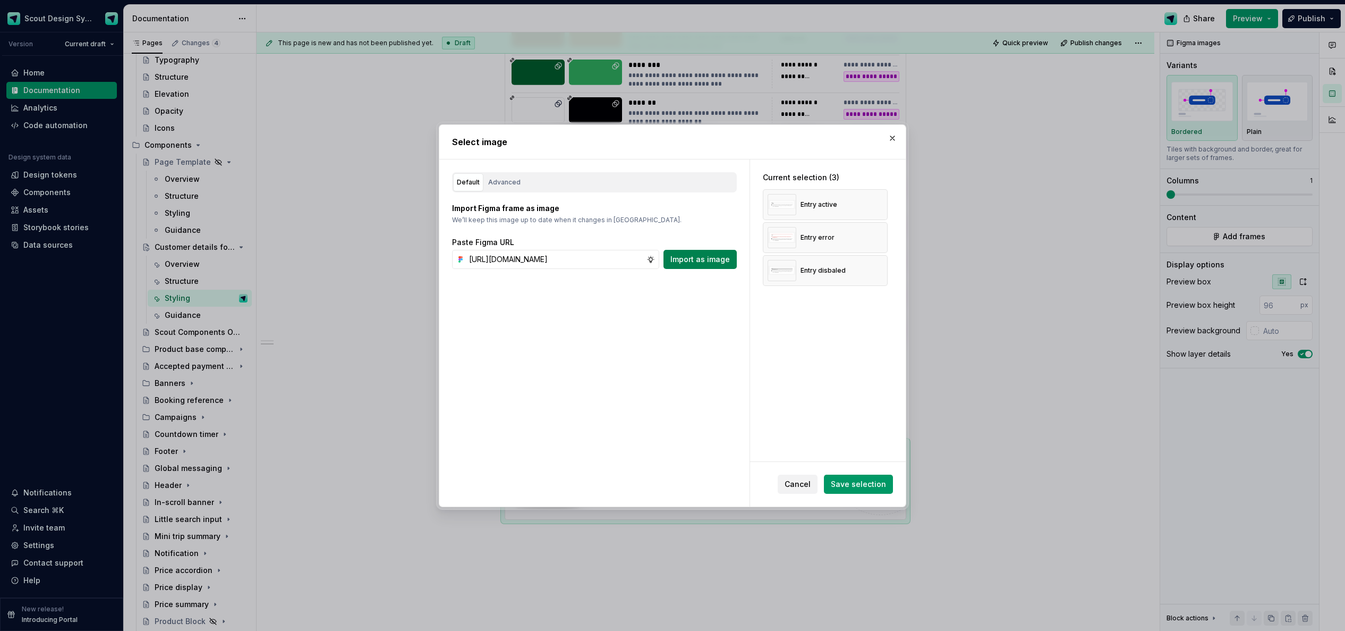
scroll to position [0, 0]
click at [538, 257] on input "text" at bounding box center [556, 259] width 182 height 19
paste input "[URL][DOMAIN_NAME]"
type input "[URL][DOMAIN_NAME]"
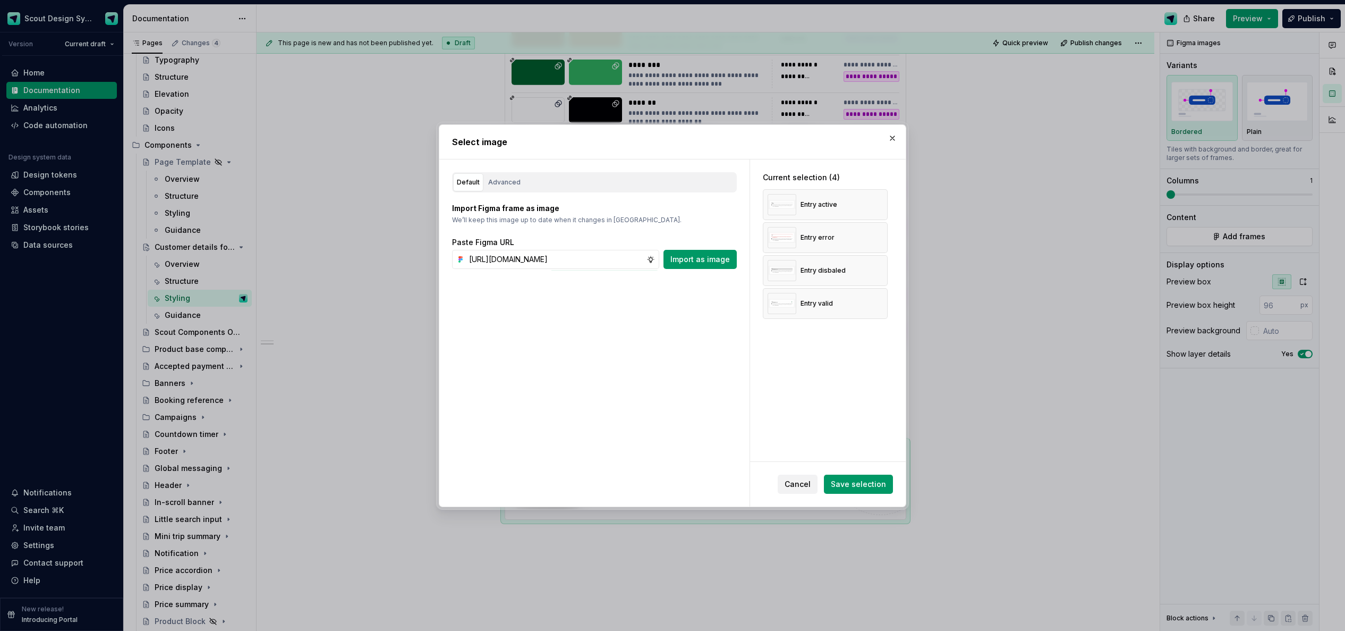
scroll to position [0, 0]
click at [685, 260] on span "Import as image" at bounding box center [699, 259] width 59 height 11
click at [534, 262] on input "text" at bounding box center [556, 259] width 182 height 19
paste input "[URL][DOMAIN_NAME]"
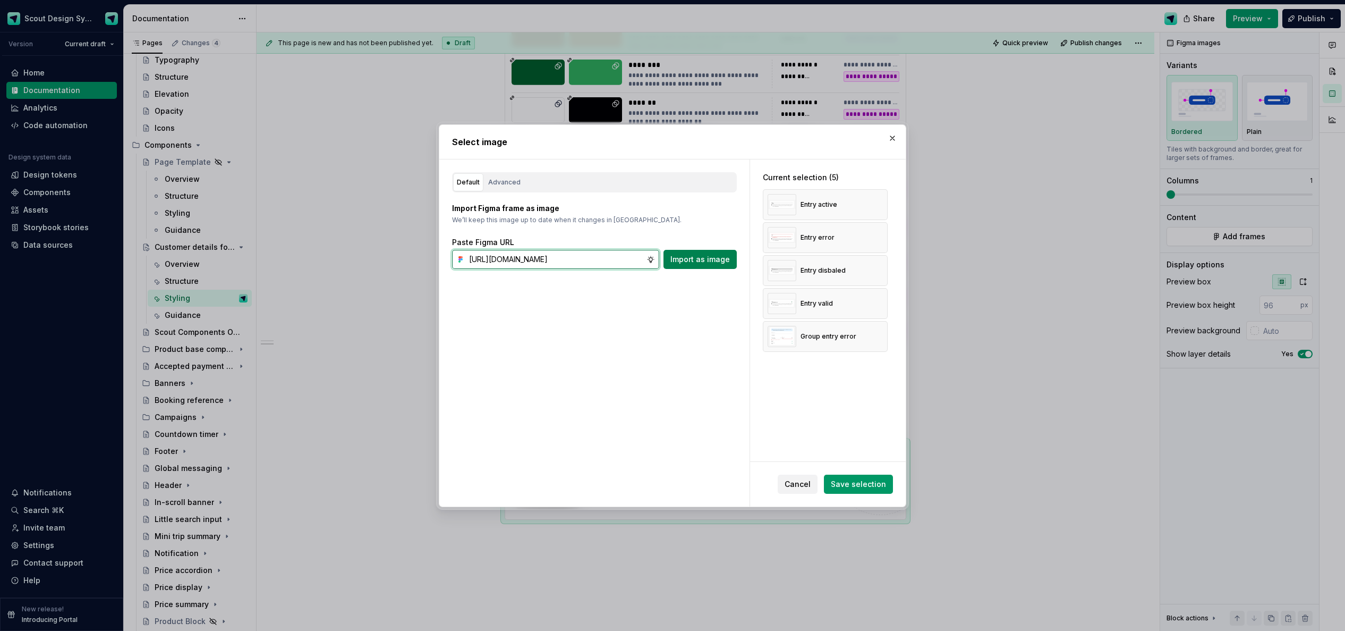
type input "[URL][DOMAIN_NAME]"
click at [677, 263] on span "Import as image" at bounding box center [699, 259] width 59 height 11
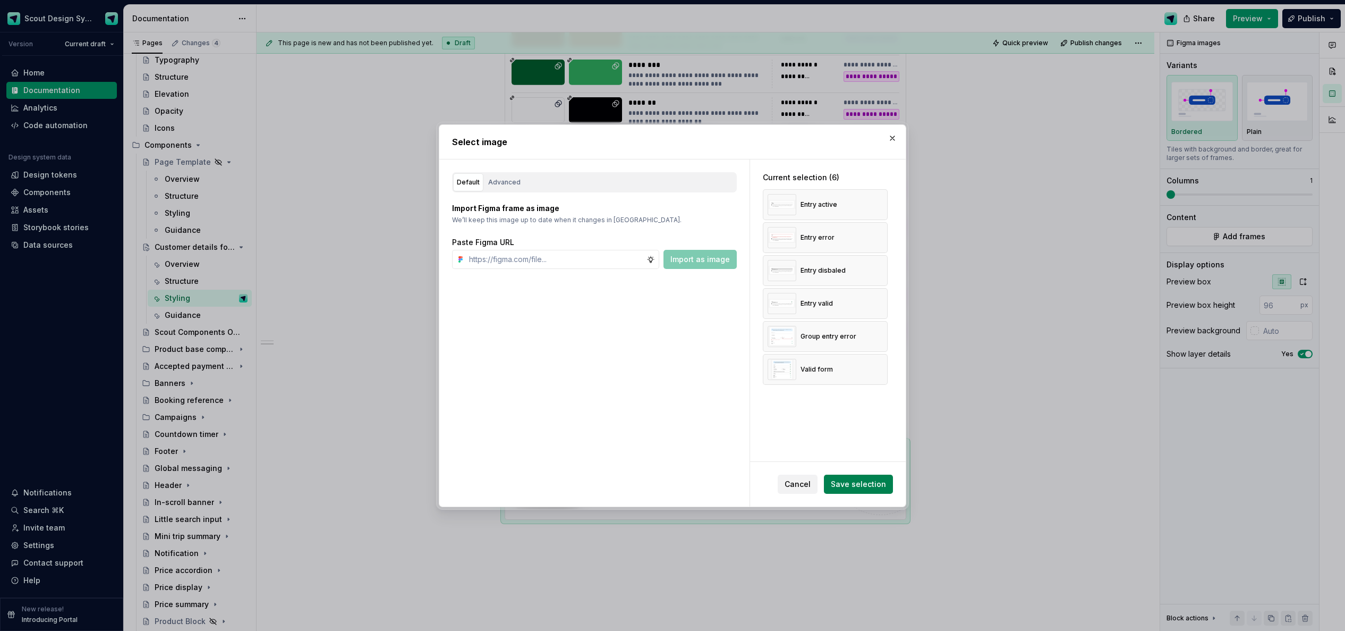
click at [858, 486] on span "Save selection" at bounding box center [858, 484] width 55 height 11
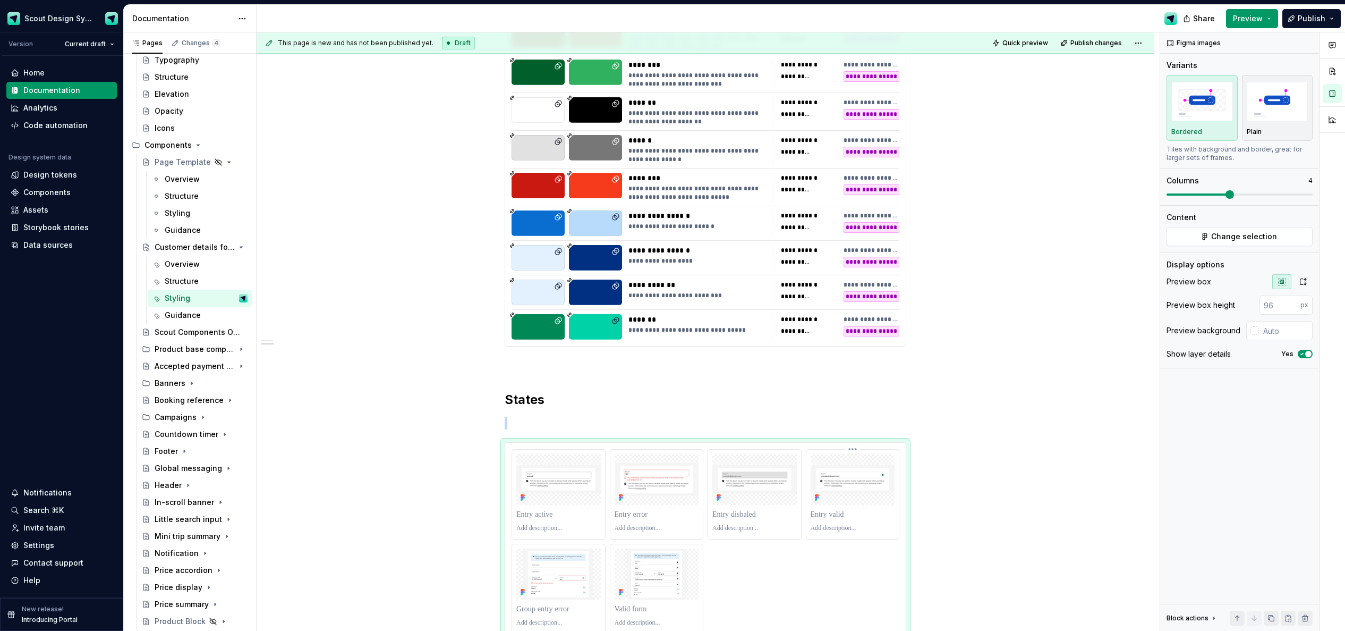
scroll to position [608, 0]
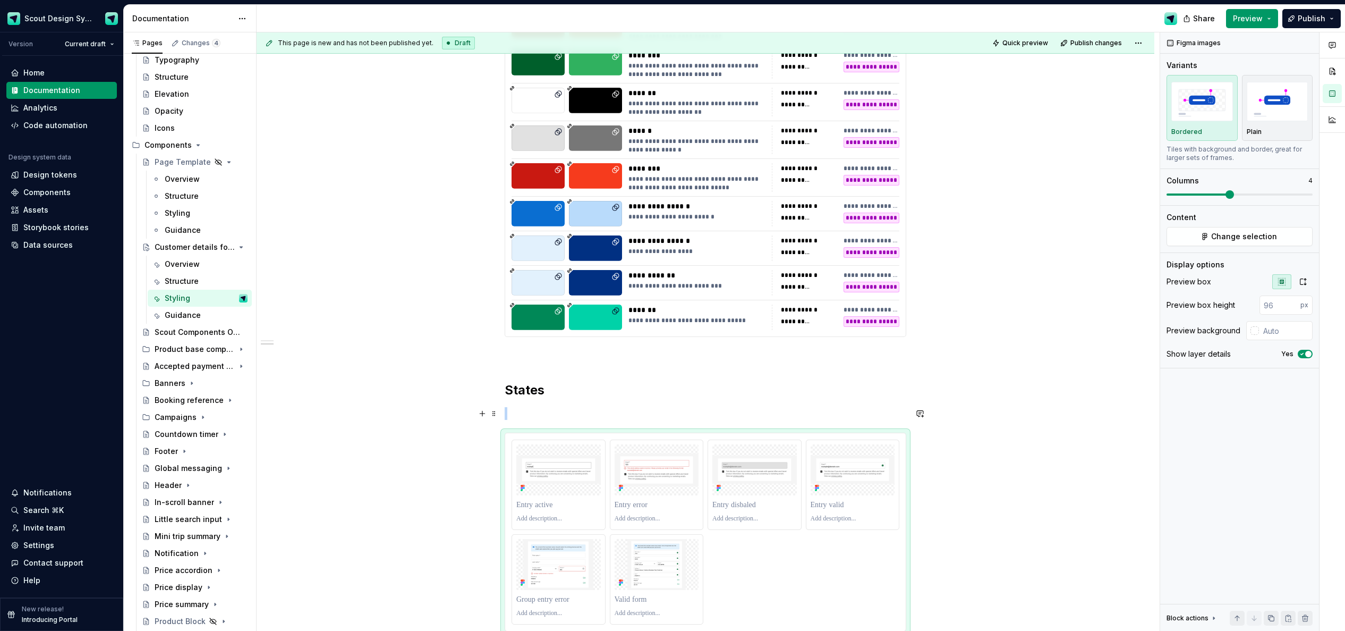
click at [551, 412] on p at bounding box center [706, 413] width 402 height 13
drag, startPoint x: 781, startPoint y: 568, endPoint x: 1277, endPoint y: 252, distance: 587.9
click at [782, 567] on div at bounding box center [706, 506] width 388 height 185
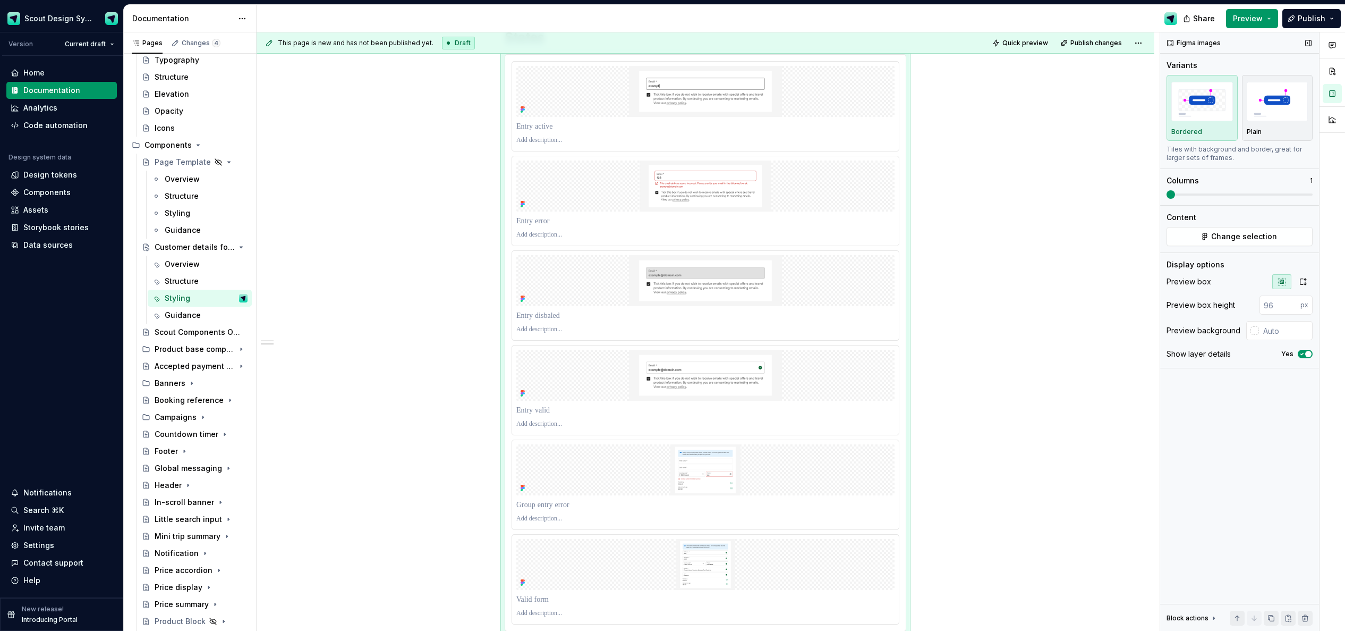
click at [903, 192] on span at bounding box center [1170, 194] width 8 height 8
click at [903, 283] on icon "button" at bounding box center [1303, 281] width 8 height 8
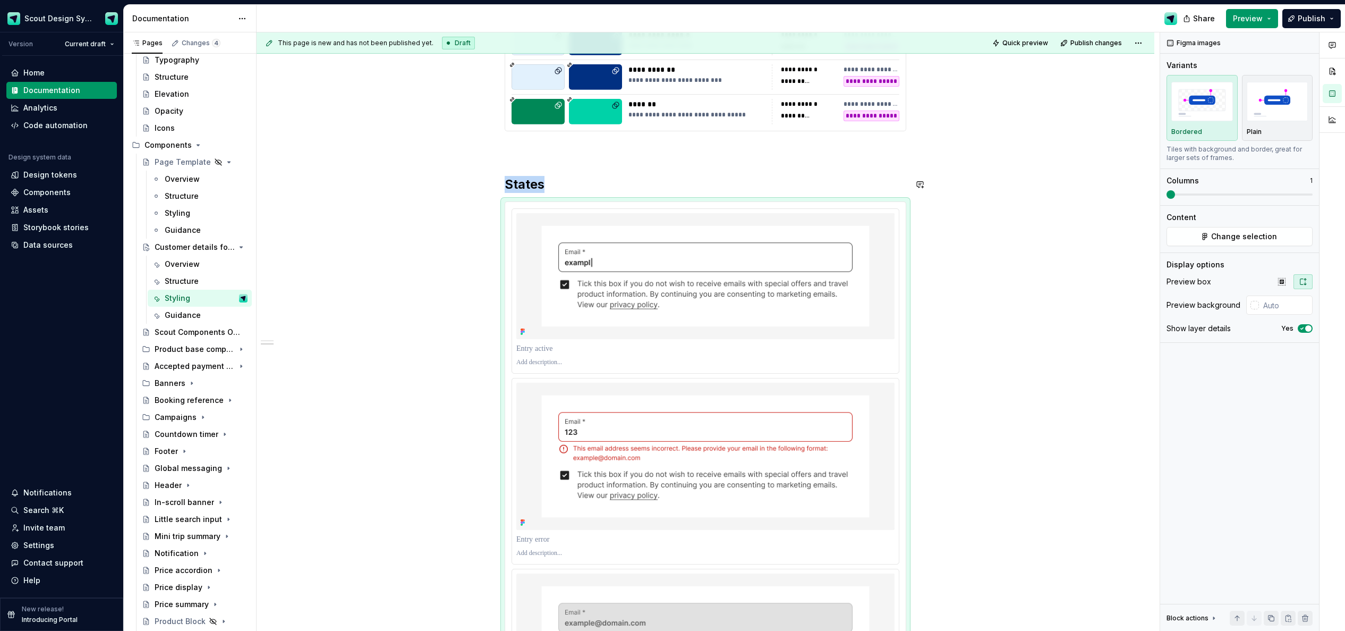
scroll to position [753, 0]
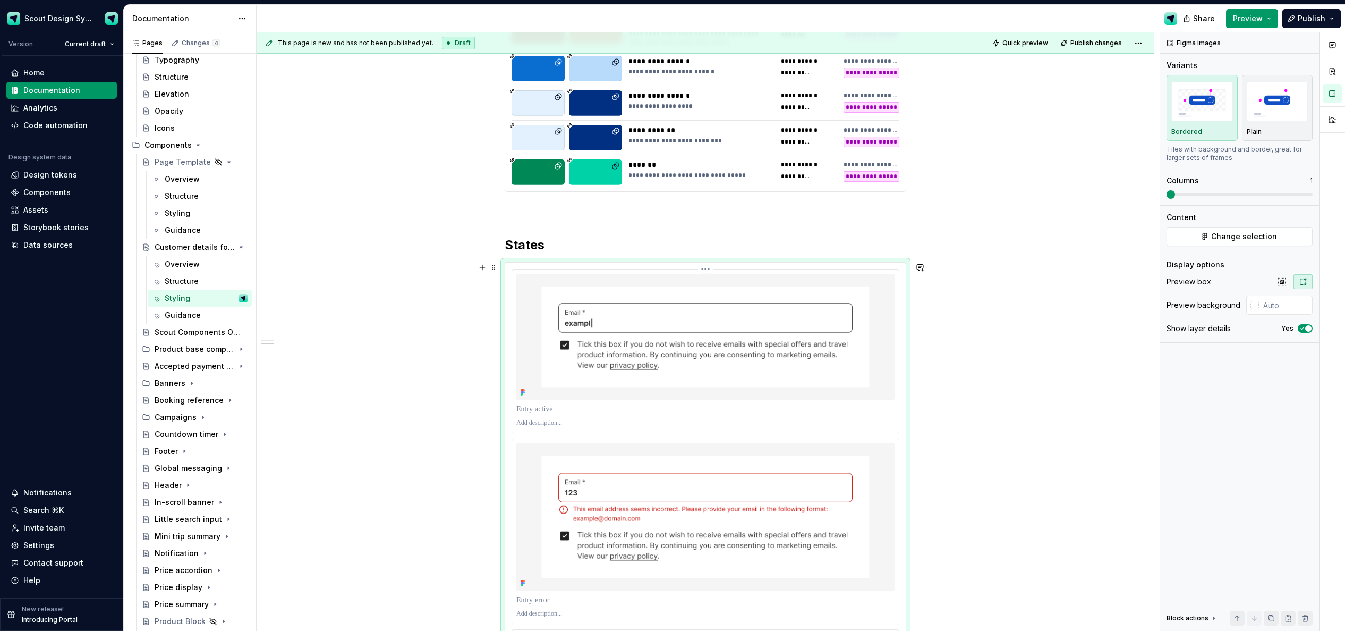
click at [592, 425] on p at bounding box center [705, 423] width 378 height 8
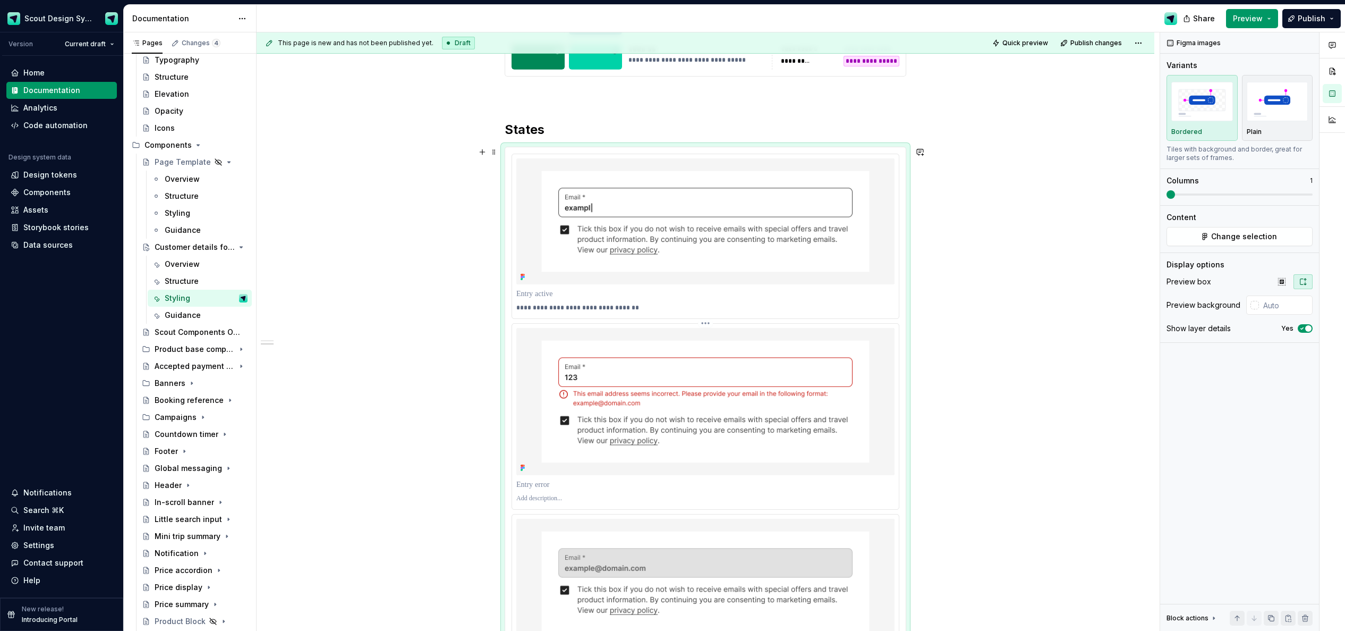
click at [593, 501] on p at bounding box center [705, 498] width 378 height 8
paste div
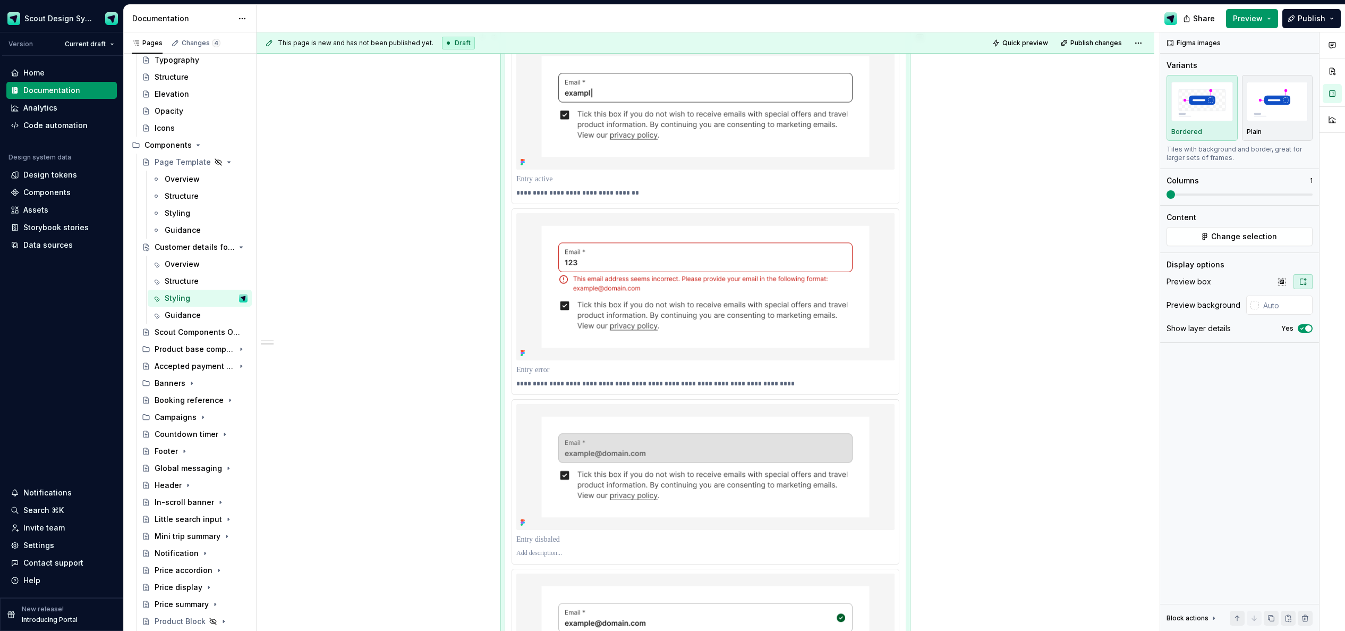
scroll to position [993, 0]
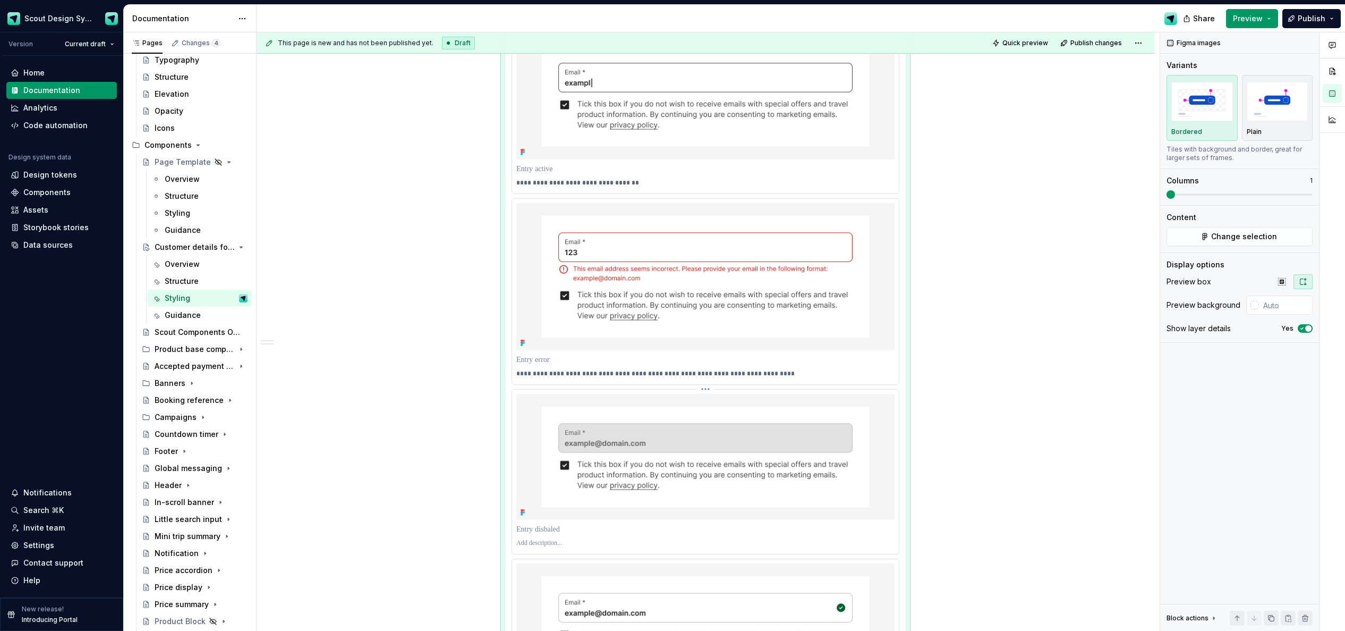
click at [563, 544] on p at bounding box center [705, 543] width 378 height 8
click at [561, 531] on p at bounding box center [705, 529] width 378 height 11
click at [649, 544] on p "**********" at bounding box center [705, 543] width 378 height 8
click at [626, 544] on p "**********" at bounding box center [705, 543] width 378 height 8
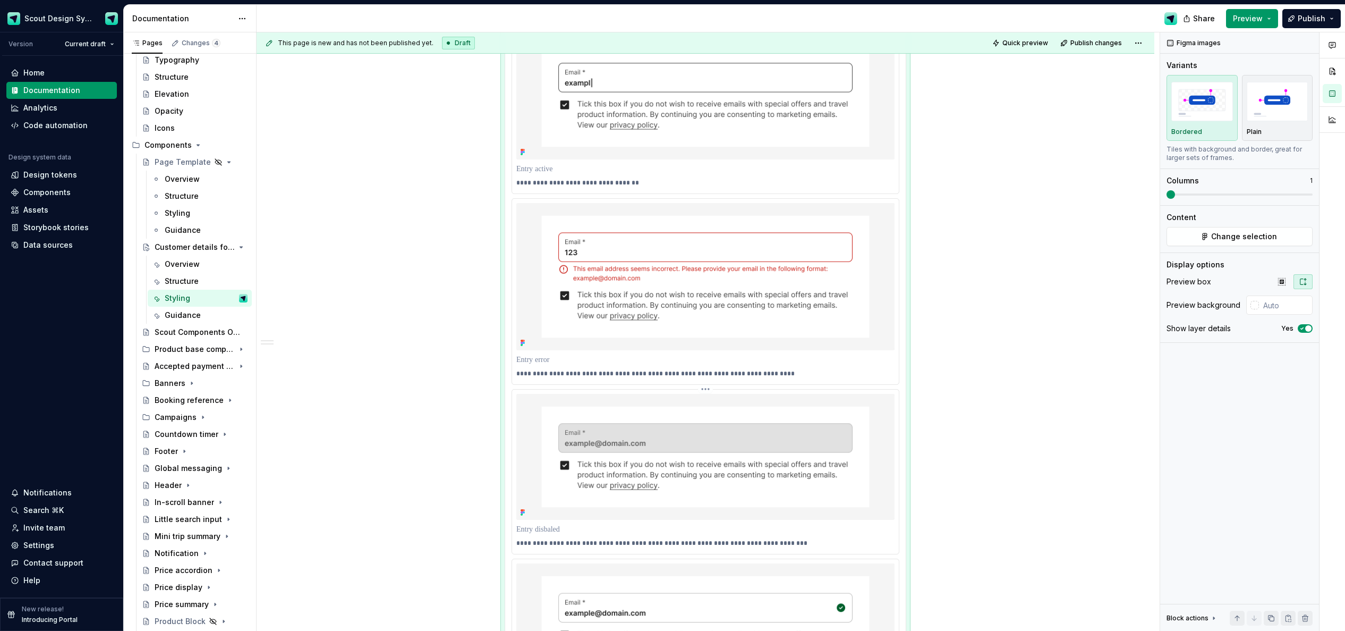
scroll to position [1301, 0]
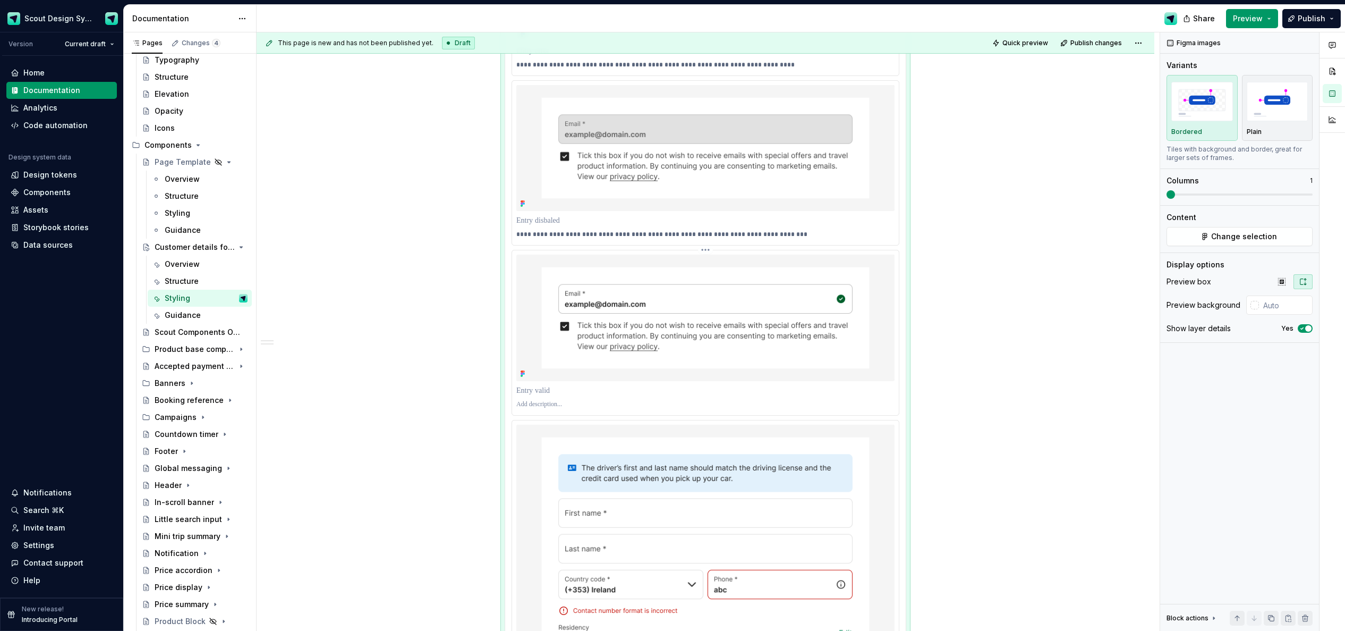
click at [548, 408] on div at bounding box center [705, 404] width 378 height 13
click at [550, 401] on p at bounding box center [705, 404] width 378 height 8
drag, startPoint x: 640, startPoint y: 402, endPoint x: 519, endPoint y: 402, distance: 120.6
click at [519, 402] on p "**********" at bounding box center [705, 404] width 378 height 8
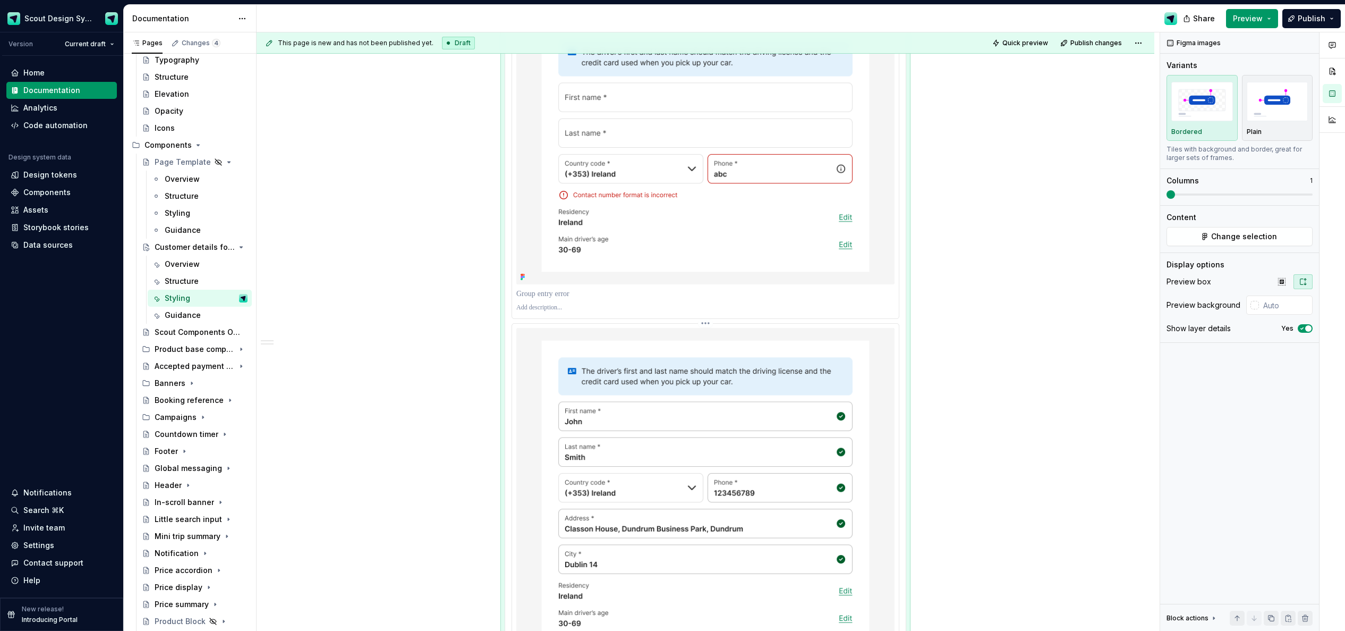
scroll to position [1596, 0]
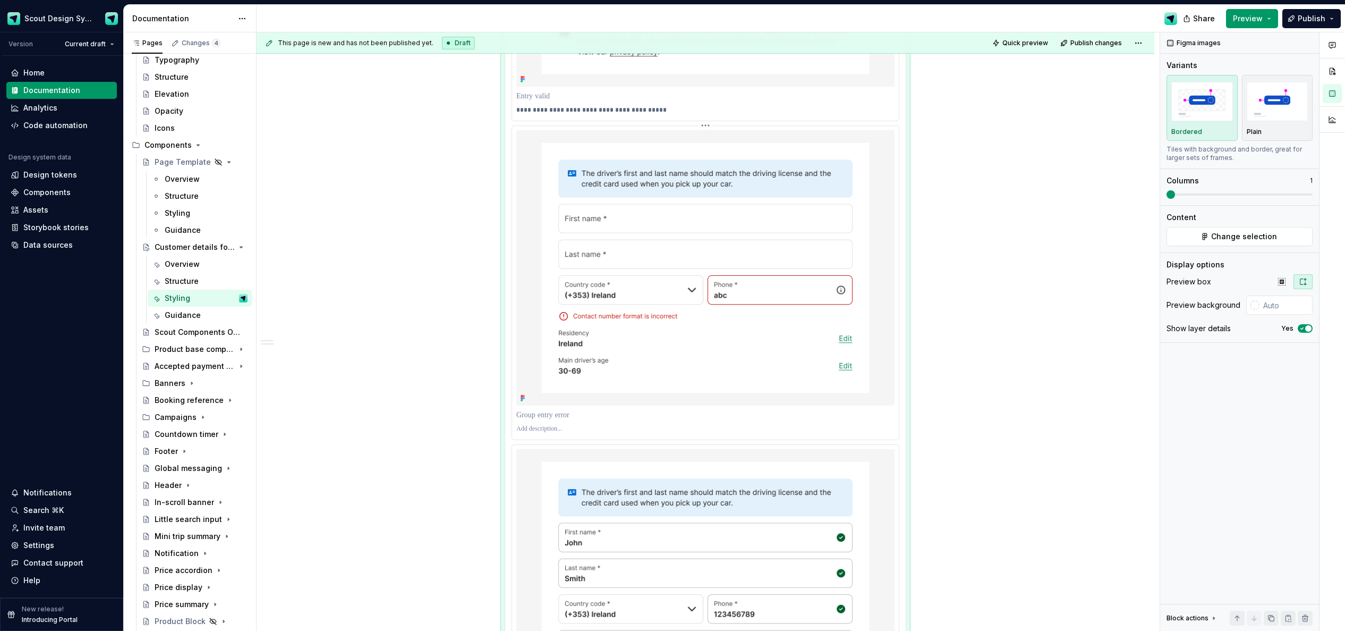
click at [570, 429] on p at bounding box center [705, 428] width 378 height 8
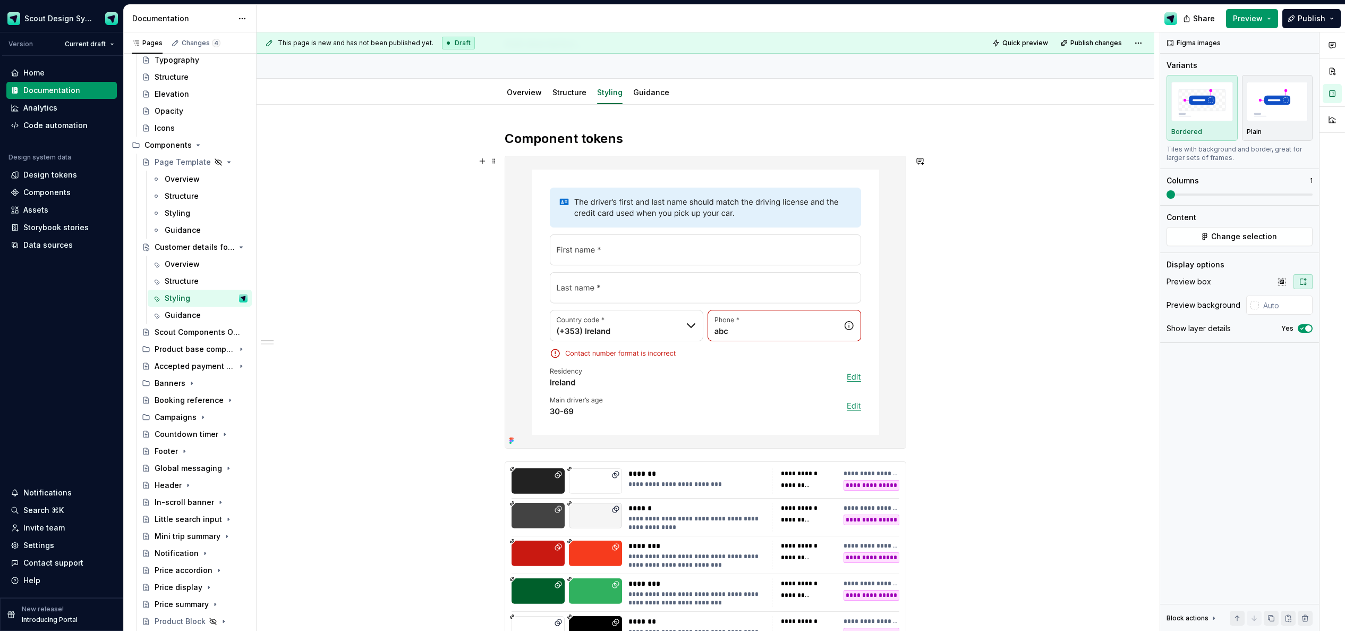
scroll to position [0, 0]
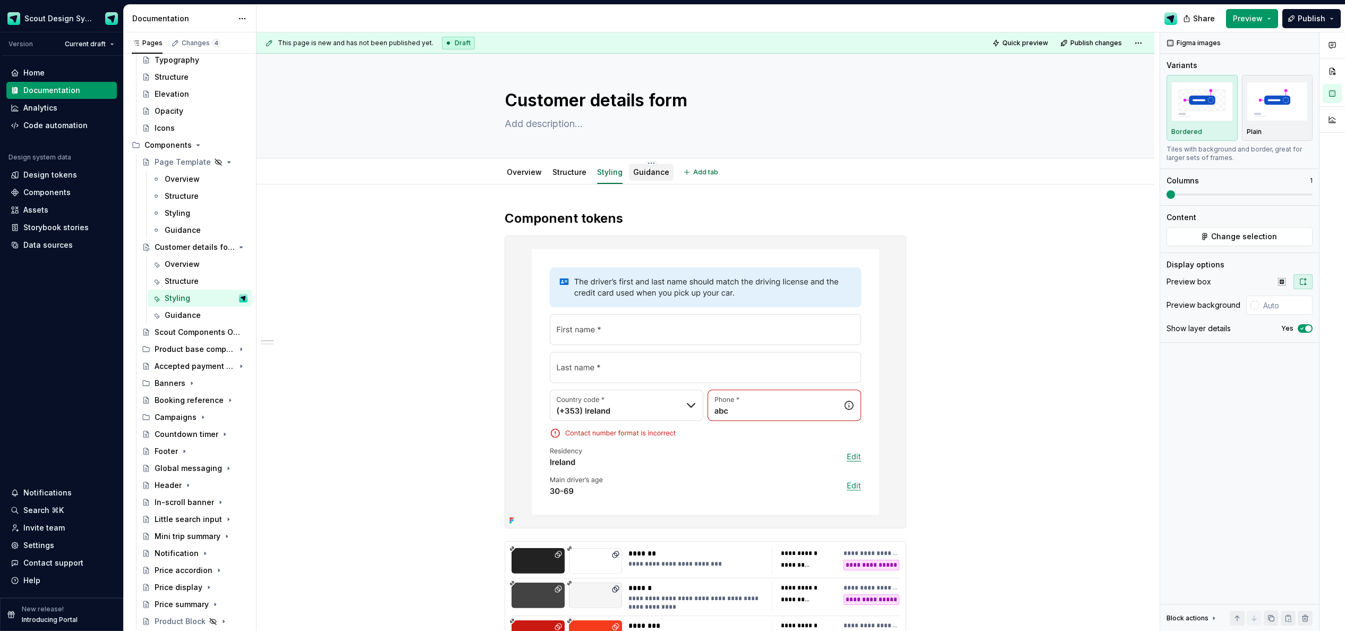
click at [654, 172] on link "Guidance" at bounding box center [651, 171] width 36 height 9
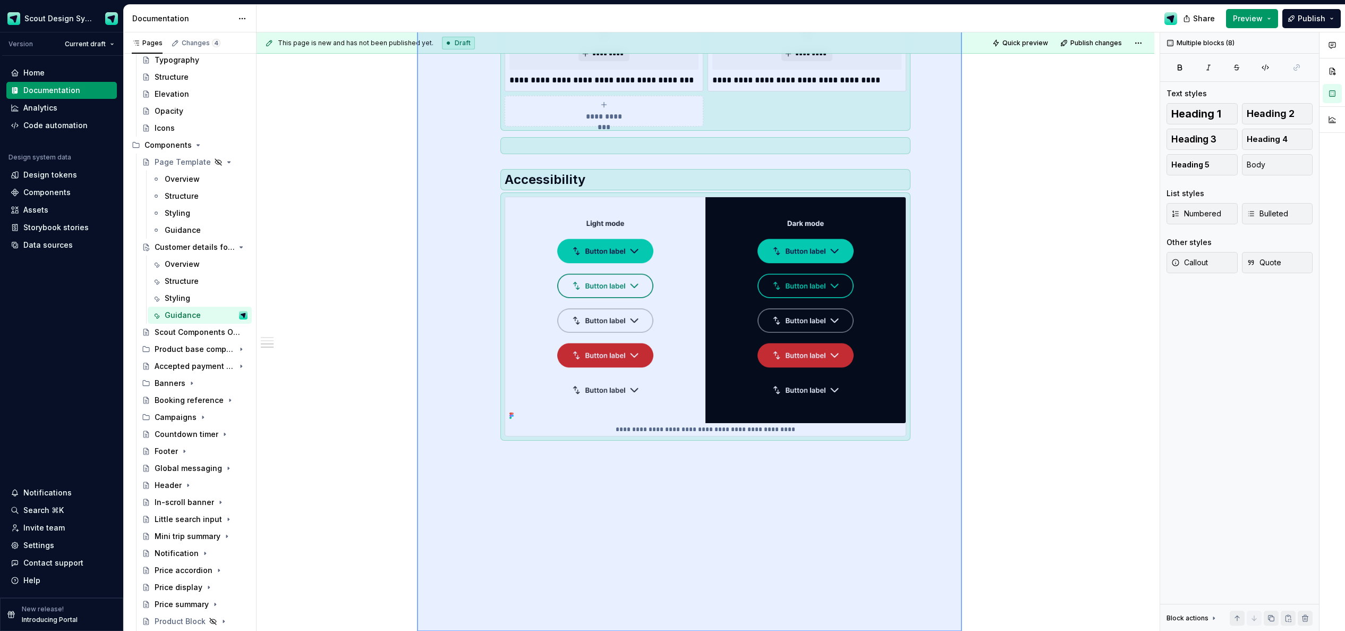
scroll to position [480, 0]
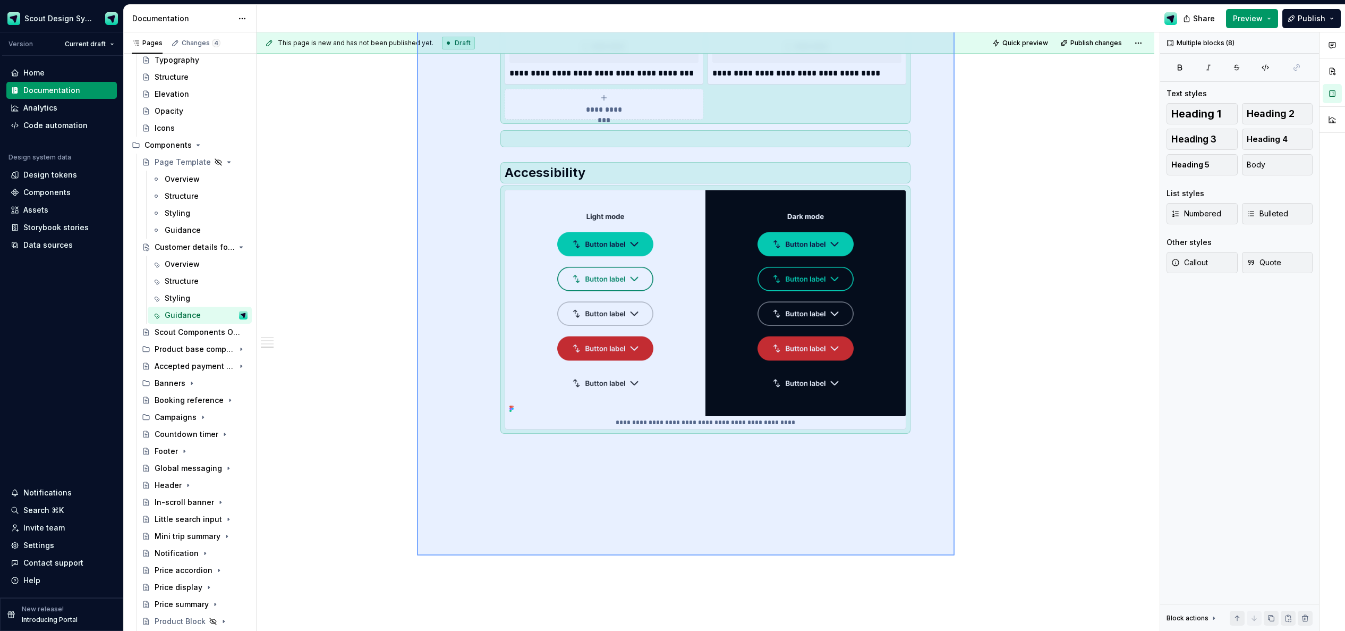
drag, startPoint x: 713, startPoint y: 556, endPoint x: 875, endPoint y: 526, distance: 164.2
click at [903, 532] on div "**********" at bounding box center [708, 331] width 903 height 599
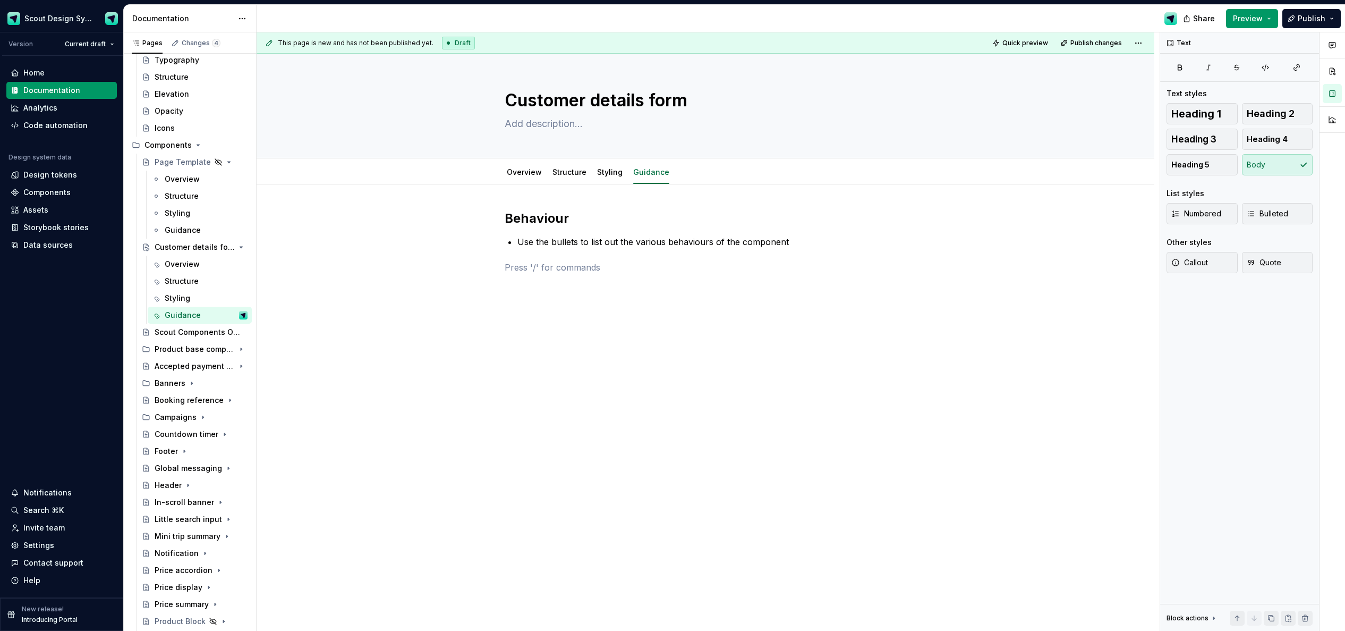
scroll to position [0, 0]
click at [530, 175] on link "Overview" at bounding box center [524, 171] width 35 height 9
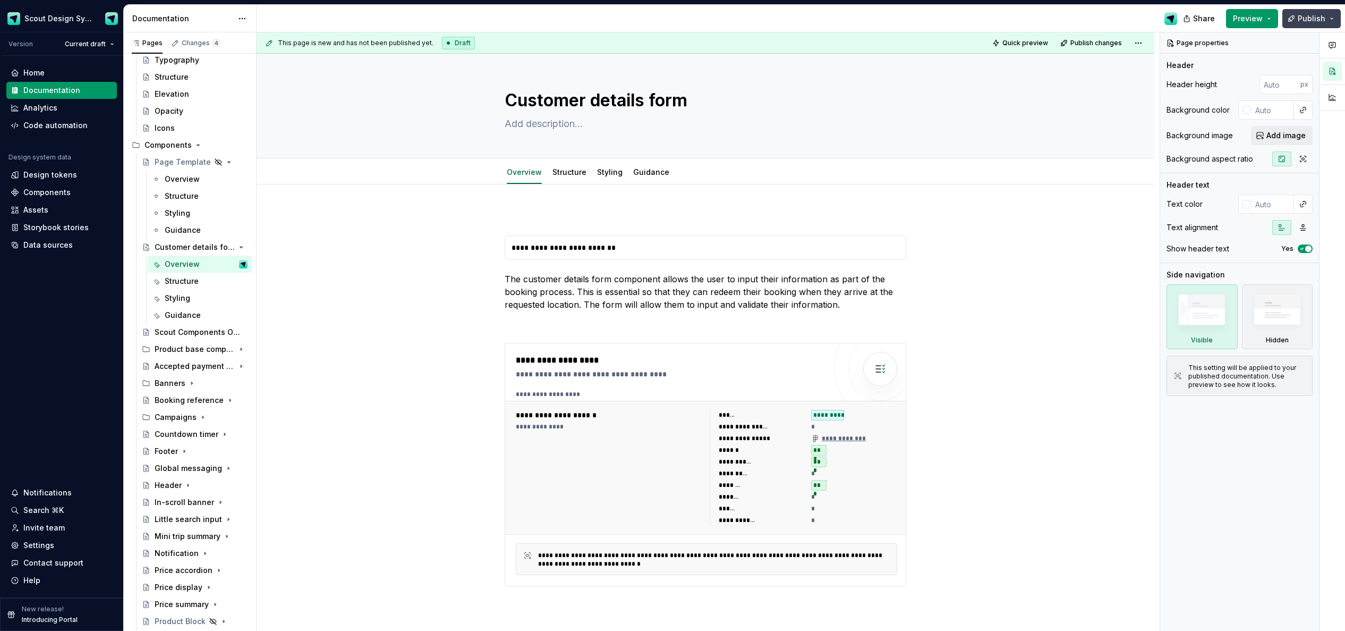
click at [903, 20] on span "Publish" at bounding box center [1312, 18] width 28 height 11
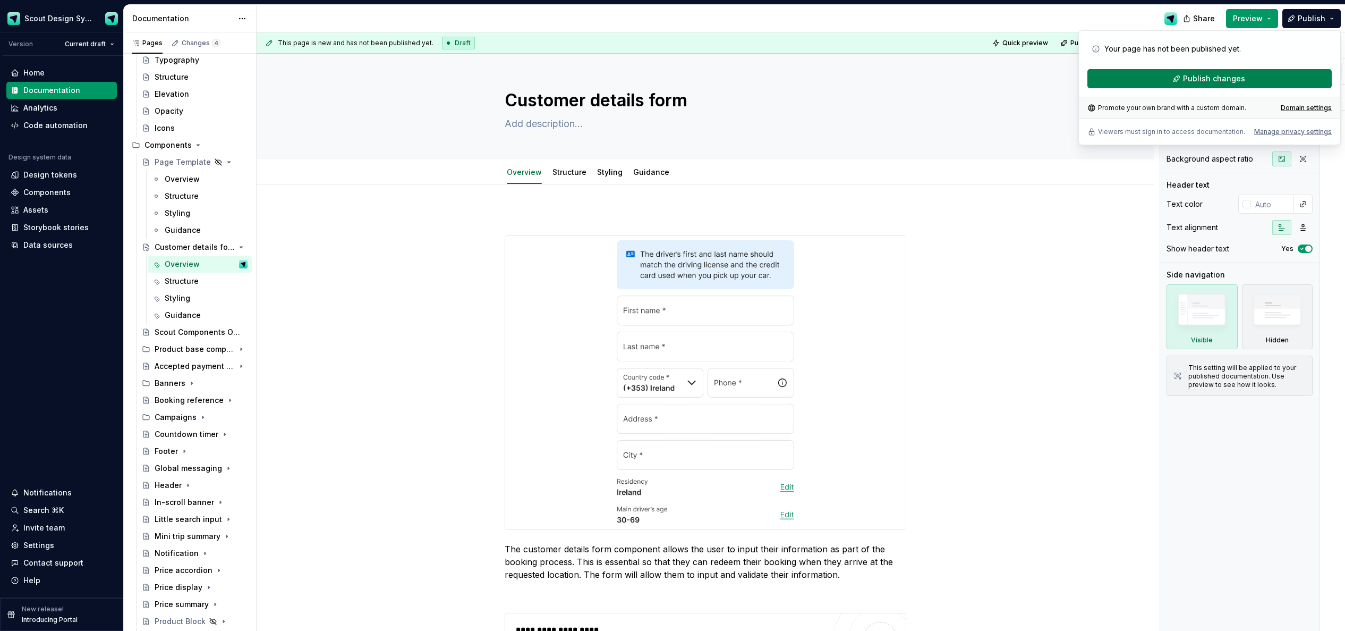
click at [903, 84] on button "Publish changes" at bounding box center [1209, 78] width 244 height 19
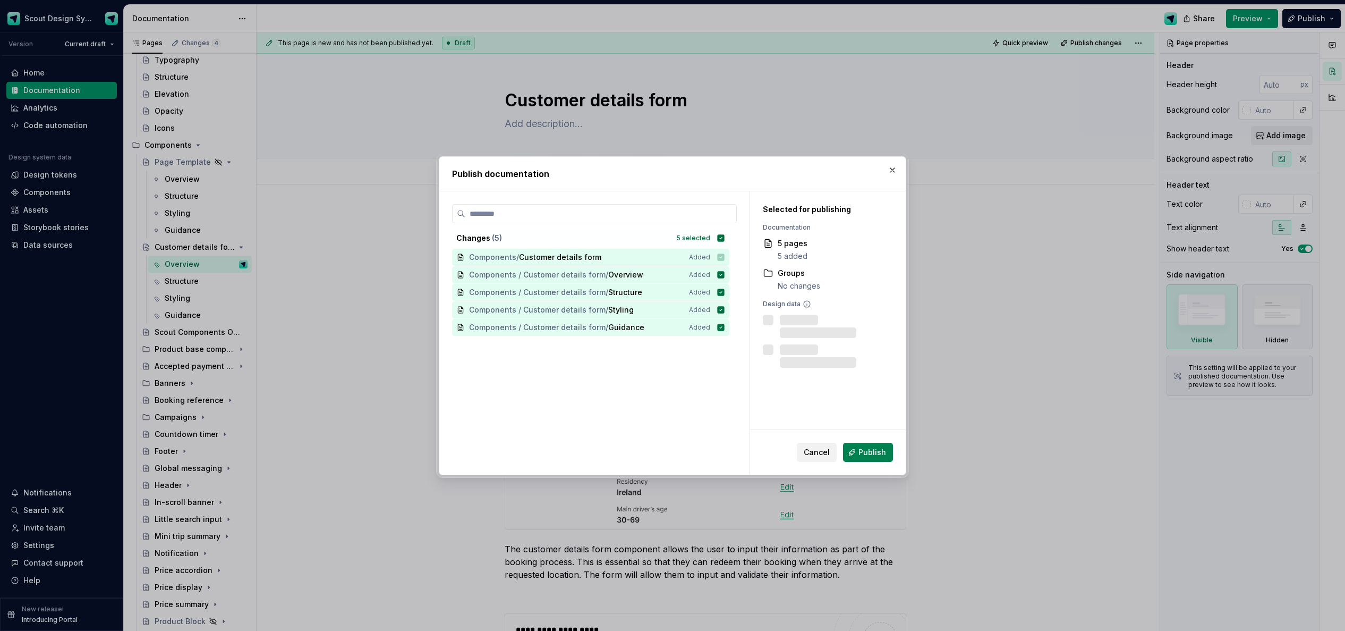
click at [870, 447] on span "Publish" at bounding box center [872, 452] width 28 height 11
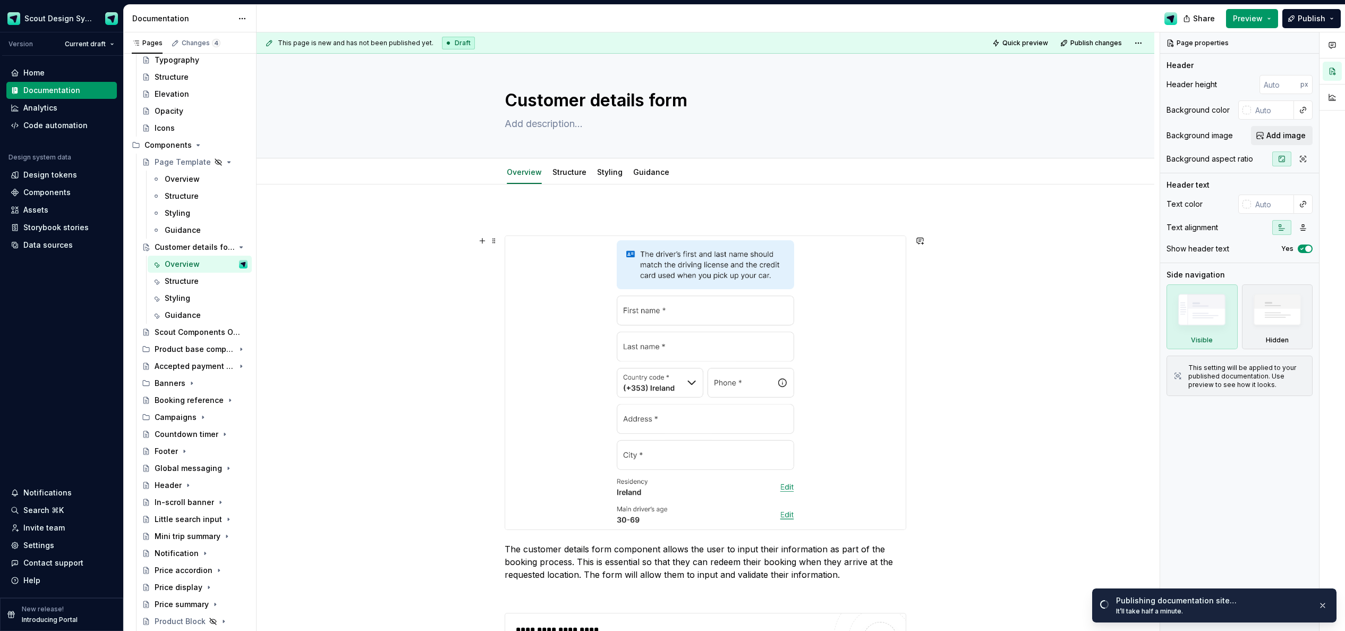
scroll to position [12, 0]
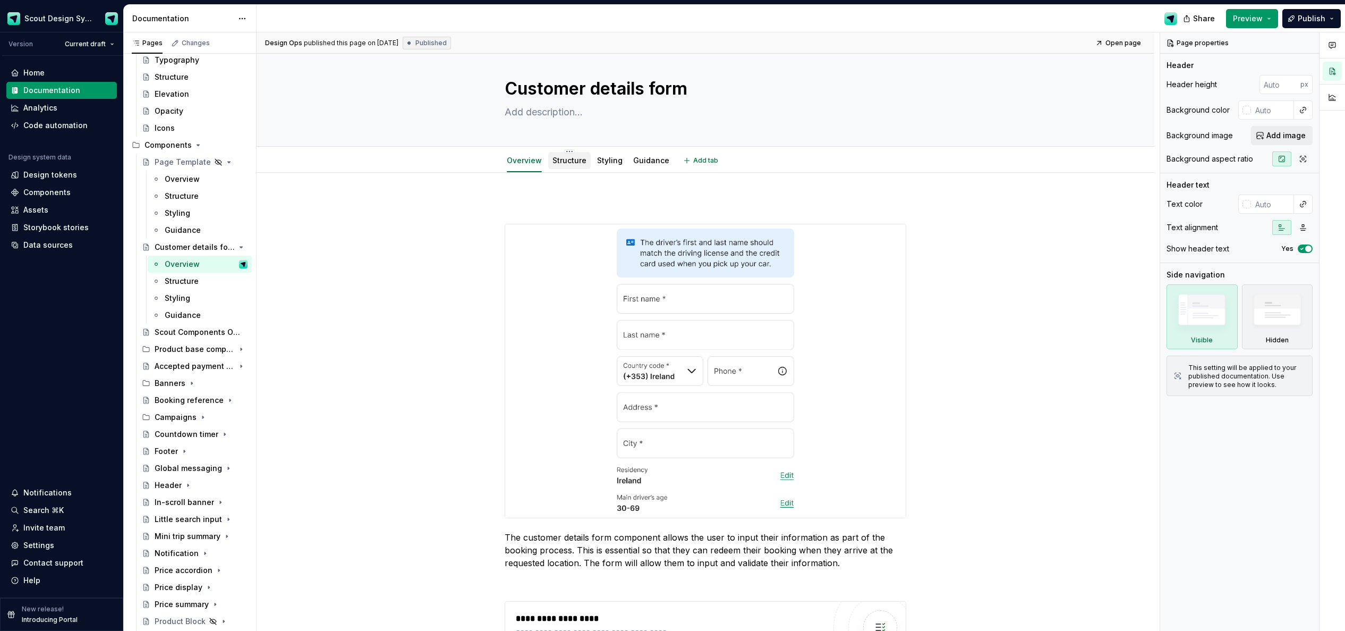
click at [566, 167] on div "Structure" at bounding box center [569, 160] width 42 height 17
click at [567, 163] on link "Structure" at bounding box center [569, 160] width 34 height 9
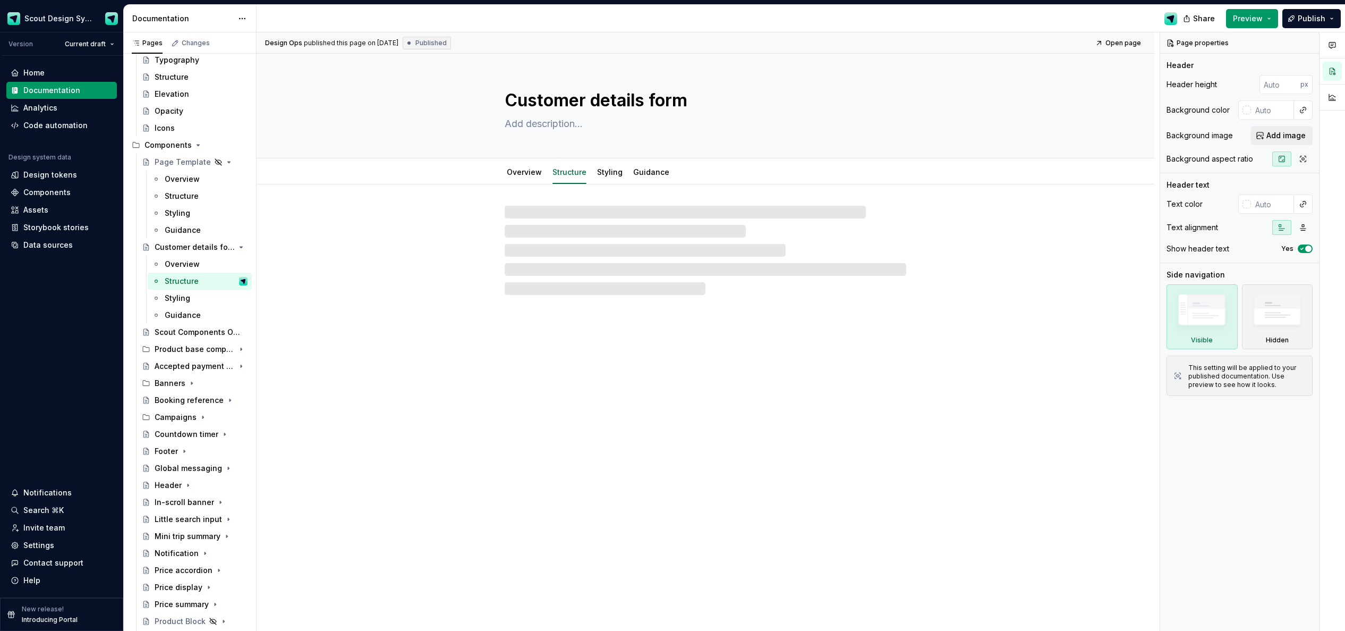
type textarea "*"
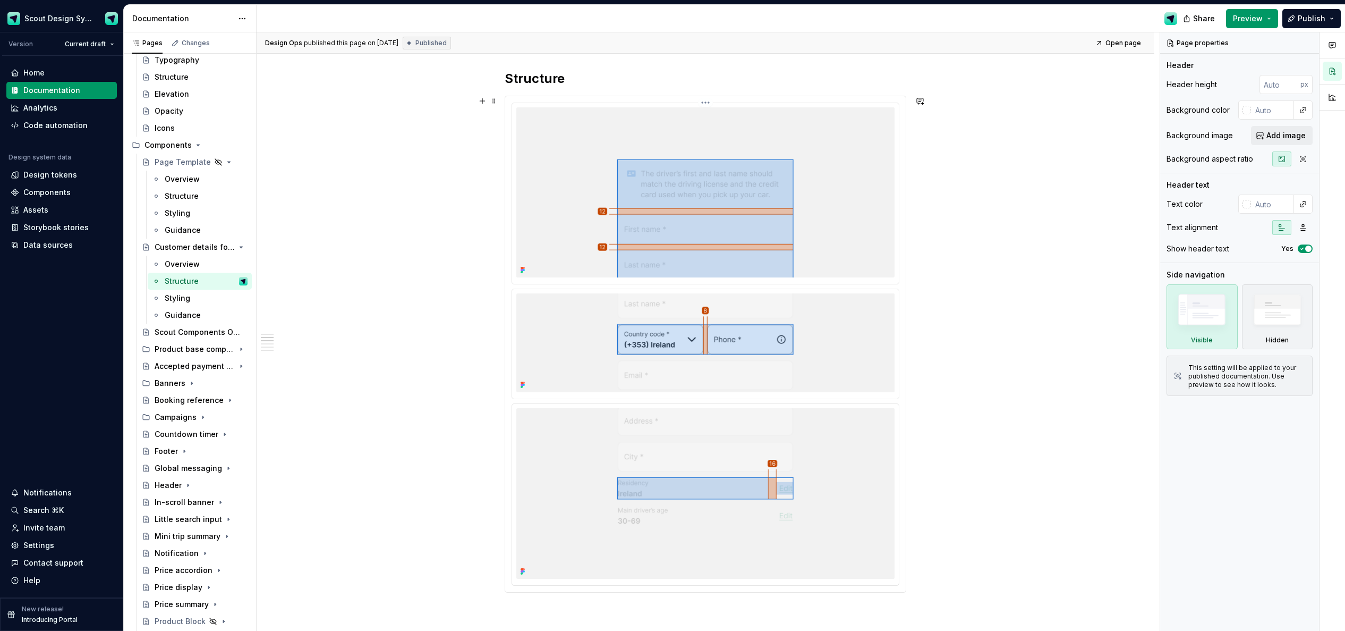
scroll to position [848, 0]
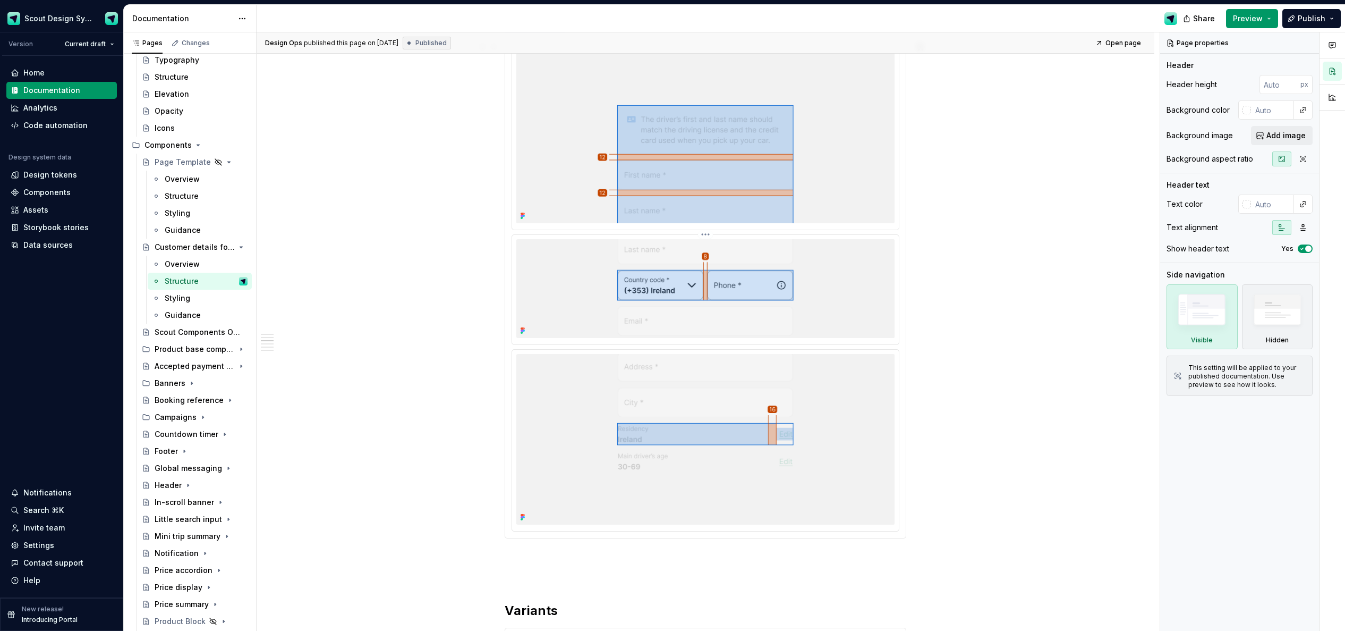
click at [797, 249] on img at bounding box center [705, 288] width 378 height 99
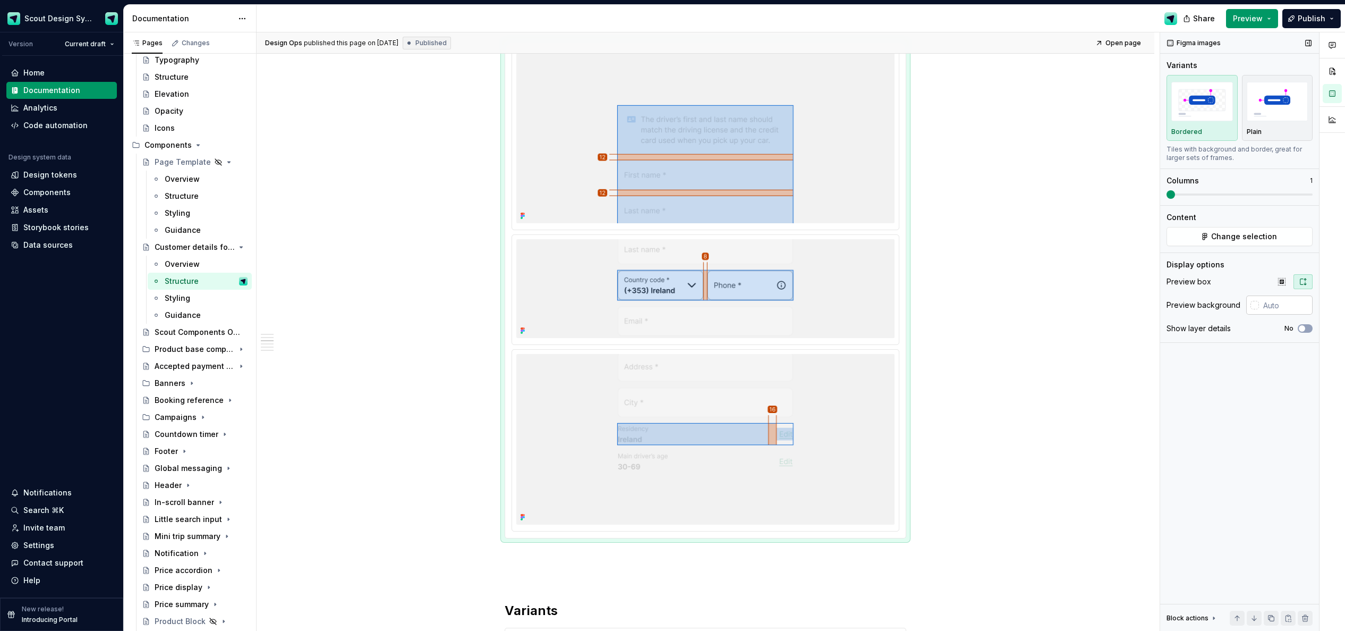
click at [903, 308] on input "text" at bounding box center [1286, 304] width 54 height 19
type input "#FFFFFF"
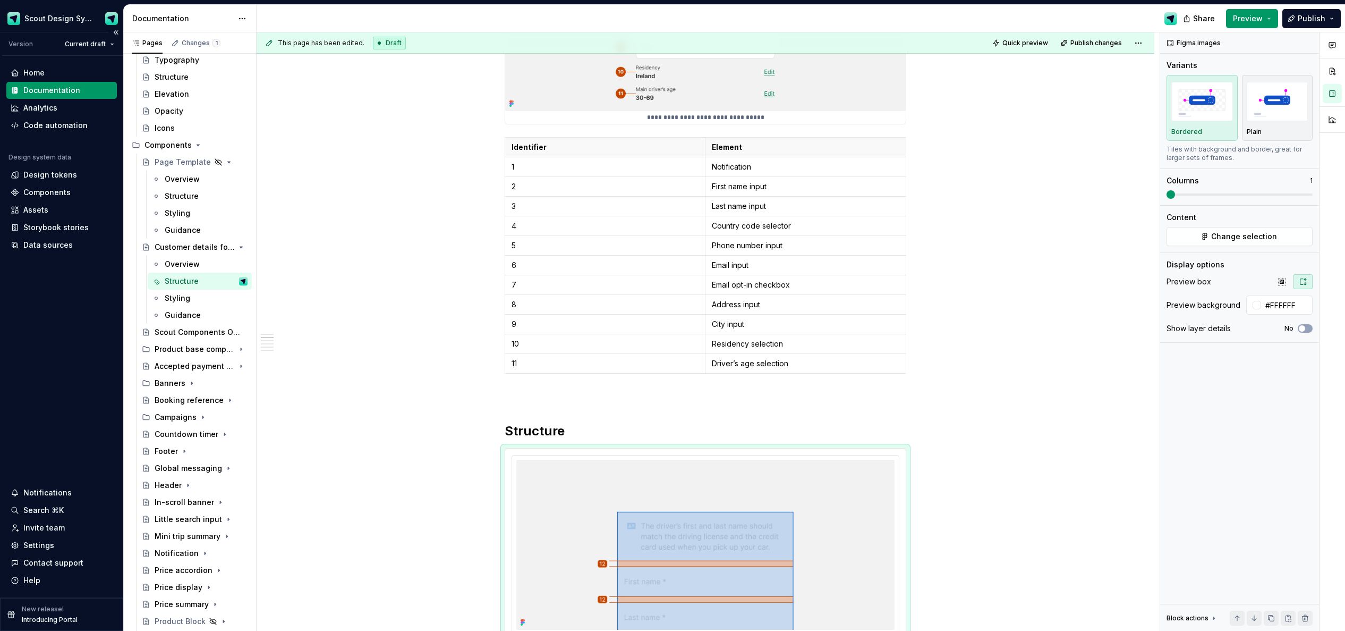
scroll to position [436, 0]
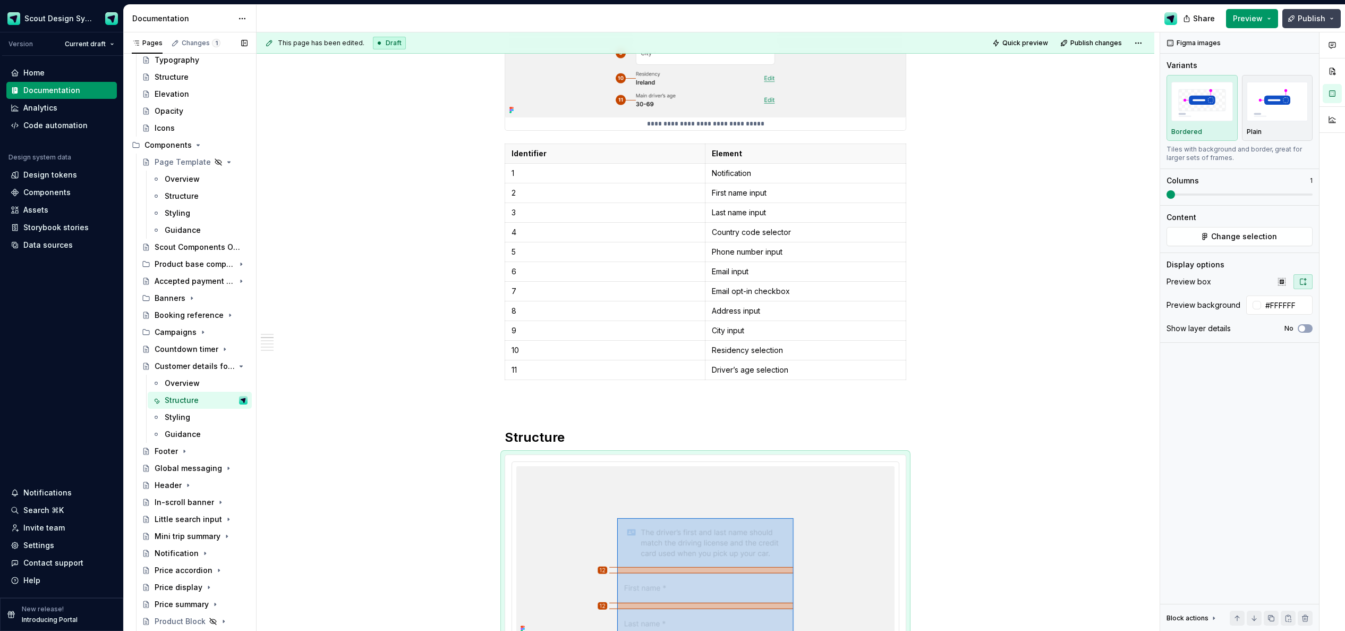
click at [903, 23] on span "Publish" at bounding box center [1312, 18] width 28 height 11
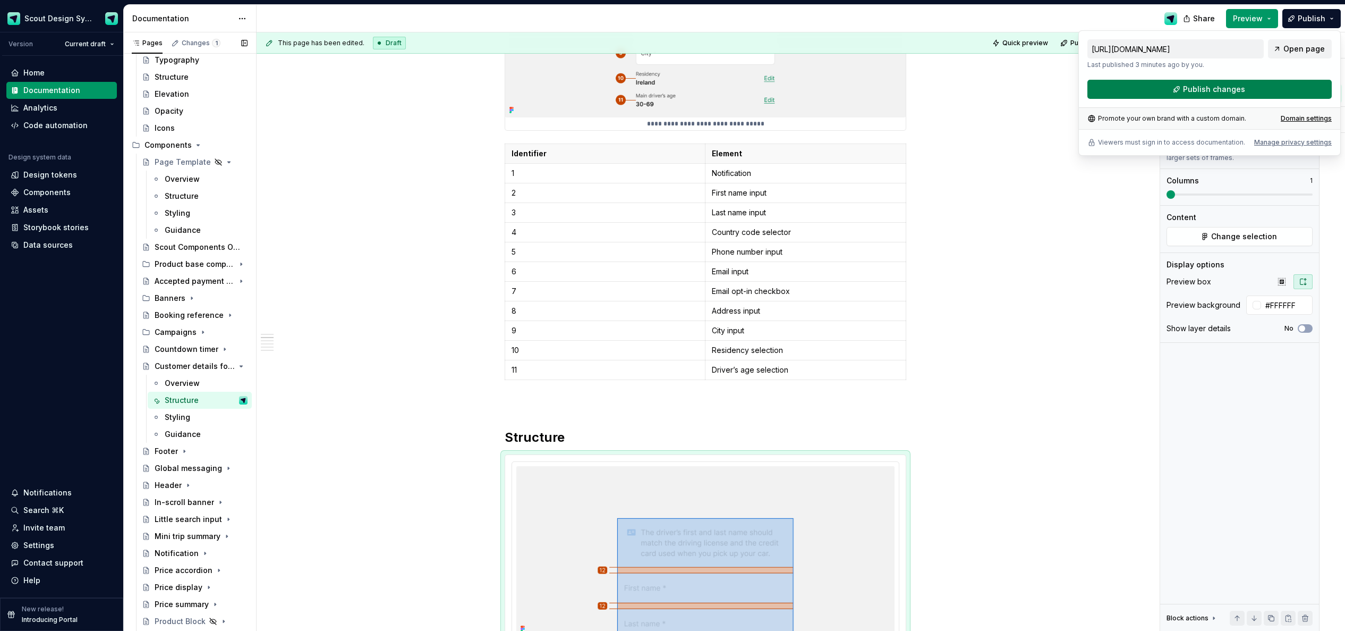
click at [903, 92] on button "Publish changes" at bounding box center [1209, 89] width 244 height 19
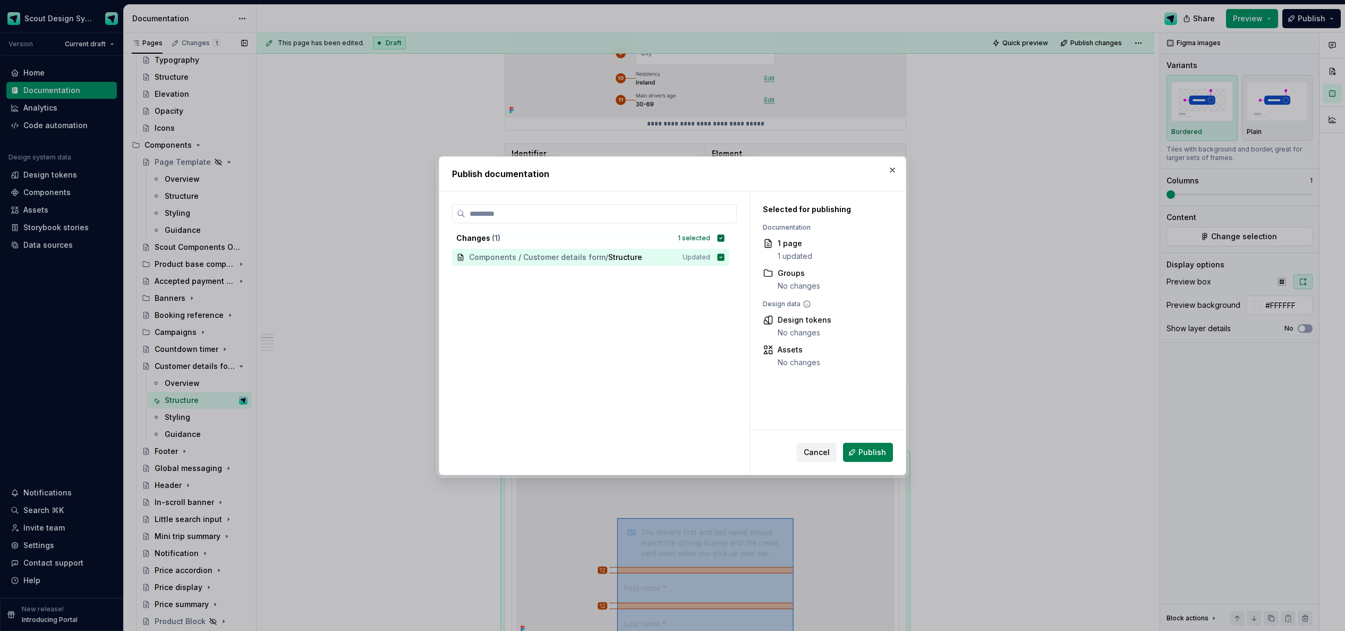
click at [846, 450] on button "Publish" at bounding box center [868, 451] width 50 height 19
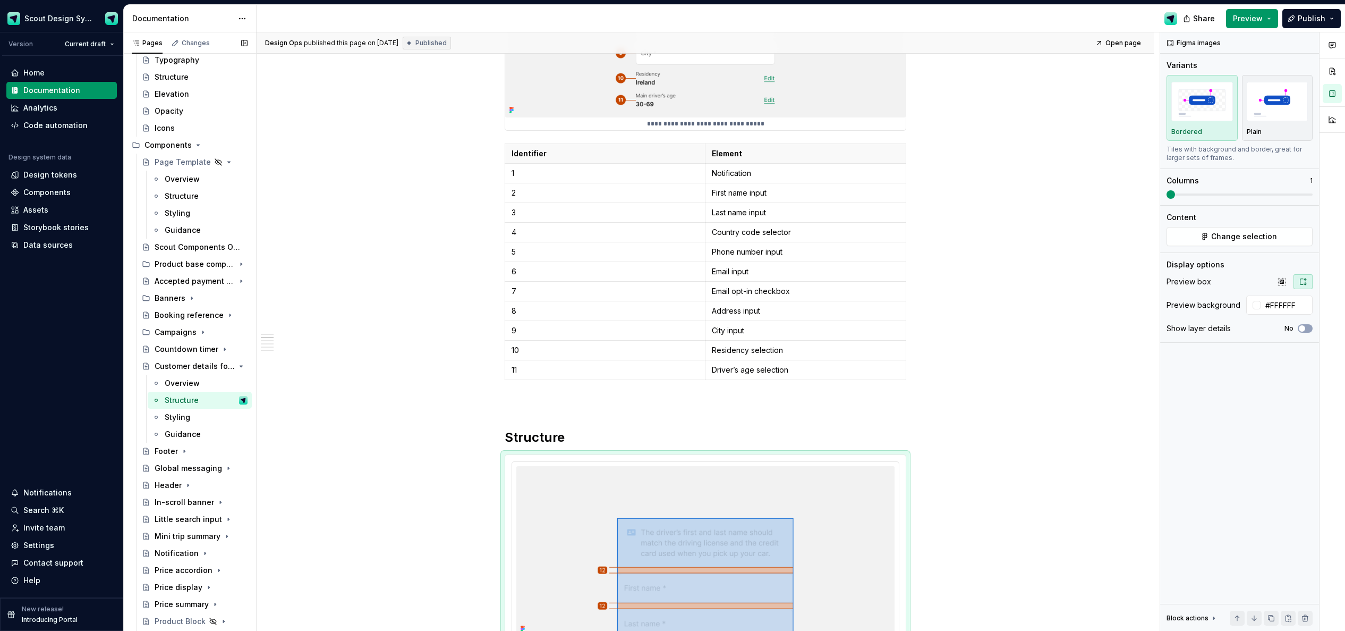
scroll to position [76, 0]
type textarea "*"
